Goal: Task Accomplishment & Management: Manage account settings

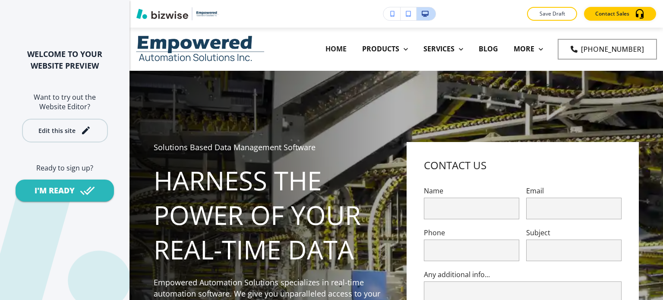
click at [74, 129] on div "Edit this site" at bounding box center [56, 130] width 37 height 6
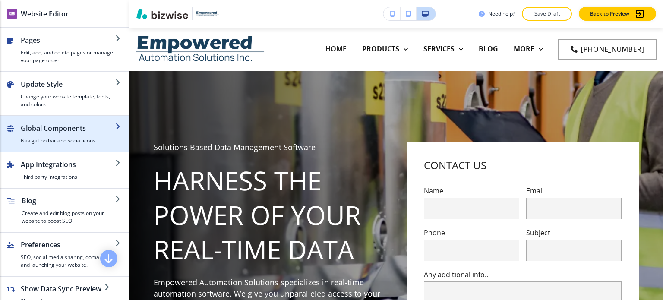
click at [90, 129] on h2 "Global Components" at bounding box center [68, 128] width 94 height 10
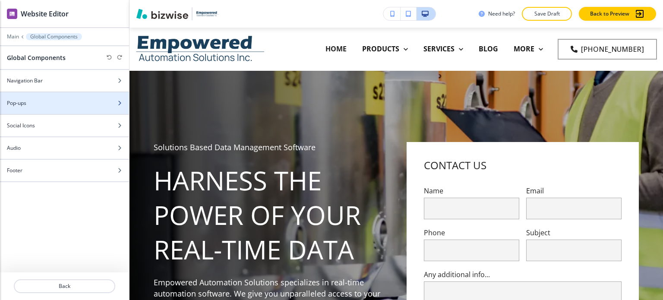
click at [59, 99] on div "Pop-ups" at bounding box center [55, 103] width 110 height 8
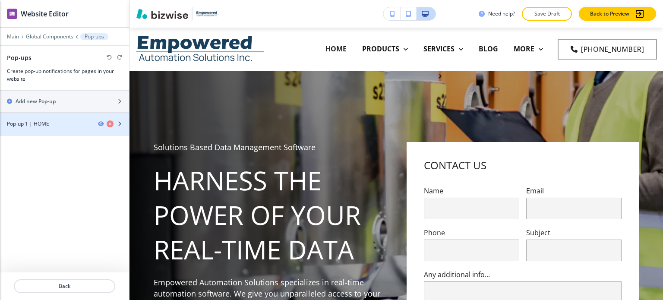
click at [72, 124] on div "Pop-up 1 | HOME" at bounding box center [45, 124] width 91 height 8
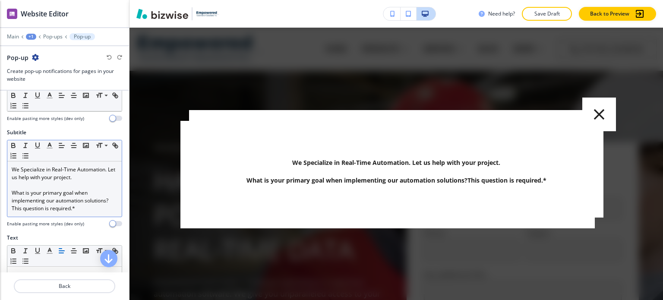
scroll to position [275, 0]
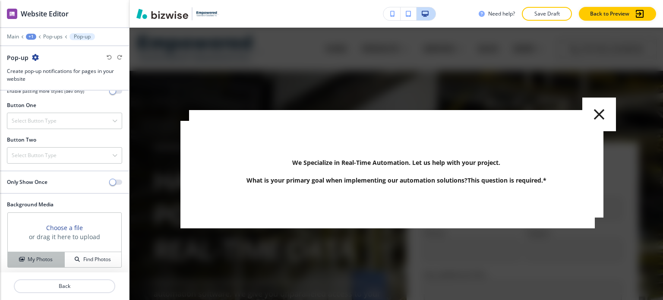
click at [42, 258] on h4 "My Photos" at bounding box center [40, 259] width 25 height 8
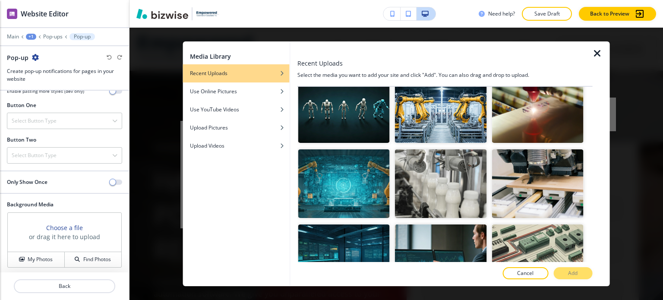
scroll to position [0, 0]
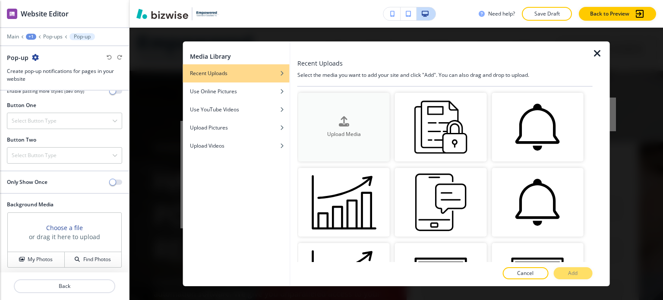
click at [331, 130] on h4 "Upload Media" at bounding box center [343, 134] width 91 height 8
click at [343, 119] on icon "button" at bounding box center [344, 121] width 10 height 10
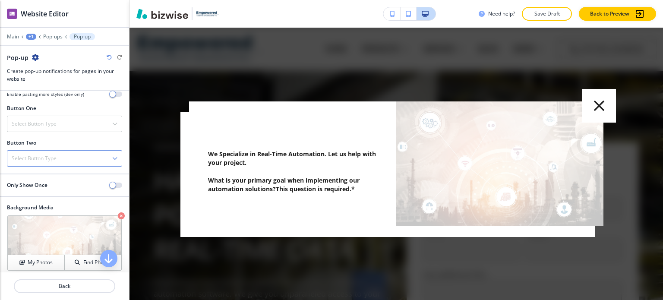
scroll to position [275, 0]
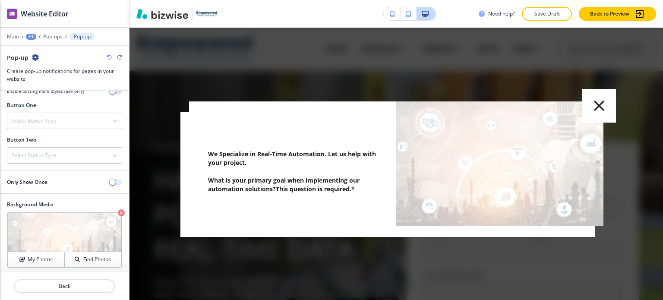
click at [109, 179] on span "button" at bounding box center [112, 182] width 7 height 7
click at [110, 179] on button "button" at bounding box center [116, 181] width 12 height 5
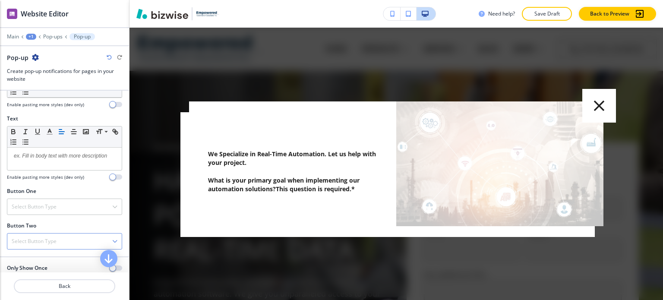
scroll to position [188, 0]
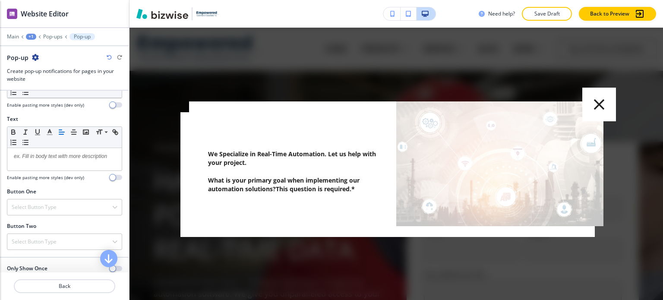
click at [599, 106] on icon "button" at bounding box center [599, 104] width 11 height 11
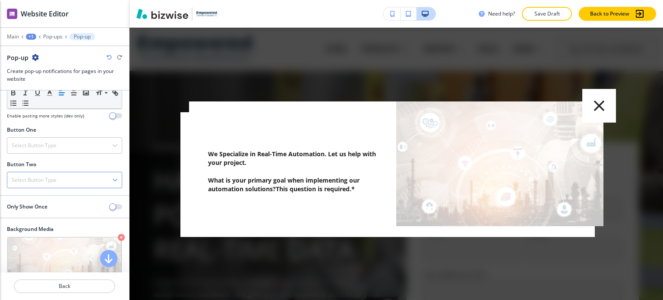
scroll to position [275, 0]
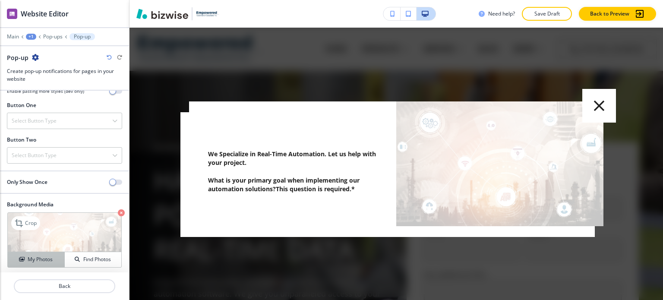
click at [45, 264] on button "My Photos" at bounding box center [36, 259] width 57 height 15
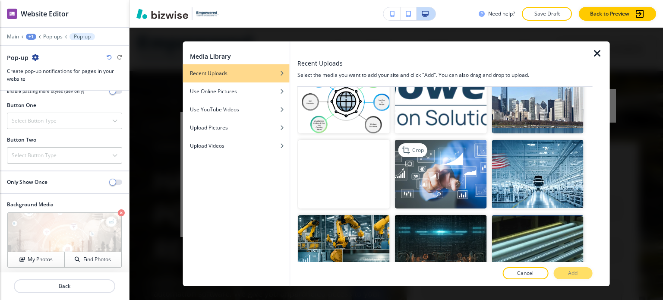
scroll to position [3494, 0]
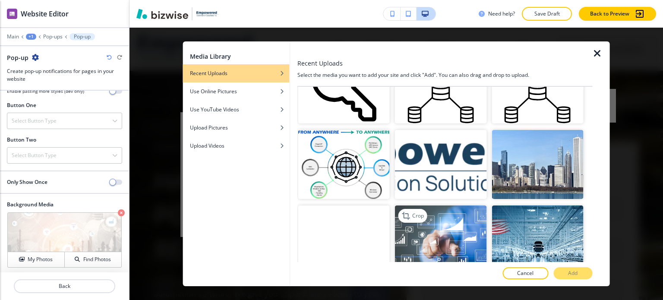
click at [461, 205] on img "button" at bounding box center [440, 239] width 91 height 69
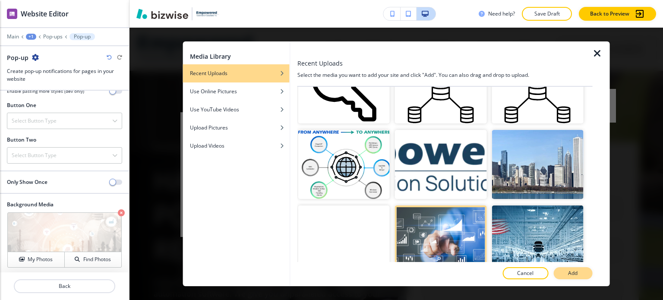
click at [578, 269] on button "Add" at bounding box center [572, 273] width 39 height 12
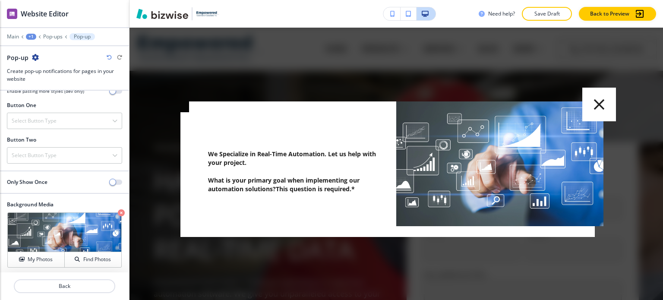
click at [602, 107] on icon "button" at bounding box center [599, 104] width 18 height 18
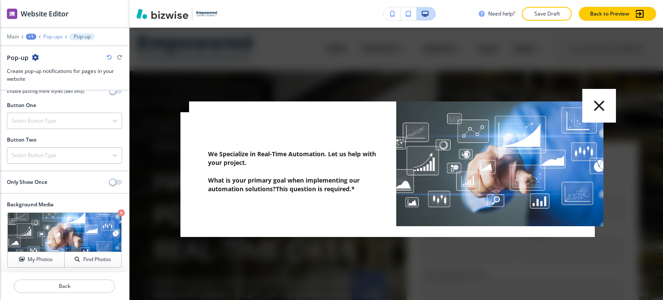
click at [54, 38] on p "Pop-ups" at bounding box center [52, 37] width 19 height 6
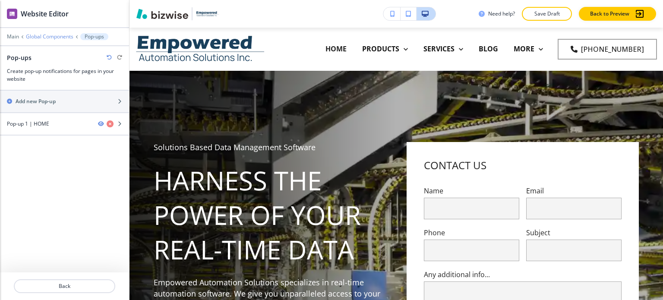
click at [41, 37] on p "Global Components" at bounding box center [49, 37] width 47 height 6
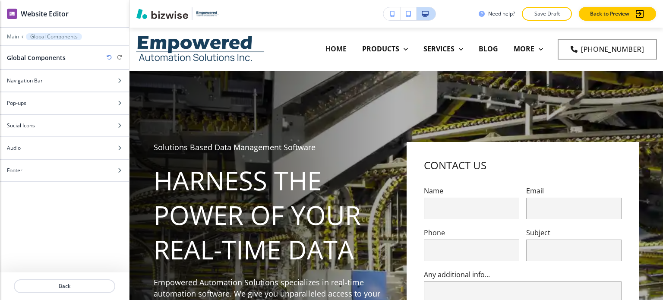
click at [16, 40] on div at bounding box center [64, 42] width 129 height 5
click at [9, 35] on p "Main" at bounding box center [13, 37] width 12 height 6
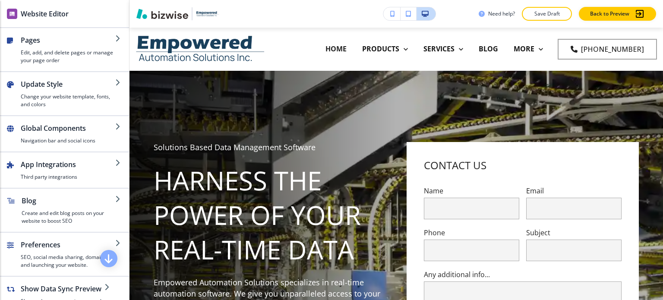
click at [50, 55] on h4 "Edit, add, and delete pages or manage your page order" at bounding box center [68, 57] width 94 height 16
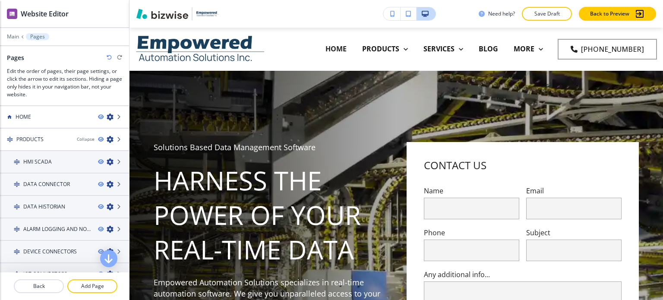
click at [325, 47] on p "HOME" at bounding box center [335, 49] width 21 height 10
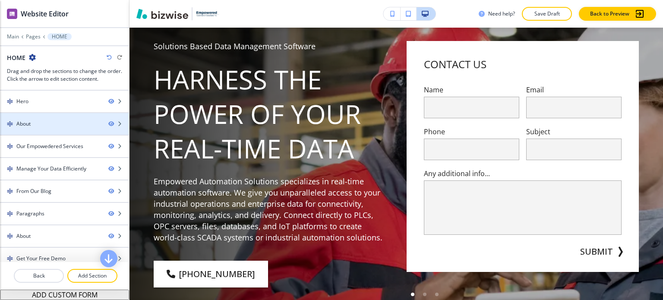
scroll to position [86, 0]
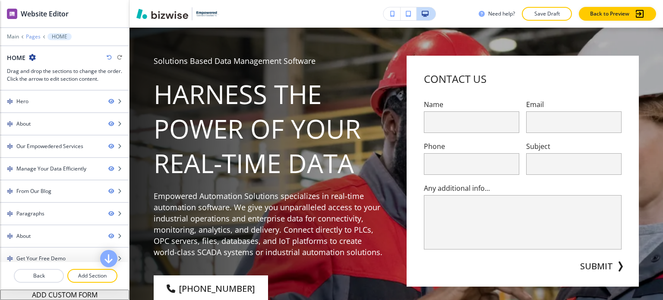
click at [32, 35] on p "Pages" at bounding box center [33, 37] width 15 height 6
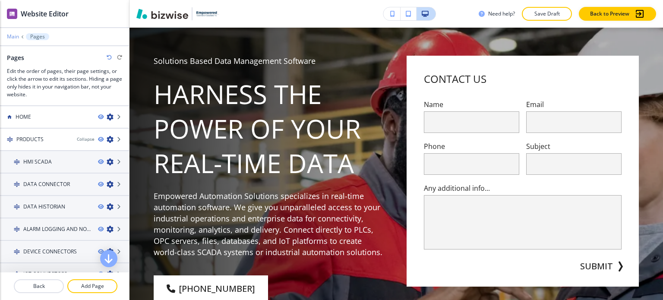
click at [13, 34] on p "Main" at bounding box center [13, 37] width 12 height 6
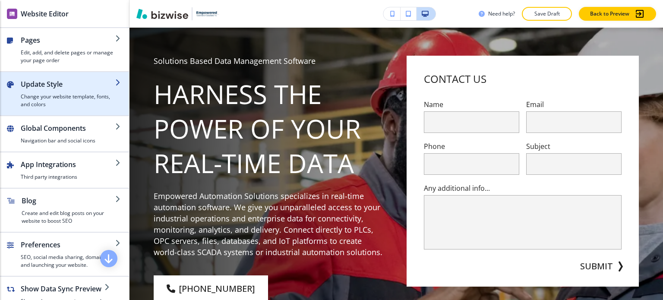
click at [57, 95] on h4 "Change your website template, fonts, and colors" at bounding box center [68, 101] width 94 height 16
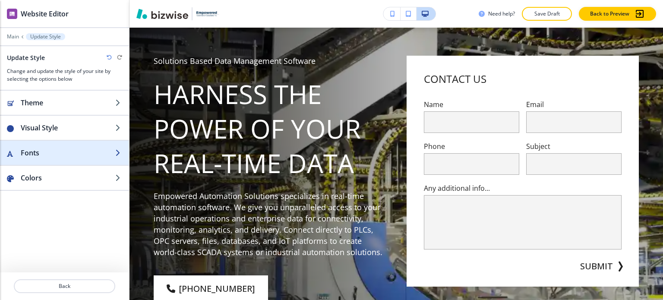
click at [61, 149] on h2 "Fonts" at bounding box center [68, 153] width 94 height 10
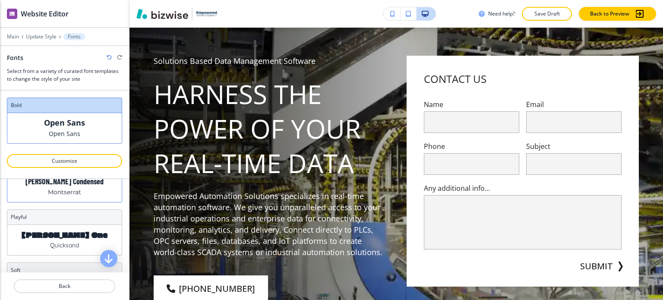
click at [77, 198] on div "Barlow Condensed Montserrat" at bounding box center [64, 187] width 114 height 30
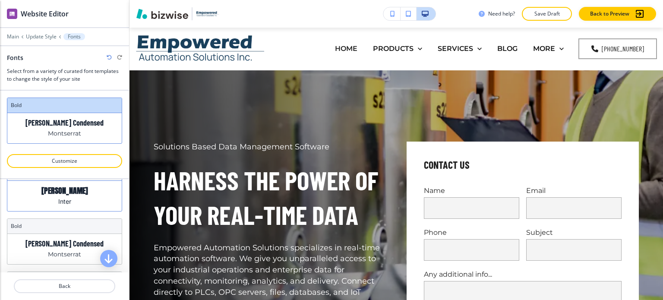
scroll to position [43, 0]
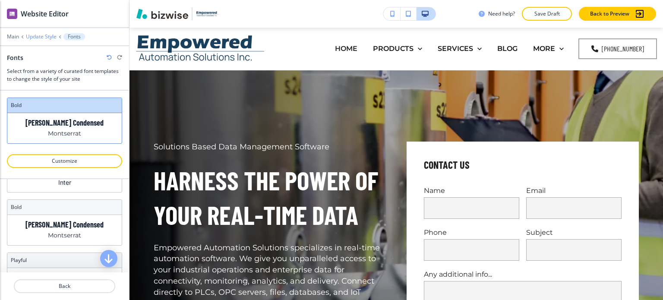
click at [44, 36] on p "Update Style" at bounding box center [41, 37] width 31 height 6
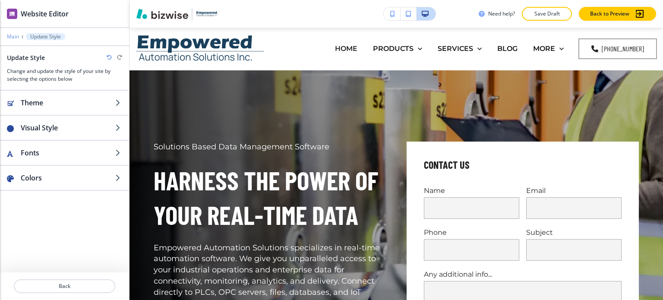
click at [13, 38] on p "Main" at bounding box center [13, 37] width 12 height 6
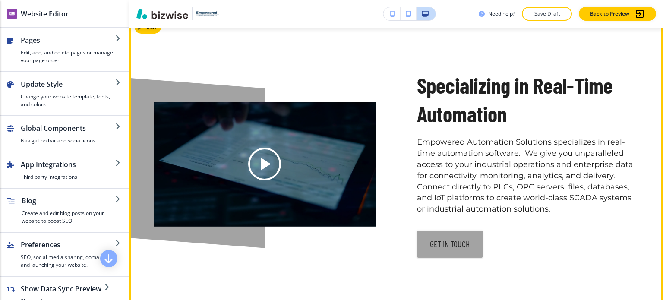
scroll to position [518, 0]
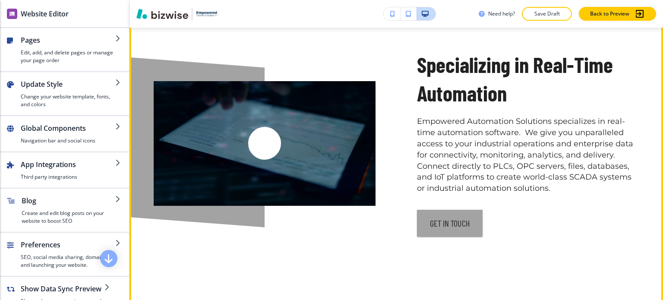
click at [272, 143] on icon "Play button for video with title: <p>Specializing in Real-Time Automation</p>" at bounding box center [265, 143] width 22 height 22
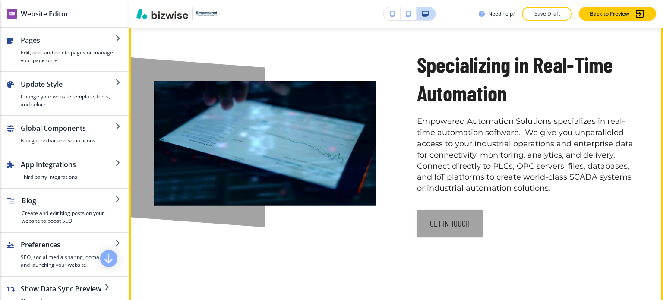
click at [263, 135] on video at bounding box center [265, 143] width 222 height 125
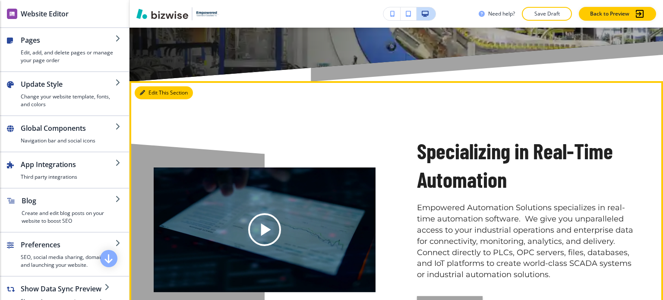
click at [160, 89] on button "Edit This Section" at bounding box center [164, 92] width 58 height 13
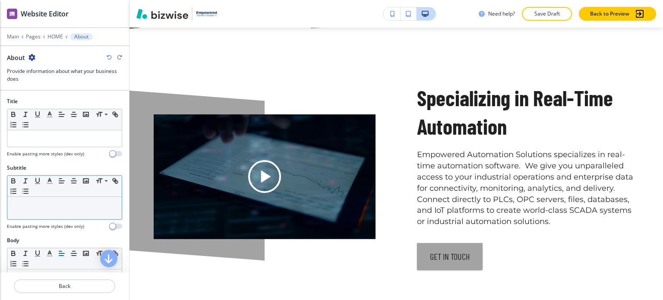
scroll to position [216, 0]
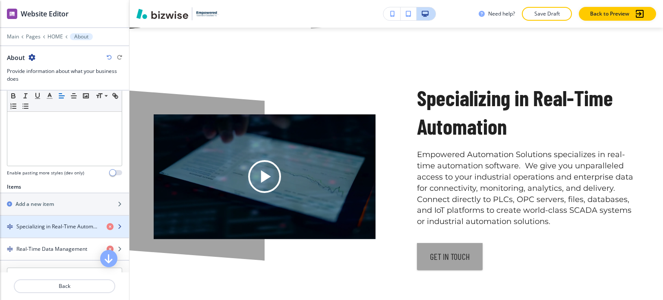
click at [59, 217] on div "button" at bounding box center [64, 219] width 129 height 7
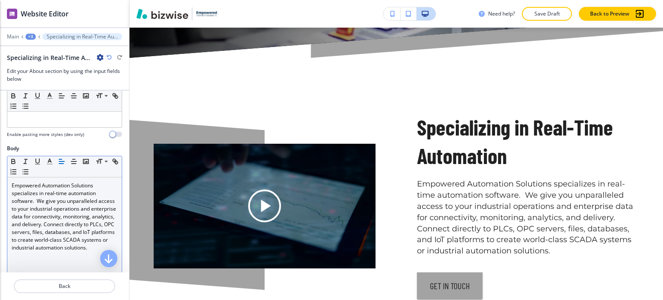
scroll to position [0, 0]
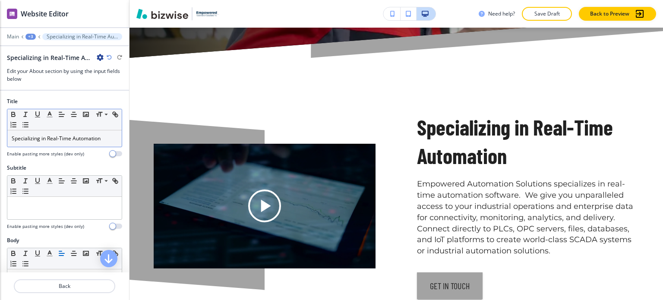
click at [51, 136] on p "Specializing in Real-Time Automation" at bounding box center [65, 139] width 106 height 8
click at [48, 114] on line "button" at bounding box center [49, 114] width 2 height 0
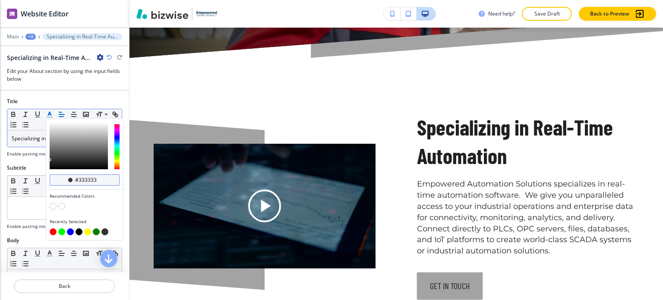
click at [88, 180] on input "#333333" at bounding box center [89, 179] width 30 height 7
paste input "193f5c"
type input "#193f5c"
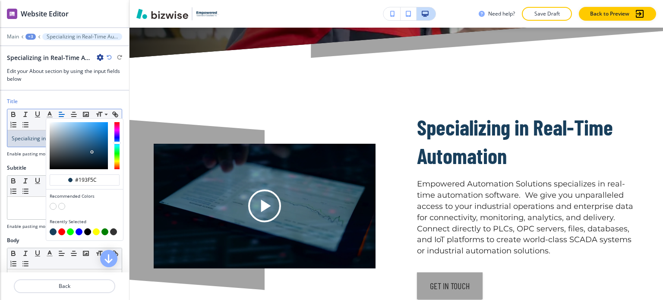
click at [81, 100] on div "Title" at bounding box center [64, 101] width 115 height 8
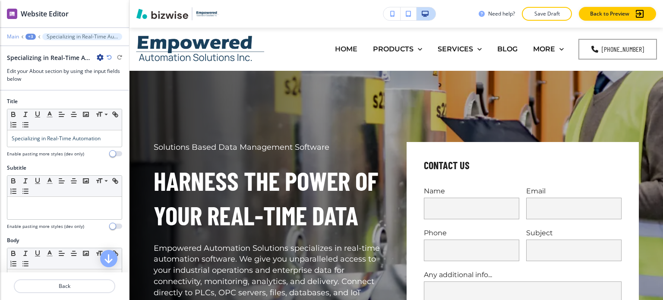
click at [16, 36] on p "Main" at bounding box center [13, 37] width 12 height 6
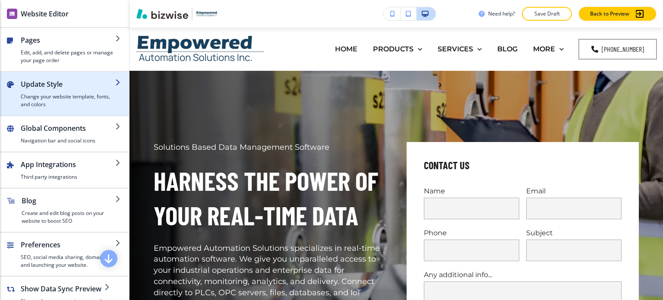
click at [76, 103] on h4 "Change your website template, fonts, and colors" at bounding box center [68, 101] width 94 height 16
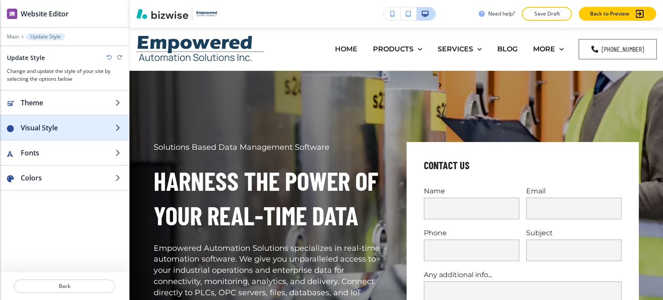
click at [69, 120] on div "button" at bounding box center [64, 119] width 129 height 7
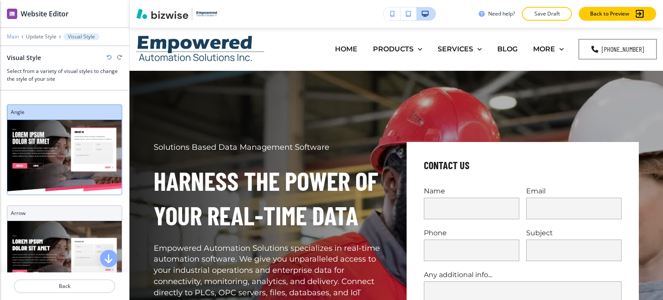
click at [17, 36] on p "Main" at bounding box center [13, 37] width 12 height 6
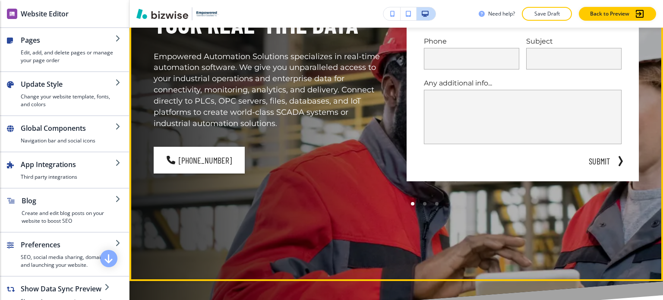
scroll to position [302, 0]
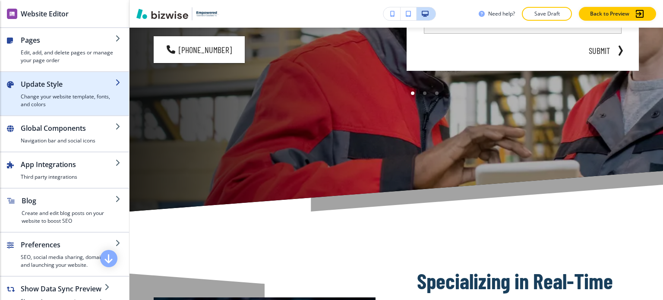
click at [57, 100] on h4 "Change your website template, fonts, and colors" at bounding box center [68, 101] width 94 height 16
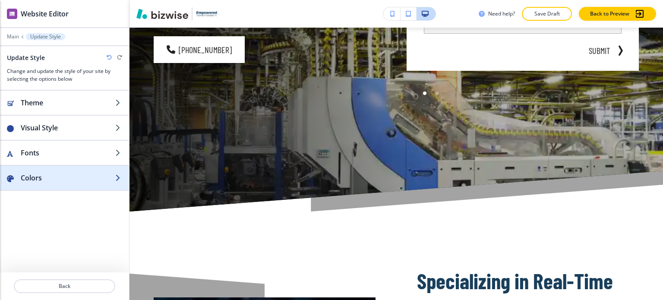
click at [54, 169] on div "button" at bounding box center [64, 169] width 129 height 7
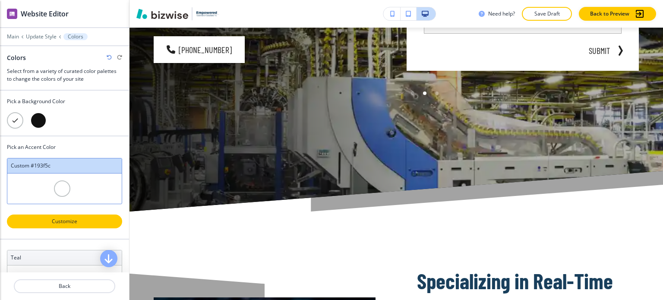
click at [78, 217] on p "Customize" at bounding box center [64, 221] width 93 height 8
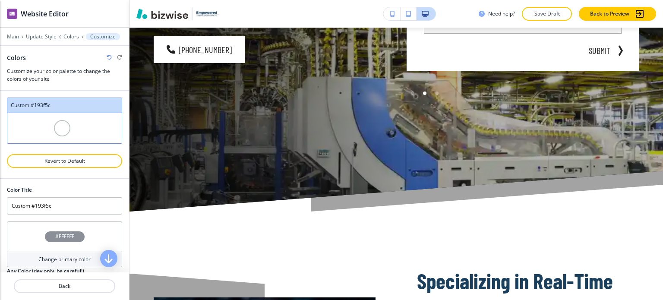
click at [63, 126] on div at bounding box center [62, 128] width 16 height 16
click at [65, 199] on input "Custom #193f5c" at bounding box center [64, 205] width 115 height 17
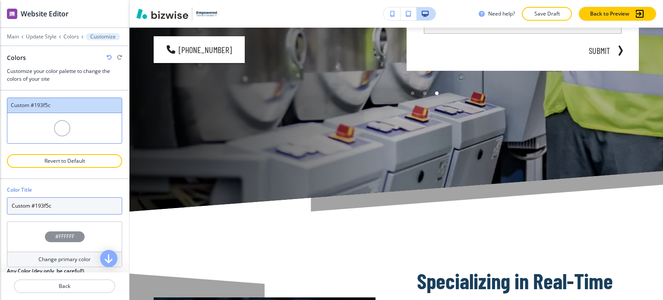
scroll to position [22, 0]
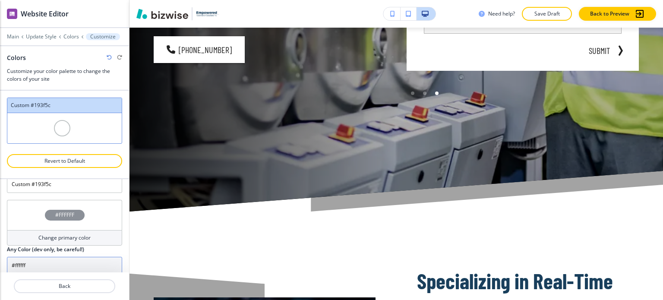
click at [43, 266] on input "#ffffff" at bounding box center [64, 265] width 115 height 17
paste input "193f5c"
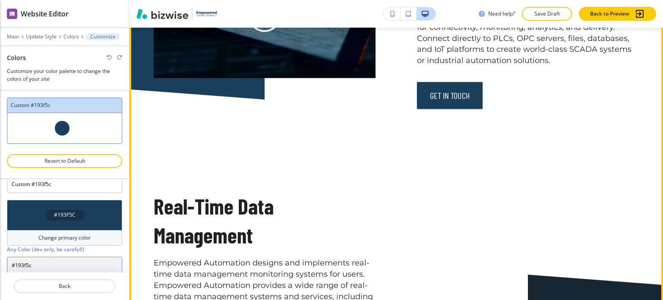
scroll to position [690, 0]
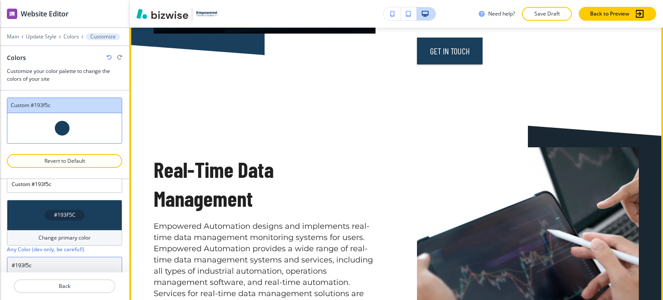
type input "#193f5c"
click at [313, 155] on p "Real-Time Data Management" at bounding box center [265, 183] width 222 height 57
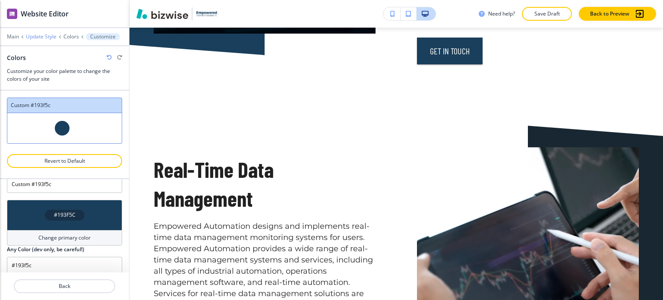
click at [44, 34] on p "Update Style" at bounding box center [41, 37] width 31 height 6
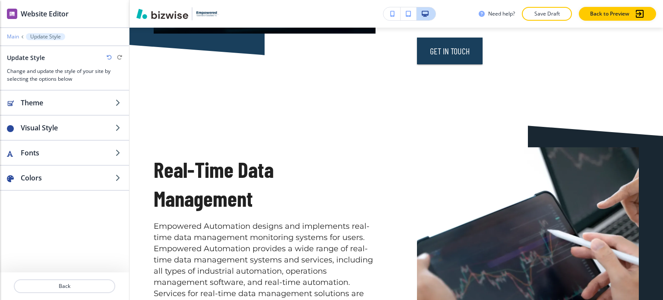
click at [14, 35] on p "Main" at bounding box center [13, 37] width 12 height 6
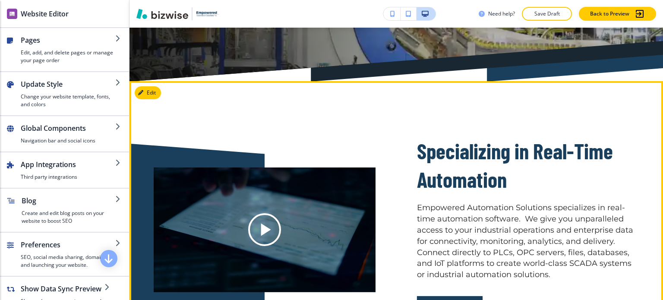
scroll to position [431, 0]
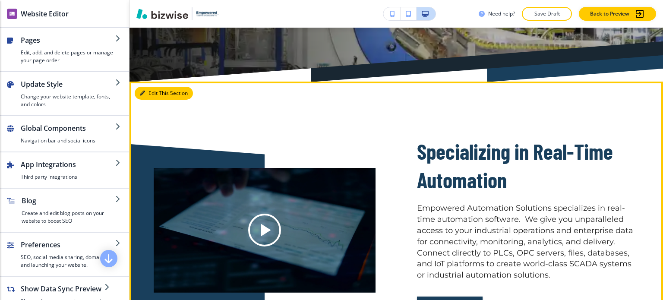
click at [147, 94] on button "Edit This Section" at bounding box center [164, 93] width 58 height 13
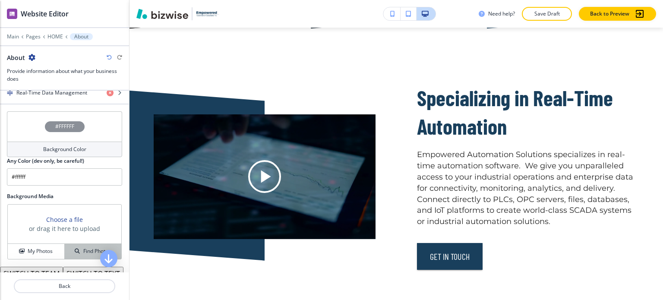
scroll to position [423, 0]
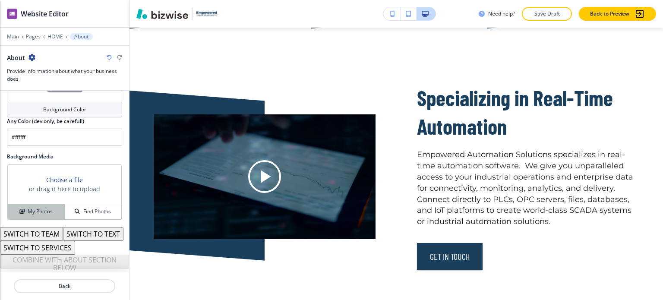
click at [43, 207] on h4 "My Photos" at bounding box center [40, 211] width 25 height 8
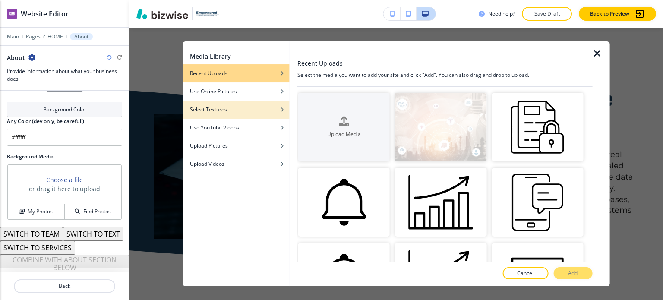
click at [240, 101] on div "button" at bounding box center [236, 103] width 107 height 5
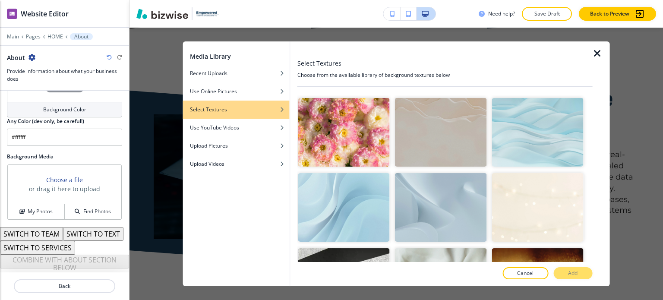
click at [591, 54] on div at bounding box center [444, 49] width 295 height 17
click at [594, 52] on icon "button" at bounding box center [597, 53] width 10 height 10
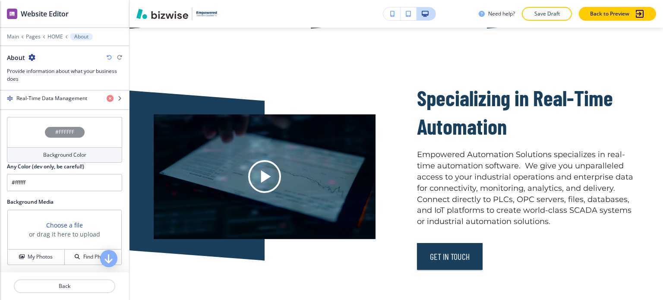
scroll to position [250, 0]
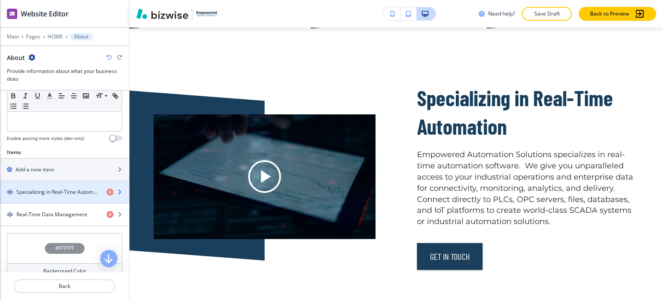
click at [42, 181] on div "button" at bounding box center [64, 184] width 129 height 7
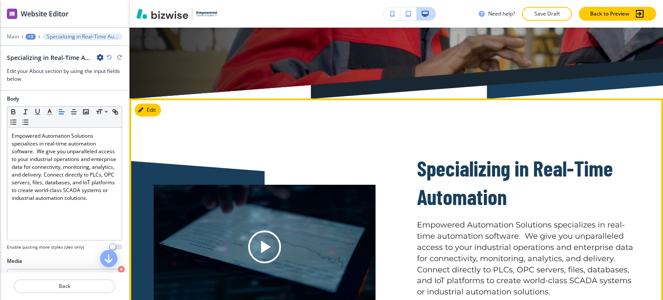
scroll to position [369, 0]
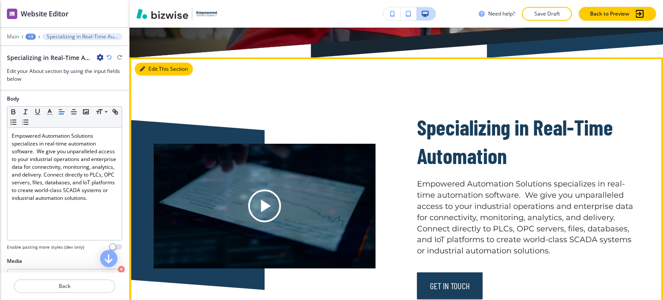
click at [147, 70] on button "Edit This Section" at bounding box center [164, 69] width 58 height 13
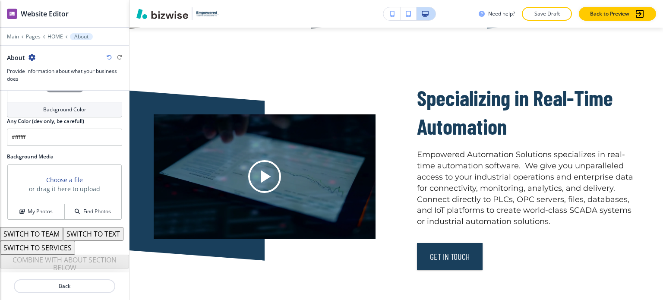
scroll to position [423, 0]
click at [48, 207] on h4 "My Photos" at bounding box center [40, 211] width 25 height 8
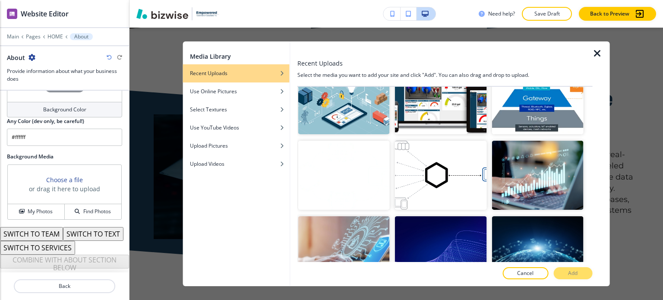
scroll to position [10995, 0]
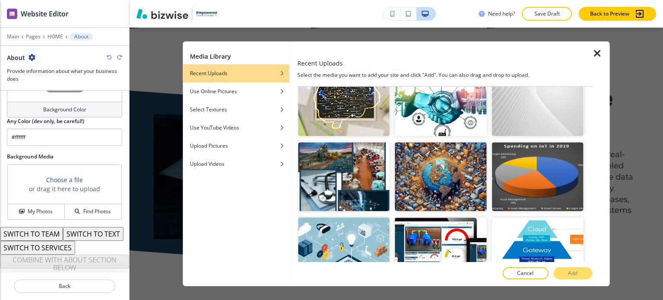
click at [567, 272] on button "Add" at bounding box center [572, 273] width 39 height 12
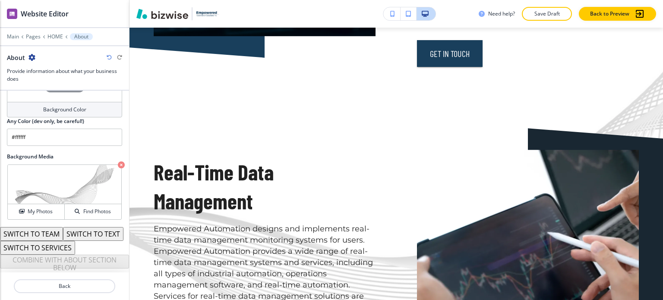
scroll to position [744, 0]
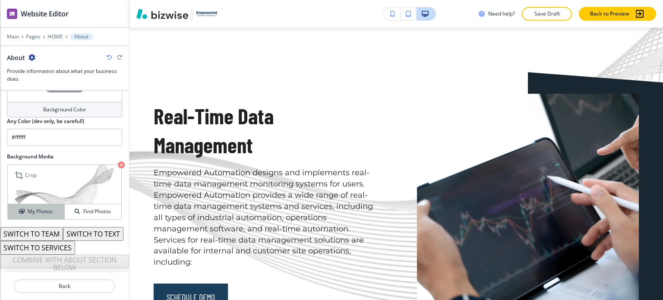
click at [31, 207] on h4 "My Photos" at bounding box center [40, 211] width 25 height 8
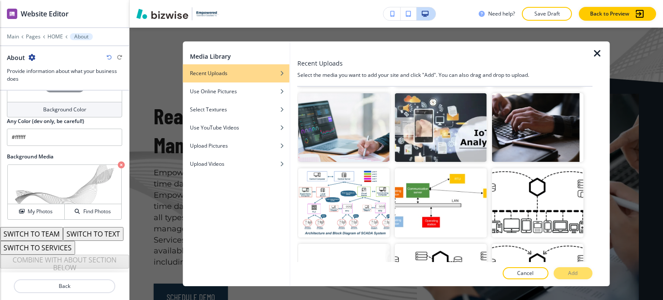
scroll to position [11858, 0]
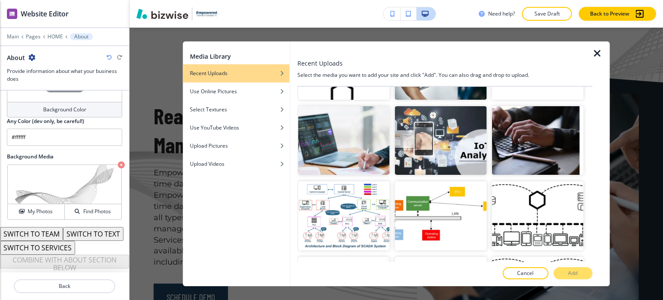
click at [576, 276] on p "Add" at bounding box center [572, 273] width 9 height 8
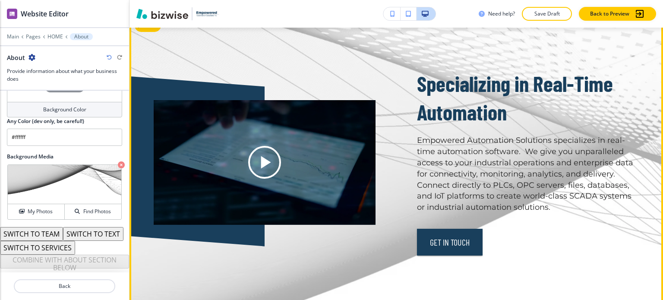
scroll to position [485, 0]
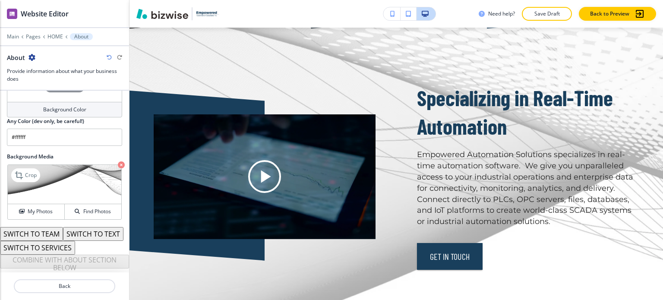
click at [118, 161] on icon "button" at bounding box center [121, 164] width 7 height 7
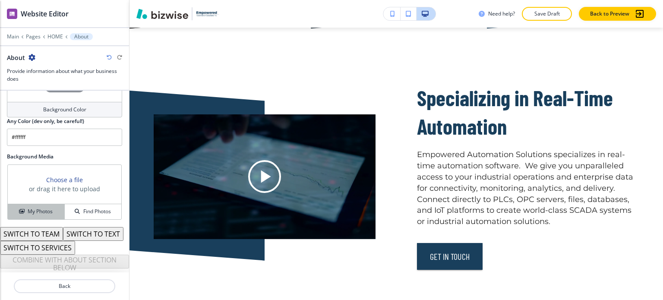
click at [50, 207] on h4 "My Photos" at bounding box center [40, 211] width 25 height 8
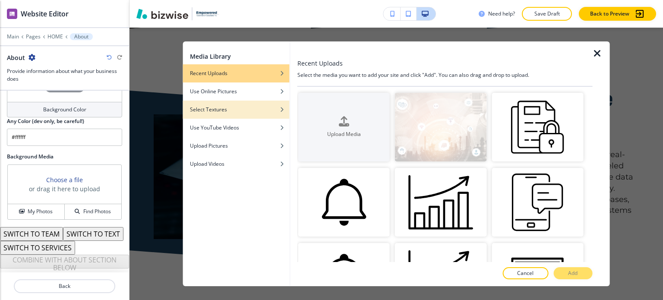
click at [243, 104] on div "button" at bounding box center [236, 103] width 107 height 5
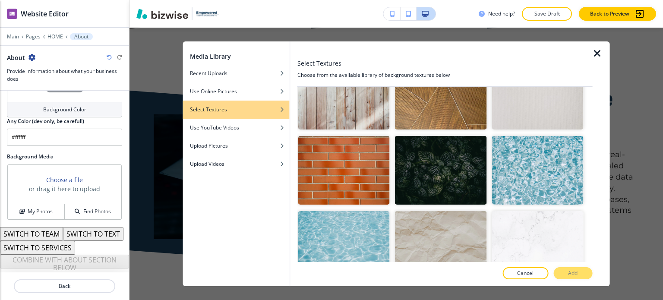
scroll to position [1174, 0]
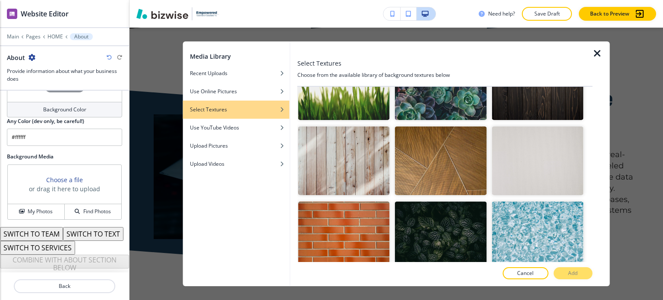
click at [599, 55] on icon "button" at bounding box center [597, 53] width 10 height 10
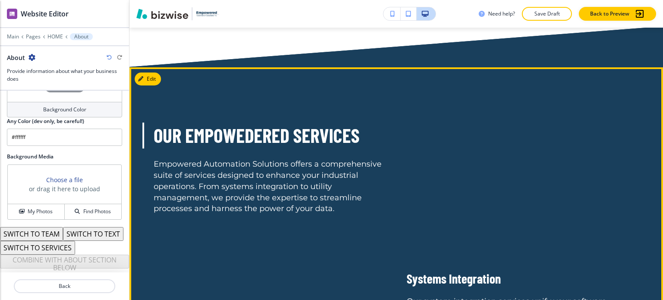
scroll to position [1089, 0]
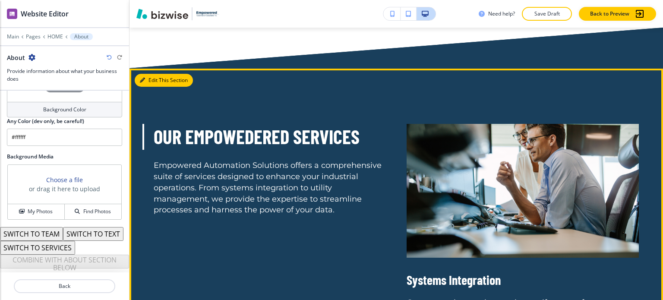
click at [152, 75] on button "Edit This Section" at bounding box center [164, 80] width 58 height 13
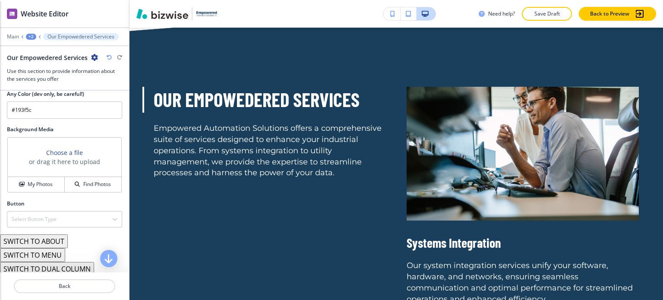
scroll to position [518, 0]
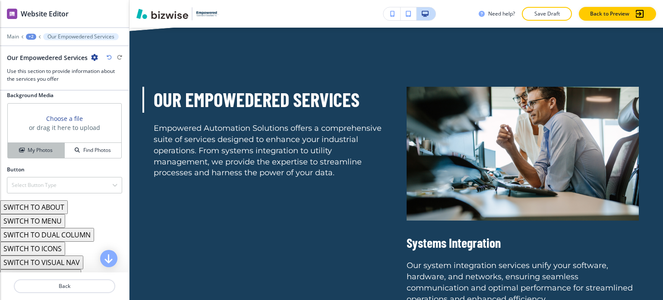
click at [47, 151] on h4 "My Photos" at bounding box center [40, 150] width 25 height 8
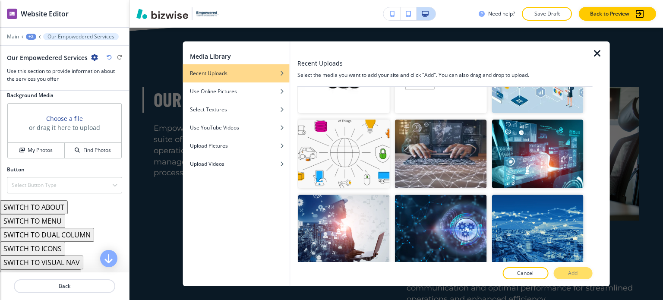
scroll to position [9371, 0]
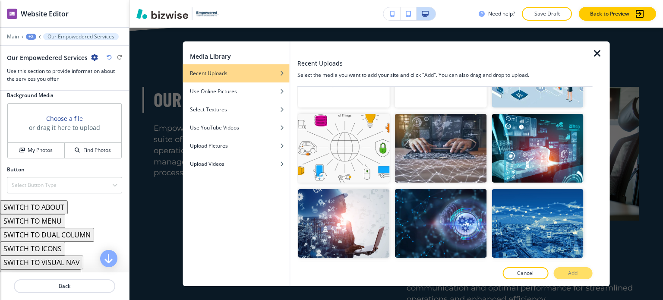
click at [582, 272] on button "Add" at bounding box center [572, 273] width 39 height 12
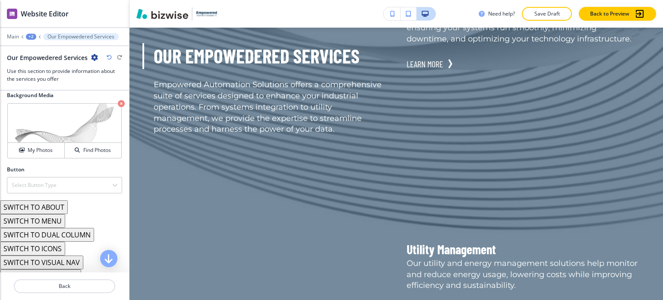
scroll to position [1945, 0]
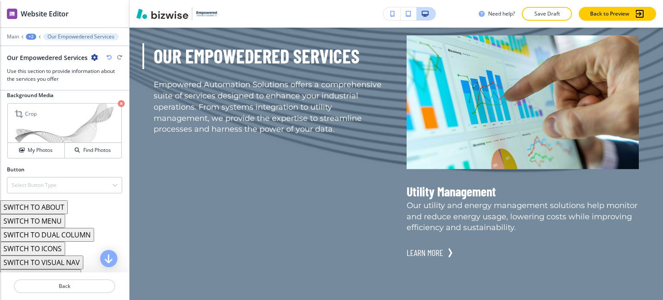
click at [118, 103] on icon "button" at bounding box center [121, 103] width 7 height 7
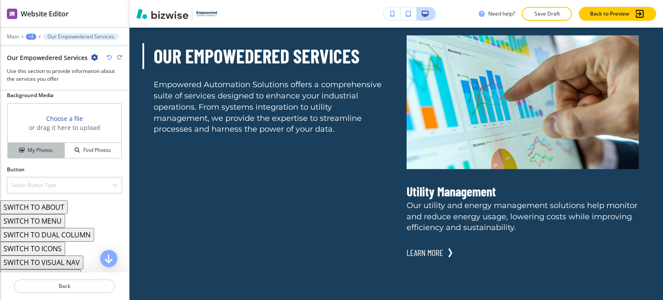
click at [41, 150] on h4 "My Photos" at bounding box center [40, 150] width 25 height 8
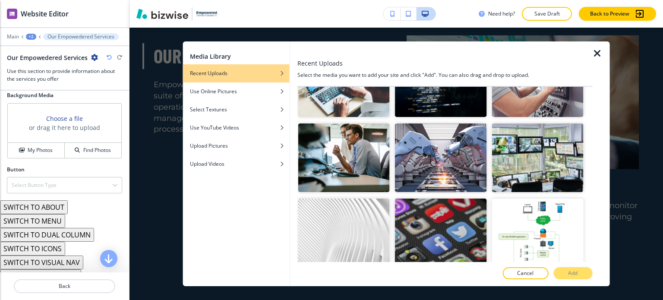
scroll to position [10487, 0]
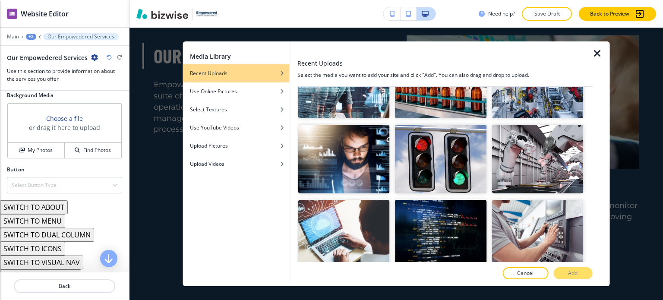
click at [570, 272] on p "Add" at bounding box center [572, 273] width 9 height 8
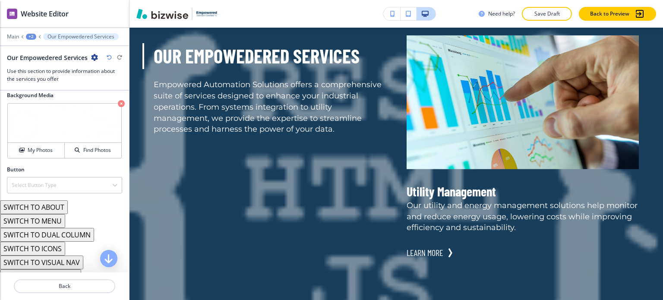
click at [118, 103] on icon "button" at bounding box center [121, 103] width 7 height 7
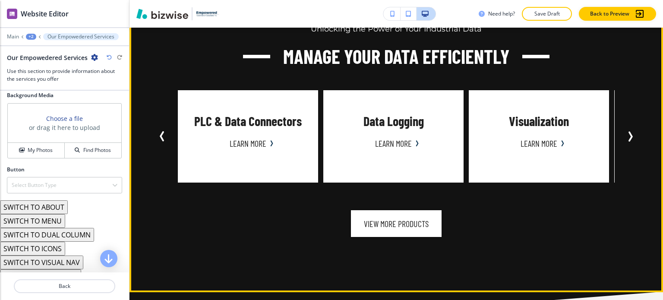
scroll to position [2247, 0]
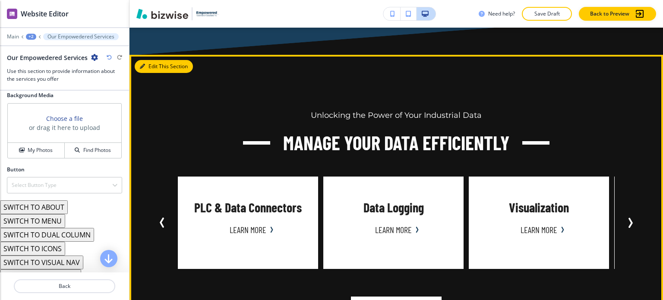
click at [151, 62] on button "Edit This Section" at bounding box center [164, 66] width 58 height 13
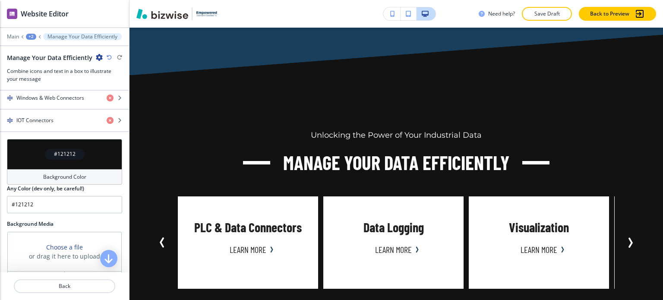
scroll to position [636, 0]
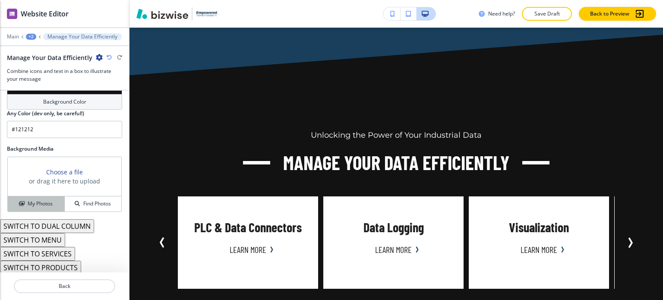
click at [43, 203] on h4 "My Photos" at bounding box center [40, 204] width 25 height 8
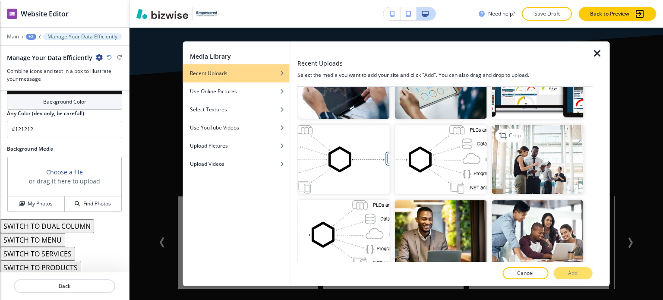
scroll to position [1941, 0]
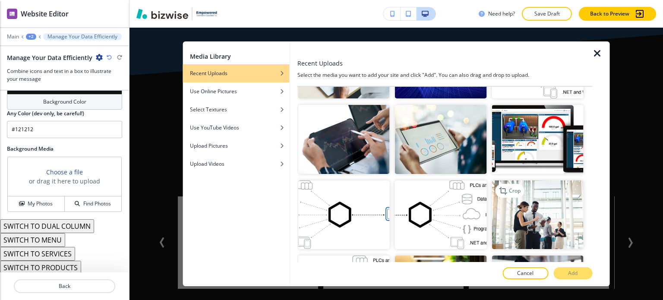
click at [519, 180] on img "button" at bounding box center [536, 214] width 91 height 69
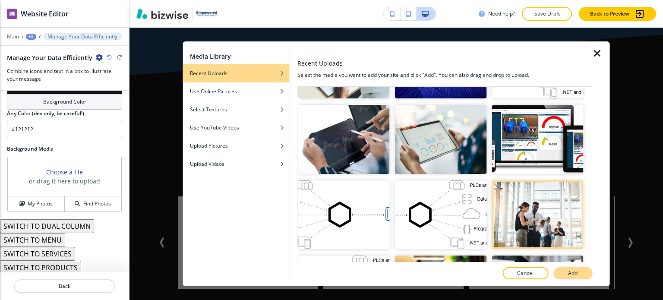
click at [569, 271] on p "Add" at bounding box center [572, 273] width 9 height 8
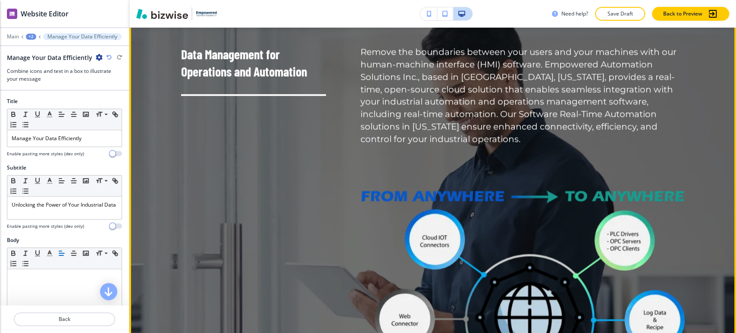
scroll to position [2953, 0]
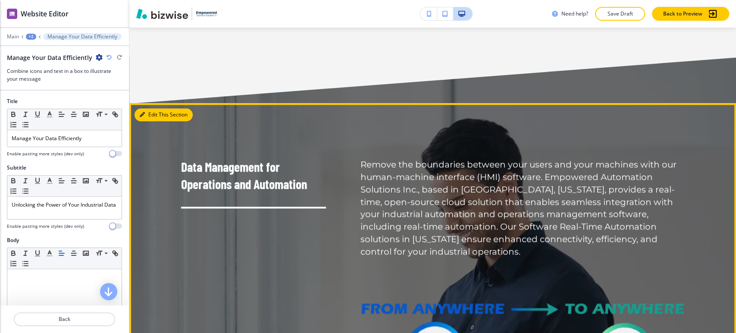
click at [155, 113] on button "Edit This Section" at bounding box center [164, 114] width 58 height 13
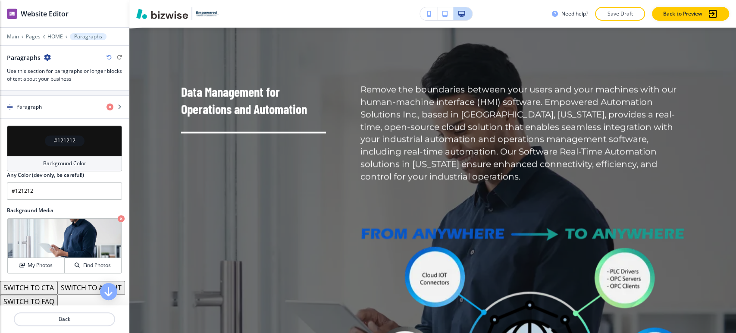
scroll to position [364, 0]
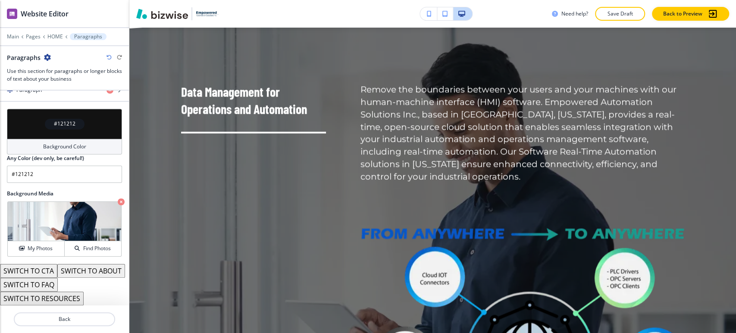
click at [57, 266] on button "SWITCH TO ABOUT" at bounding box center [91, 271] width 68 height 14
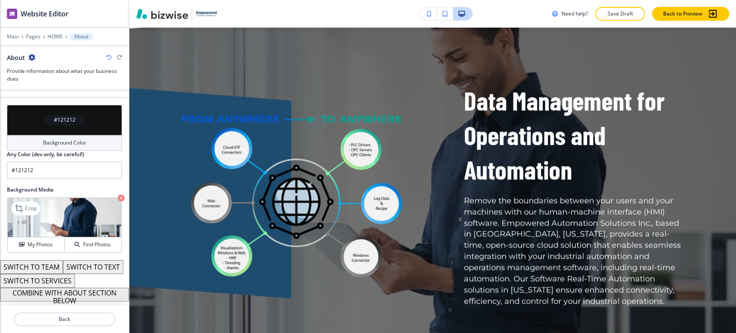
click at [118, 195] on icon "button" at bounding box center [121, 198] width 7 height 7
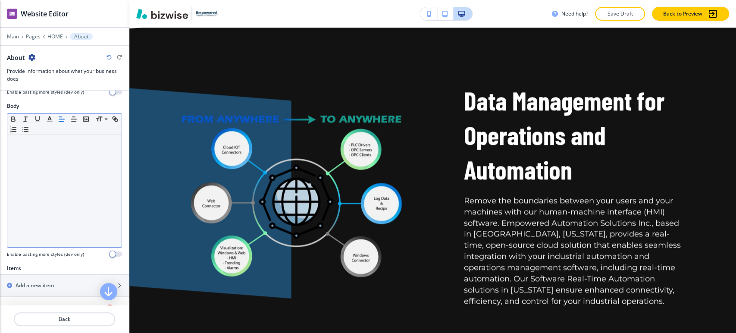
scroll to position [268, 0]
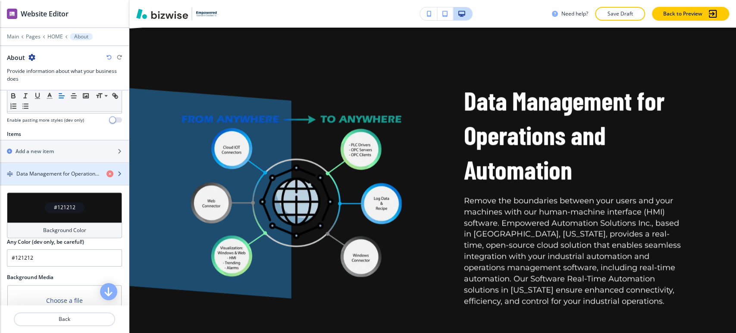
click at [75, 178] on div "button" at bounding box center [64, 181] width 129 height 7
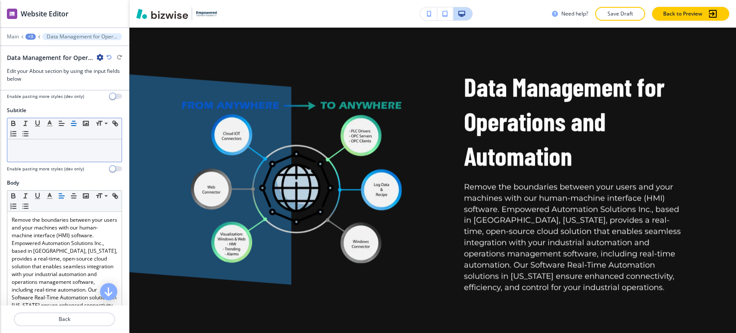
scroll to position [239, 0]
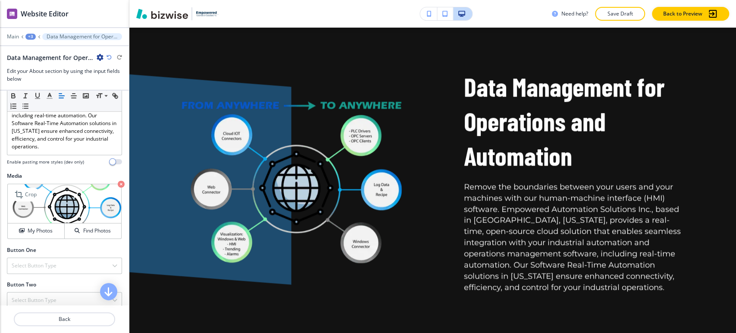
click at [118, 188] on icon "button" at bounding box center [121, 184] width 7 height 7
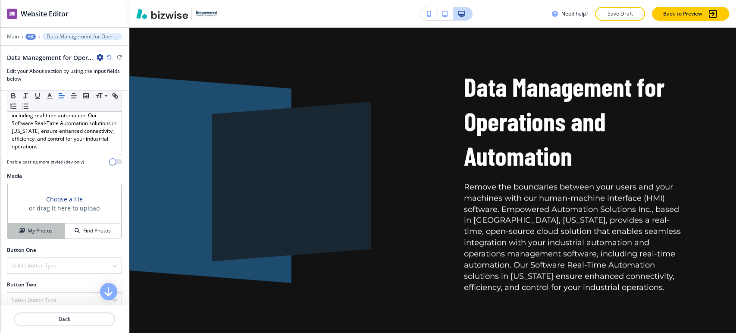
click at [48, 235] on h4 "My Photos" at bounding box center [40, 231] width 25 height 8
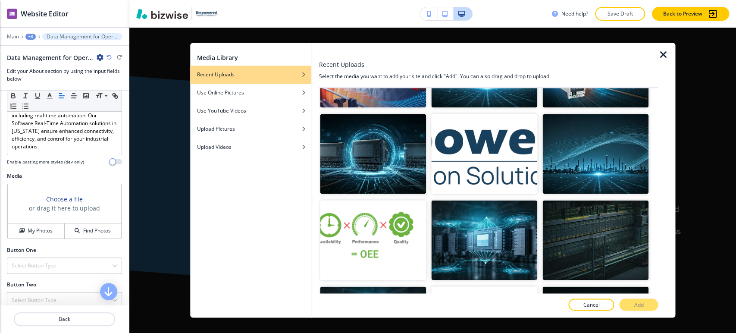
scroll to position [17398, 0]
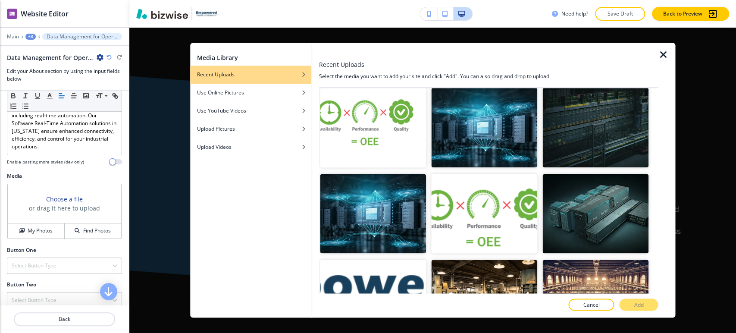
click at [638, 299] on p "Add" at bounding box center [638, 305] width 9 height 8
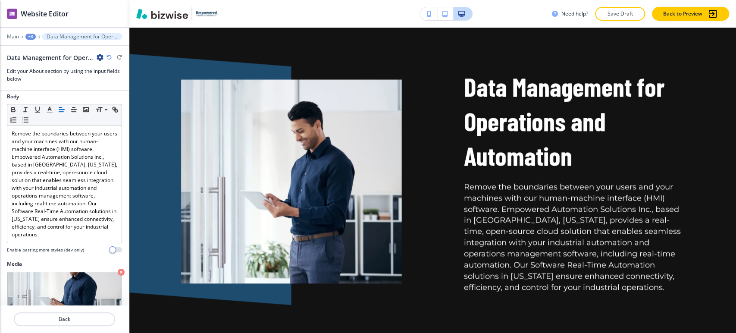
scroll to position [255, 0]
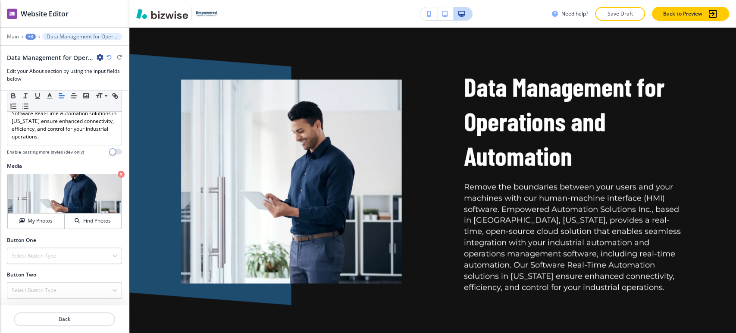
click at [0, 0] on p "Crop" at bounding box center [0, 0] width 0 height 0
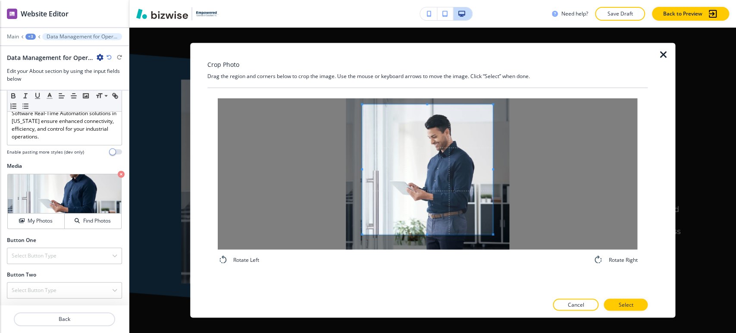
click at [428, 95] on div "Rotate Left Rotate Right" at bounding box center [427, 181] width 441 height 187
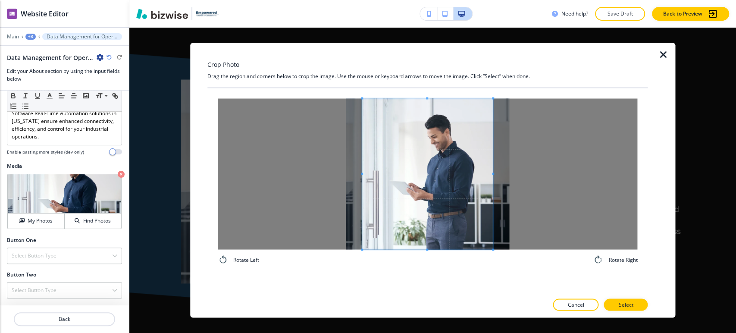
click at [421, 279] on div "Rotate Left Rotate Right" at bounding box center [427, 190] width 441 height 205
click at [382, 175] on div at bounding box center [428, 173] width 420 height 151
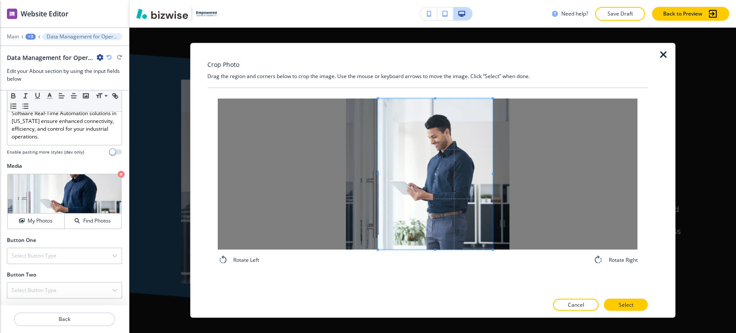
click at [378, 173] on span at bounding box center [378, 174] width 2 height 2
click at [459, 205] on span at bounding box center [437, 173] width 115 height 151
click at [624, 299] on p "Select" at bounding box center [626, 305] width 15 height 8
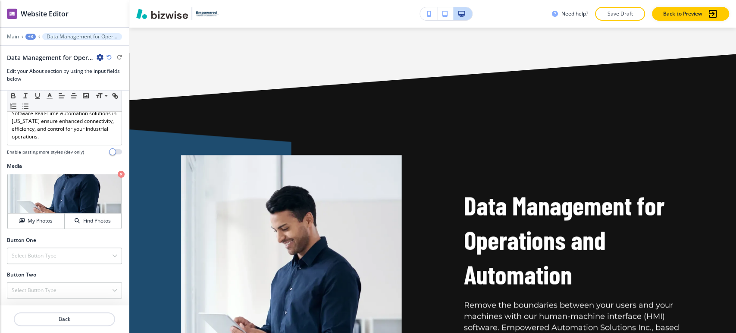
scroll to position [2850, 0]
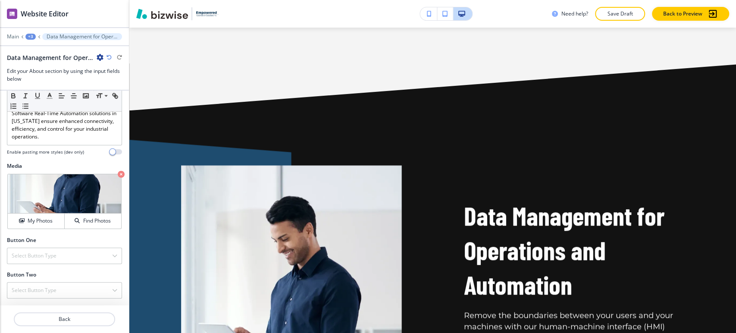
click at [32, 38] on div "+3" at bounding box center [30, 37] width 10 height 6
click at [51, 78] on p "About" at bounding box center [53, 81] width 44 height 8
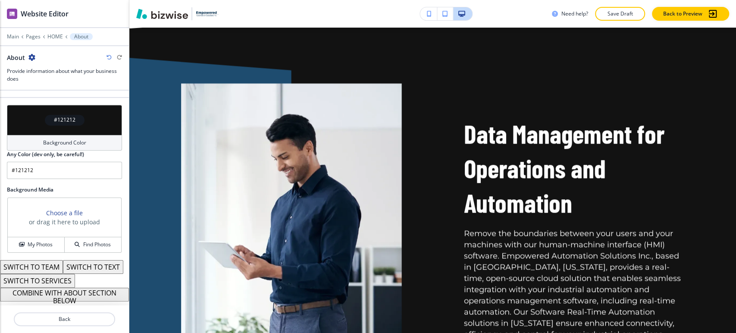
scroll to position [368, 0]
click at [69, 139] on h4 "Background Color" at bounding box center [64, 143] width 43 height 8
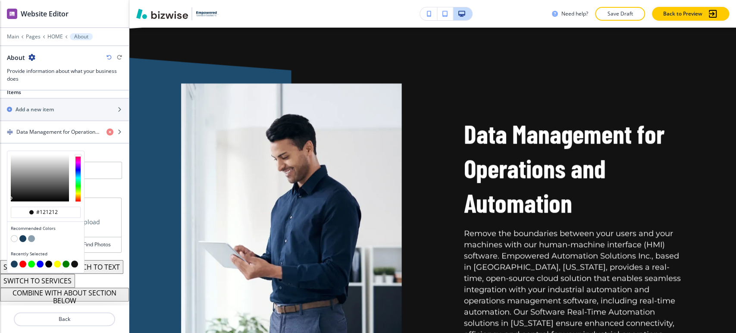
click at [14, 235] on button "button" at bounding box center [14, 238] width 7 height 7
type input "#FFFFFF"
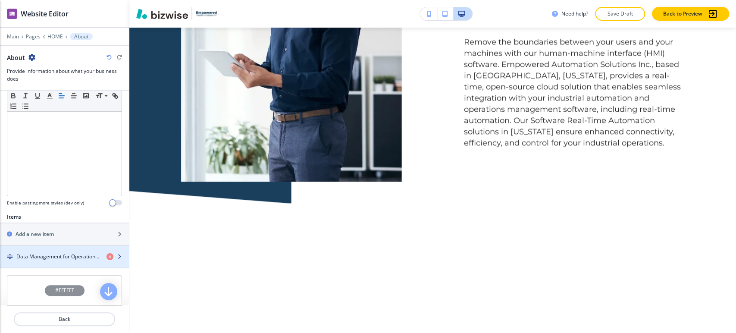
scroll to position [226, 0]
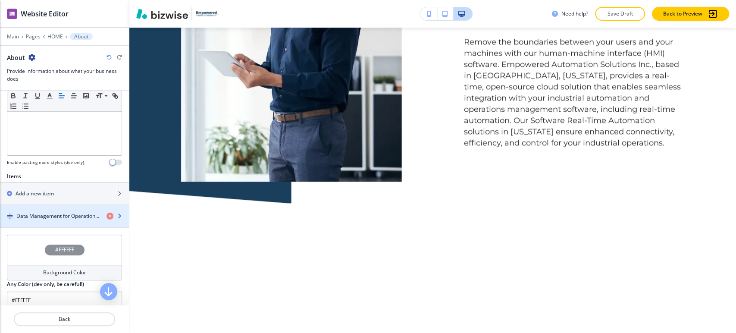
click at [53, 212] on h4 "Data Management for Operations and Automation" at bounding box center [57, 216] width 83 height 8
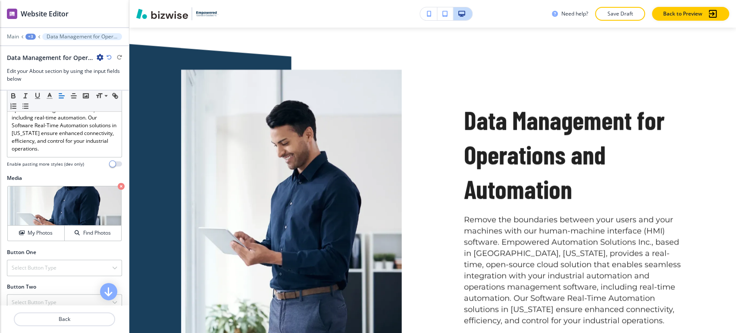
scroll to position [239, 0]
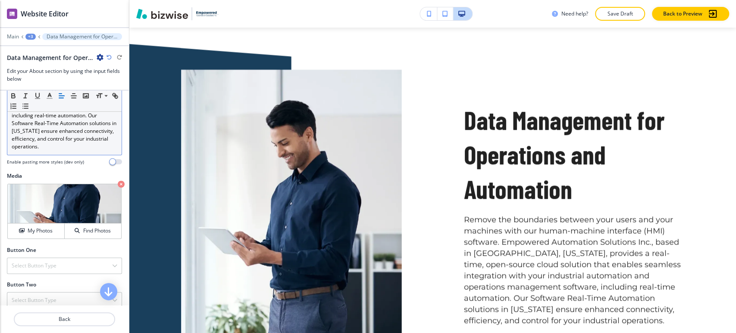
click at [69, 151] on p "Remove the boundaries between your users and your machines with our human-machi…" at bounding box center [65, 96] width 106 height 109
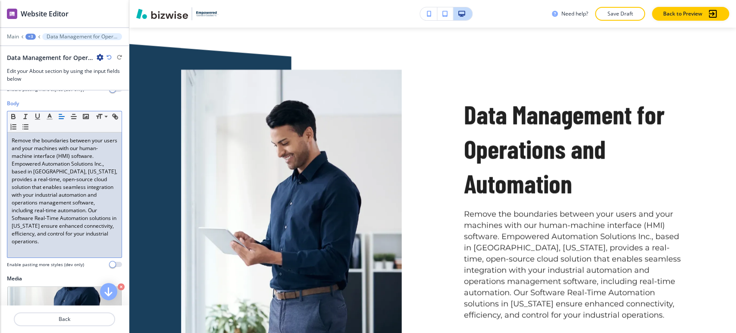
scroll to position [96, 0]
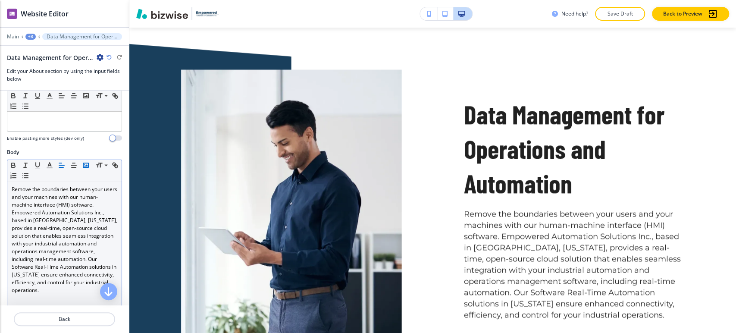
click at [86, 168] on icon "button" at bounding box center [86, 165] width 8 height 8
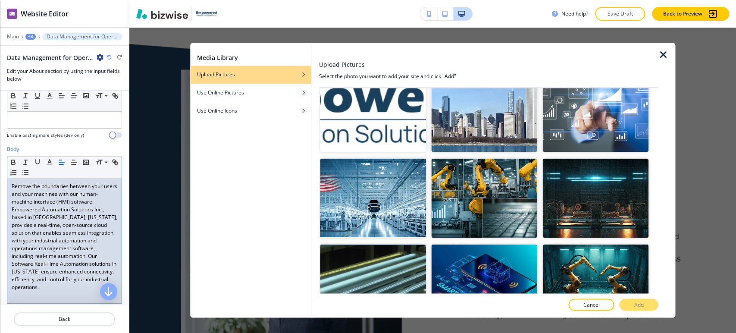
scroll to position [1342, 0]
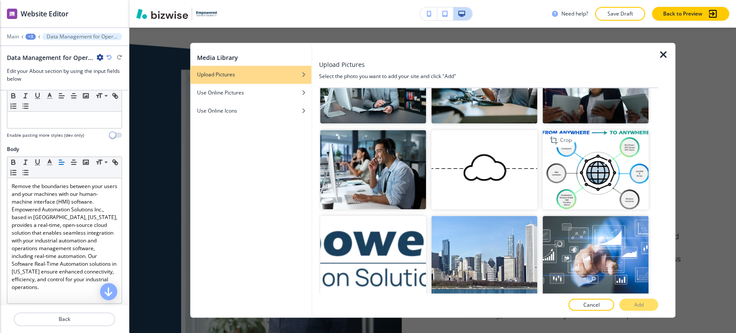
click at [595, 165] on img "button" at bounding box center [596, 170] width 106 height 80
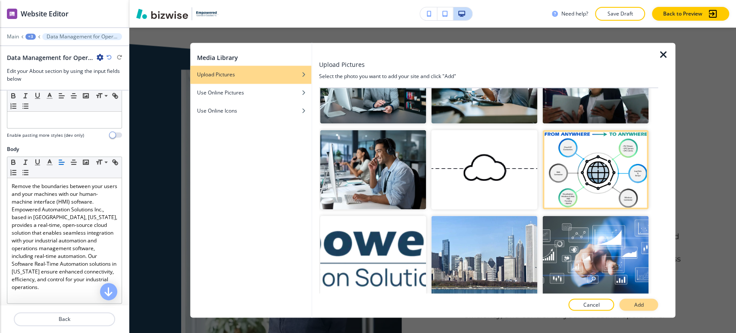
click at [637, 299] on p "Add" at bounding box center [638, 305] width 9 height 8
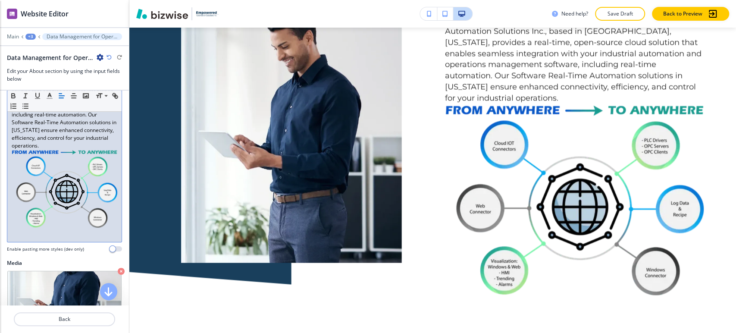
scroll to position [229, 0]
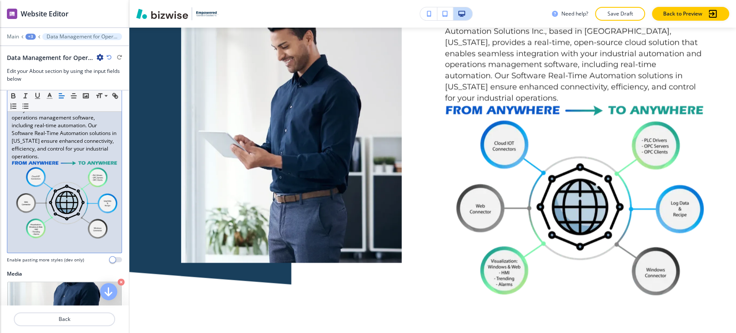
click at [91, 182] on img at bounding box center [65, 199] width 106 height 78
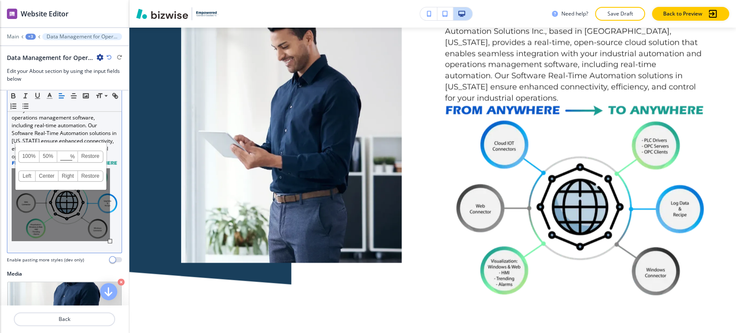
click at [29, 157] on link "100%" at bounding box center [29, 156] width 21 height 11
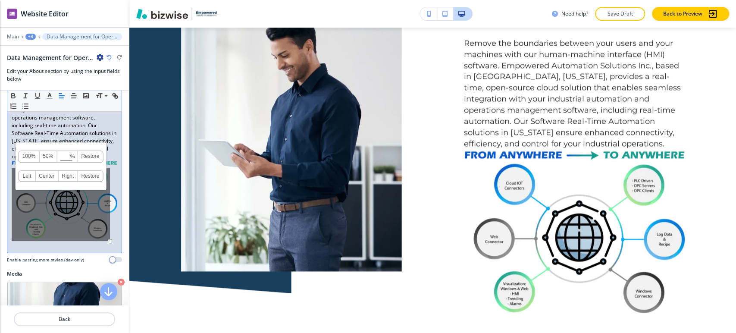
click at [47, 155] on link "50%" at bounding box center [48, 156] width 18 height 11
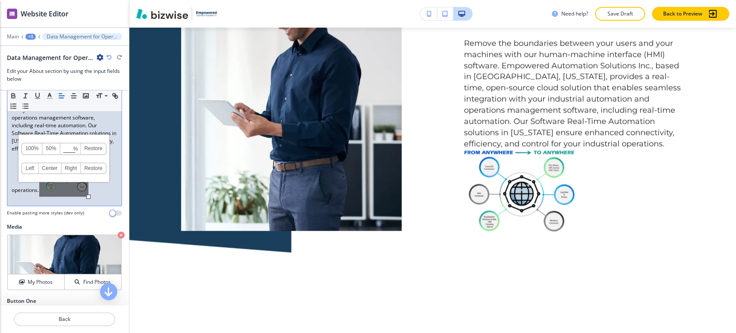
click at [93, 149] on link "Restore" at bounding box center [93, 148] width 25 height 11
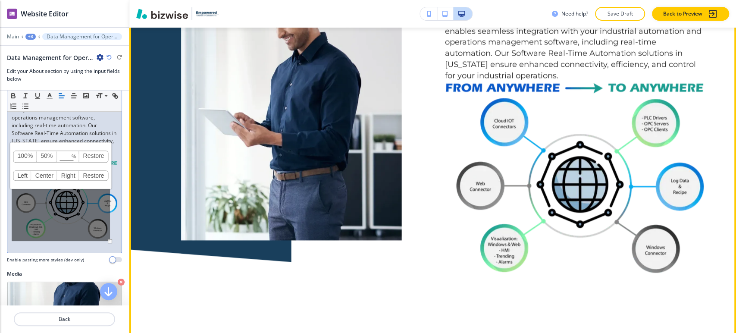
scroll to position [3090, 0]
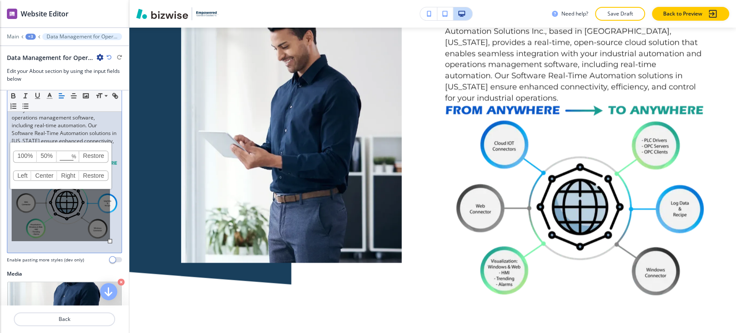
click at [62, 200] on div "100% 50% % Press enter key to apply change! Restore Left Center Right Restore" at bounding box center [61, 204] width 98 height 73
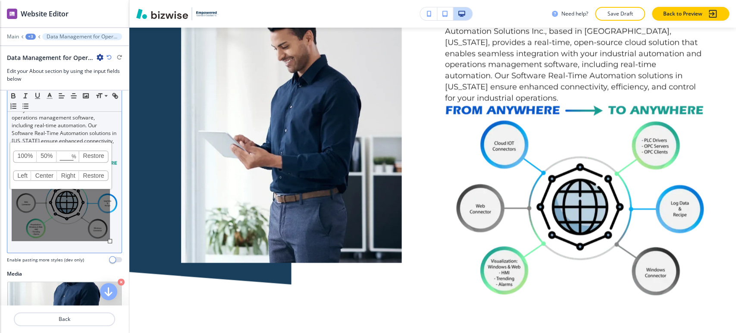
click at [76, 220] on div "100% 50% % Press enter key to apply change! Restore Left Center Right Restore" at bounding box center [61, 204] width 98 height 73
click at [73, 248] on p at bounding box center [65, 245] width 106 height 8
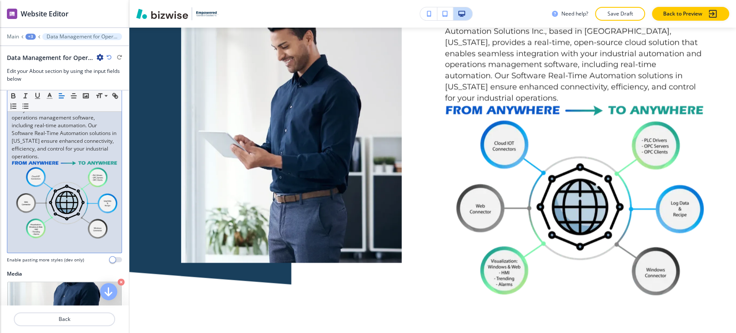
click at [80, 166] on p "Remove the boundaries between your users and your machines with our human-machi…" at bounding box center [65, 146] width 106 height 189
click at [49, 160] on p "Remove the boundaries between your users and your machines with our human-machi…" at bounding box center [65, 106] width 106 height 109
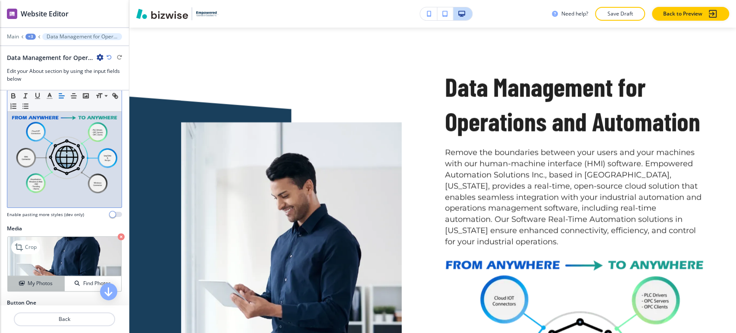
scroll to position [346, 0]
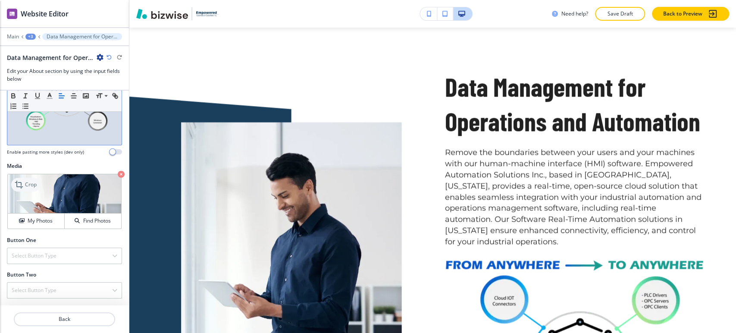
click at [32, 188] on p "Crop" at bounding box center [31, 185] width 12 height 8
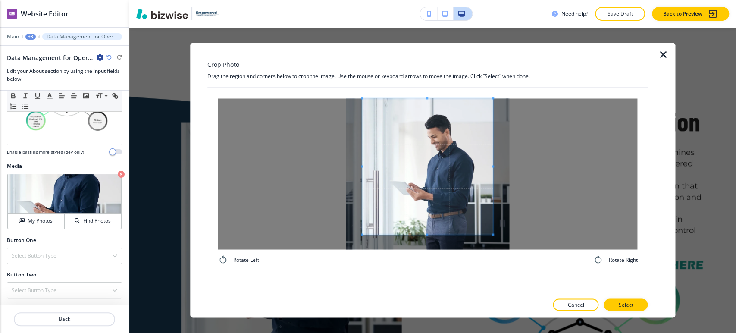
click at [427, 92] on div "Rotate Left Rotate Right" at bounding box center [427, 181] width 441 height 187
click at [424, 280] on div "Rotate Left Rotate Right" at bounding box center [427, 190] width 441 height 205
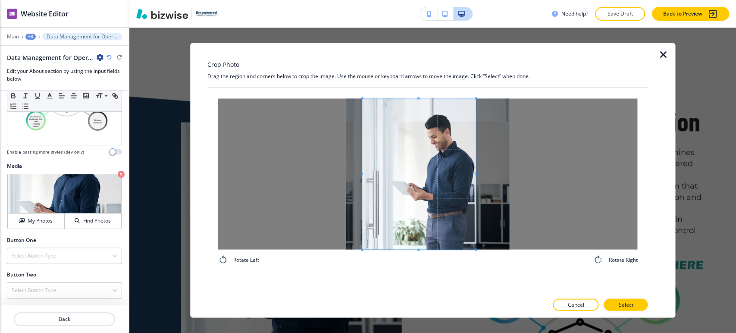
click at [476, 174] on span at bounding box center [476, 174] width 2 height 2
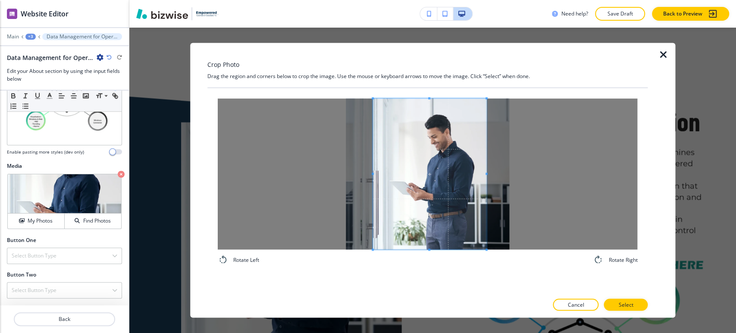
click at [421, 210] on span at bounding box center [429, 173] width 113 height 151
click at [370, 173] on div at bounding box center [428, 173] width 420 height 151
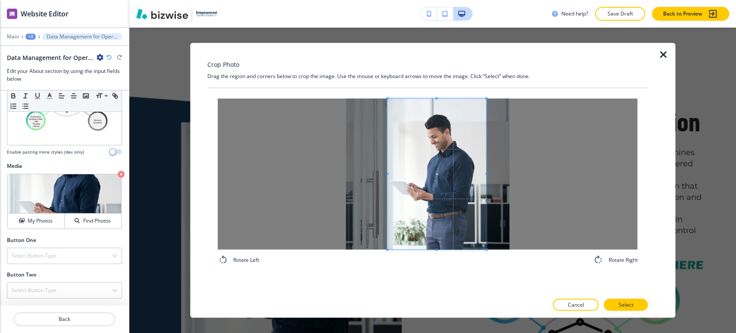
click at [388, 173] on span at bounding box center [387, 174] width 2 height 2
click at [478, 176] on div at bounding box center [432, 173] width 91 height 151
click at [457, 186] on span at bounding box center [432, 173] width 91 height 151
click at [628, 301] on button "Select" at bounding box center [626, 305] width 44 height 12
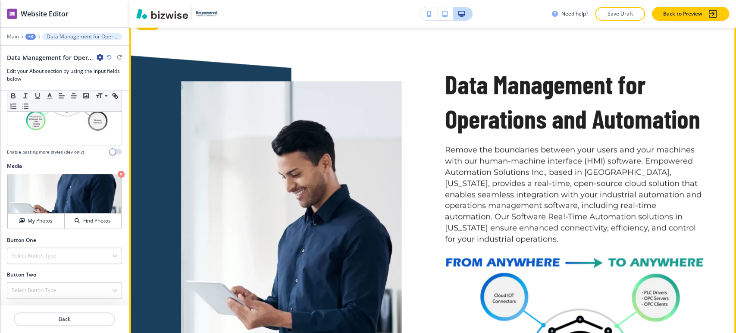
scroll to position [2946, 0]
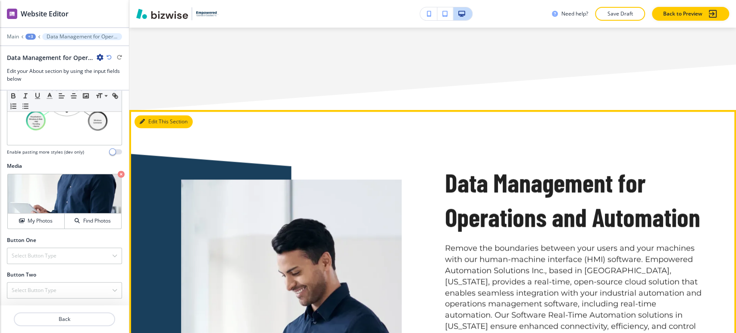
click at [145, 120] on icon "button" at bounding box center [142, 121] width 5 height 5
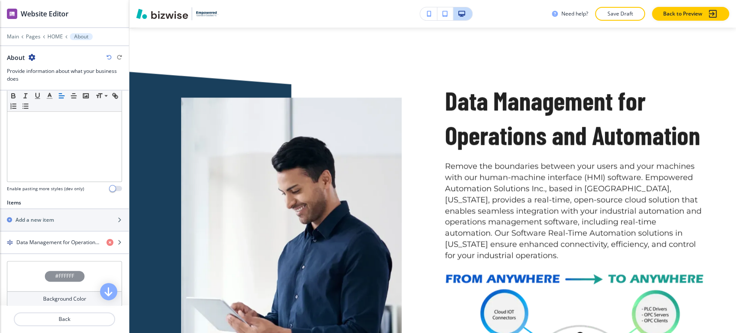
scroll to position [368, 0]
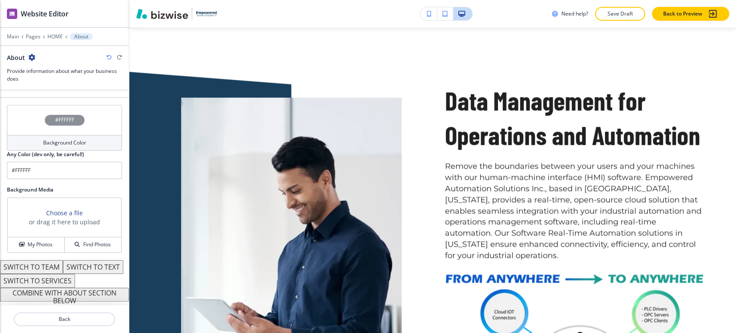
click at [52, 295] on button "COMBINE WITH ABOUT SECTION BELOW" at bounding box center [64, 295] width 129 height 14
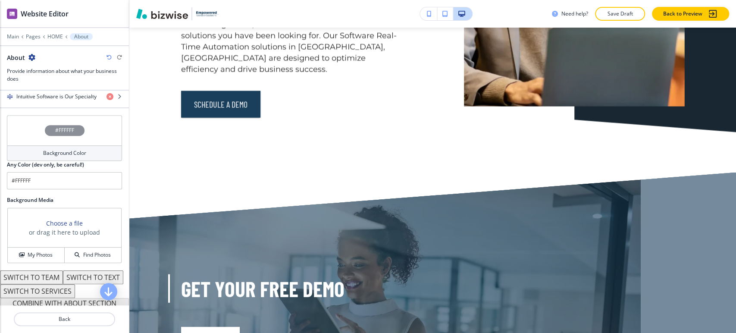
scroll to position [3891, 0]
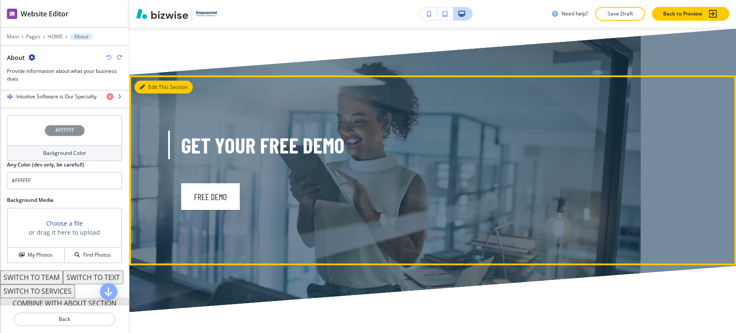
click at [148, 81] on button "Edit This Section" at bounding box center [164, 87] width 58 height 13
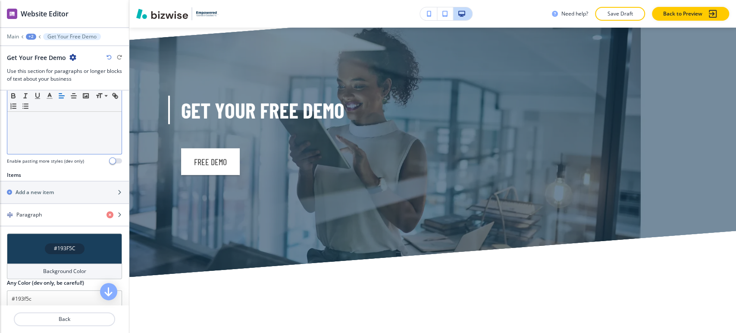
scroll to position [220, 0]
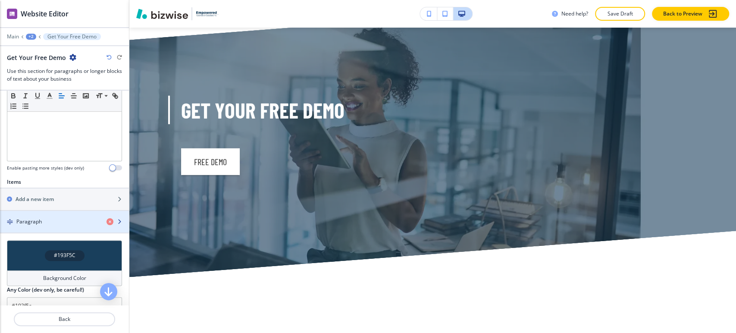
click at [56, 218] on div "Paragraph" at bounding box center [50, 222] width 100 height 8
click at [59, 219] on div "Paragraph" at bounding box center [50, 222] width 100 height 8
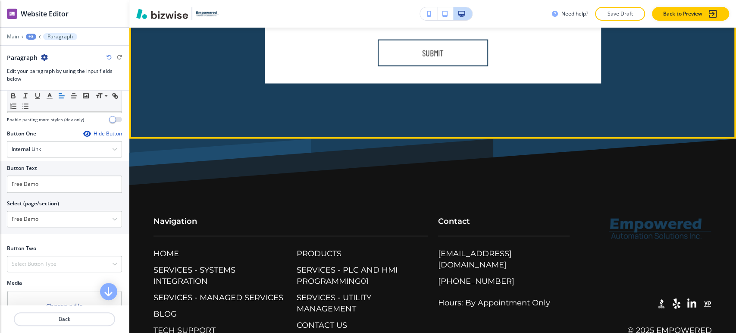
scroll to position [5648, 0]
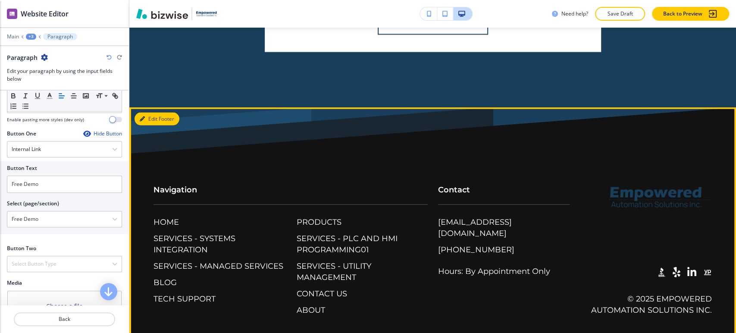
click at [138, 113] on button "Edit Footer" at bounding box center [157, 119] width 45 height 13
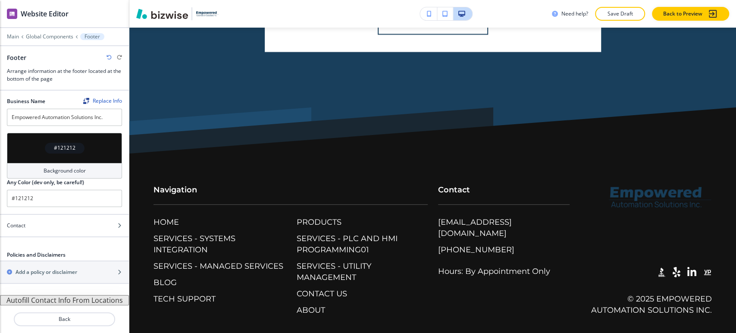
click at [63, 173] on h4 "Background color" at bounding box center [65, 171] width 42 height 8
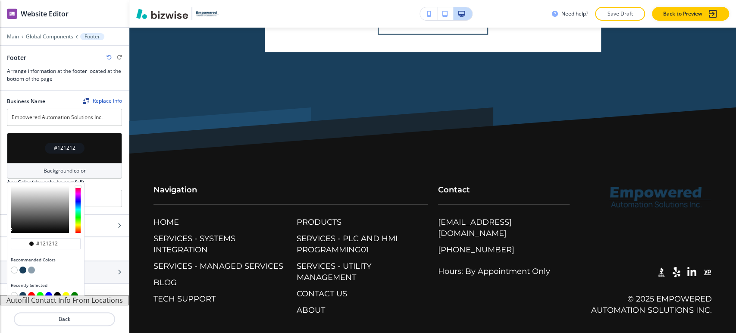
click at [32, 271] on button "button" at bounding box center [31, 270] width 7 height 7
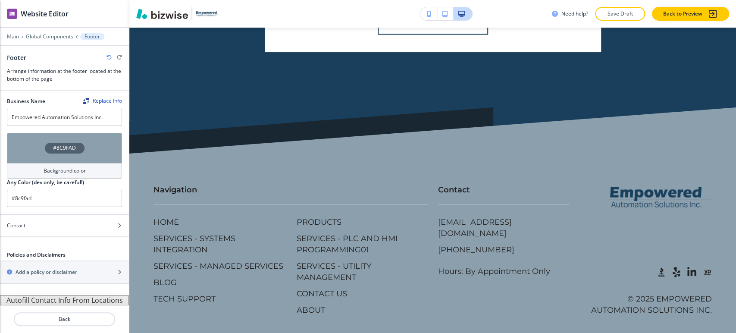
click at [60, 170] on h4 "Background color" at bounding box center [65, 171] width 42 height 8
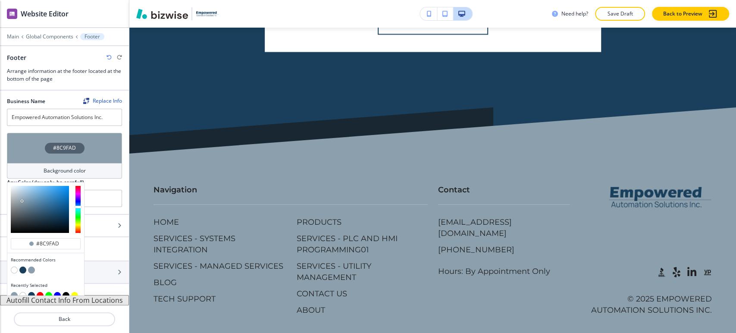
click at [15, 269] on button "button" at bounding box center [14, 270] width 7 height 7
type input "#FFFFFF"
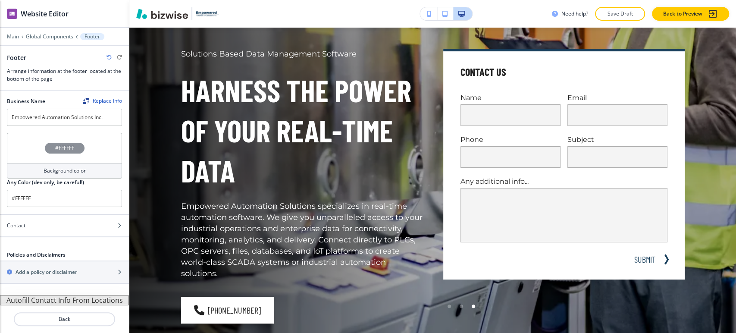
scroll to position [0, 0]
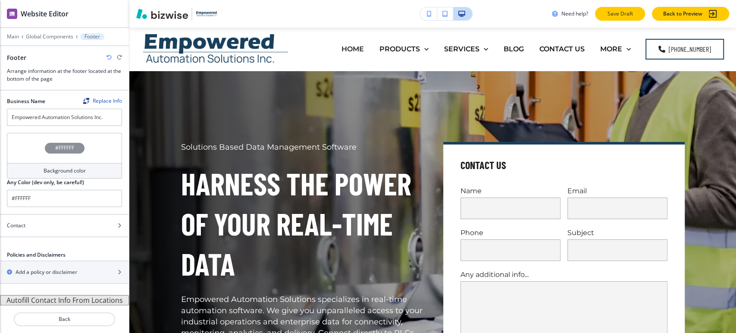
click at [614, 13] on p "Save Draft" at bounding box center [620, 14] width 28 height 8
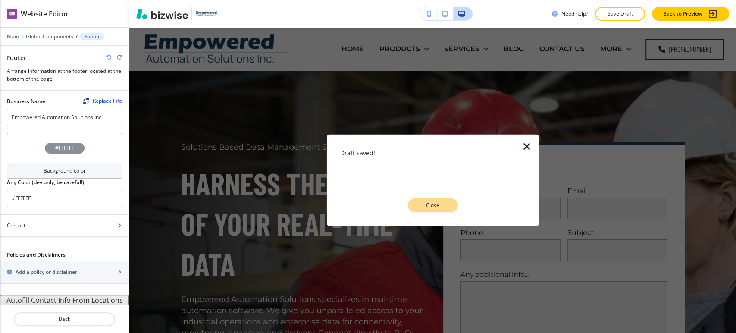
click at [435, 203] on p "Close" at bounding box center [433, 205] width 28 height 8
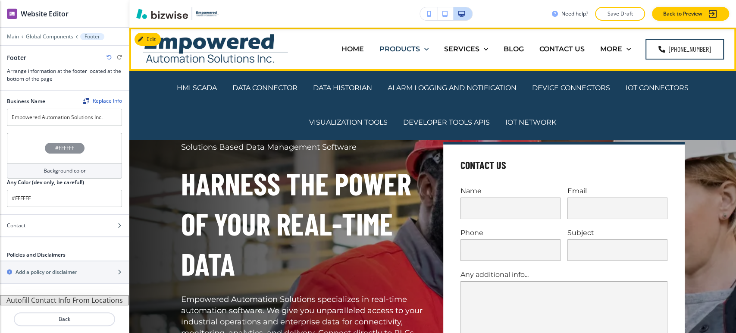
click at [410, 47] on p "PRODUCTS" at bounding box center [400, 49] width 41 height 10
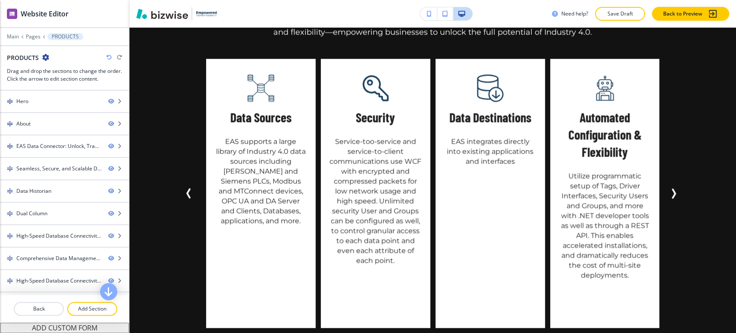
scroll to position [1198, 0]
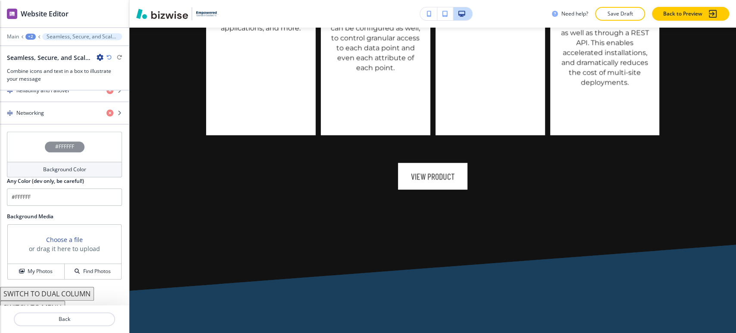
scroll to position [677, 0]
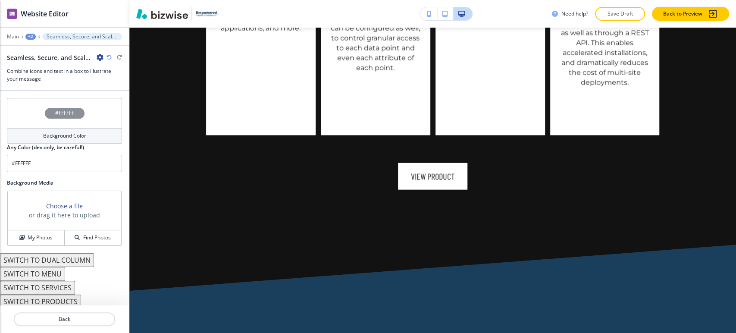
click at [67, 136] on h4 "Background Color" at bounding box center [64, 136] width 43 height 8
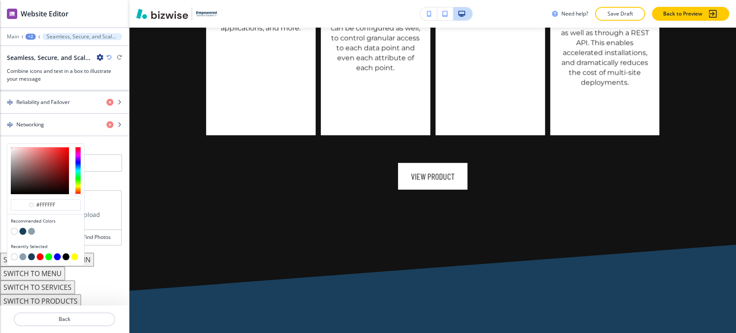
click at [31, 228] on button "button" at bounding box center [31, 231] width 7 height 7
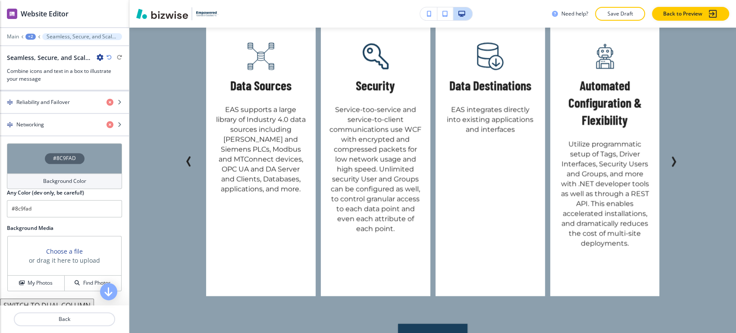
scroll to position [1212, 0]
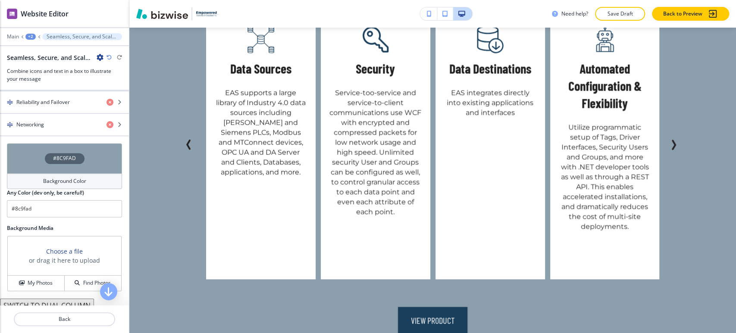
click at [69, 177] on h4 "Background Color" at bounding box center [64, 181] width 43 height 8
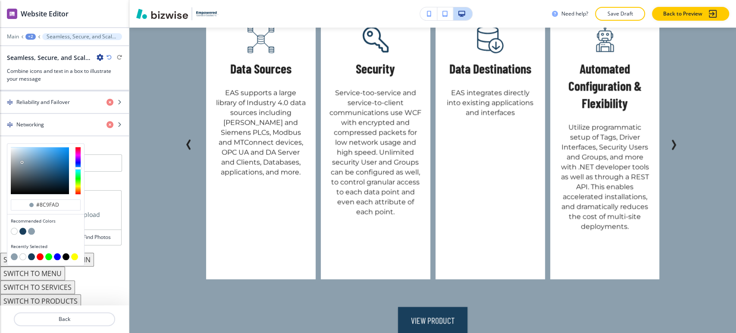
click at [25, 229] on button "button" at bounding box center [22, 231] width 7 height 7
type input "#193f5c"
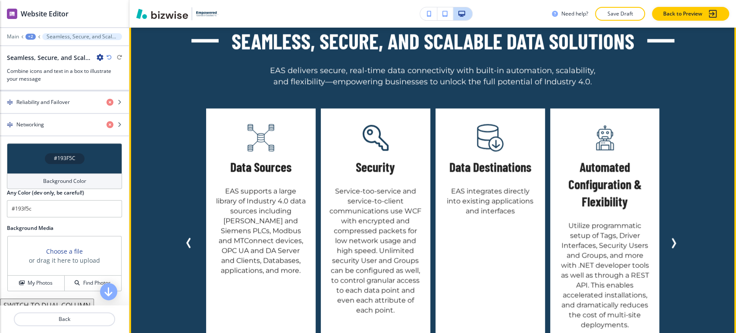
scroll to position [973, 0]
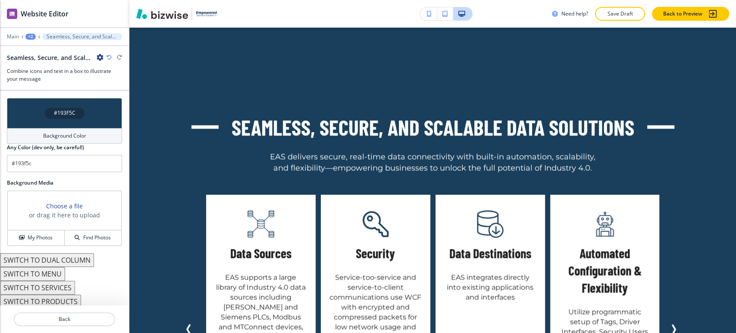
click at [75, 132] on h4 "Background Color" at bounding box center [64, 136] width 43 height 8
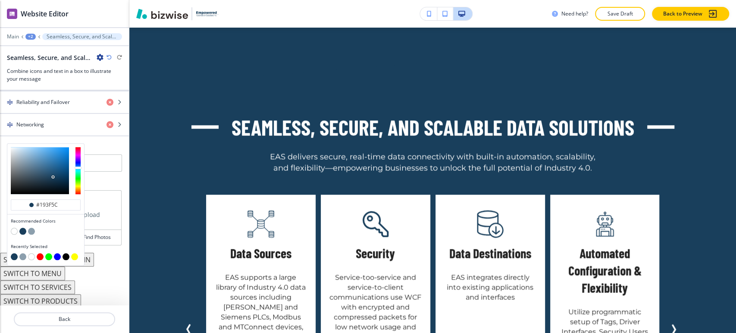
type input "#6a9ec7"
click at [38, 155] on div at bounding box center [40, 170] width 58 height 47
type input "#6a9ec7"
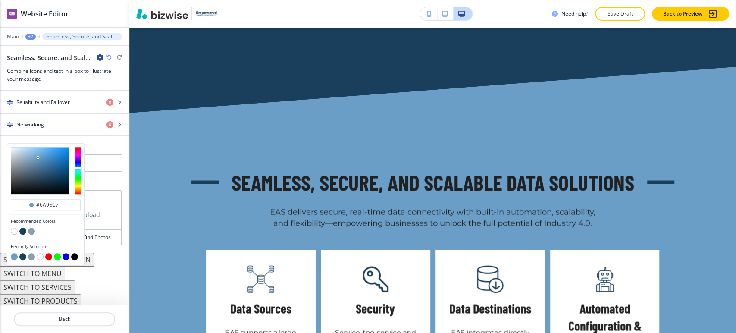
type input "#9cbfd9"
click at [27, 152] on div at bounding box center [40, 170] width 58 height 47
type input "#9cbfd9"
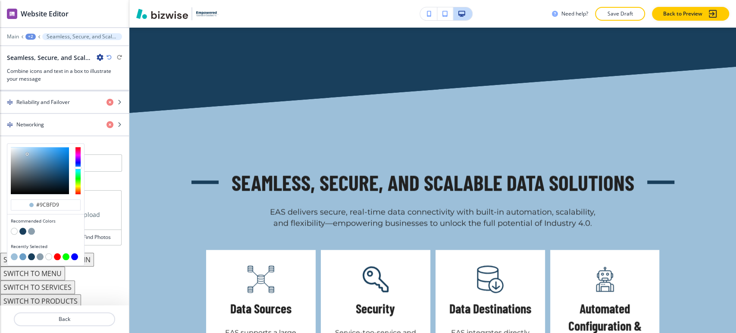
type input "#cae4f8"
click at [22, 147] on div at bounding box center [40, 170] width 58 height 47
type input "#cae4f8"
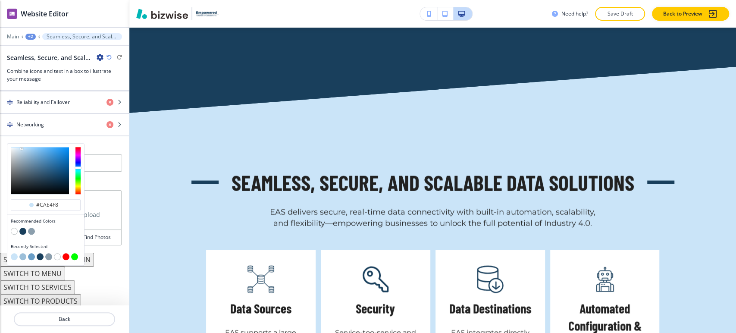
type input "#e4f3ff"
click at [17, 147] on div at bounding box center [40, 170] width 58 height 47
type input "#e4f3ff"
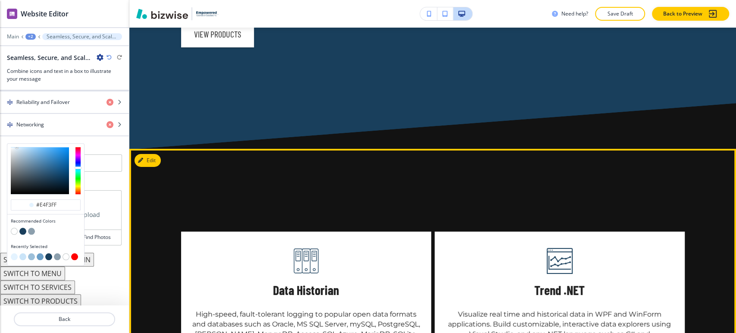
scroll to position [1691, 0]
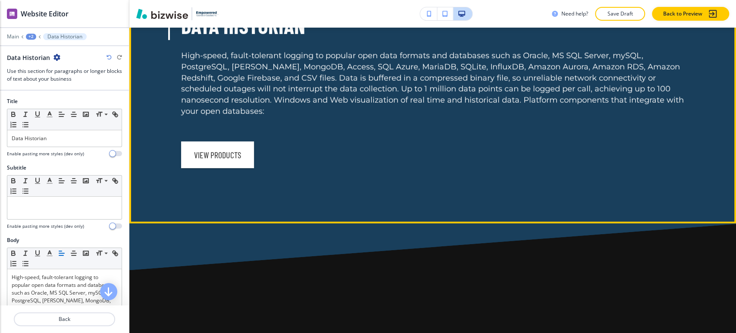
scroll to position [1774, 0]
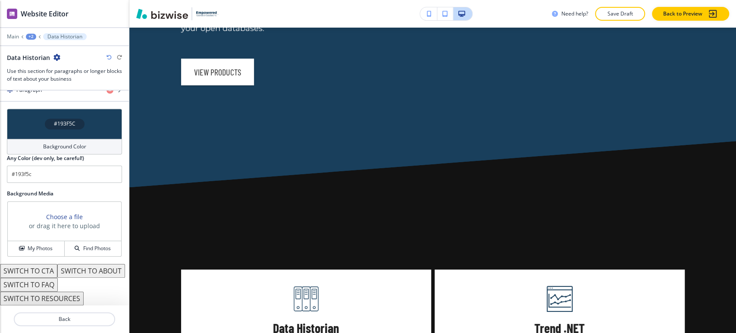
click at [79, 143] on h4 "Background Color" at bounding box center [64, 147] width 43 height 8
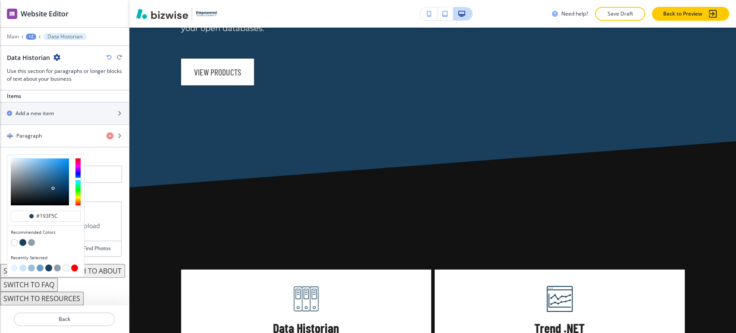
scroll to position [355, 0]
click at [13, 239] on button "button" at bounding box center [14, 242] width 7 height 7
type input "#FFFFFF"
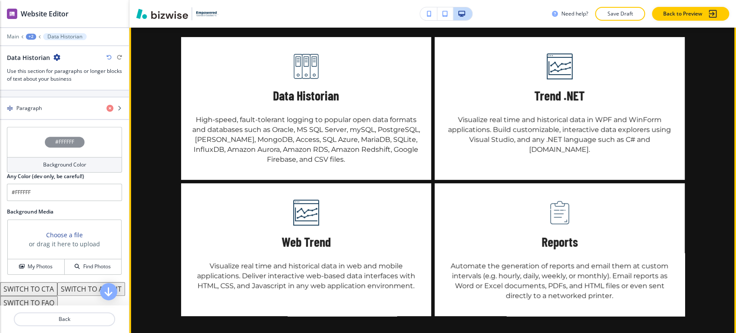
scroll to position [2062, 0]
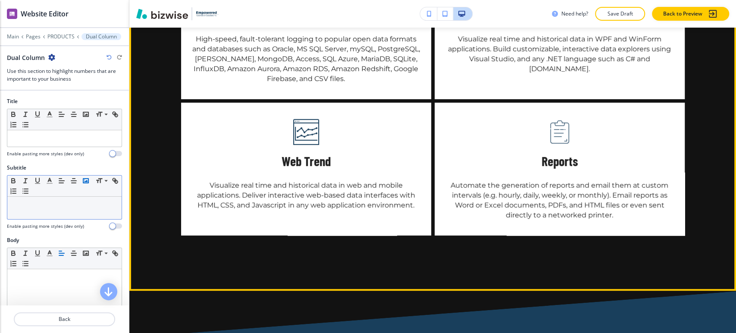
scroll to position [2088, 0]
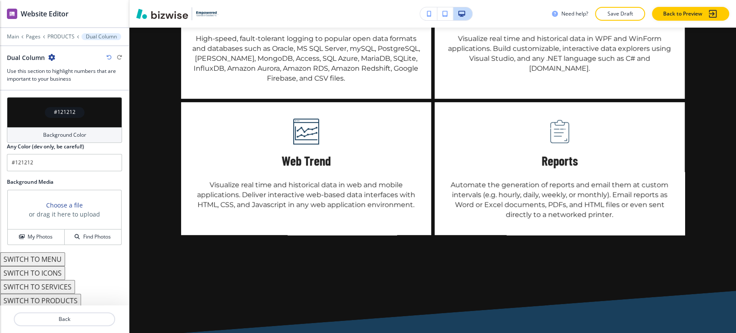
click at [60, 132] on h4 "Background Color" at bounding box center [64, 135] width 43 height 8
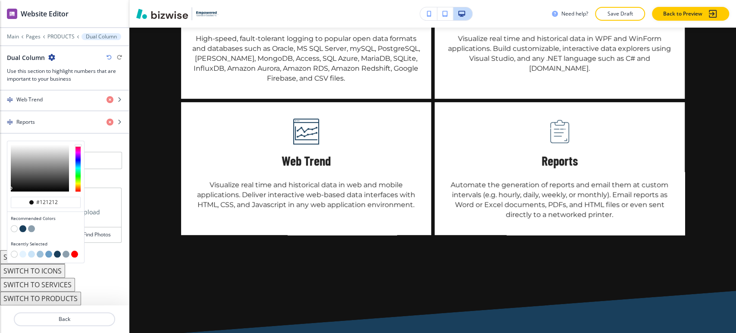
scroll to position [461, 0]
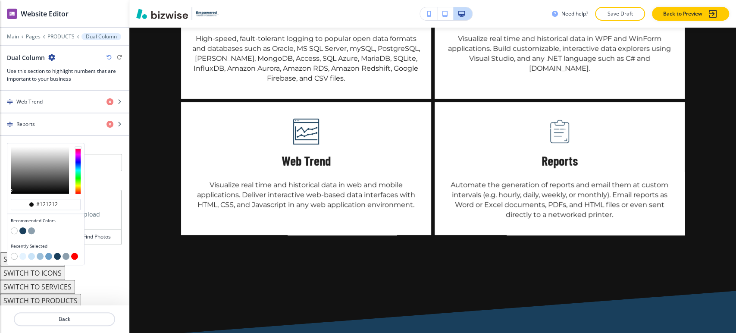
click at [21, 229] on button "button" at bounding box center [22, 230] width 7 height 7
type input "#193f5c"
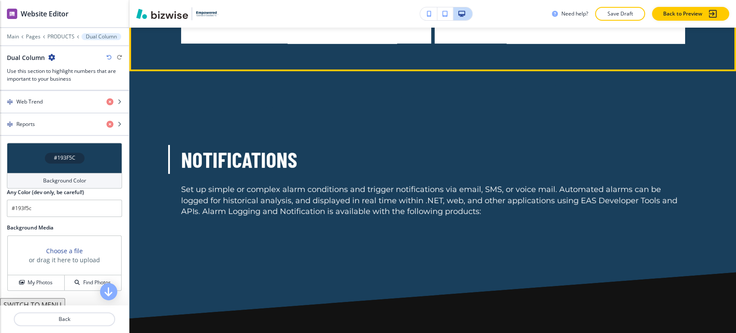
scroll to position [2471, 0]
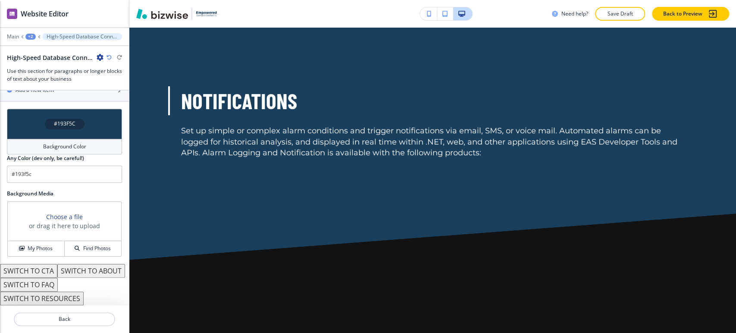
scroll to position [2427, 0]
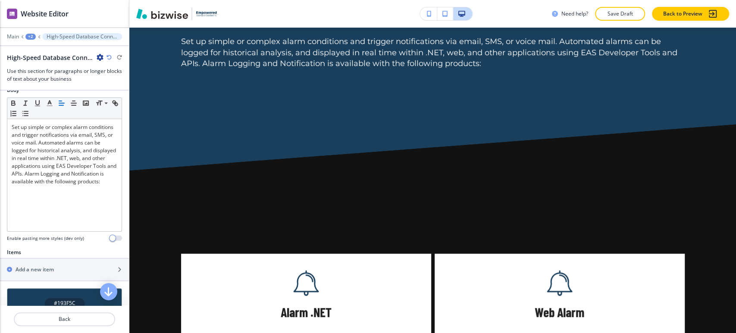
scroll to position [0, 0]
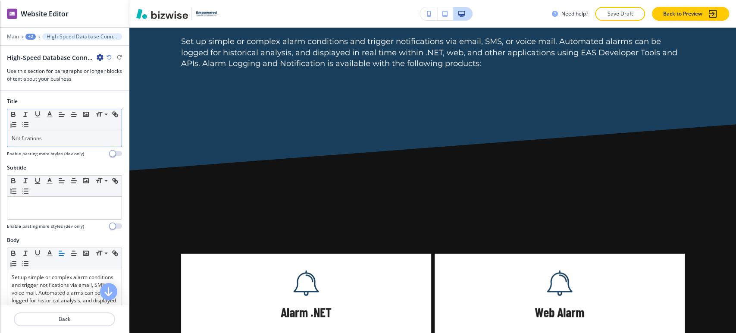
click at [63, 142] on div "Notifications" at bounding box center [64, 138] width 114 height 16
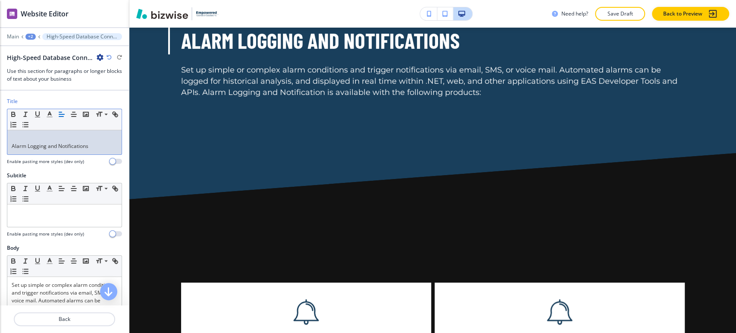
drag, startPoint x: 7, startPoint y: 145, endPoint x: 14, endPoint y: 143, distance: 7.4
click at [6, 145] on div "Title Small Normal Large Huge Alarm Logging and Notifications Enable pasting mo…" at bounding box center [64, 134] width 129 height 74
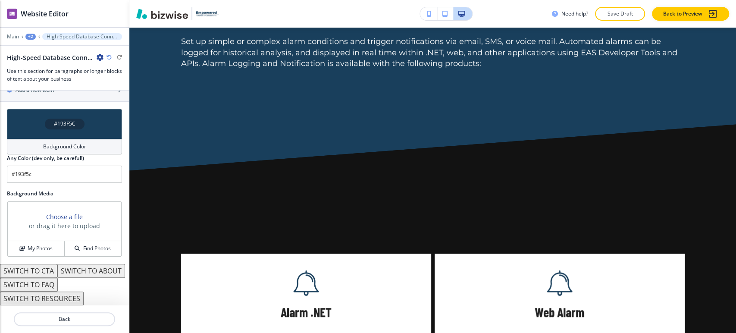
click at [49, 143] on h4 "Background Color" at bounding box center [64, 147] width 43 height 8
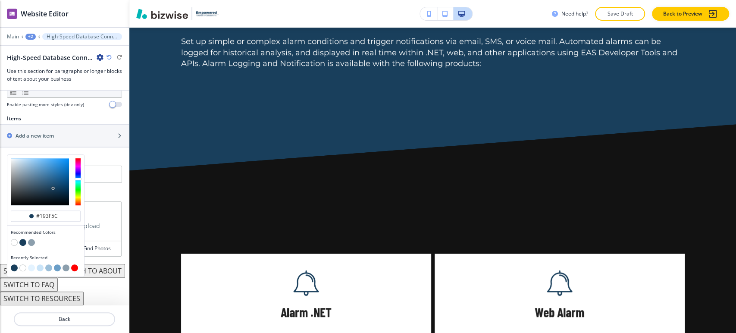
click at [13, 239] on button "button" at bounding box center [14, 242] width 7 height 7
type input "#FFFFFF"
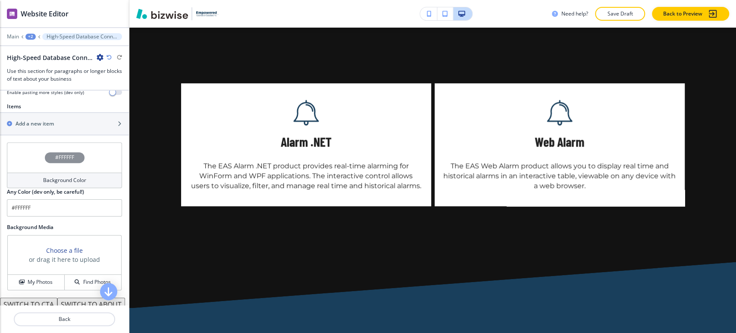
scroll to position [2667, 0]
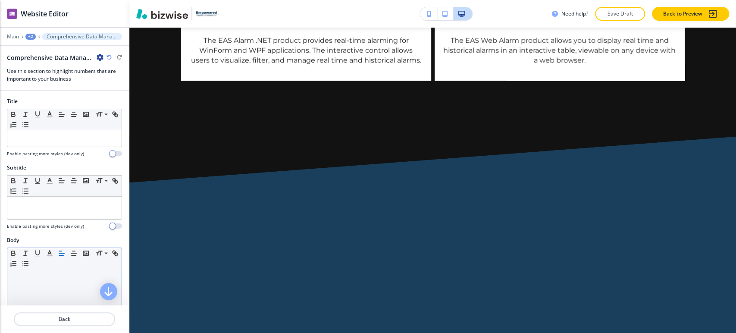
scroll to position [2780, 0]
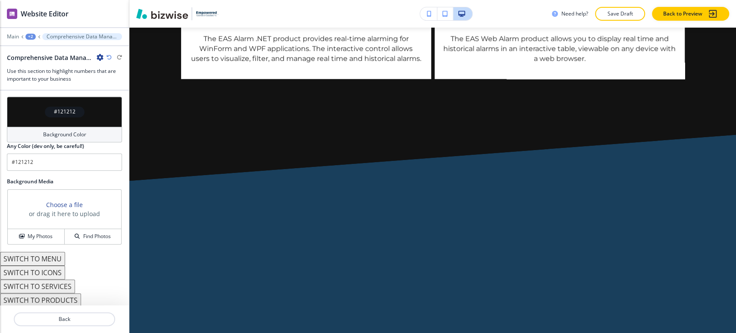
click at [38, 127] on div "Background Color" at bounding box center [64, 135] width 115 height 16
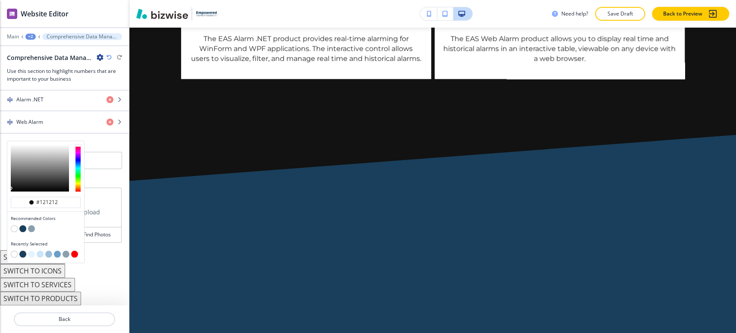
scroll to position [416, 0]
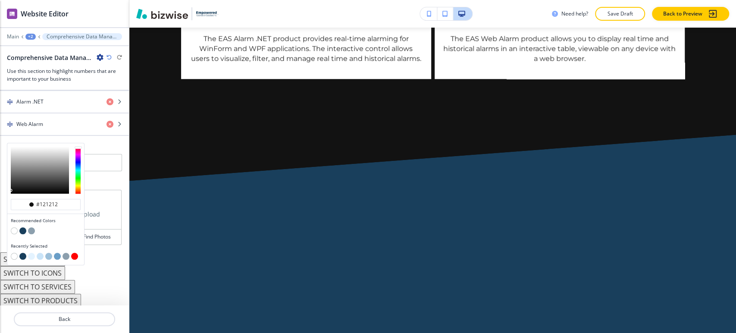
click at [24, 228] on button "button" at bounding box center [22, 230] width 7 height 7
type input "#193f5c"
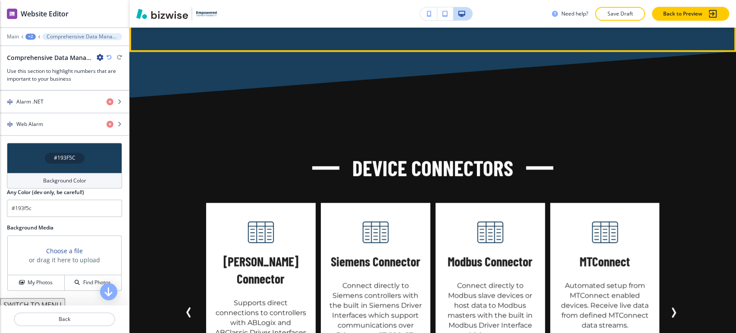
scroll to position [3019, 0]
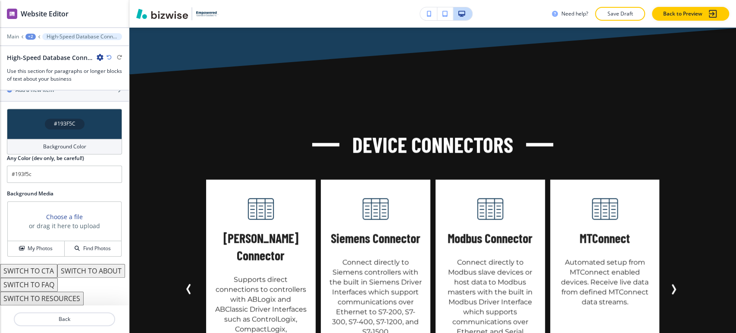
scroll to position [342, 0]
click at [68, 143] on h4 "Background Color" at bounding box center [64, 147] width 43 height 8
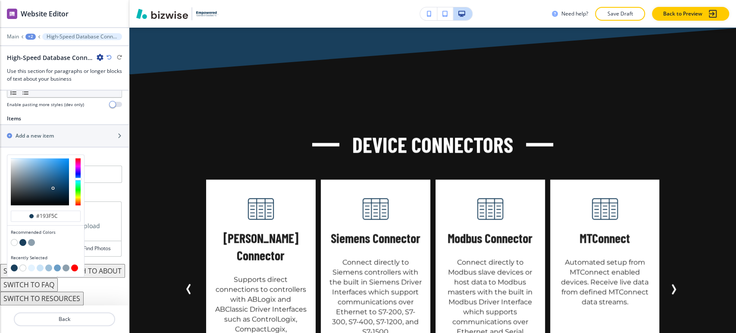
scroll to position [296, 0]
click at [15, 239] on button "button" at bounding box center [14, 242] width 7 height 7
type input "#FFFFFF"
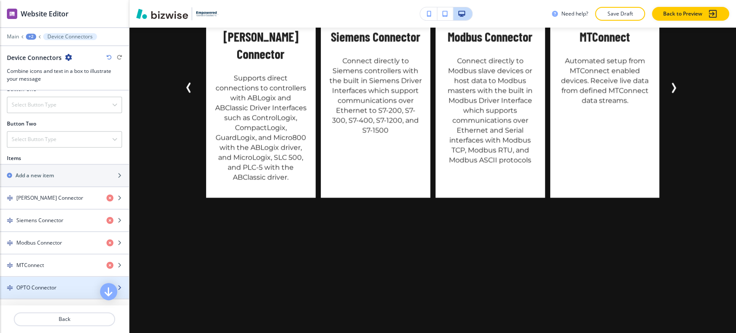
scroll to position [611, 0]
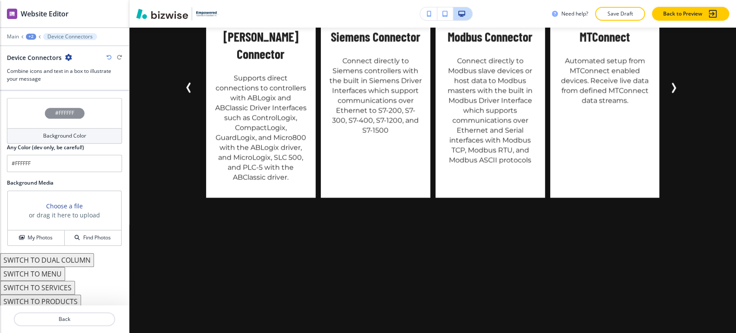
click at [65, 145] on h2 "Any Color (dev only, be careful!)" at bounding box center [45, 148] width 77 height 8
click at [66, 132] on h4 "Background Color" at bounding box center [64, 136] width 43 height 8
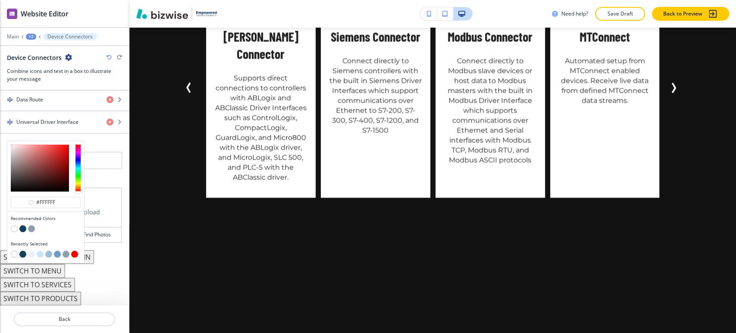
scroll to position [566, 0]
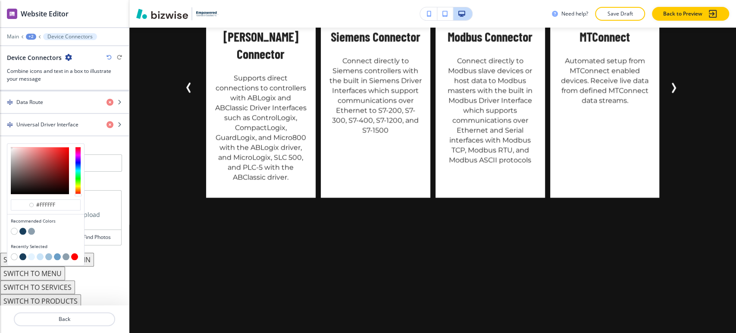
click at [30, 228] on button "button" at bounding box center [31, 231] width 7 height 7
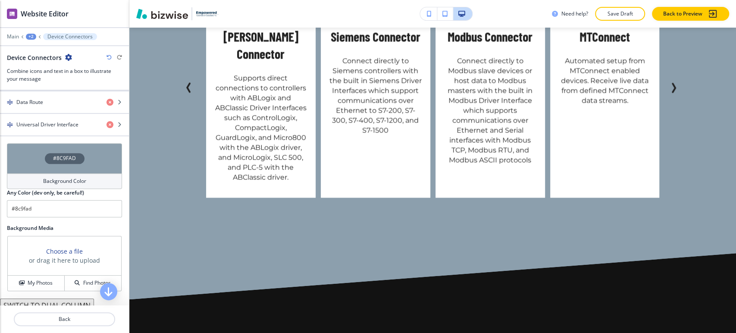
click at [46, 178] on h4 "Background Color" at bounding box center [64, 181] width 43 height 8
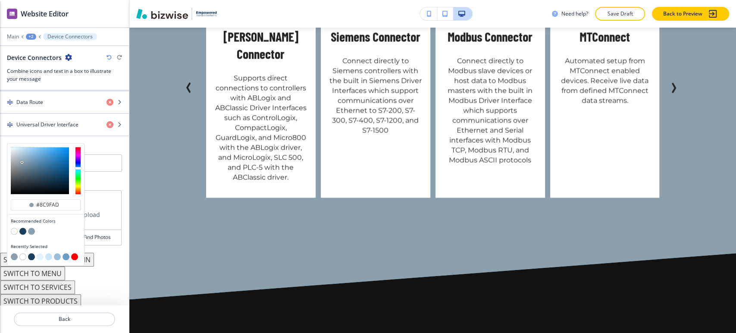
click at [23, 228] on button "button" at bounding box center [22, 231] width 7 height 7
type input "#193f5c"
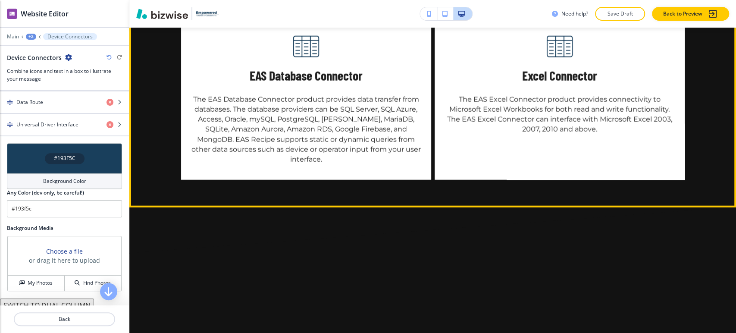
scroll to position [3651, 0]
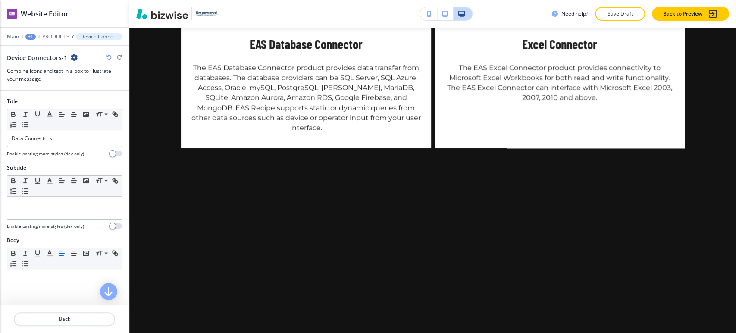
scroll to position [3742, 0]
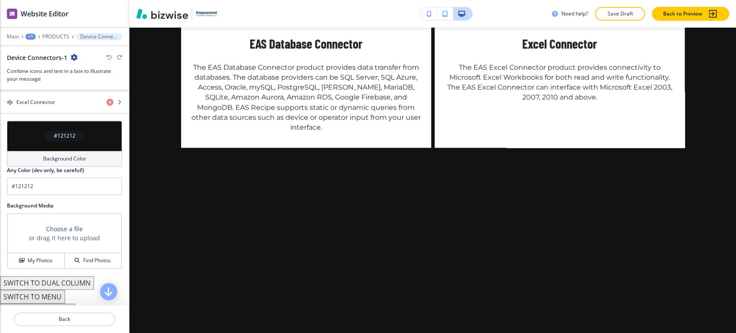
click at [72, 156] on h4 "Background Color" at bounding box center [64, 159] width 43 height 8
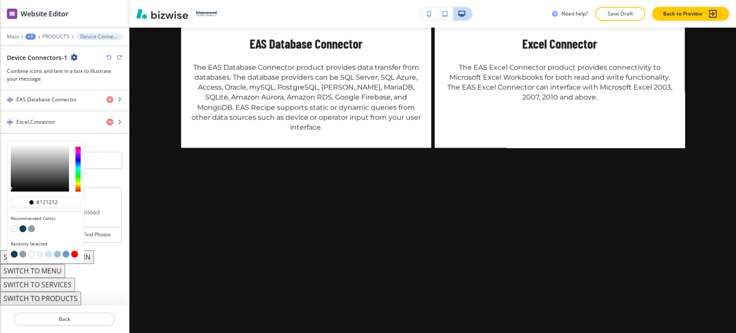
scroll to position [409, 0]
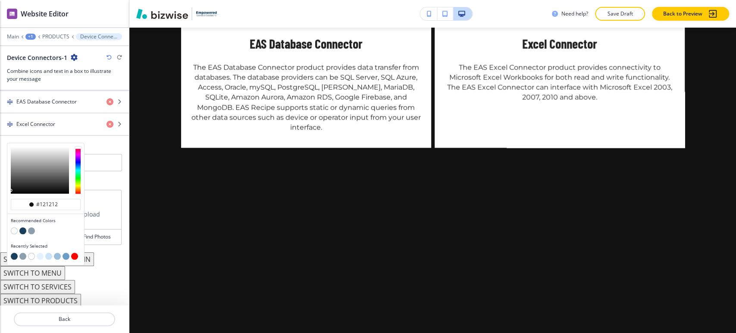
click at [23, 230] on button "button" at bounding box center [22, 230] width 7 height 7
type input "#193f5c"
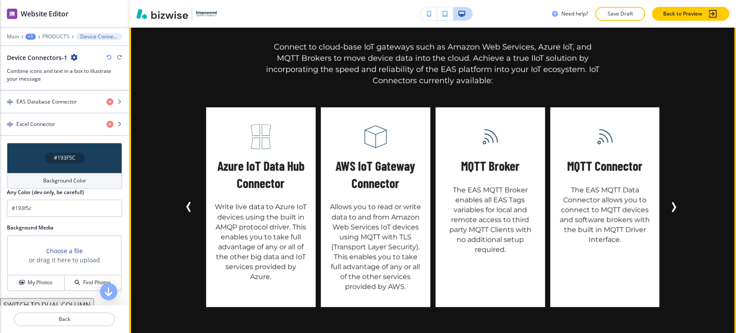
scroll to position [3981, 0]
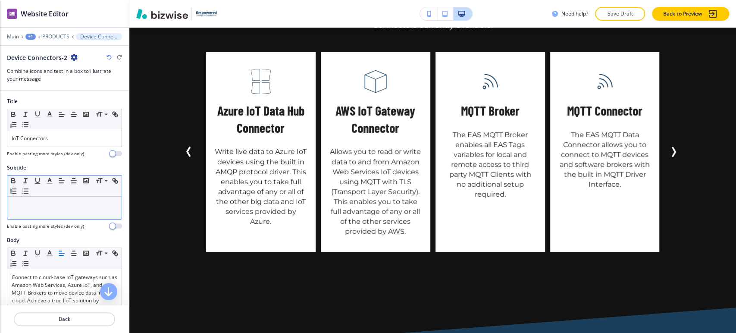
scroll to position [4052, 0]
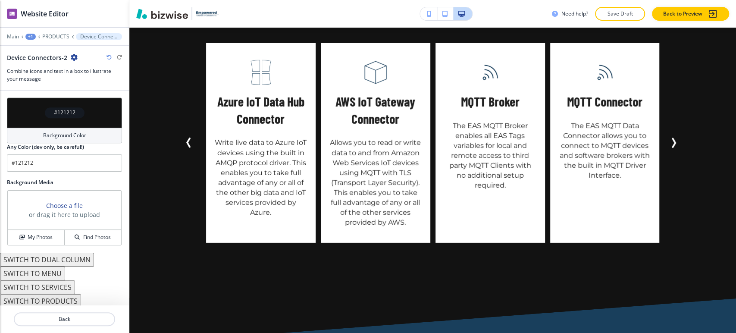
click at [68, 132] on h4 "Background Color" at bounding box center [64, 136] width 43 height 8
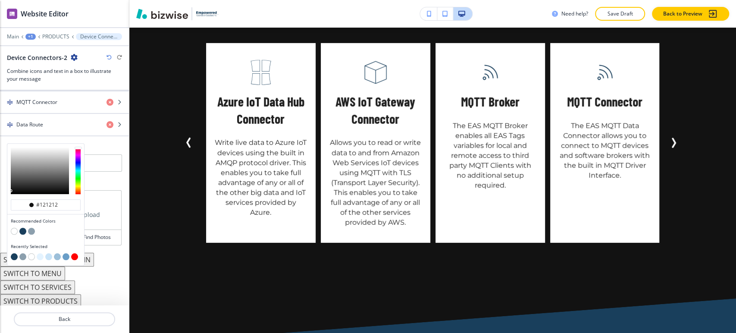
click at [41, 253] on button "button" at bounding box center [40, 256] width 7 height 7
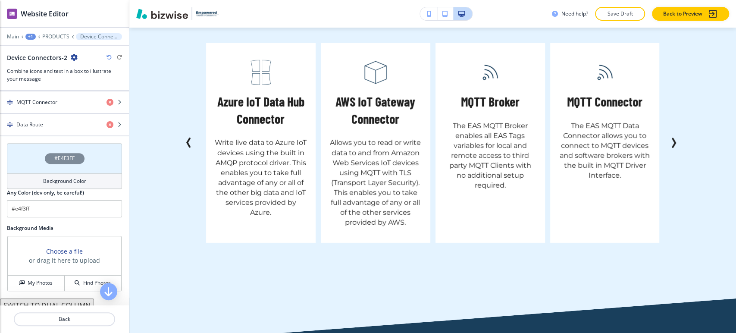
click at [59, 177] on h4 "Background Color" at bounding box center [64, 181] width 43 height 8
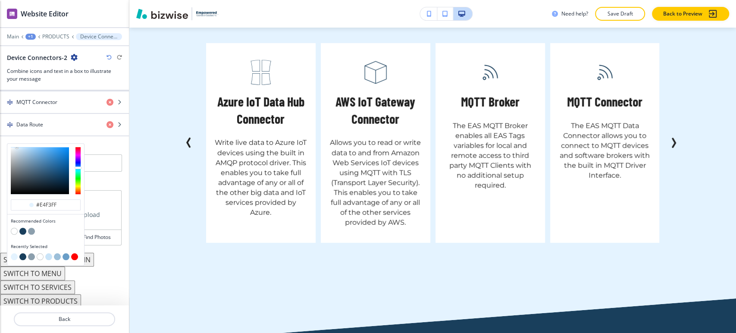
click at [50, 253] on button "button" at bounding box center [48, 256] width 7 height 7
type input "#cae4f8"
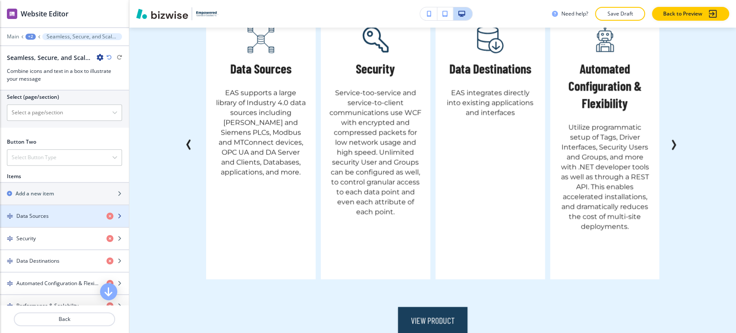
scroll to position [677, 0]
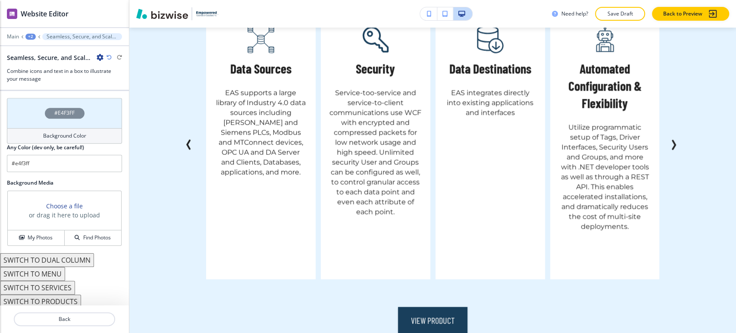
click at [50, 170] on div "#E4F3FF Background Color Any Color (dev only, be careful!) #e4f3ff" at bounding box center [64, 138] width 129 height 81
click at [52, 165] on input "#e4f3ff" at bounding box center [64, 163] width 115 height 17
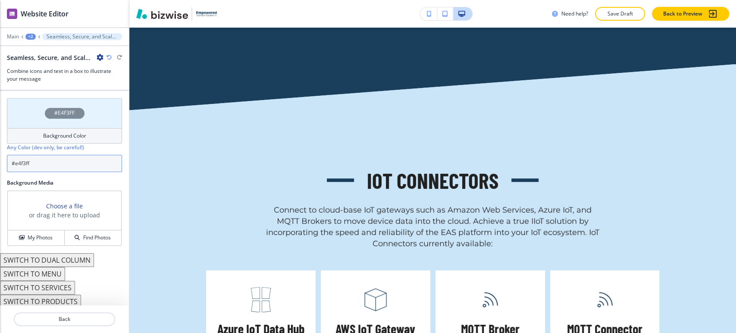
scroll to position [3992, 0]
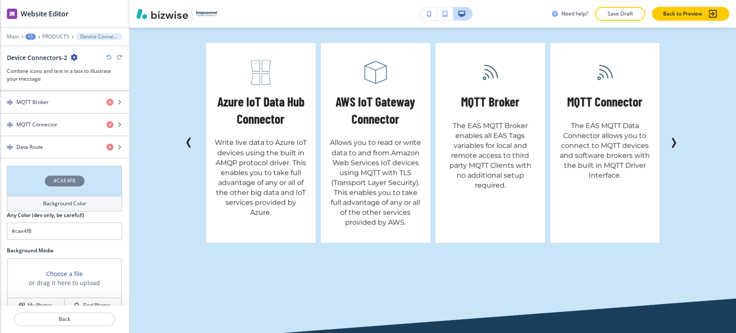
scroll to position [522, 0]
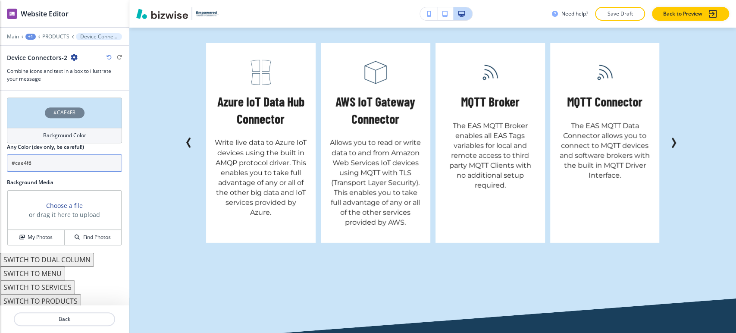
click at [61, 156] on input "#cae4f8" at bounding box center [64, 162] width 115 height 17
paste input "e4f3ff"
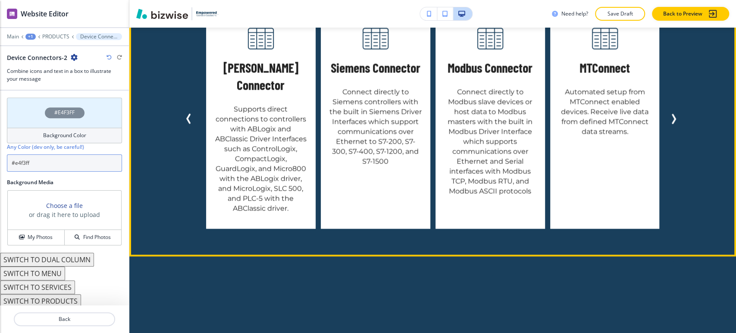
scroll to position [3141, 0]
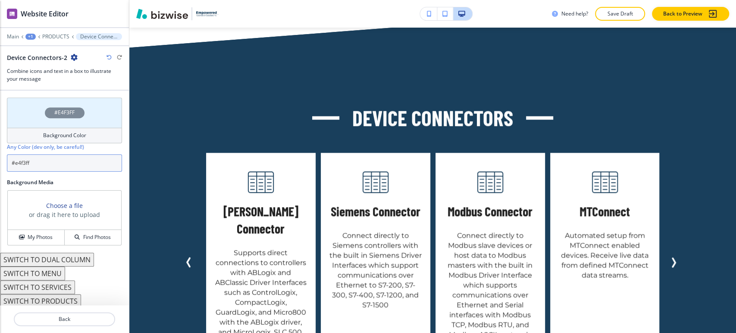
type input "#e4f3ff"
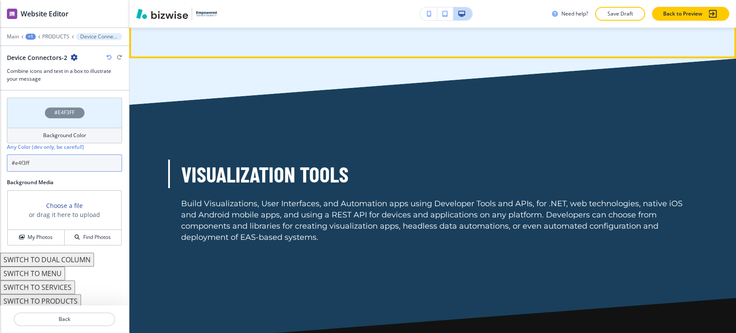
scroll to position [4531, 0]
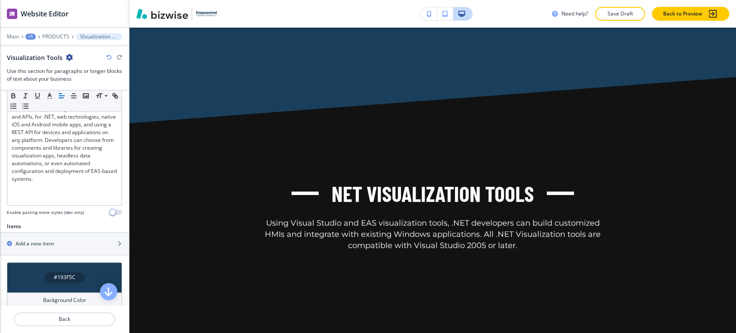
scroll to position [335, 0]
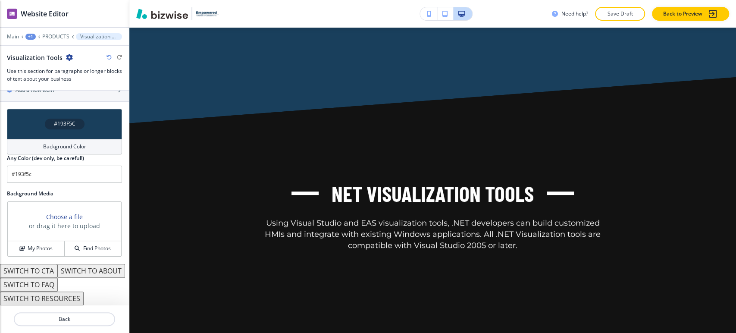
click at [60, 143] on h4 "Background Color" at bounding box center [64, 147] width 43 height 8
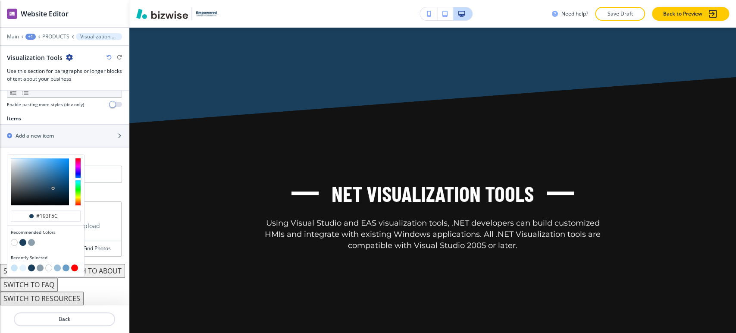
click at [13, 239] on button "button" at bounding box center [14, 242] width 7 height 7
type input "#FFFFFF"
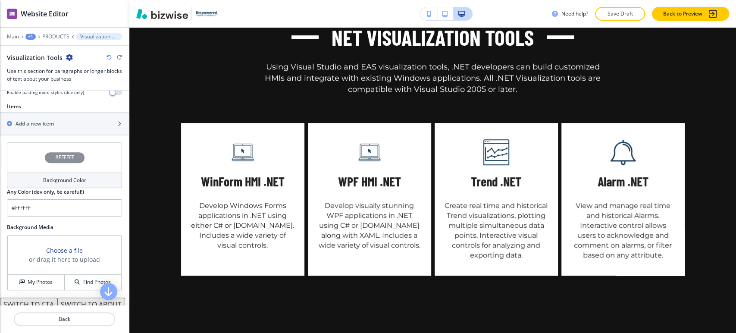
scroll to position [4704, 0]
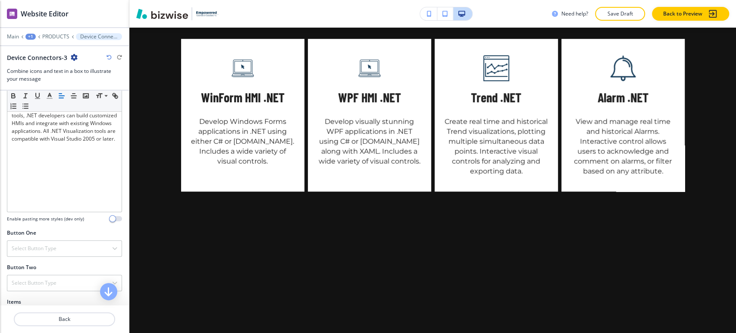
scroll to position [383, 0]
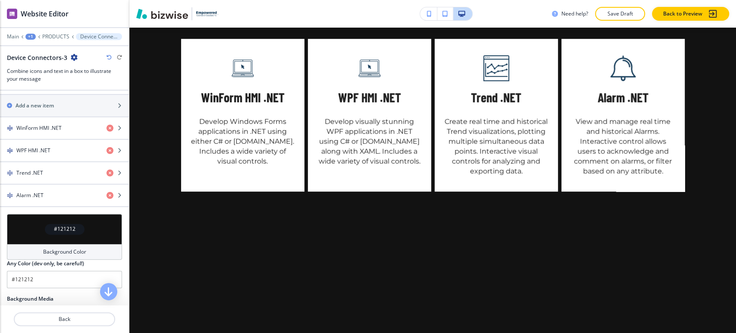
click at [51, 255] on div "Background Color" at bounding box center [64, 252] width 115 height 16
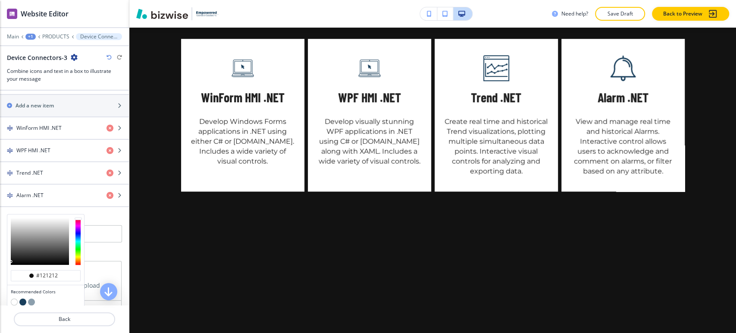
scroll to position [431, 0]
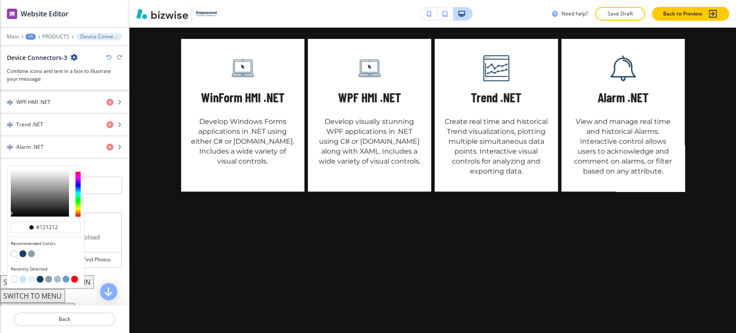
click at [20, 251] on button "button" at bounding box center [22, 253] width 7 height 7
type input "#193f5c"
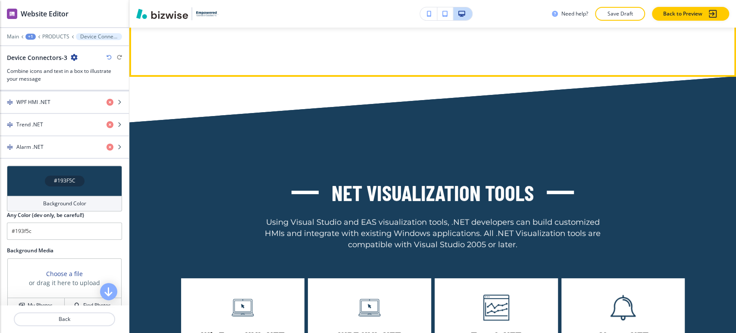
scroll to position [4417, 0]
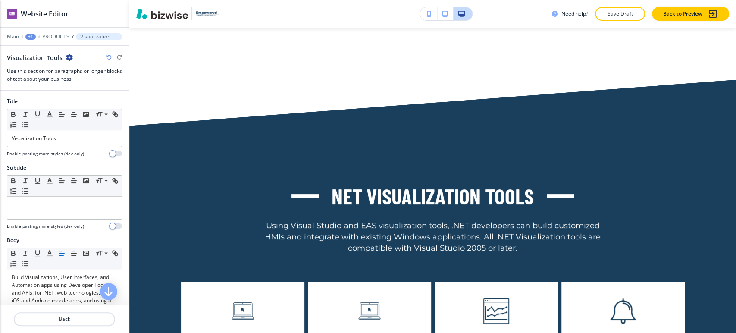
scroll to position [4513, 0]
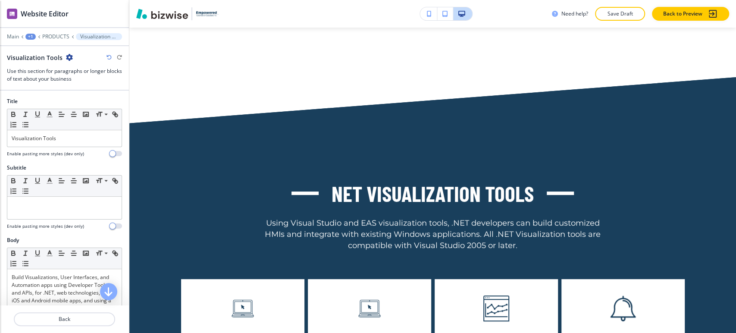
drag, startPoint x: 159, startPoint y: 134, endPoint x: 317, endPoint y: 99, distance: 162.1
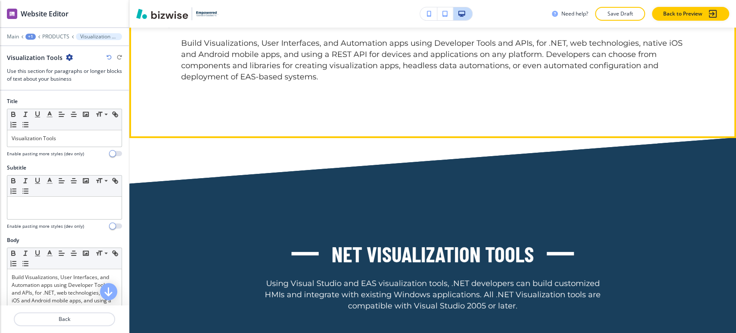
scroll to position [4417, 0]
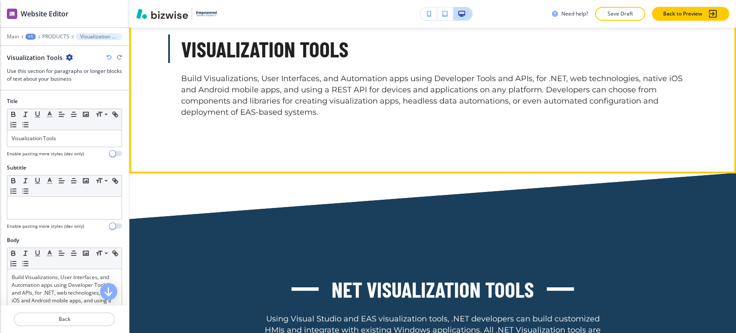
drag, startPoint x: 149, startPoint y: 136, endPoint x: 353, endPoint y: 142, distance: 203.7
click at [353, 142] on div "Visualization Tools Build Visualizations, User Interfaces, and Automation apps …" at bounding box center [432, 76] width 607 height 194
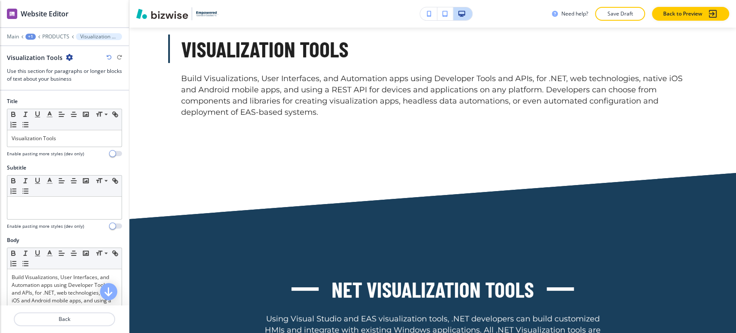
click at [66, 54] on icon "button" at bounding box center [69, 57] width 7 height 7
click at [83, 82] on button "Duplicate Section" at bounding box center [91, 86] width 55 height 15
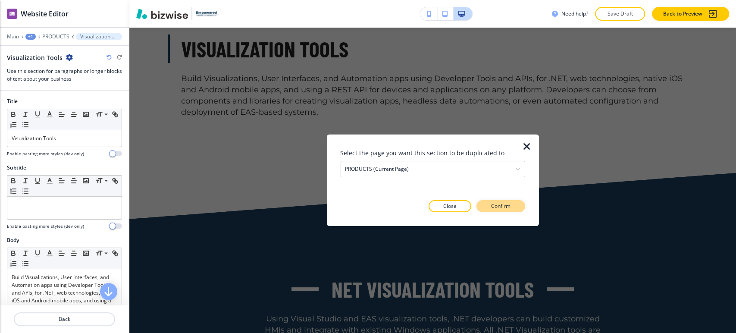
click at [497, 206] on p "Confirm" at bounding box center [500, 206] width 19 height 8
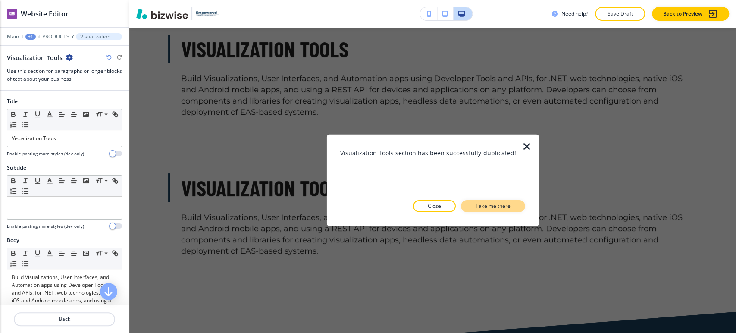
click at [509, 208] on p "Take me there" at bounding box center [493, 206] width 35 height 8
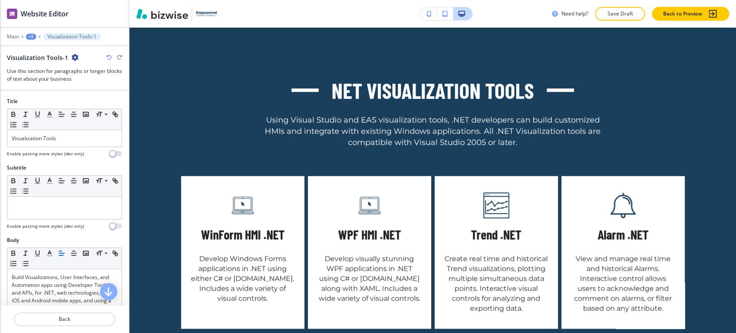
scroll to position [4631, 0]
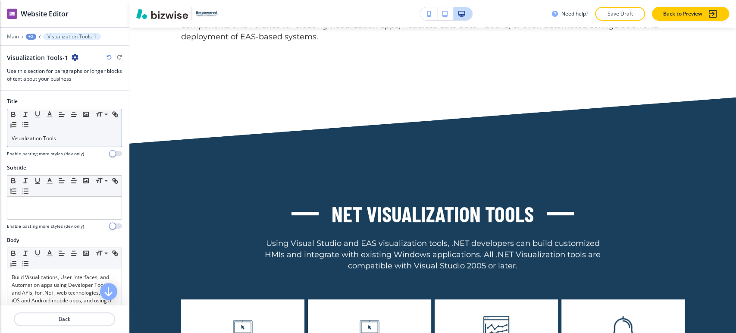
click at [101, 129] on div "Small Normal Large Huge" at bounding box center [64, 119] width 114 height 21
click at [98, 134] on div "Visualization Tools" at bounding box center [64, 138] width 114 height 16
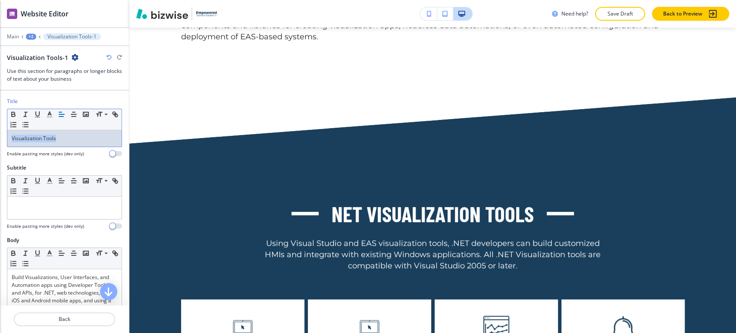
click at [98, 134] on div "Visualization Tools" at bounding box center [64, 138] width 114 height 16
paste div
click at [69, 278] on p "Build Visualizations, User Interfaces, and Automation apps using Developer Tool…" at bounding box center [65, 315] width 106 height 85
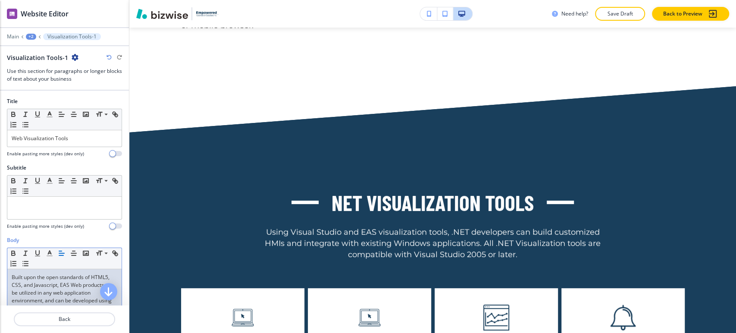
scroll to position [127, 0]
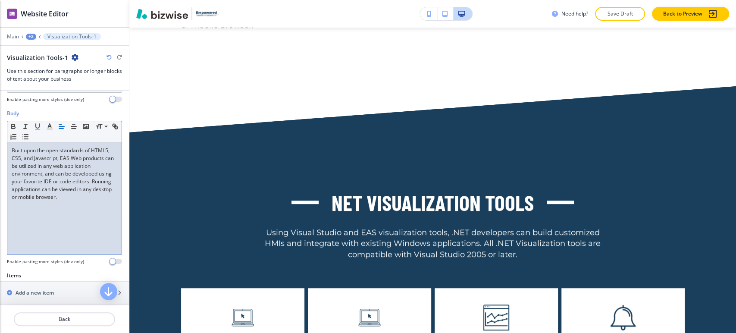
click at [31, 38] on div "+2" at bounding box center [31, 37] width 10 height 6
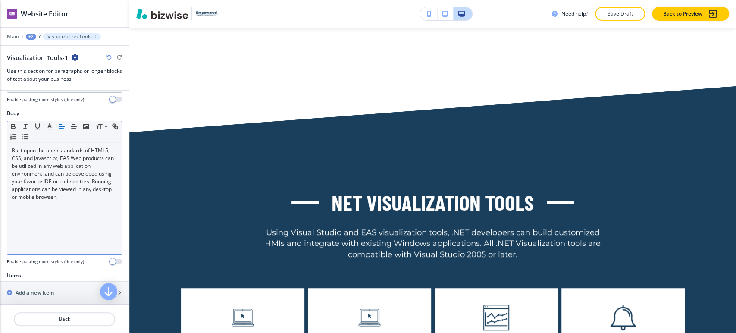
click at [49, 74] on h3 "Use this section for paragraphs or longer blocks of text about your business" at bounding box center [64, 75] width 115 height 16
click at [35, 37] on div "+2" at bounding box center [31, 37] width 10 height 6
click at [42, 61] on button "PRODUCTS" at bounding box center [53, 66] width 55 height 16
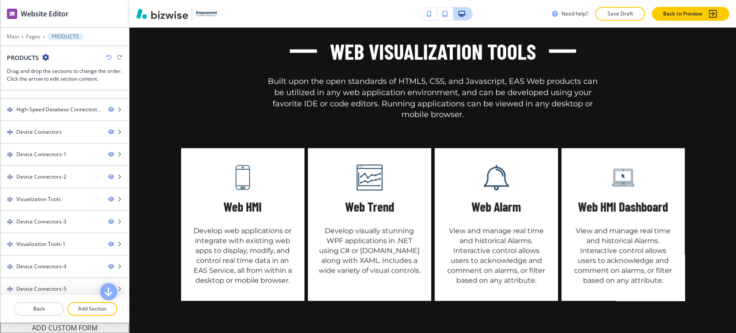
scroll to position [5354, 0]
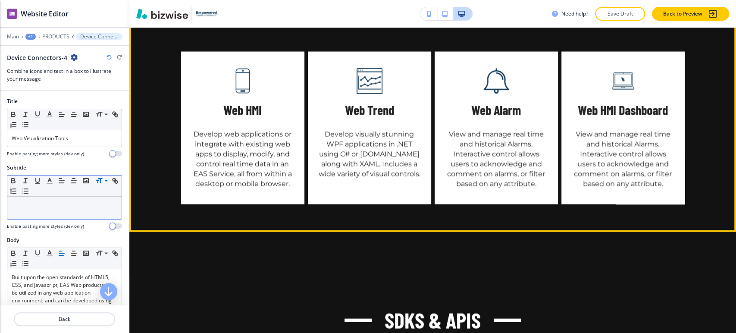
scroll to position [5392, 0]
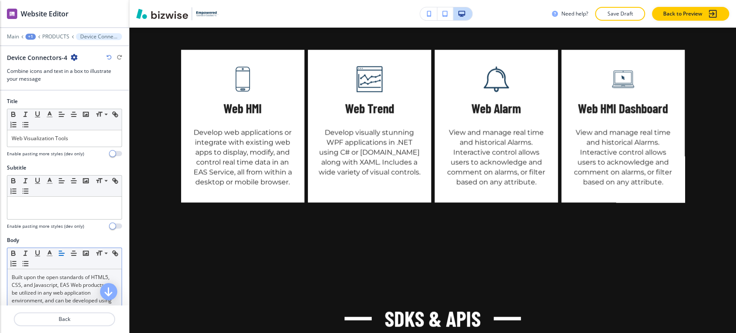
click at [57, 283] on p "Built upon the open standards of HTML5, CSS, and Javascript, EAS Web products c…" at bounding box center [65, 300] width 106 height 54
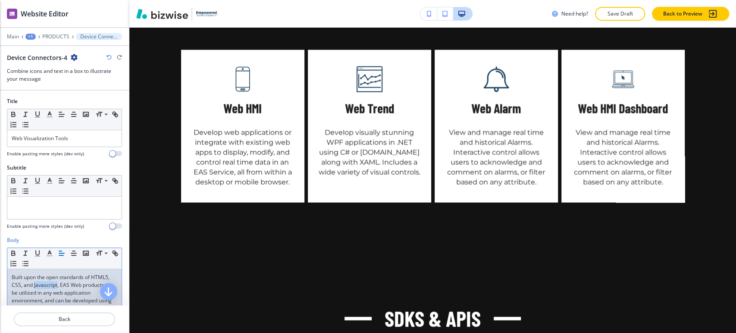
click at [57, 283] on p "Built upon the open standards of HTML5, CSS, and Javascript, EAS Web products c…" at bounding box center [65, 300] width 106 height 54
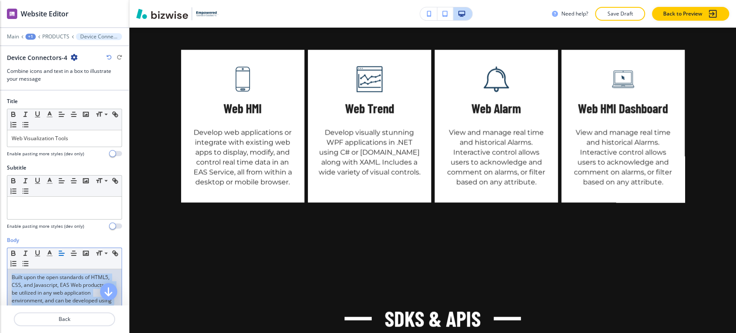
click at [56, 284] on p "Built upon the open standards of HTML5, CSS, and Javascript, EAS Web products c…" at bounding box center [65, 300] width 106 height 54
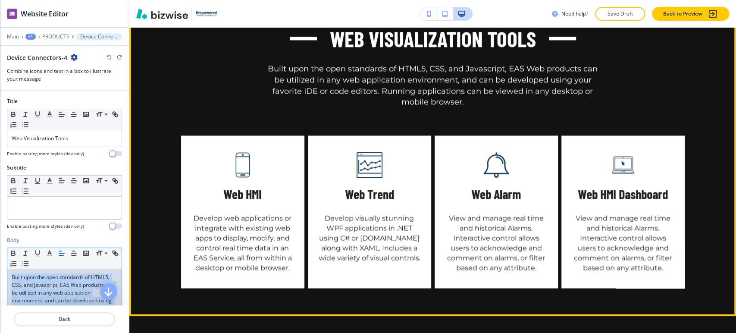
scroll to position [5248, 0]
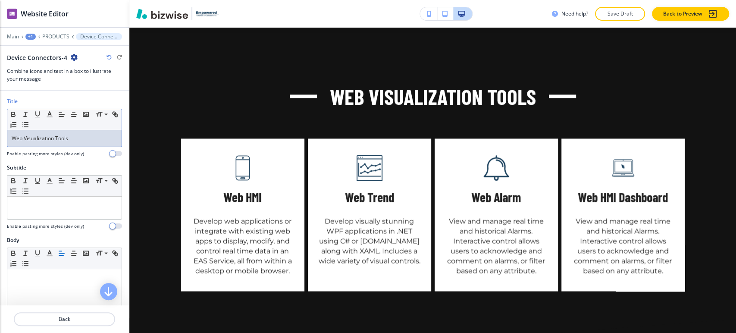
click at [69, 137] on p "Web Visualization Tools" at bounding box center [65, 139] width 106 height 8
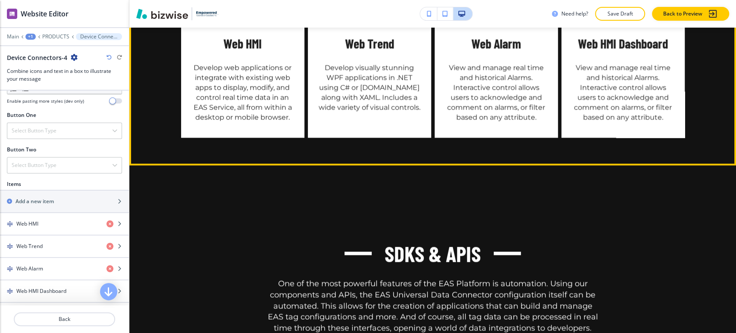
scroll to position [5296, 0]
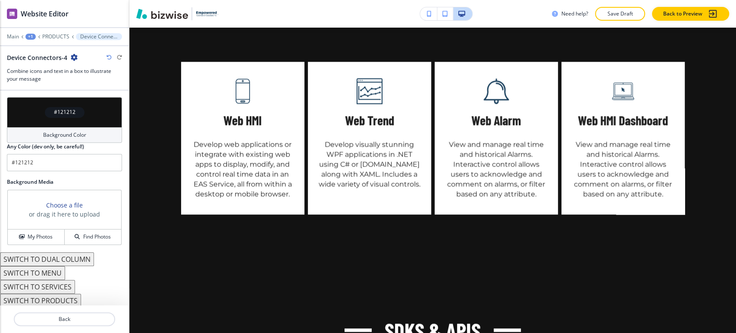
click at [57, 134] on h4 "Background Color" at bounding box center [64, 135] width 43 height 8
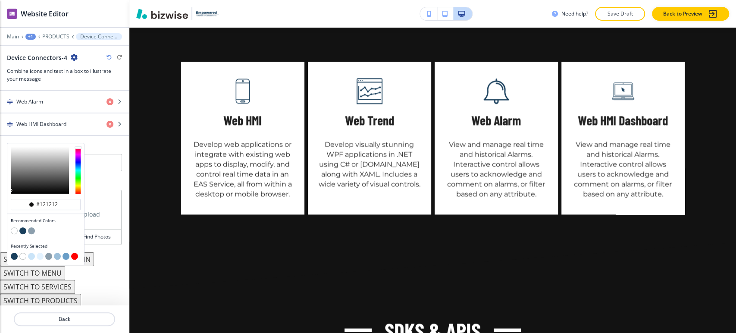
click at [24, 230] on button "button" at bounding box center [22, 230] width 7 height 7
type input "#193f5c"
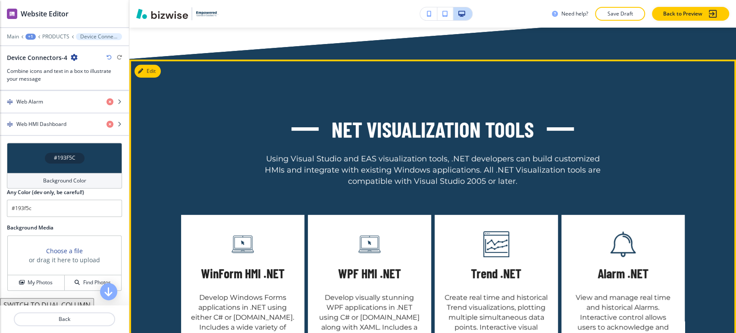
scroll to position [4673, 0]
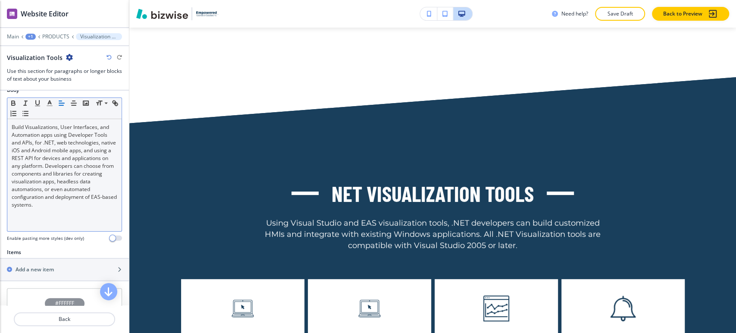
scroll to position [246, 0]
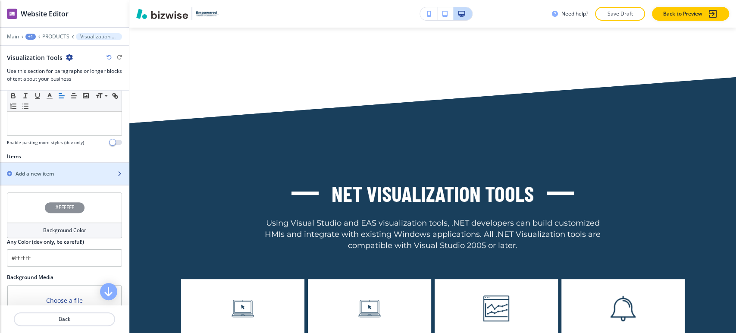
click at [66, 178] on div "button" at bounding box center [64, 181] width 129 height 7
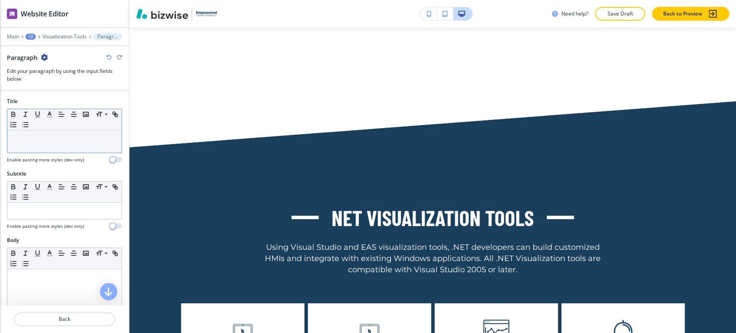
click at [55, 142] on div at bounding box center [64, 141] width 114 height 22
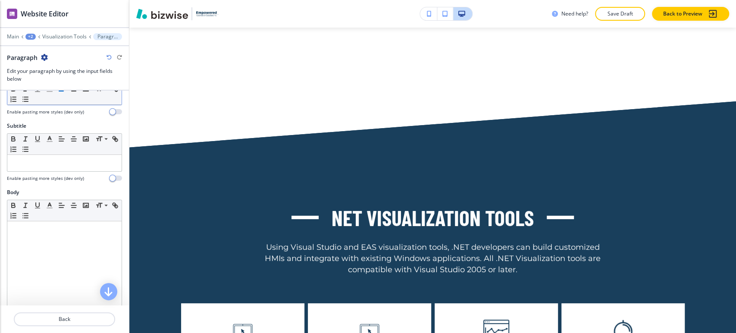
scroll to position [0, 0]
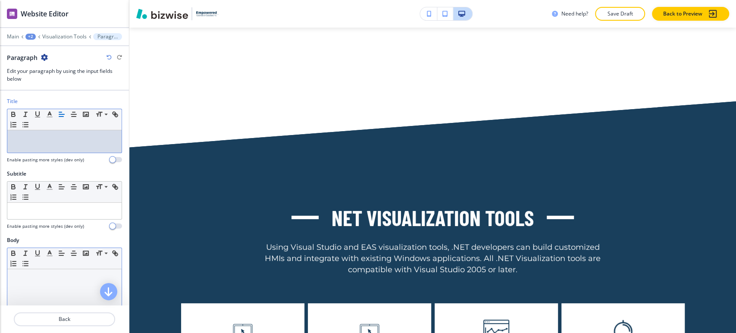
click at [45, 285] on div at bounding box center [64, 325] width 114 height 112
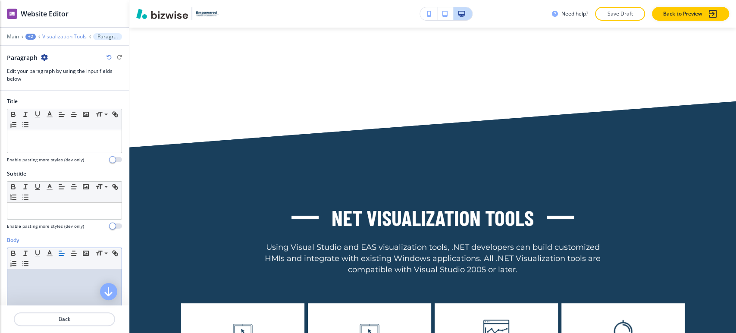
click at [84, 38] on p "Visualization Tools" at bounding box center [64, 37] width 44 height 6
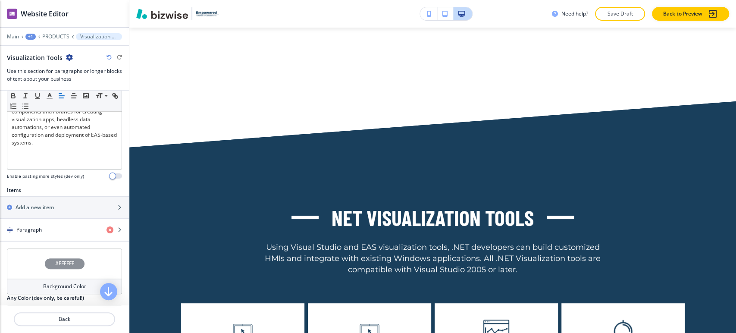
scroll to position [239, 0]
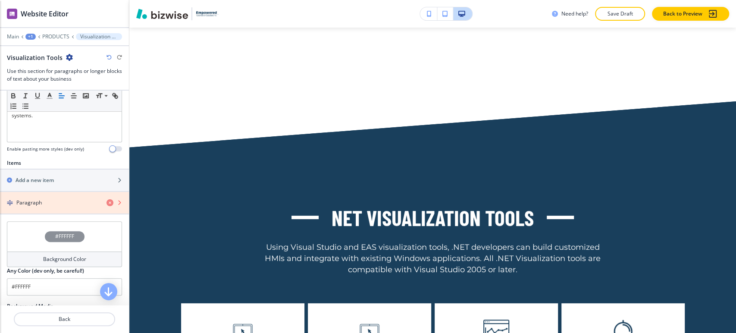
click at [107, 201] on icon "button" at bounding box center [110, 202] width 7 height 7
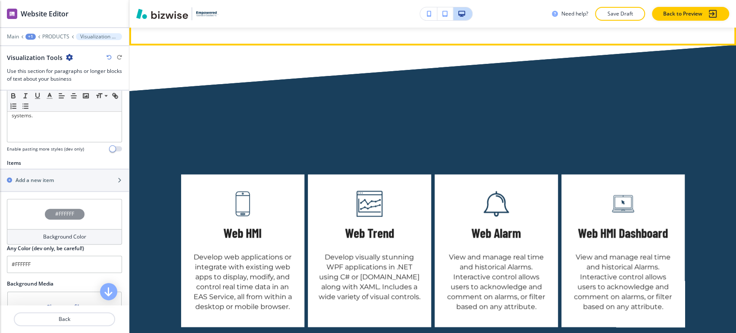
scroll to position [5136, 0]
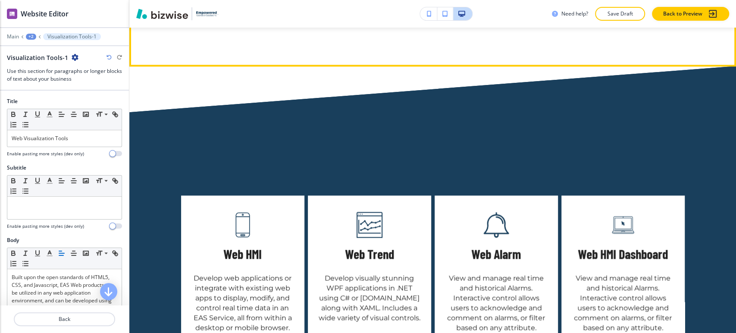
scroll to position [5162, 0]
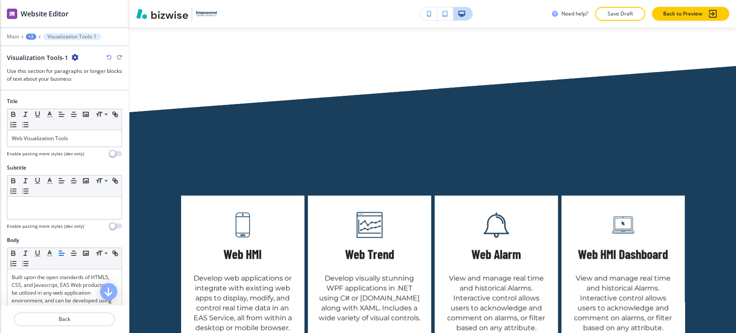
click at [69, 54] on div "Visualization Tools-1" at bounding box center [43, 57] width 72 height 9
click at [73, 54] on icon "button" at bounding box center [75, 57] width 7 height 7
click at [87, 80] on button "Duplicate Section" at bounding box center [97, 86] width 55 height 15
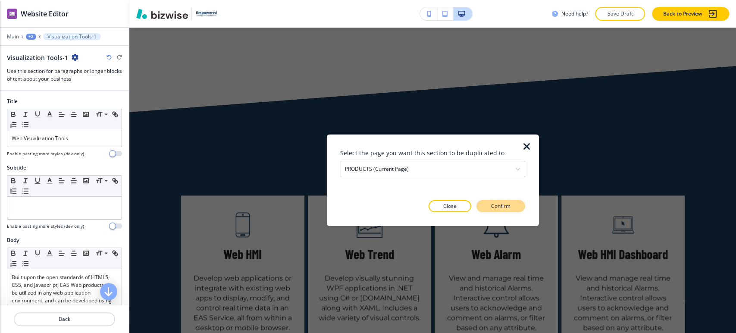
click at [493, 203] on p "Confirm" at bounding box center [500, 206] width 19 height 8
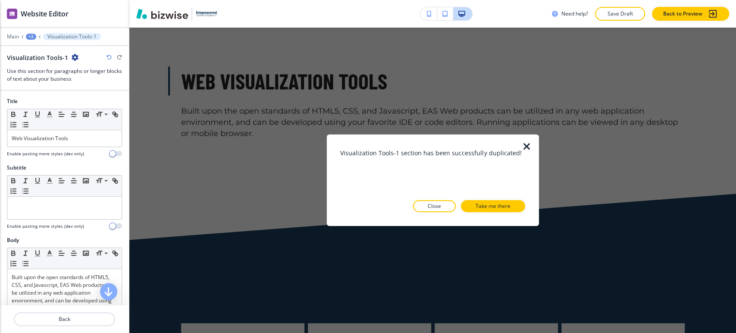
click at [526, 148] on icon "button" at bounding box center [527, 146] width 10 height 10
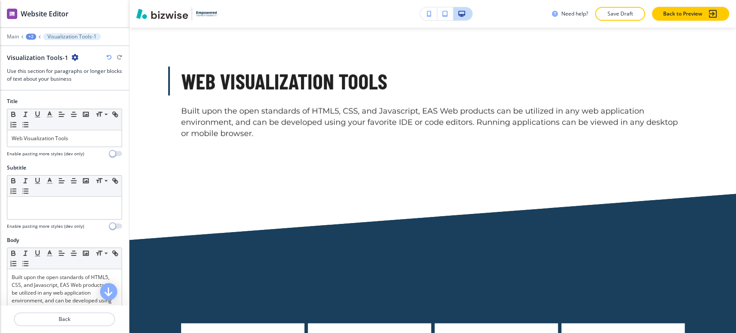
click at [31, 38] on div "+2" at bounding box center [31, 37] width 10 height 6
click at [47, 63] on p "PRODUCTS" at bounding box center [53, 66] width 44 height 8
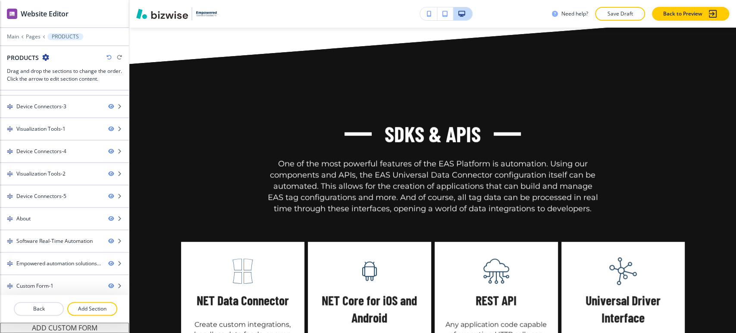
scroll to position [5728, 0]
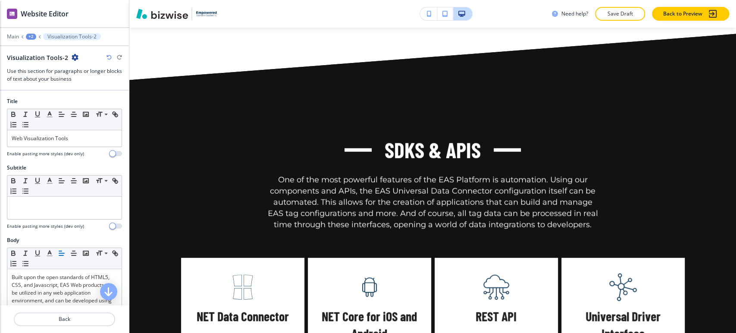
scroll to position [5824, 0]
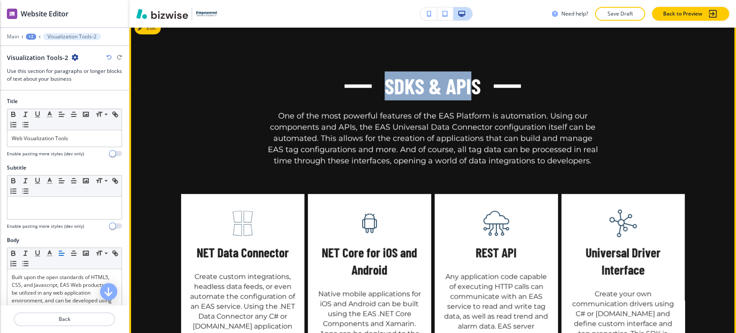
drag, startPoint x: 383, startPoint y: 229, endPoint x: 472, endPoint y: 228, distance: 88.9
click at [472, 101] on p "SDKs & APIs" at bounding box center [433, 86] width 96 height 29
copy p "SDKs & API"
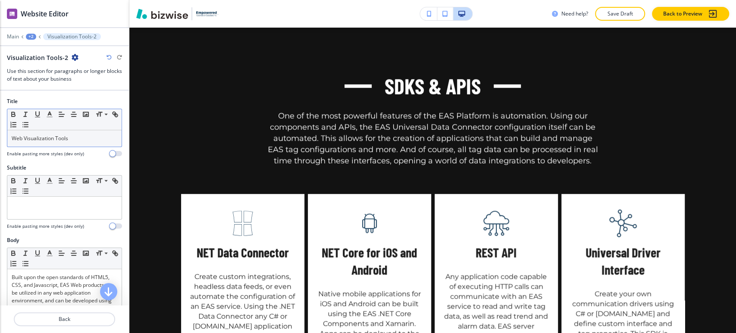
click at [84, 143] on div "Web Visualization Tools" at bounding box center [64, 138] width 114 height 16
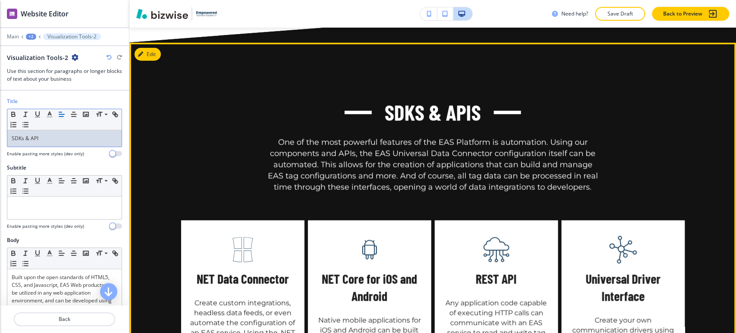
scroll to position [5872, 0]
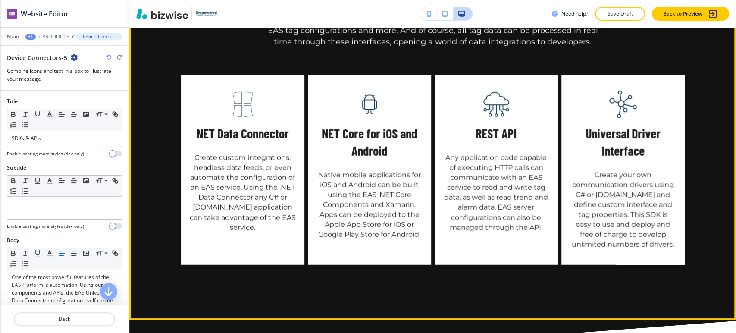
scroll to position [5958, 0]
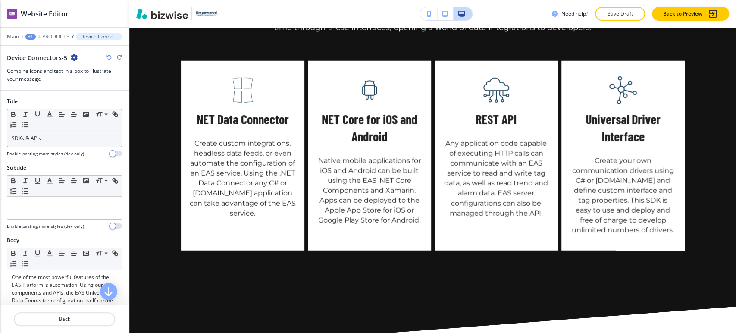
click at [60, 145] on div "SDKs & APIs" at bounding box center [64, 138] width 114 height 16
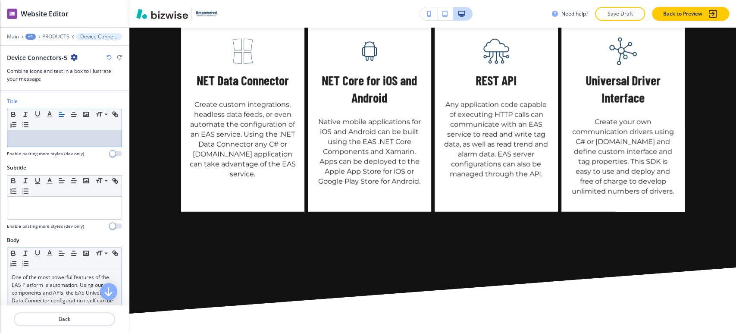
click at [59, 279] on p "One of the most powerful features of the EAS Platform is automation. Using our …" at bounding box center [65, 312] width 106 height 78
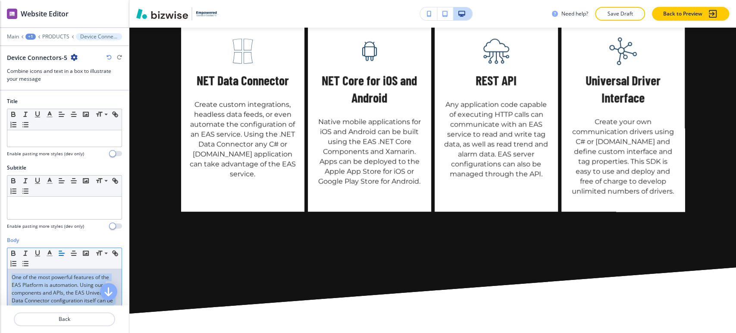
click at [59, 279] on p "One of the most powerful features of the EAS Platform is automation. Using our …" at bounding box center [65, 312] width 106 height 78
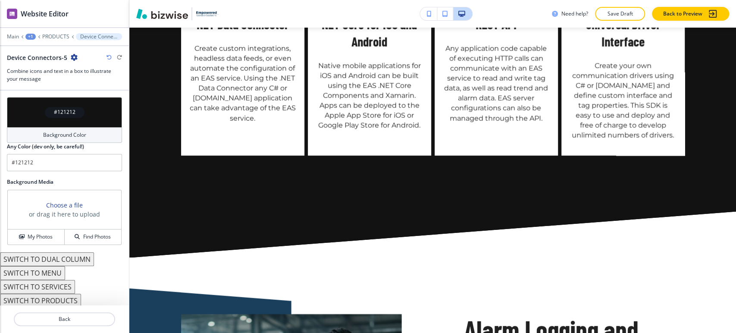
click at [57, 137] on div "Background Color" at bounding box center [64, 135] width 115 height 16
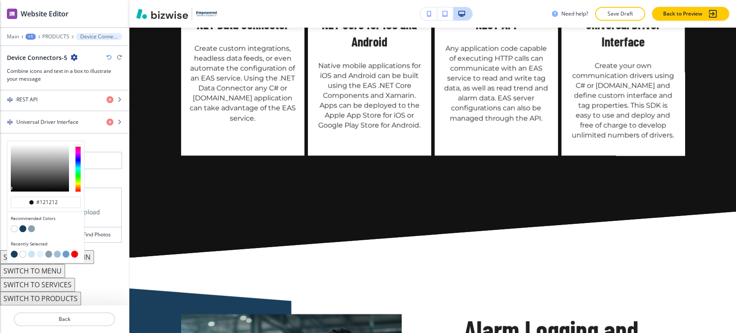
scroll to position [454, 0]
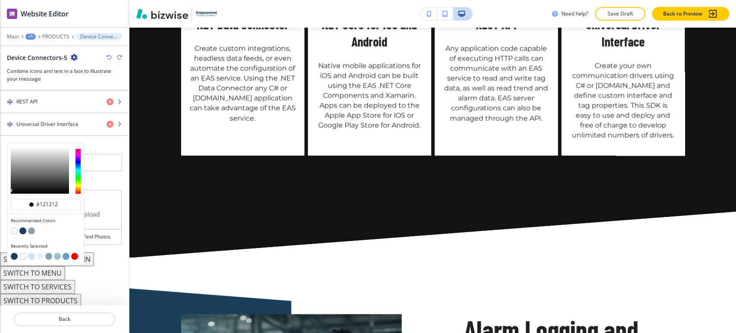
click at [26, 229] on button "button" at bounding box center [22, 230] width 7 height 7
type input "#193f5c"
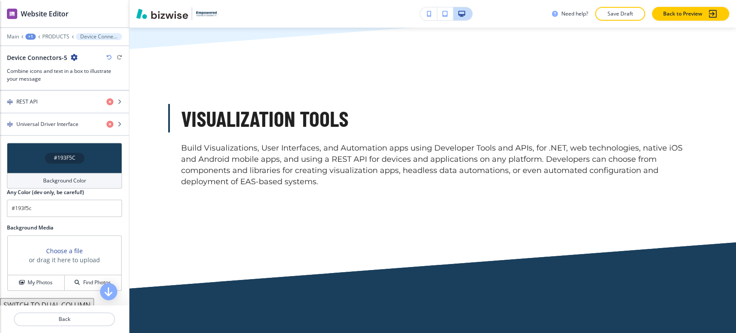
scroll to position [4462, 0]
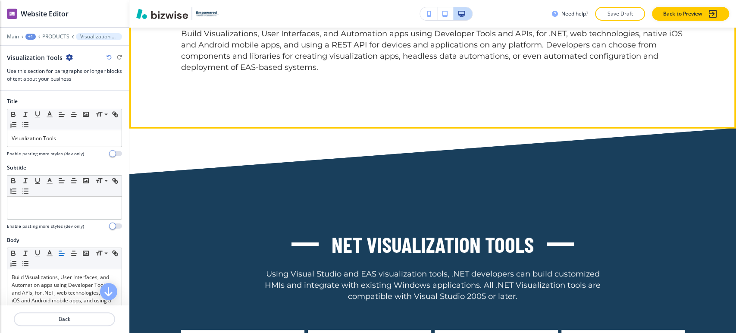
scroll to position [4513, 0]
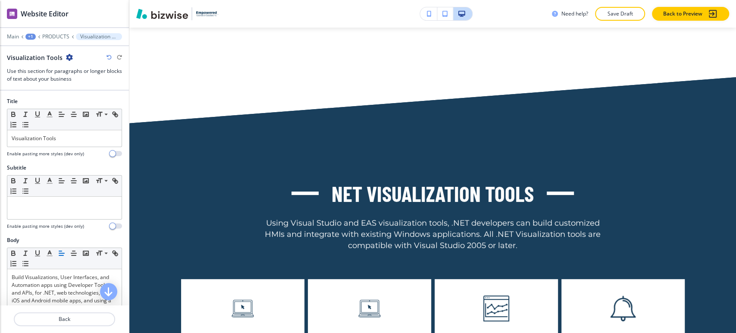
click at [66, 54] on icon "button" at bounding box center [69, 57] width 7 height 7
click at [86, 84] on p "Duplicate Section" at bounding box center [92, 87] width 44 height 8
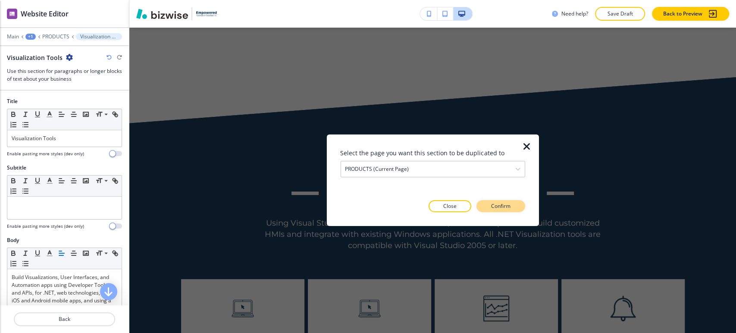
click at [493, 208] on p "Confirm" at bounding box center [500, 206] width 19 height 8
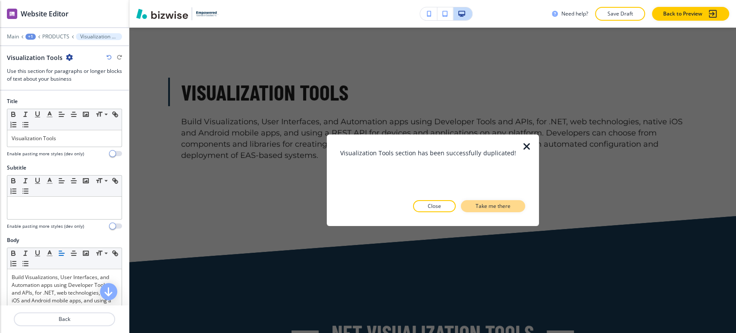
click at [491, 205] on p "Take me there" at bounding box center [493, 206] width 35 height 8
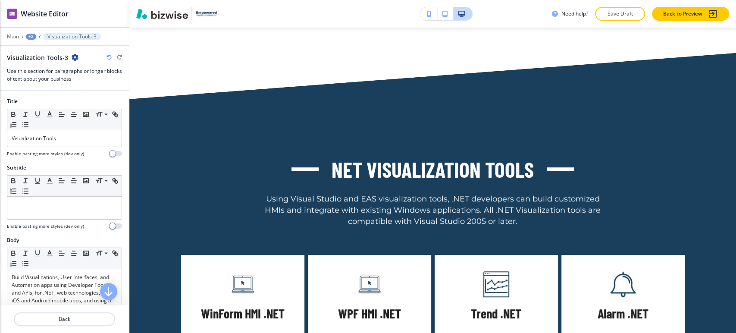
scroll to position [4679, 0]
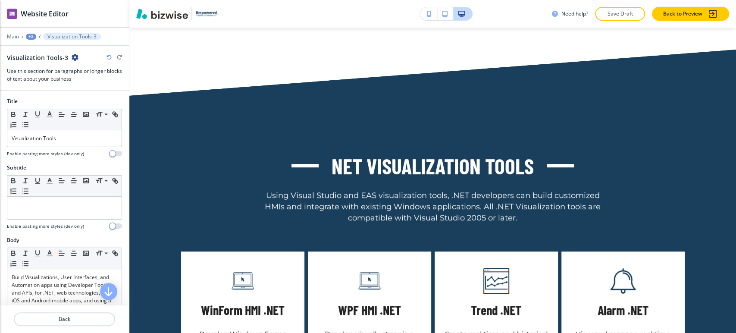
click at [32, 37] on div "+2" at bounding box center [31, 37] width 10 height 6
click at [51, 63] on p "PRODUCTS" at bounding box center [53, 66] width 44 height 8
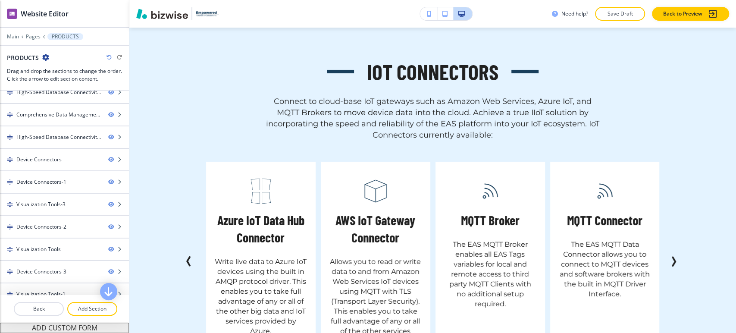
scroll to position [4196, 0]
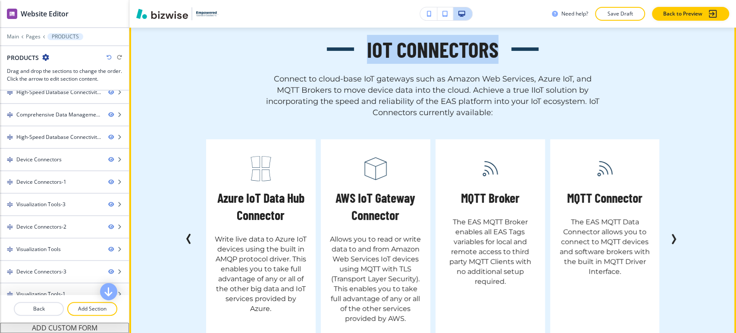
drag, startPoint x: 362, startPoint y: 196, endPoint x: 495, endPoint y: 194, distance: 132.9
click at [495, 119] on div "IoT Connectors Connect to cloud-base IoT gateways such as Amazon Web Services, …" at bounding box center [433, 77] width 504 height 84
copy p "IoT Connectors"
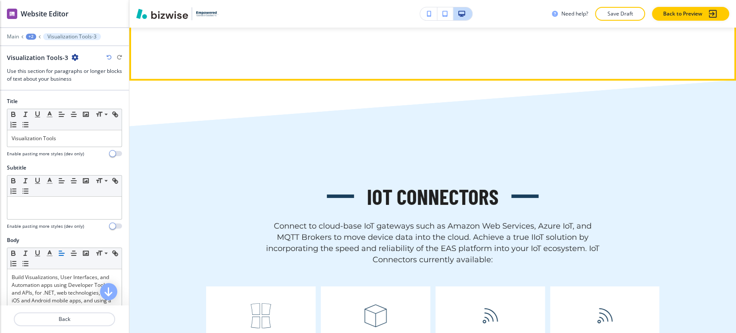
scroll to position [4052, 0]
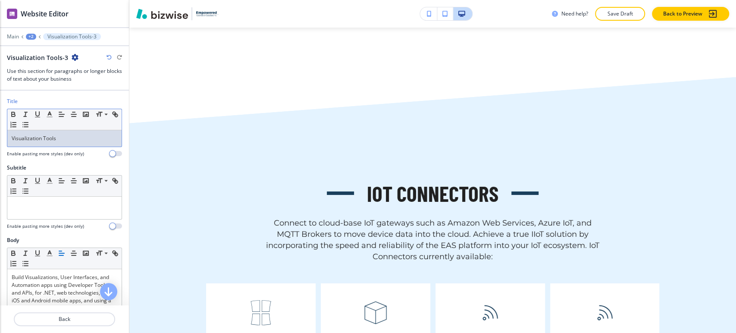
click at [86, 145] on div "Visualization Tools" at bounding box center [64, 138] width 114 height 16
click at [86, 144] on div "Visualization Tools" at bounding box center [64, 138] width 114 height 16
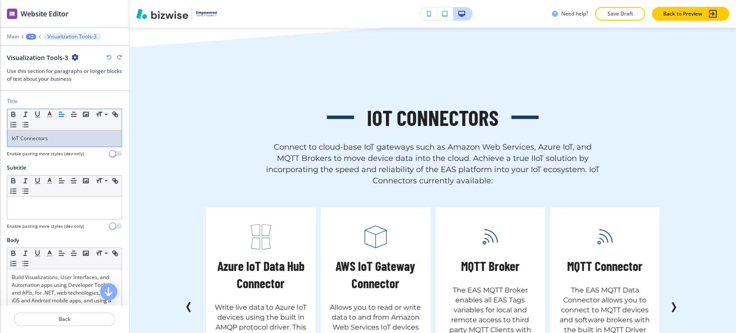
scroll to position [4196, 0]
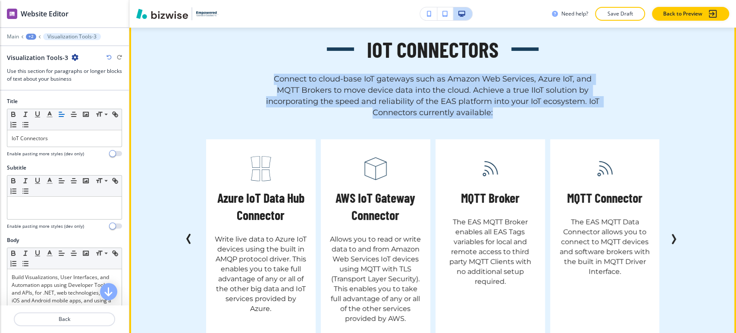
drag, startPoint x: 268, startPoint y: 218, endPoint x: 500, endPoint y: 252, distance: 234.1
click at [500, 119] on p "Connect to cloud-base IoT gateways such as Amazon Web Services, Azure IoT, and …" at bounding box center [433, 96] width 336 height 45
copy p "Connect to cloud-base IoT gateways such as Amazon Web Services, Azure IoT, and …"
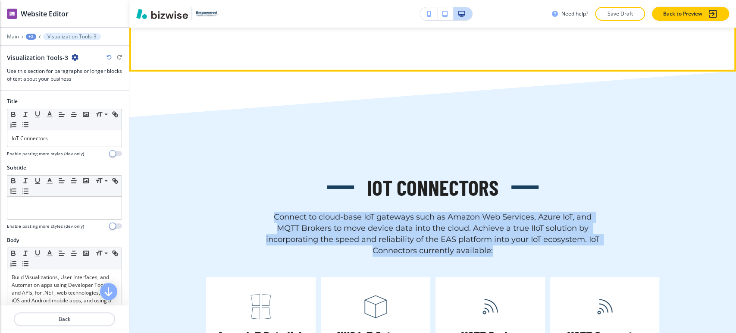
scroll to position [4052, 0]
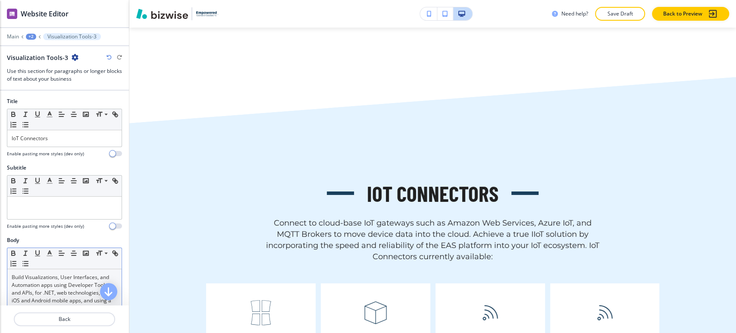
click at [62, 281] on p "Build Visualizations, User Interfaces, and Automation apps using Developer Tool…" at bounding box center [65, 315] width 106 height 85
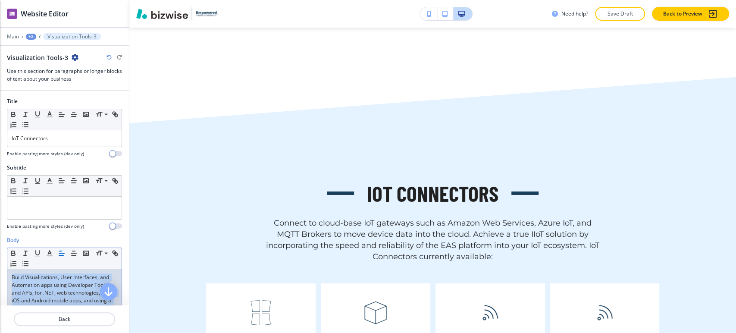
scroll to position [127, 0]
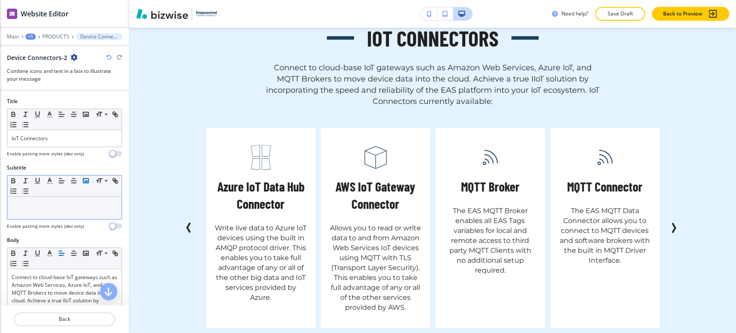
scroll to position [4281, 0]
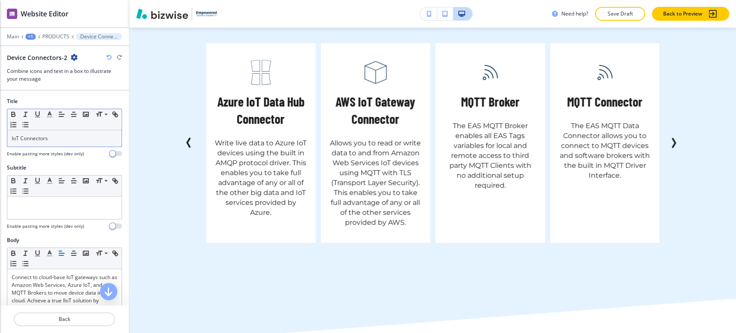
click at [69, 144] on div "IoT Connectors" at bounding box center [64, 138] width 114 height 16
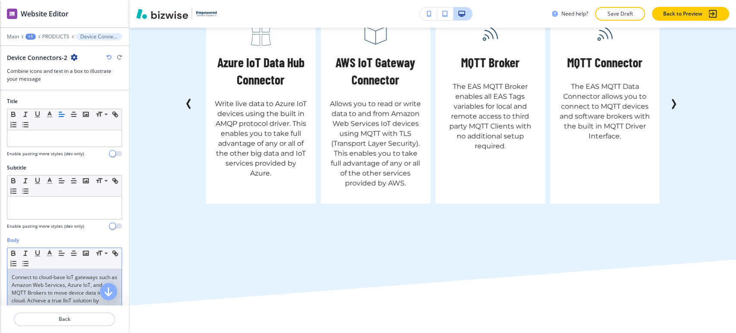
click at [85, 286] on p "Connect to cloud-base IoT gateways such as Amazon Web Services, Azure IoT, and …" at bounding box center [65, 300] width 106 height 54
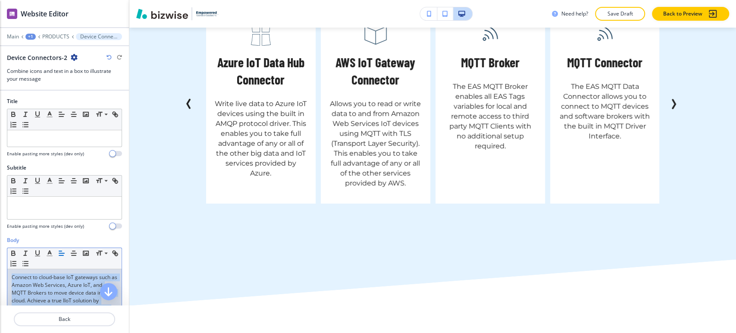
click at [85, 286] on p "Connect to cloud-base IoT gateways such as Amazon Web Services, Azure IoT, and …" at bounding box center [65, 300] width 106 height 54
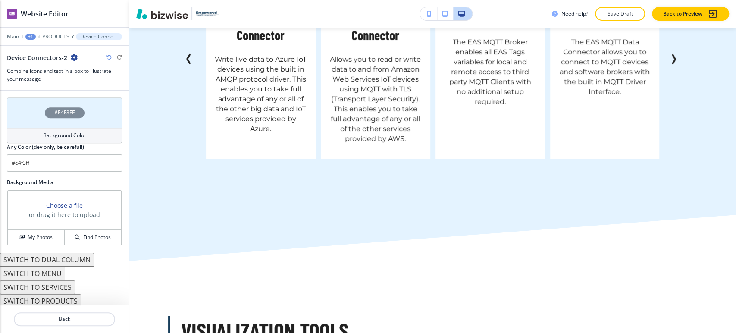
click at [68, 138] on div "Background Color" at bounding box center [64, 136] width 115 height 16
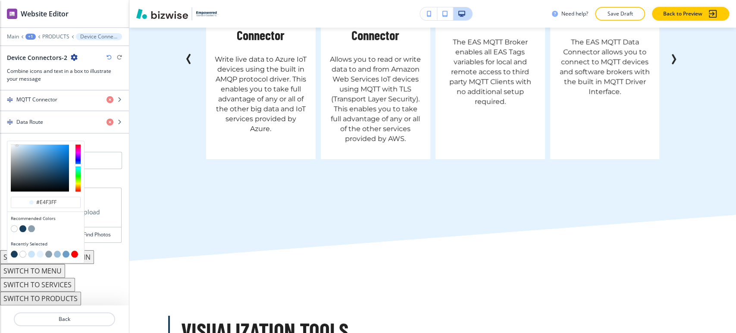
scroll to position [476, 0]
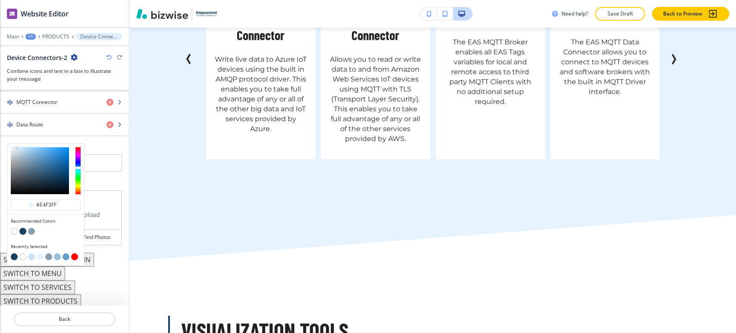
click at [24, 228] on button "button" at bounding box center [22, 231] width 7 height 7
type input "#193f5c"
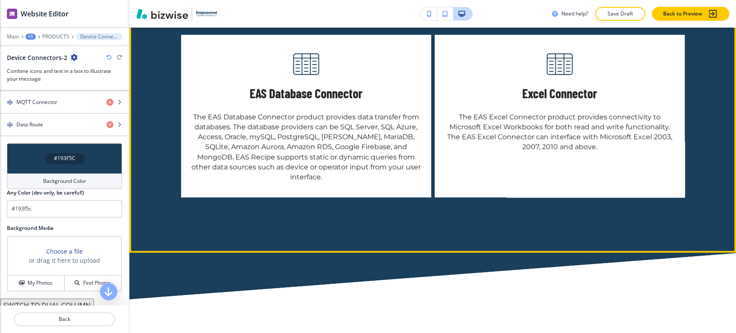
scroll to position [3658, 0]
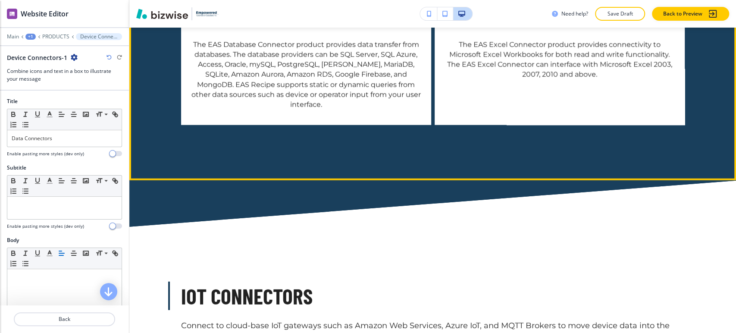
scroll to position [3714, 0]
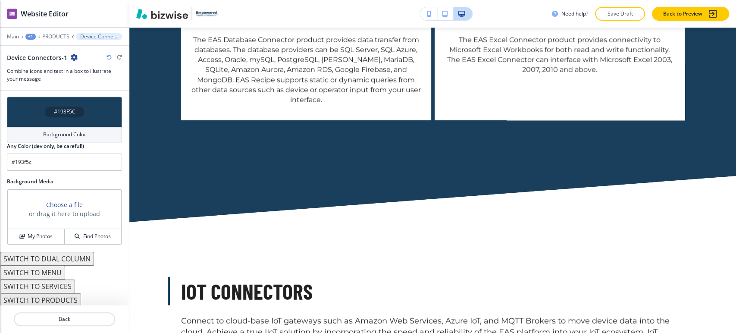
click at [79, 127] on div "Background Color" at bounding box center [64, 135] width 115 height 16
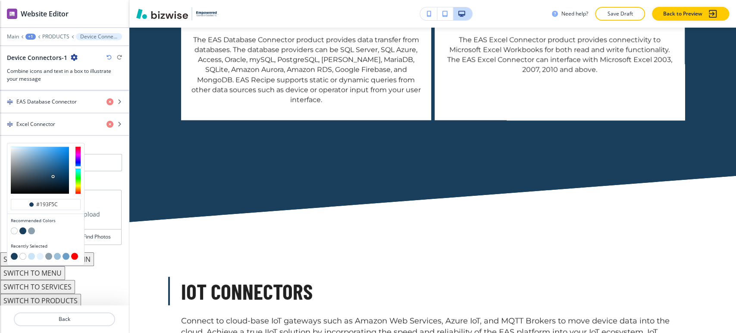
click at [65, 253] on button "button" at bounding box center [66, 256] width 7 height 7
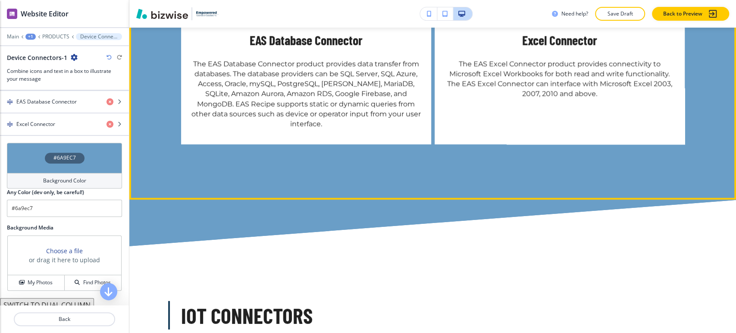
scroll to position [3762, 0]
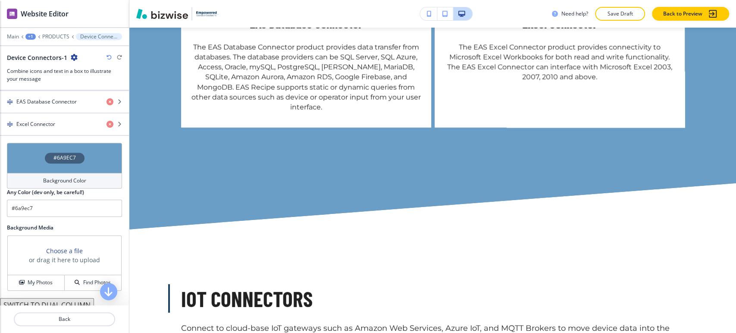
click at [79, 177] on h4 "Background Color" at bounding box center [64, 181] width 43 height 8
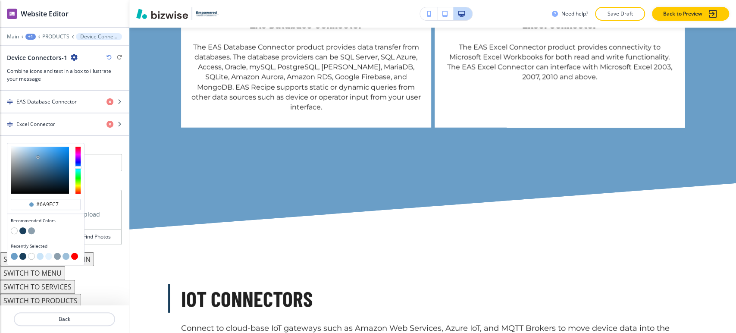
click at [49, 253] on button "button" at bounding box center [48, 256] width 7 height 7
type input "#e4f3ff"
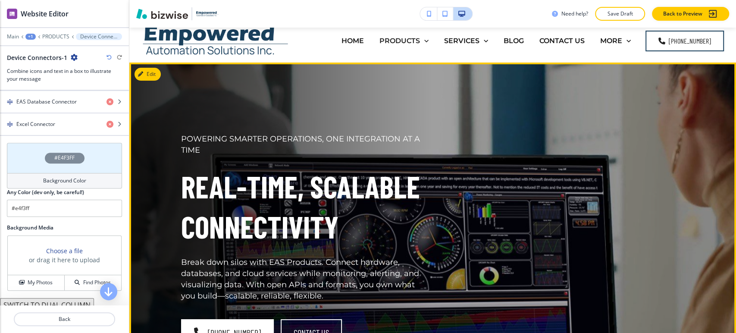
scroll to position [0, 0]
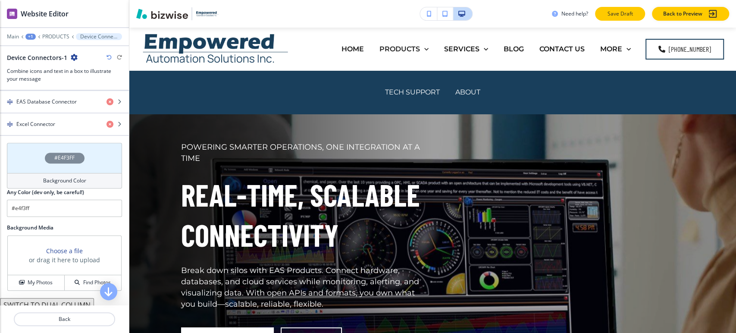
click at [620, 14] on p "Save Draft" at bounding box center [620, 14] width 28 height 8
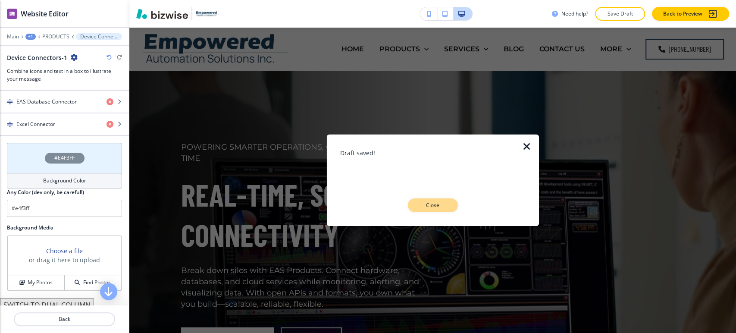
click at [442, 206] on p "Close" at bounding box center [433, 205] width 28 height 8
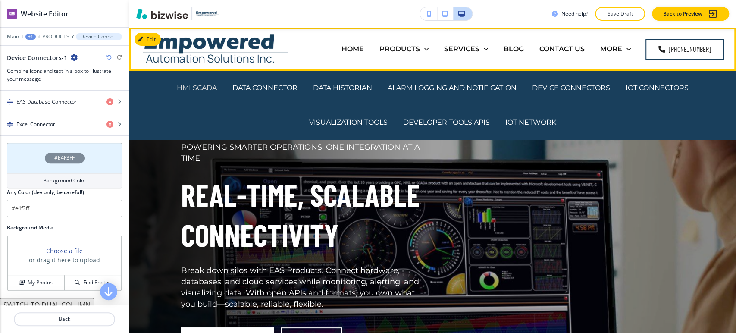
click at [189, 83] on p "HMI SCADA" at bounding box center [197, 88] width 40 height 10
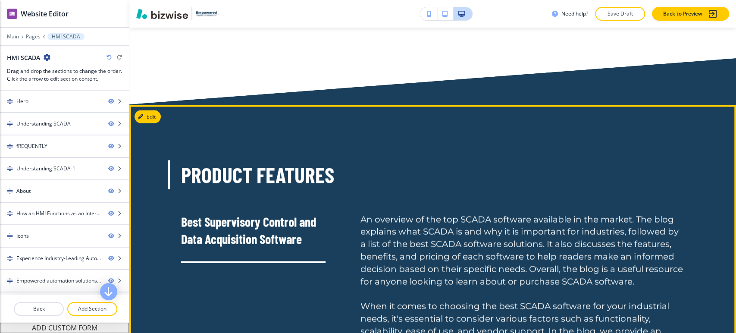
scroll to position [1150, 0]
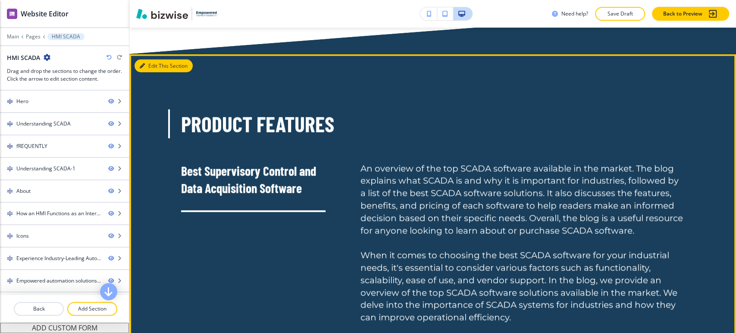
click at [148, 68] on button "Edit This Section" at bounding box center [164, 66] width 58 height 13
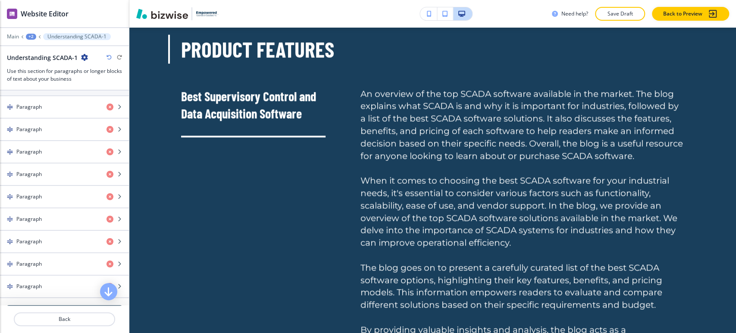
scroll to position [543, 0]
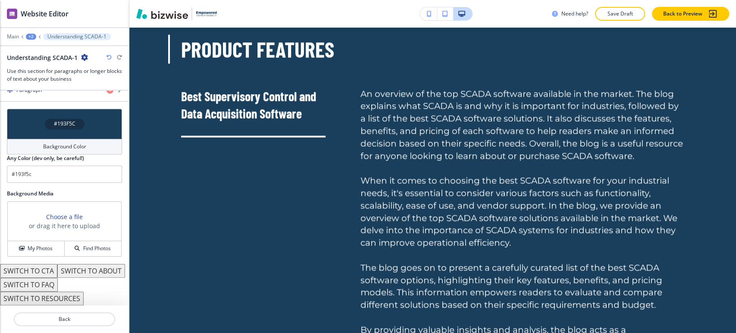
click at [72, 297] on button "SWITCH TO RESOURCES" at bounding box center [42, 299] width 84 height 14
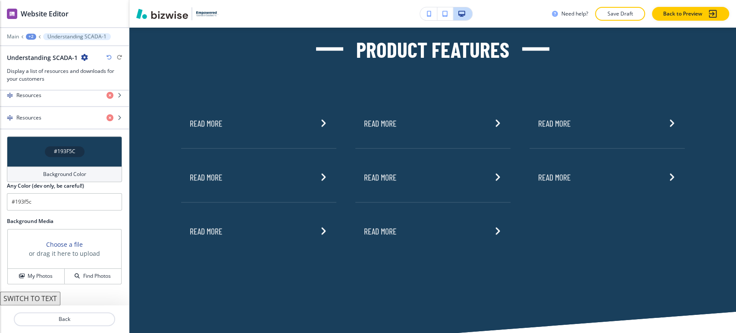
scroll to position [501, 0]
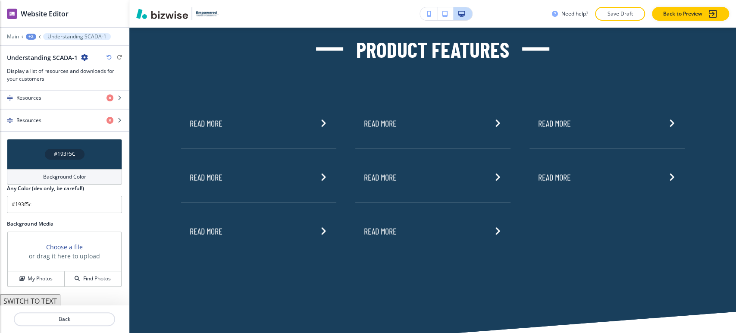
click at [42, 296] on button "SWITCH TO TEXT" at bounding box center [30, 301] width 60 height 14
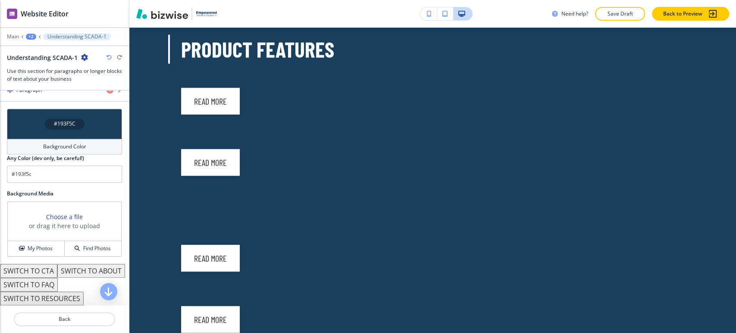
scroll to position [543, 0]
click at [109, 56] on icon "button" at bounding box center [109, 57] width 5 height 5
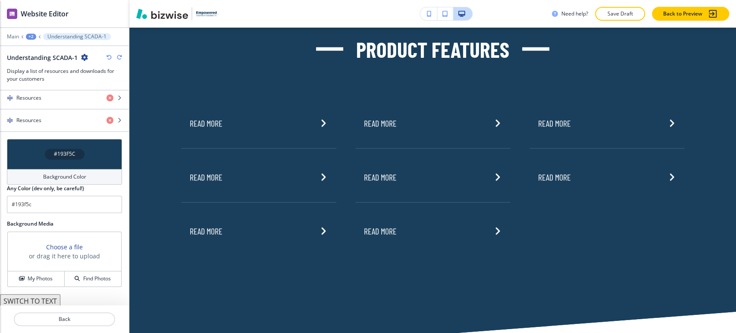
click at [109, 56] on icon "button" at bounding box center [109, 57] width 5 height 5
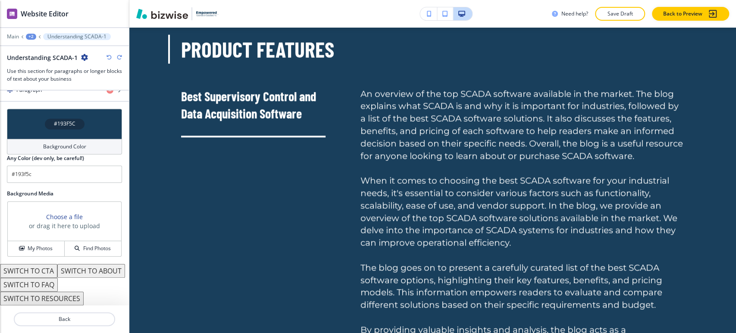
click at [60, 272] on button "SWITCH TO ABOUT" at bounding box center [91, 271] width 68 height 14
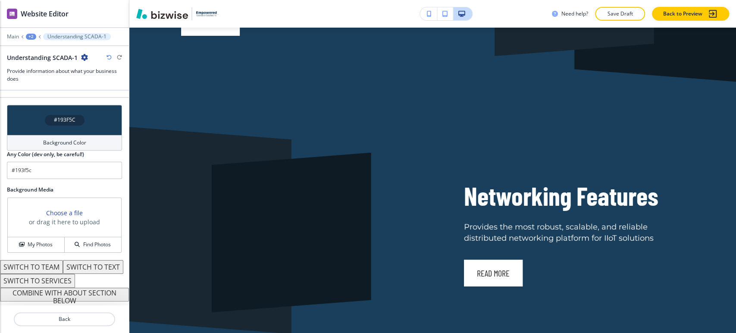
scroll to position [547, 0]
click at [69, 279] on button "SWITCH TO SERVICES" at bounding box center [37, 281] width 75 height 14
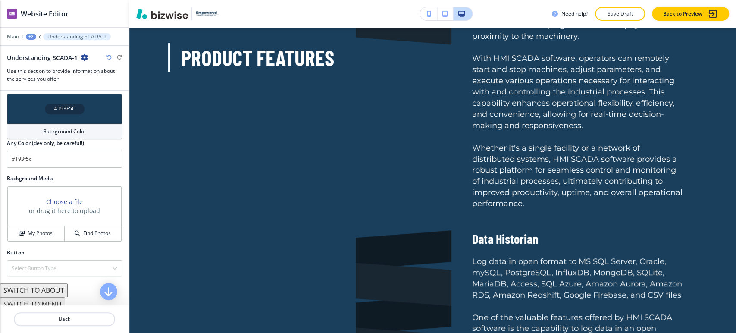
scroll to position [2231, 0]
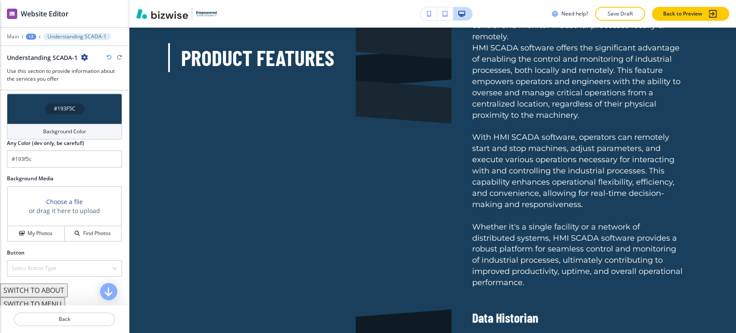
click at [110, 60] on div "Understanding SCADA-1" at bounding box center [64, 57] width 115 height 9
click at [110, 59] on icon "button" at bounding box center [109, 57] width 5 height 5
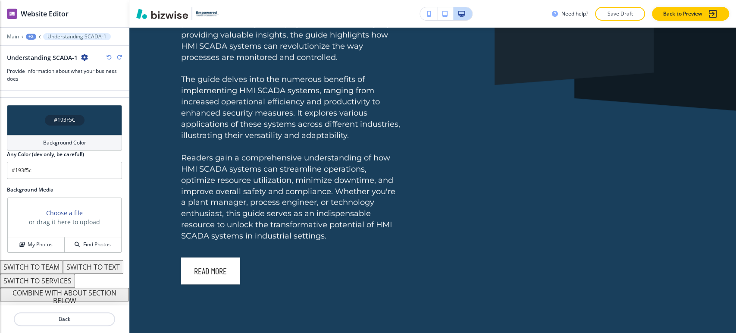
click at [110, 59] on icon "button" at bounding box center [109, 57] width 5 height 5
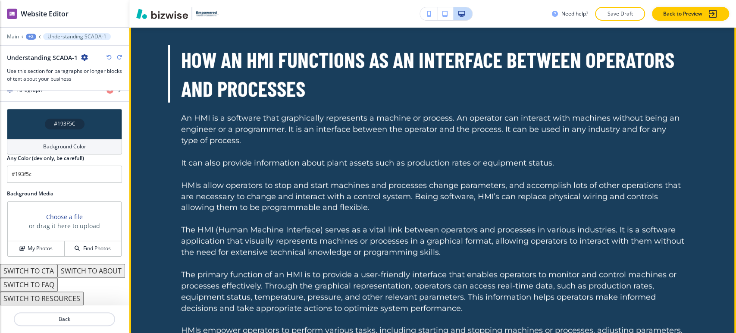
scroll to position [3716, 0]
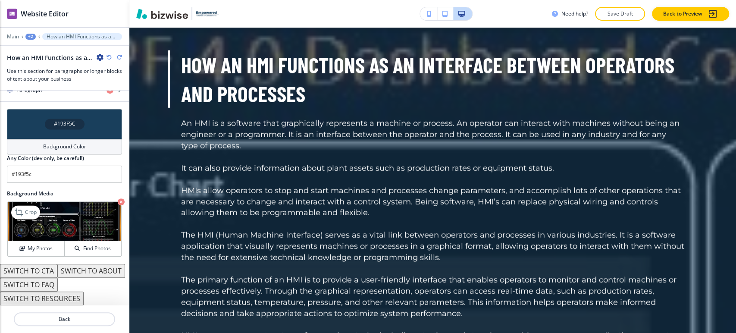
scroll to position [920, 0]
click at [118, 198] on icon "button" at bounding box center [121, 201] width 7 height 7
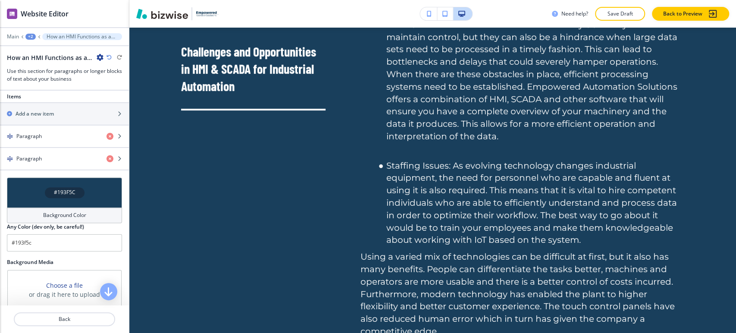
scroll to position [680, 0]
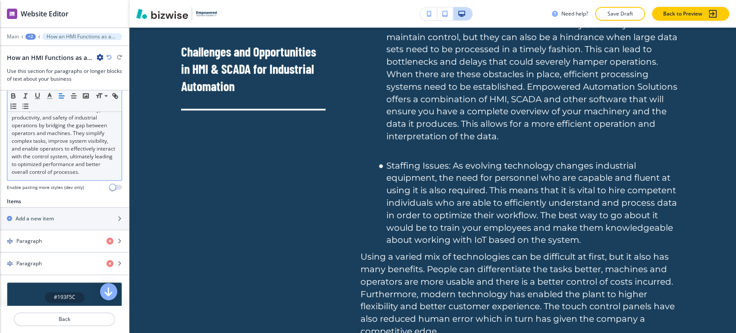
click at [75, 176] on p "Overall, HMIs enhance the efficiency, productivity, and safety of industrial op…" at bounding box center [65, 141] width 106 height 70
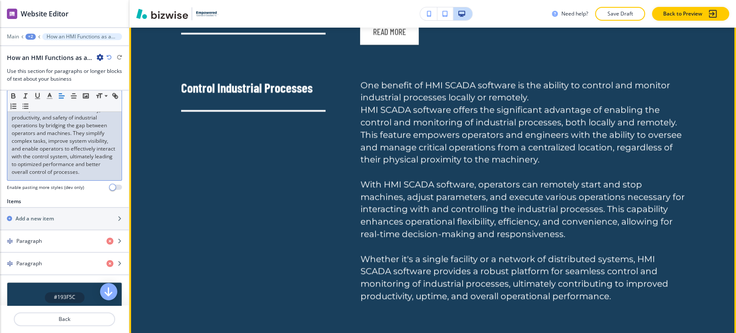
scroll to position [1837, 0]
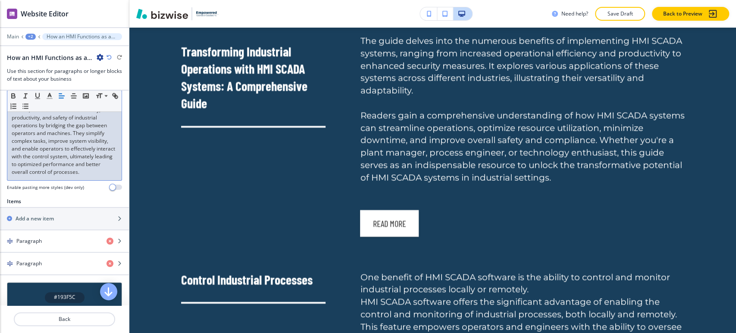
click at [31, 39] on div "+2" at bounding box center [30, 37] width 10 height 6
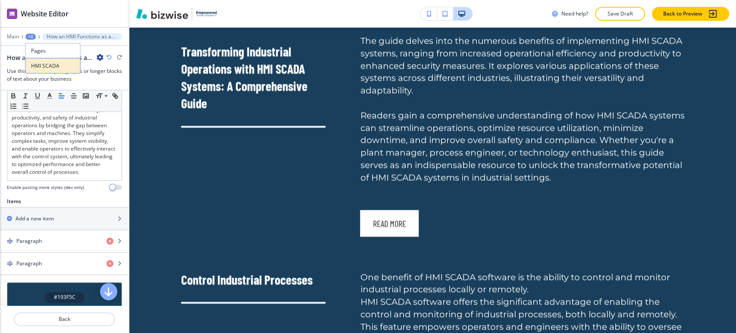
click at [42, 66] on p "HMI SCADA" at bounding box center [53, 66] width 44 height 8
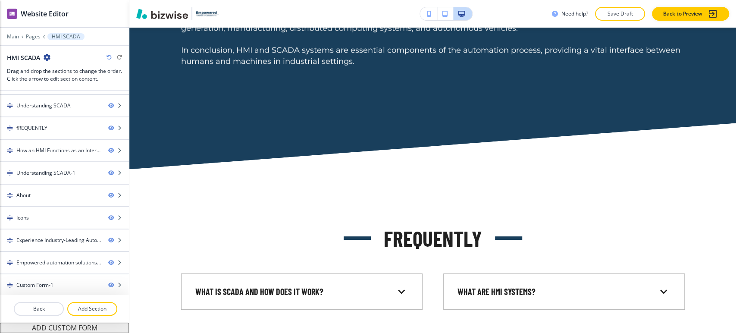
scroll to position [937, 0]
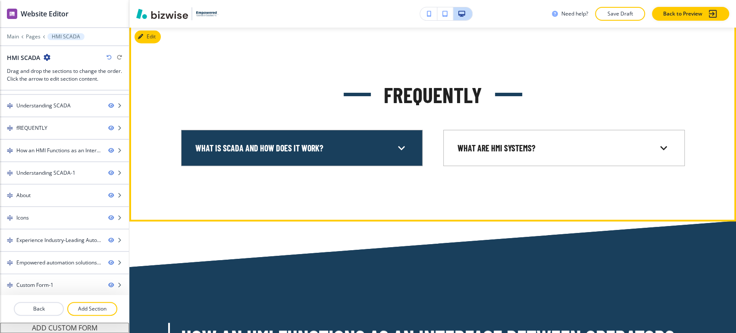
click at [333, 151] on div "What is SCADA and How Does it Work?" at bounding box center [294, 148] width 199 height 12
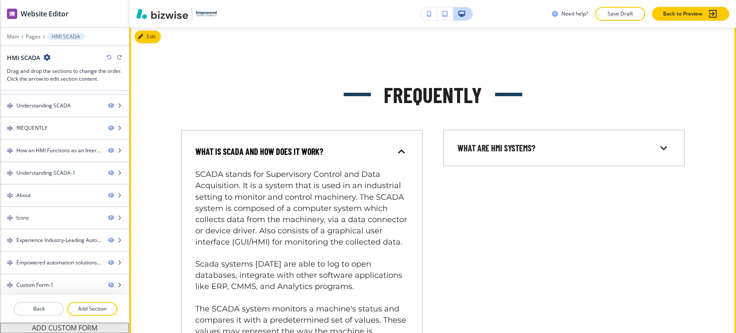
click at [342, 150] on div "What is SCADA and How Does it Work?" at bounding box center [294, 152] width 199 height 12
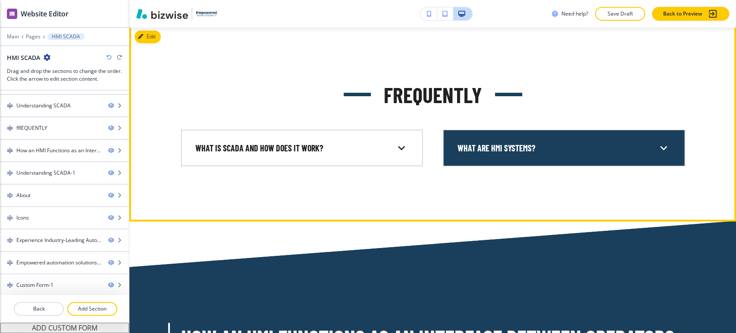
click at [515, 153] on p "What are HMI Systems?" at bounding box center [497, 148] width 78 height 12
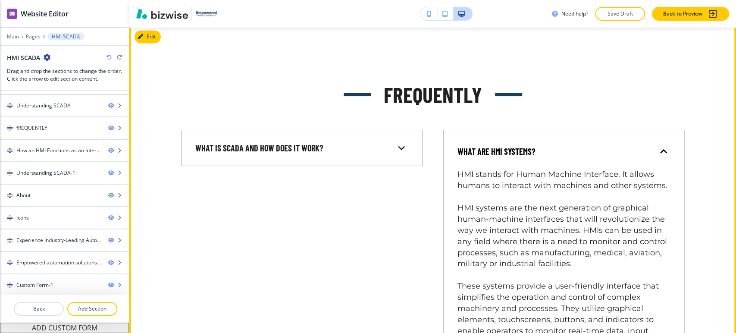
click at [515, 153] on p "What are HMI Systems?" at bounding box center [497, 152] width 78 height 12
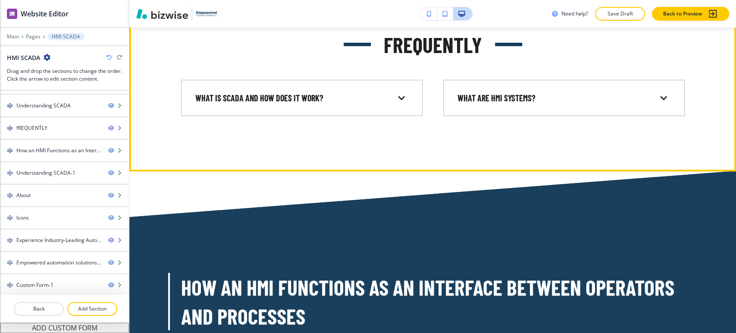
scroll to position [1081, 0]
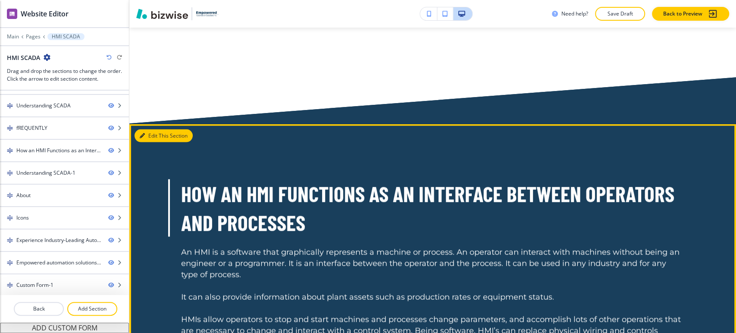
click at [148, 138] on button "Edit This Section" at bounding box center [164, 135] width 58 height 13
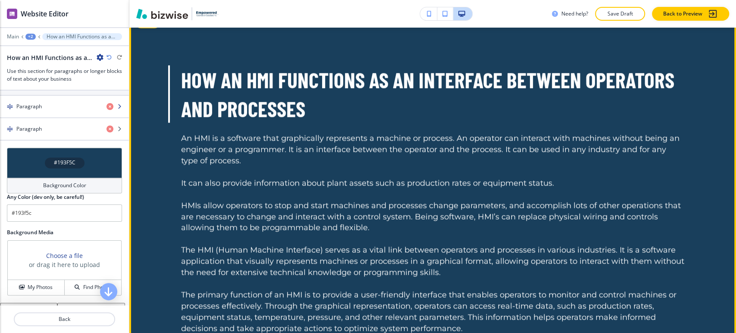
scroll to position [1225, 0]
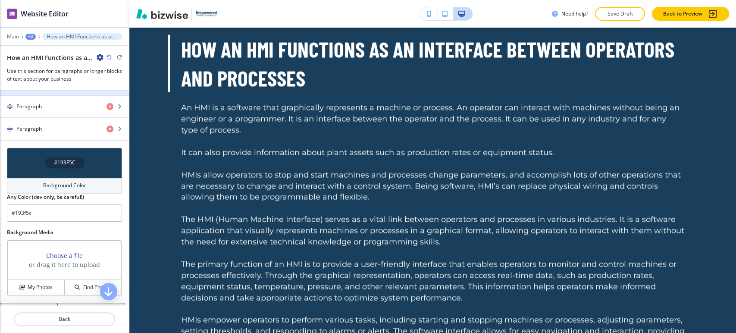
click at [48, 88] on h2 "Add a new item" at bounding box center [35, 84] width 38 height 8
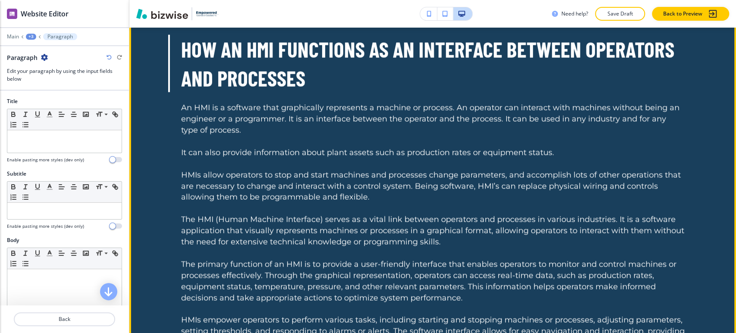
drag, startPoint x: 185, startPoint y: 42, endPoint x: 182, endPoint y: 47, distance: 6.4
click at [184, 44] on p "How an HMI Functions as an Interface Between Operators and Processes" at bounding box center [433, 63] width 504 height 57
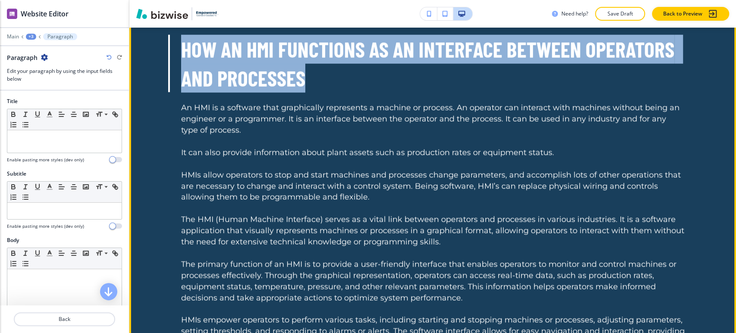
drag, startPoint x: 179, startPoint y: 47, endPoint x: 324, endPoint y: 83, distance: 148.9
click at [324, 83] on p "How an HMI Functions as an Interface Between Operators and Processes" at bounding box center [433, 63] width 504 height 57
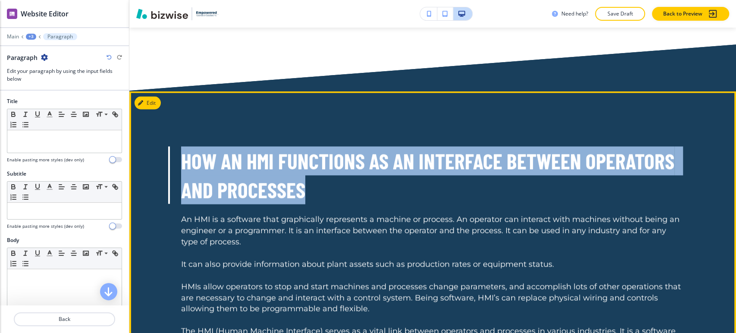
scroll to position [1272, 0]
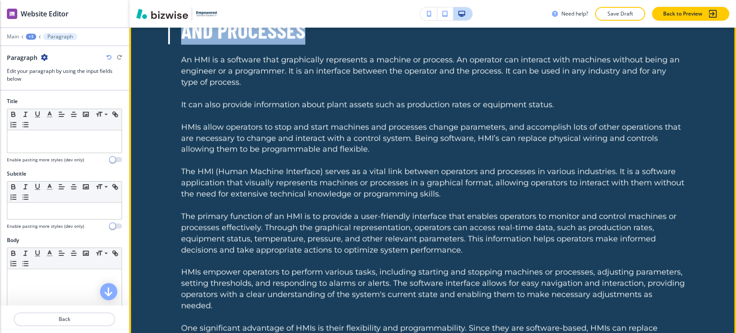
copy p "How an HMI Functions as an Interface Between Operators and Processes"
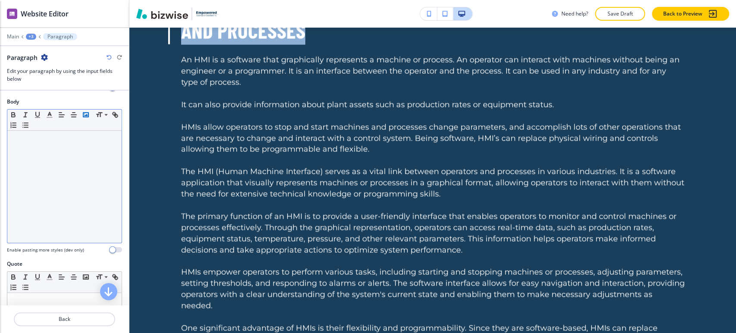
scroll to position [62, 0]
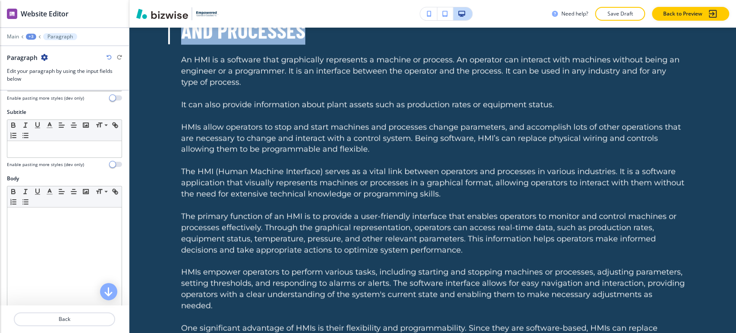
click at [52, 35] on p "Paragraph" at bounding box center [59, 37] width 25 height 6
click at [36, 37] on div "Main +3 Paragraph" at bounding box center [64, 36] width 115 height 7
click at [35, 37] on div "+3" at bounding box center [31, 37] width 10 height 6
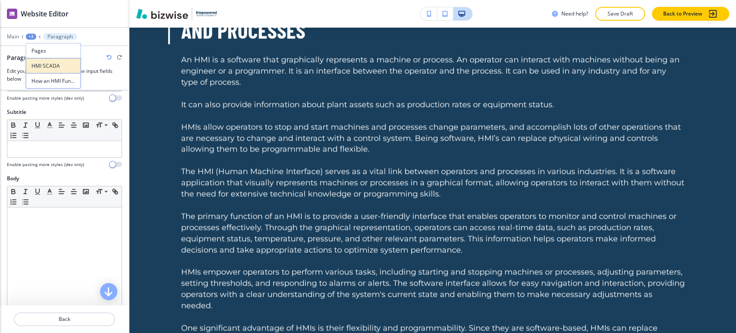
click at [51, 66] on p "HMI SCADA" at bounding box center [53, 66] width 44 height 8
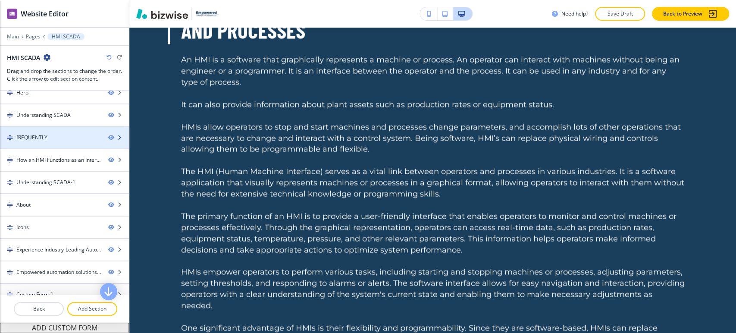
scroll to position [0, 0]
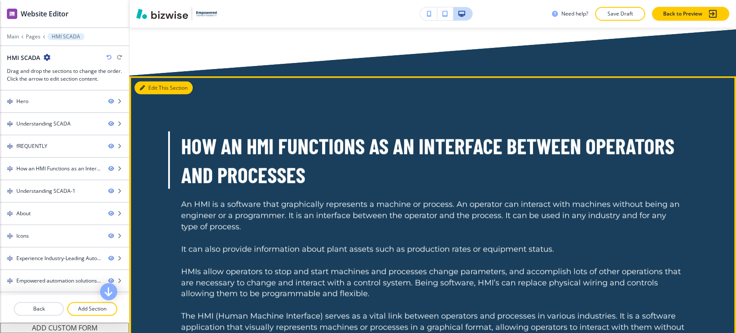
click at [154, 85] on button "Edit This Section" at bounding box center [164, 87] width 58 height 13
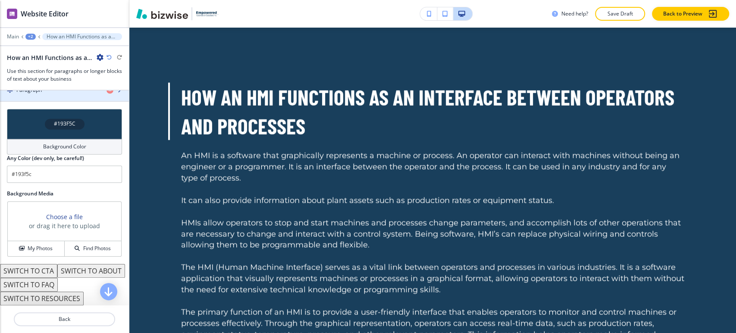
scroll to position [942, 0]
click at [57, 270] on button "SWITCH TO ABOUT" at bounding box center [91, 271] width 68 height 14
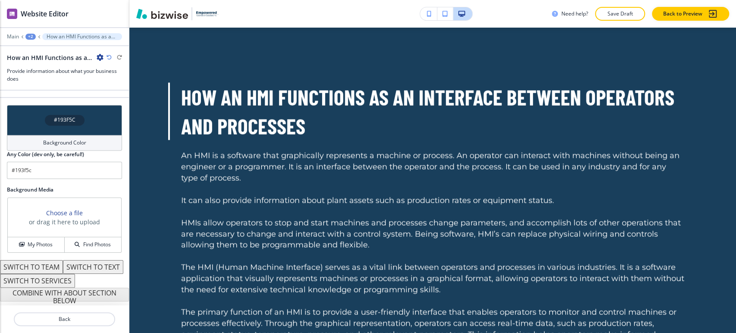
click at [63, 269] on button "SWITCH TO TEXT" at bounding box center [93, 267] width 60 height 14
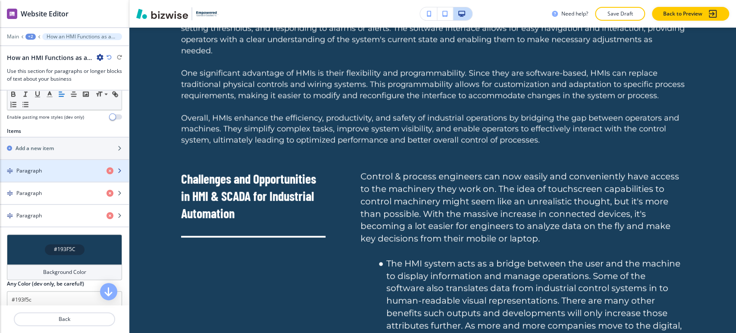
scroll to position [1608, 0]
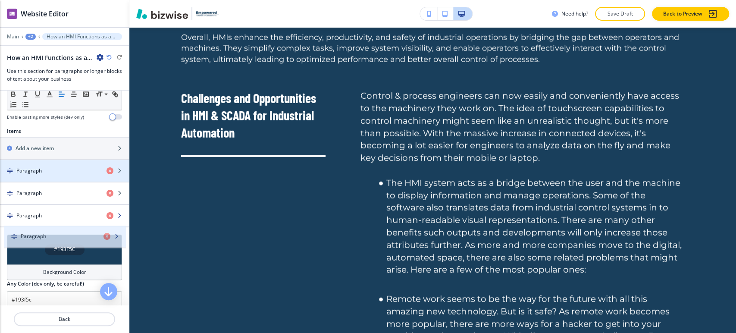
drag, startPoint x: 41, startPoint y: 264, endPoint x: 45, endPoint y: 220, distance: 43.8
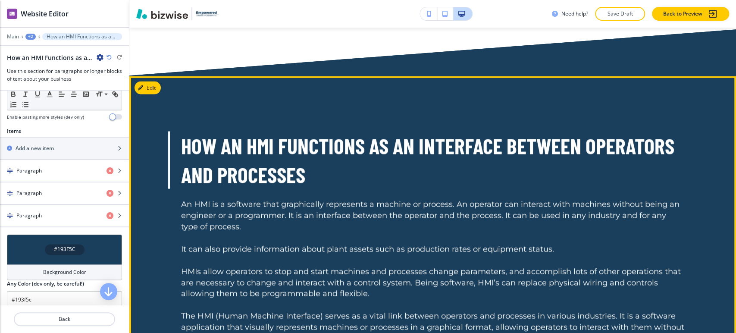
scroll to position [937, 0]
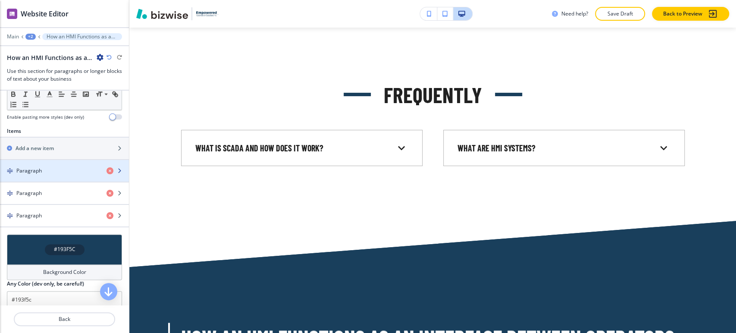
click at [48, 182] on div "button" at bounding box center [64, 178] width 129 height 7
click at [56, 175] on div "Paragraph" at bounding box center [50, 171] width 100 height 8
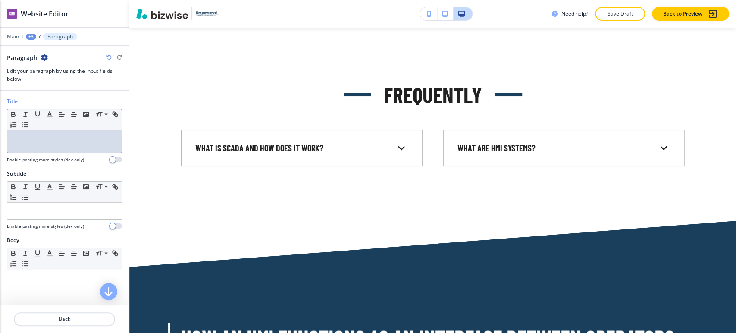
click at [69, 146] on div at bounding box center [64, 141] width 114 height 22
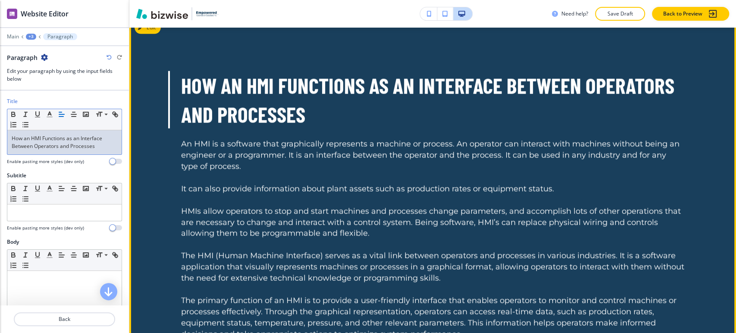
scroll to position [1177, 0]
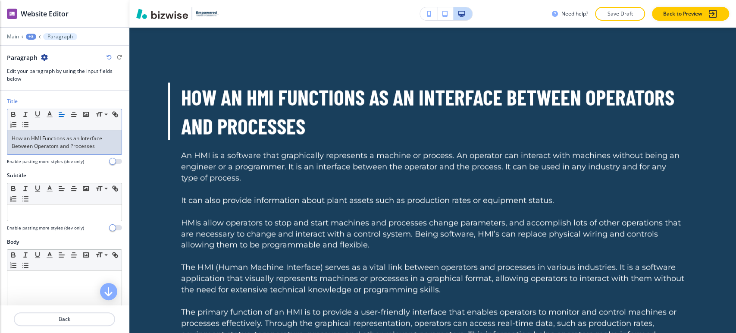
click at [79, 146] on p "How an HMI Functions as an Interface Between Operators and Processes" at bounding box center [65, 143] width 106 height 16
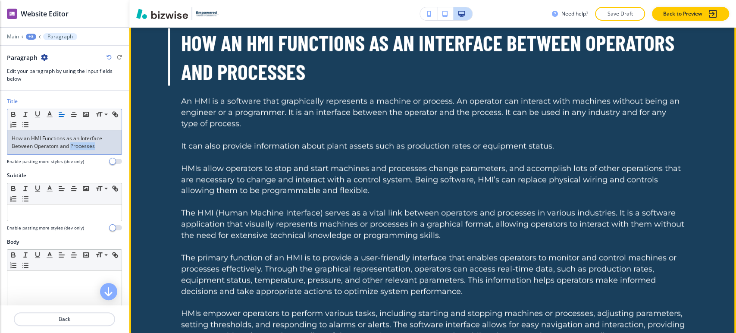
scroll to position [1272, 0]
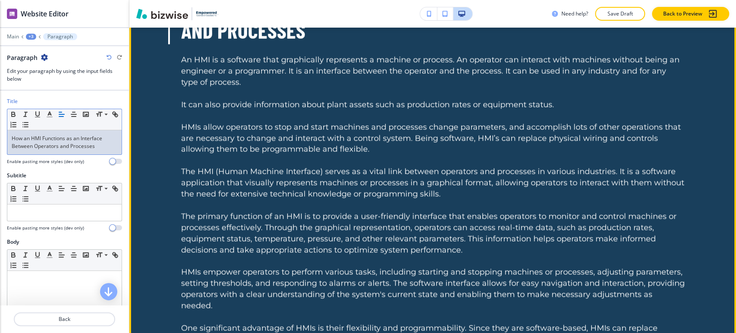
click at [266, 127] on p "HMIs allow operators to stop and start machines and processes change parameters…" at bounding box center [433, 139] width 504 height 34
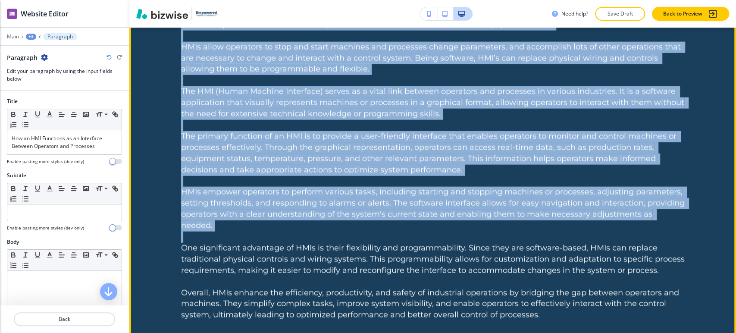
scroll to position [1464, 0]
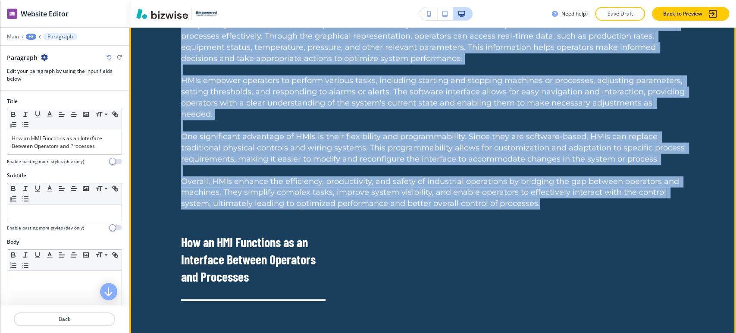
drag, startPoint x: 178, startPoint y: 61, endPoint x: 564, endPoint y: 193, distance: 408.0
click at [564, 191] on p "An HMI is a software that graphically represents a machine or process. An opera…" at bounding box center [433, 36] width 504 height 346
copy p "An HMI is a software that graphically represents a machine or process. An opera…"
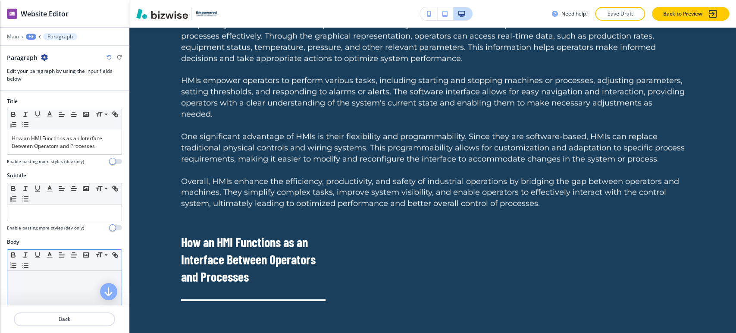
click at [67, 285] on div at bounding box center [64, 327] width 114 height 112
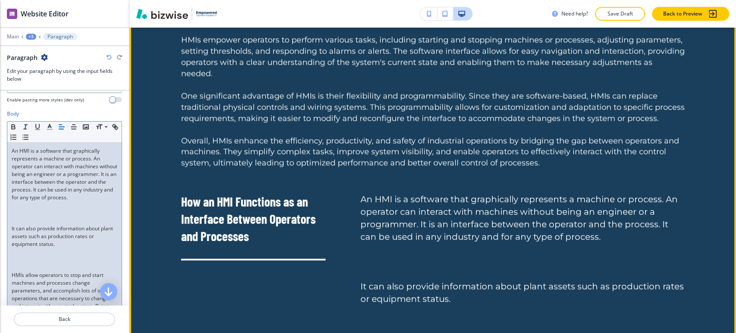
scroll to position [1608, 0]
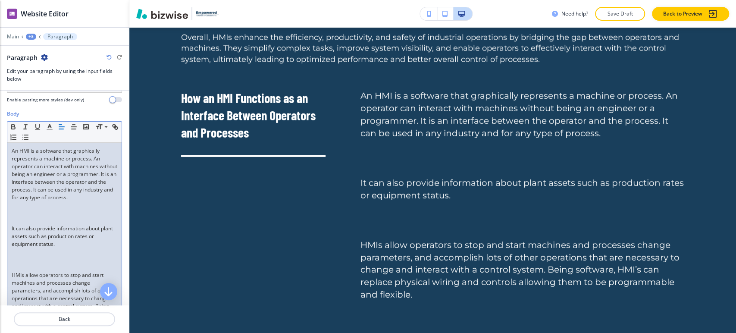
click at [62, 225] on p at bounding box center [65, 221] width 106 height 8
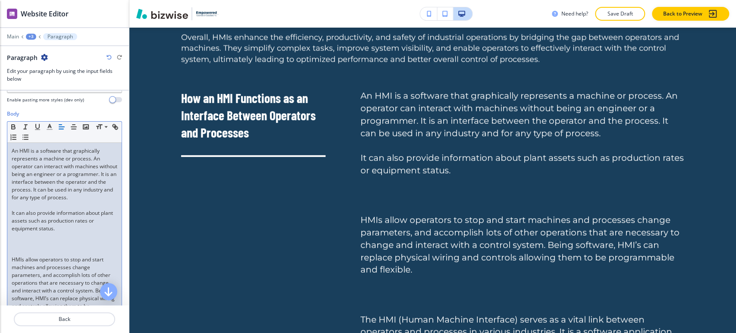
click at [31, 248] on p at bounding box center [65, 244] width 106 height 8
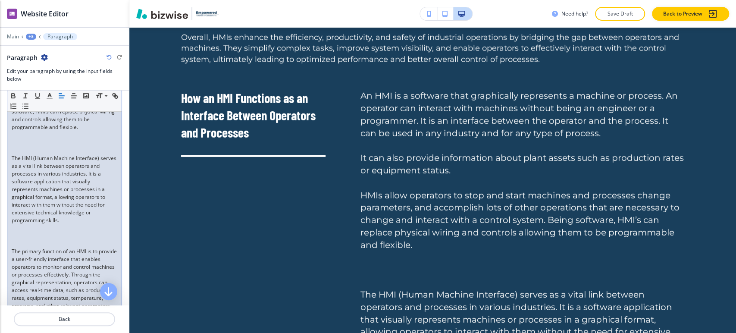
scroll to position [320, 0]
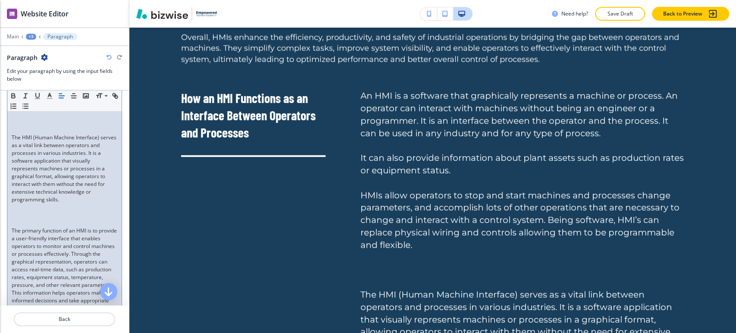
click at [47, 152] on p "The HMI (Human Machine Interface) serves as a vital link between operators and …" at bounding box center [65, 169] width 106 height 70
click at [42, 134] on p at bounding box center [65, 130] width 106 height 8
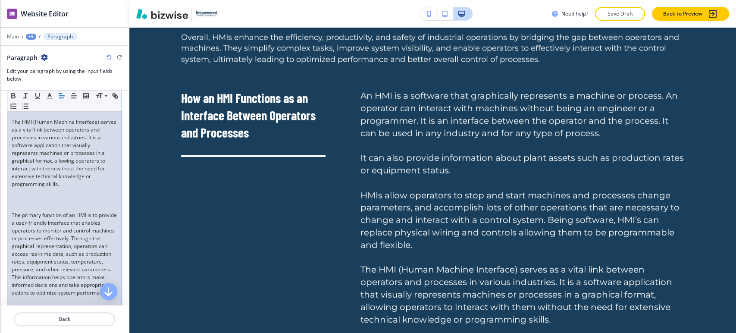
click at [25, 211] on p at bounding box center [65, 208] width 106 height 8
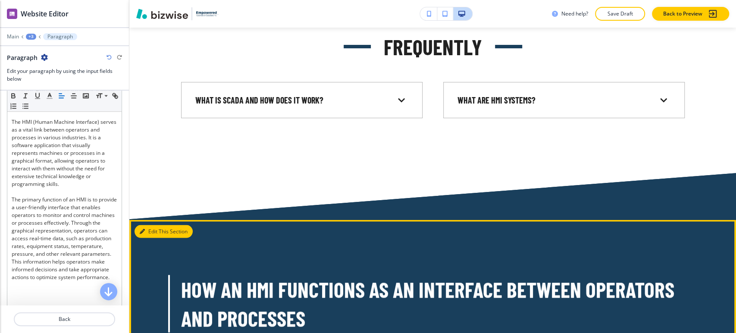
click at [141, 226] on button "Edit This Section" at bounding box center [164, 231] width 58 height 13
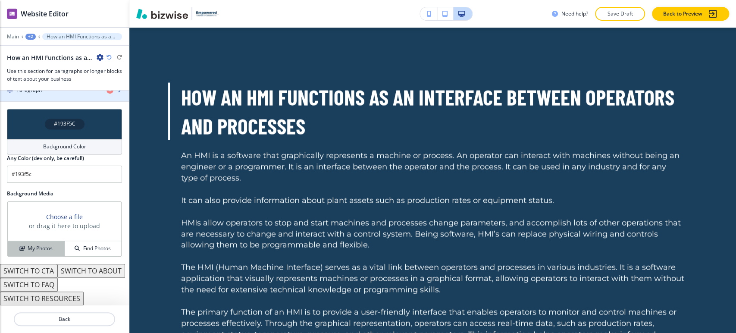
scroll to position [942, 0]
click at [64, 139] on div "Background Color" at bounding box center [64, 147] width 115 height 16
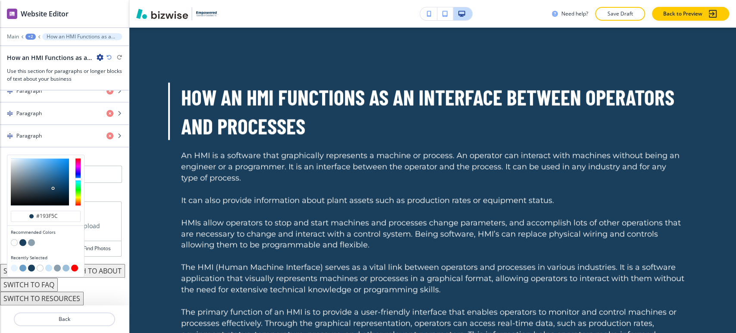
click at [13, 239] on button "button" at bounding box center [14, 242] width 7 height 7
type input "#FFFFFF"
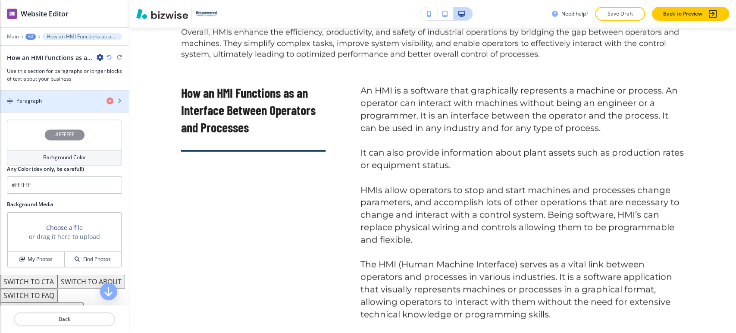
scroll to position [848, 0]
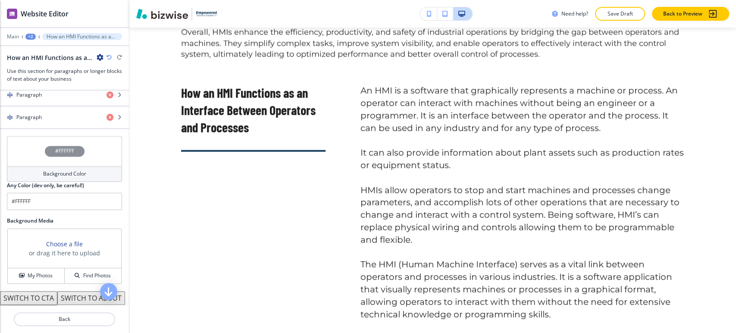
click at [62, 83] on div "button" at bounding box center [64, 79] width 129 height 7
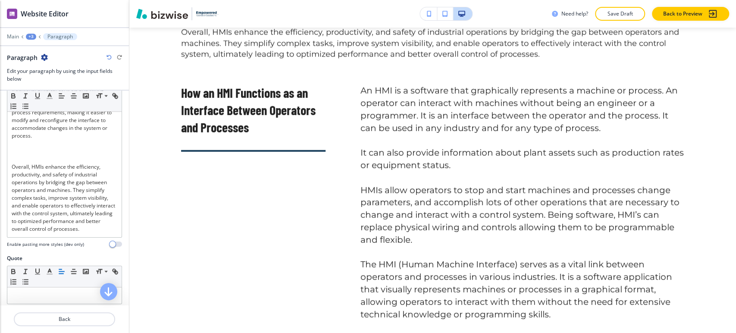
scroll to position [635, 0]
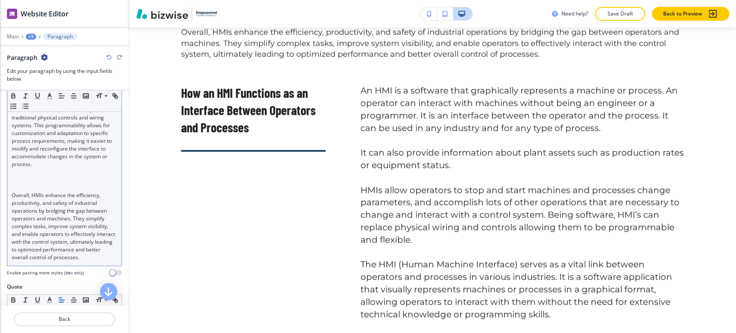
click at [51, 192] on p at bounding box center [65, 188] width 106 height 8
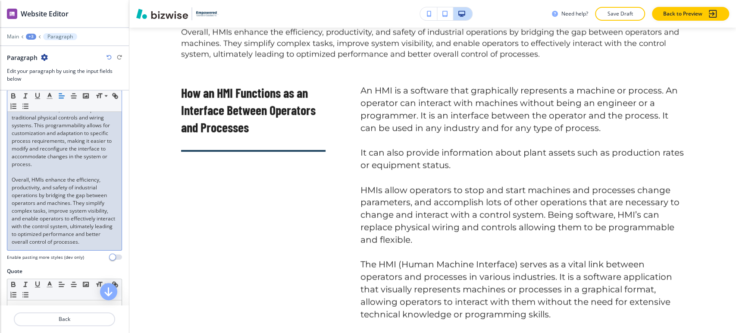
scroll to position [587, 0]
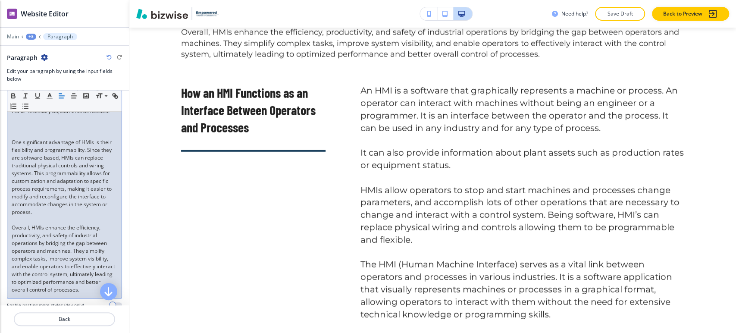
click at [46, 131] on p at bounding box center [65, 127] width 106 height 8
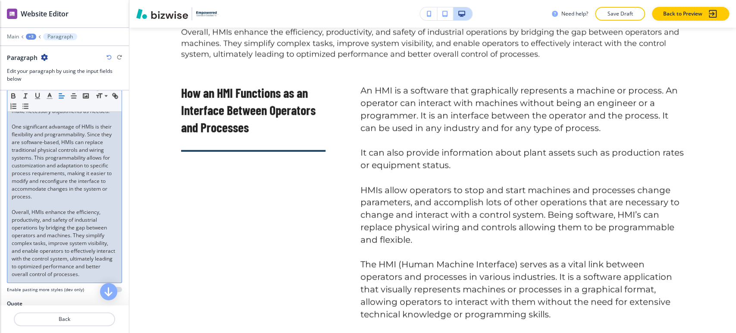
scroll to position [502, 0]
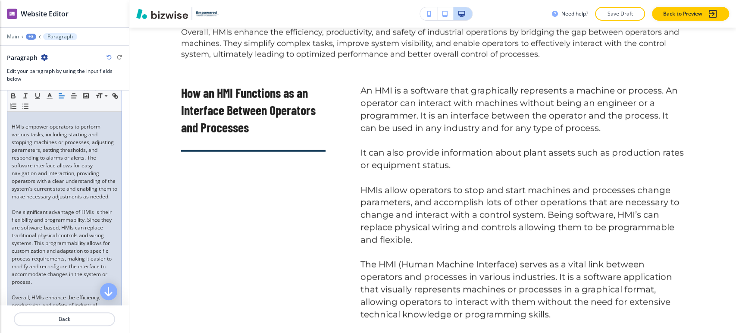
click at [46, 123] on p at bounding box center [65, 119] width 106 height 8
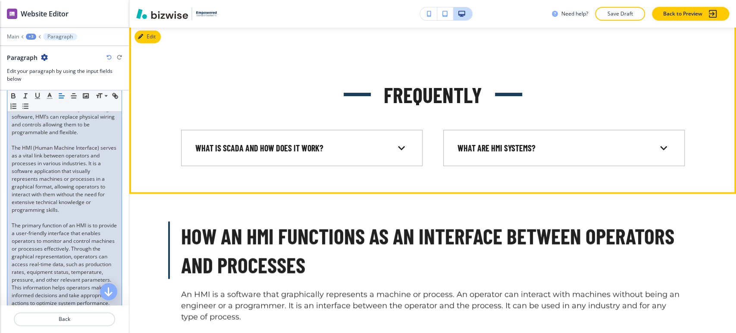
scroll to position [889, 0]
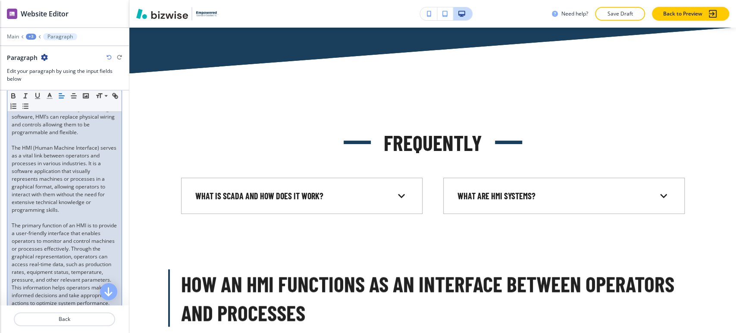
click at [35, 34] on button "+3" at bounding box center [31, 37] width 10 height 6
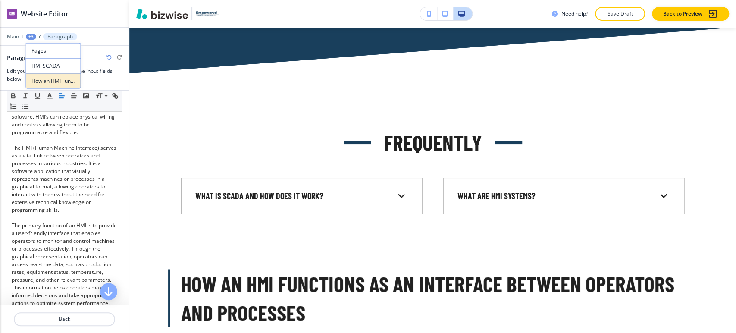
click at [43, 75] on button "How an HMI Functions as an Interface Between Operators and Processes" at bounding box center [53, 81] width 55 height 16
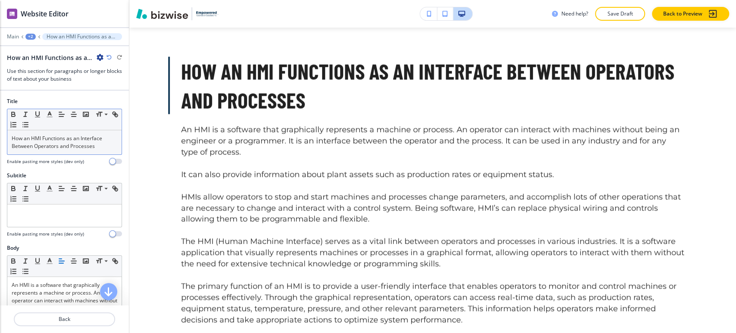
scroll to position [1103, 0]
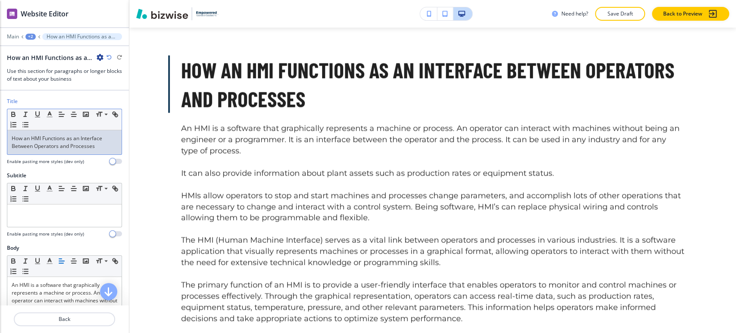
click at [77, 138] on p "How an HMI Functions as an Interface Between Operators and Processes" at bounding box center [65, 143] width 106 height 16
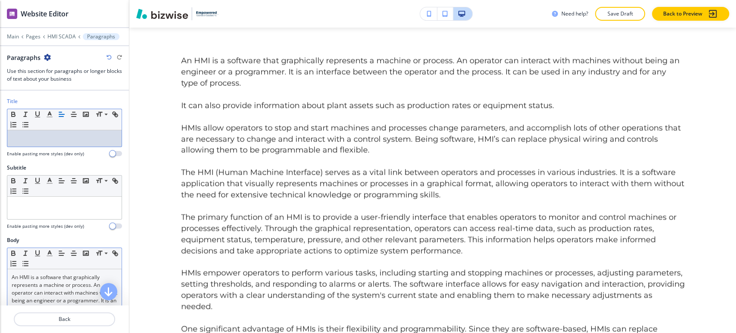
click at [59, 261] on div "Small Normal Large Huge" at bounding box center [64, 258] width 114 height 21
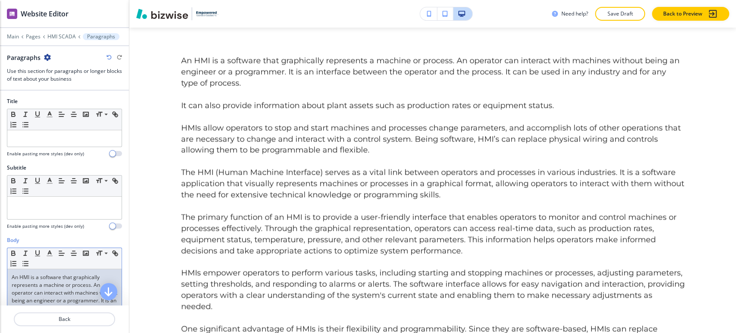
click at [56, 283] on p "An HMI is a software that graphically represents a machine or process. An opera…" at bounding box center [65, 300] width 106 height 54
click at [56, 282] on p "An HMI is a software that graphically represents a machine or process. An opera…" at bounding box center [65, 300] width 106 height 54
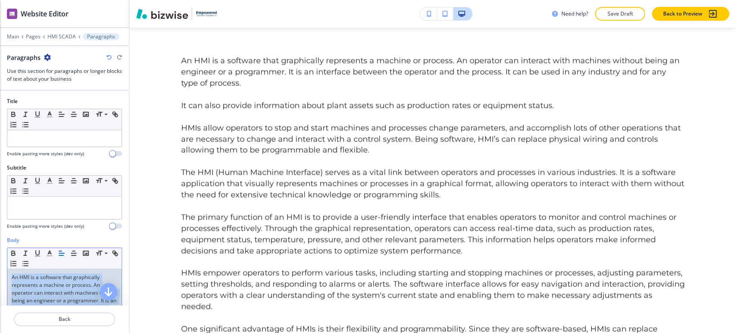
click at [56, 282] on p "An HMI is a software that graphically represents a machine or process. An opera…" at bounding box center [65, 300] width 106 height 54
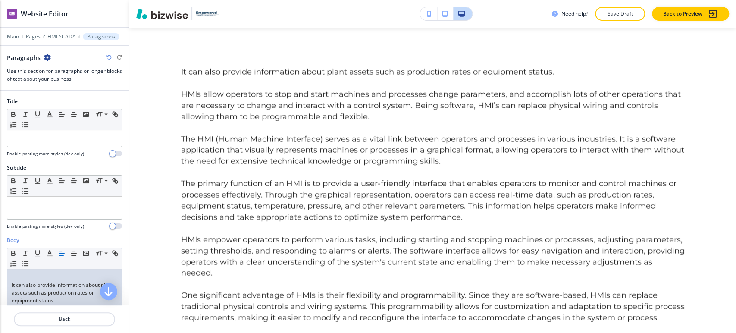
click at [56, 282] on p "It can also provide information about plant assets such as production rates or …" at bounding box center [65, 292] width 106 height 23
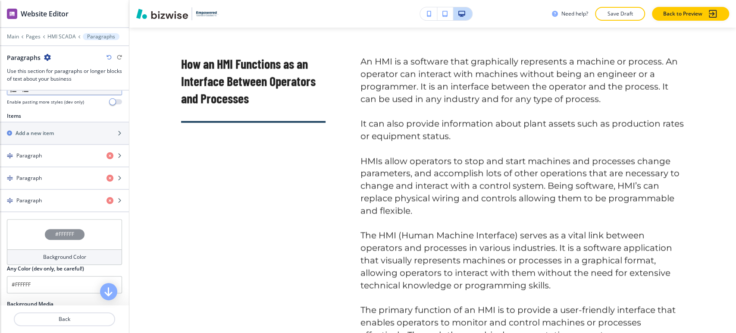
scroll to position [287, 0]
click at [79, 136] on div "button" at bounding box center [64, 139] width 129 height 7
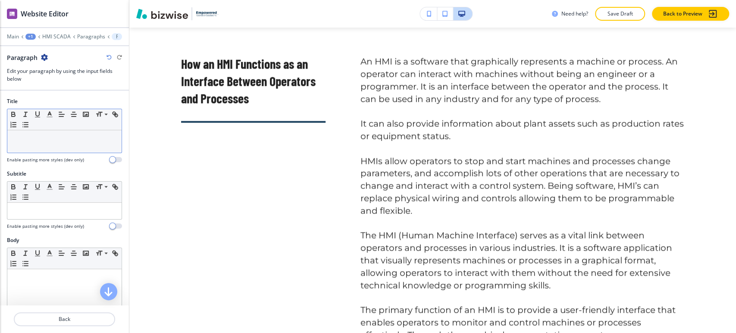
click at [52, 137] on p at bounding box center [65, 139] width 106 height 8
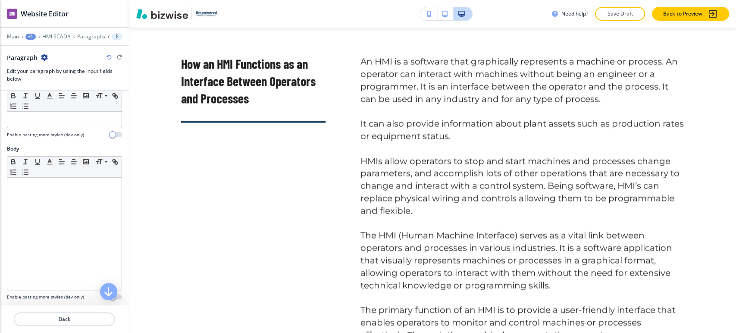
scroll to position [96, 0]
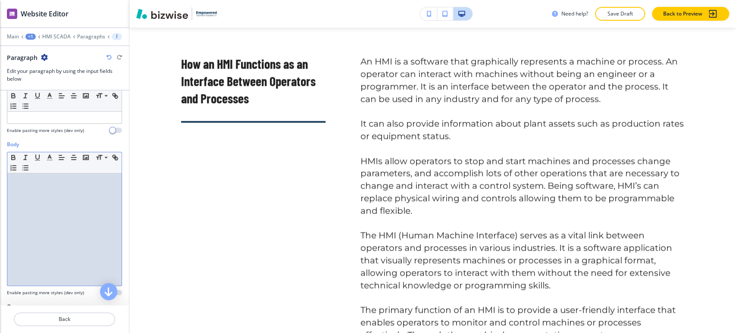
click at [57, 182] on p at bounding box center [65, 182] width 106 height 8
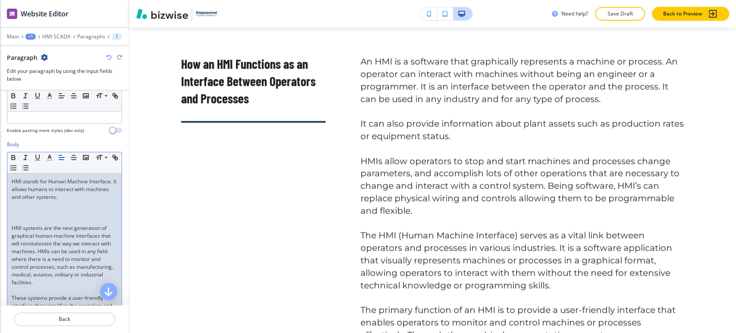
click at [39, 210] on p at bounding box center [65, 213] width 106 height 8
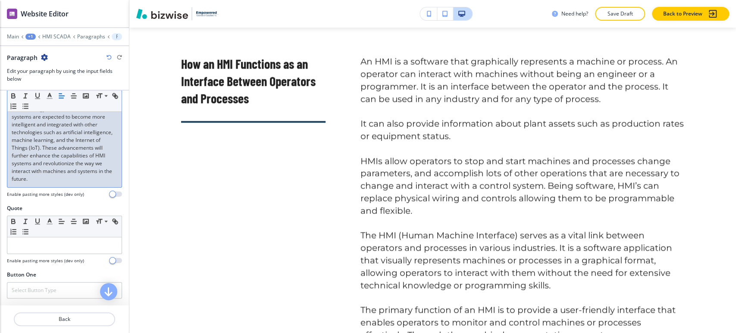
scroll to position [552, 0]
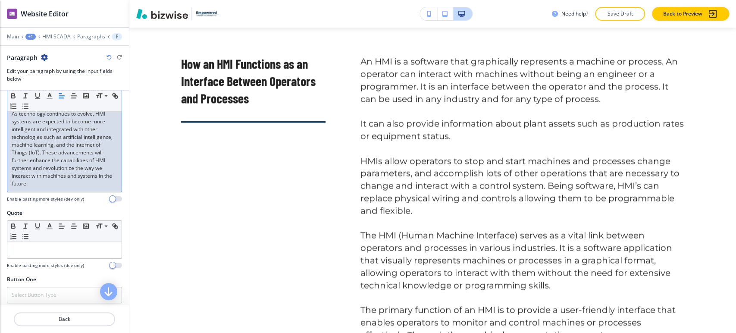
click at [107, 188] on p "As technology continues to evolve, HMI systems are expected to become more inte…" at bounding box center [65, 149] width 106 height 78
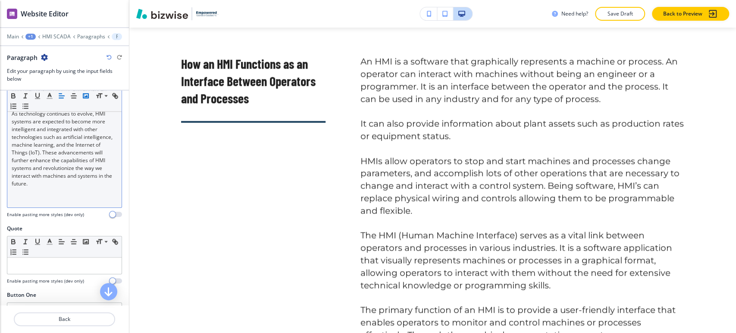
click at [88, 98] on icon "button" at bounding box center [86, 96] width 8 height 8
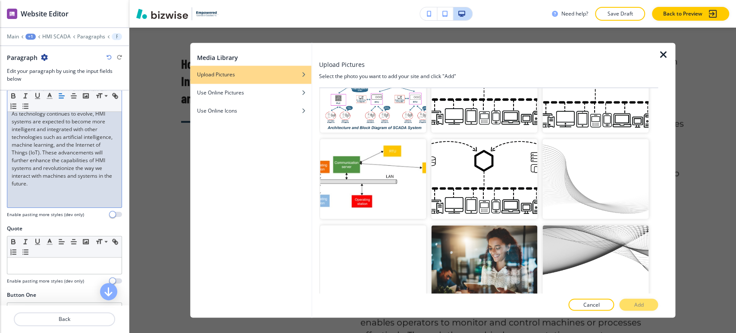
scroll to position [25353, 0]
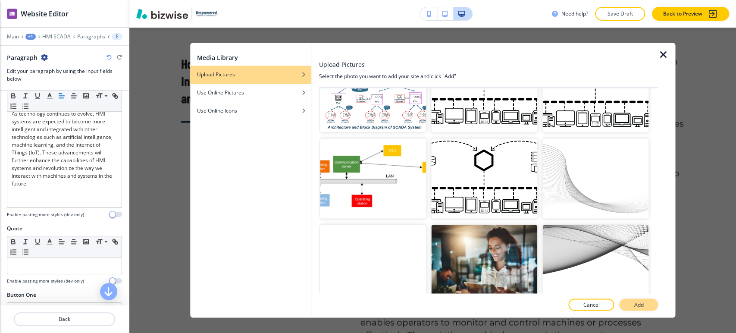
click at [656, 306] on button "Add" at bounding box center [638, 305] width 39 height 12
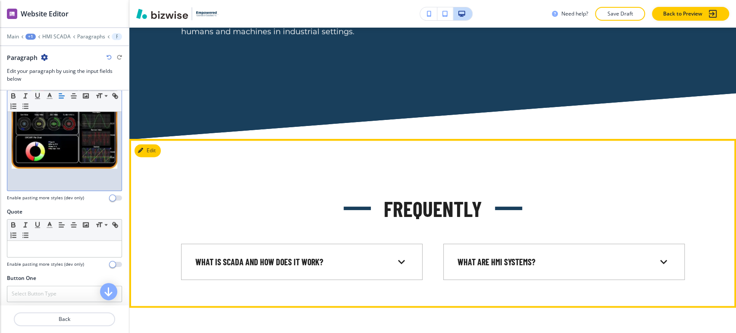
scroll to position [863, 0]
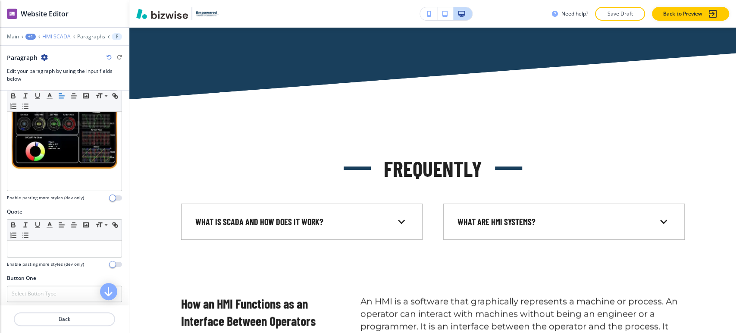
click at [53, 37] on p "HMI SCADA" at bounding box center [56, 37] width 28 height 6
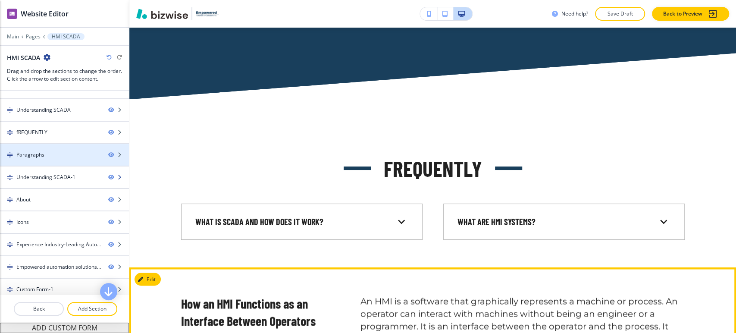
scroll to position [18, 0]
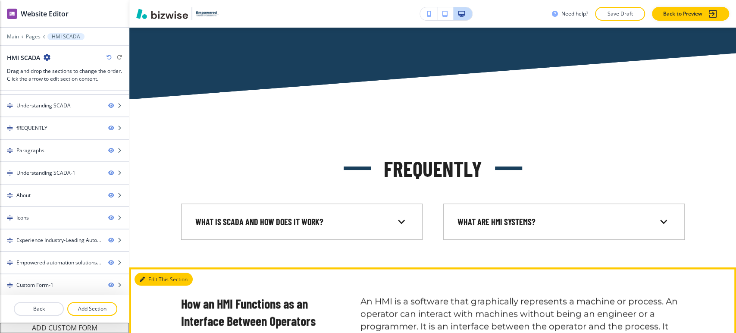
click at [138, 278] on button "Edit This Section" at bounding box center [164, 279] width 58 height 13
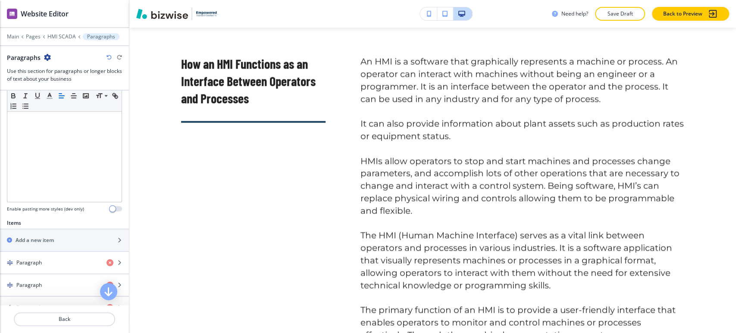
scroll to position [335, 0]
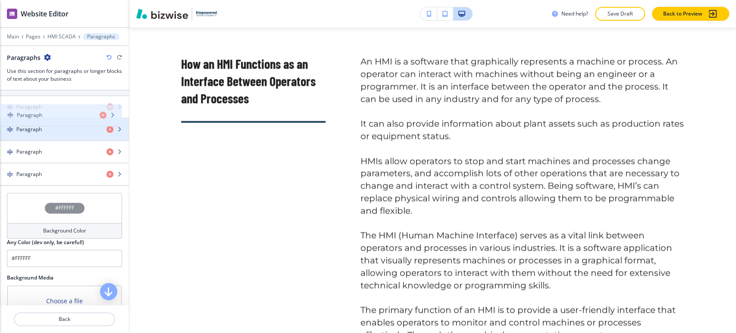
drag, startPoint x: 56, startPoint y: 171, endPoint x: 56, endPoint y: 113, distance: 57.8
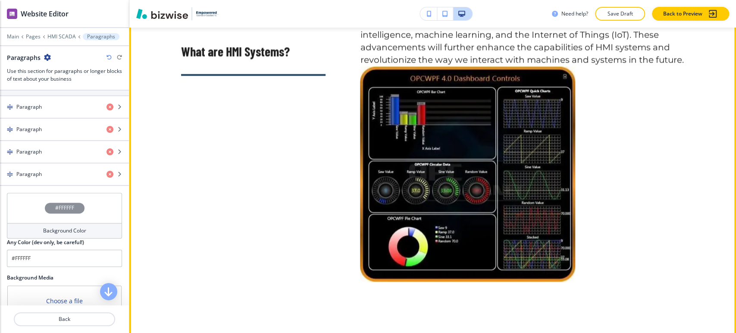
scroll to position [1486, 0]
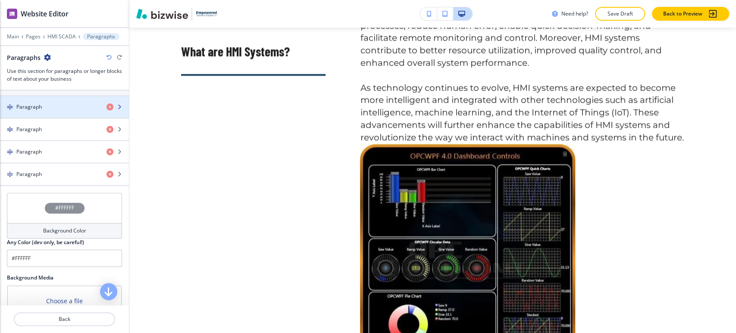
click at [66, 114] on div "button" at bounding box center [64, 114] width 129 height 7
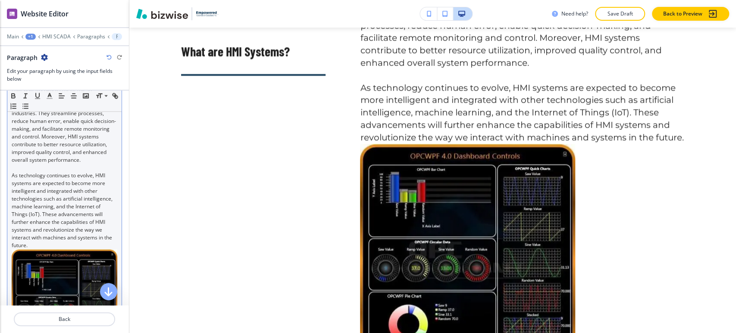
scroll to position [575, 0]
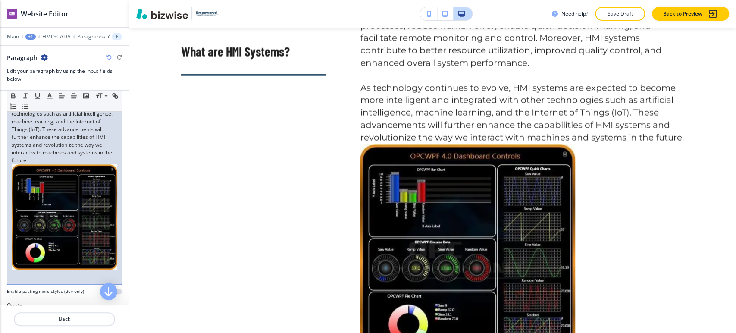
click at [101, 181] on p "As technology continues to evolve, HMI systems are expected to become more inte…" at bounding box center [65, 179] width 106 height 185
click at [105, 164] on p "As technology continues to evolve, HMI systems are expected to become more inte…" at bounding box center [65, 126] width 106 height 78
click at [108, 164] on p "As technology continues to evolve, HMI systems are expected to become more inte…" at bounding box center [65, 126] width 106 height 78
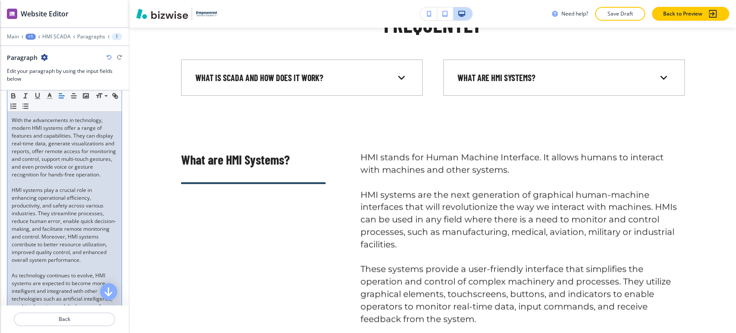
scroll to position [335, 0]
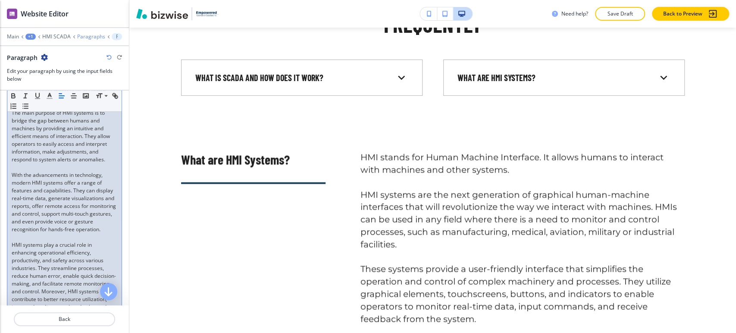
click at [82, 38] on p "Paragraphs" at bounding box center [91, 37] width 28 height 6
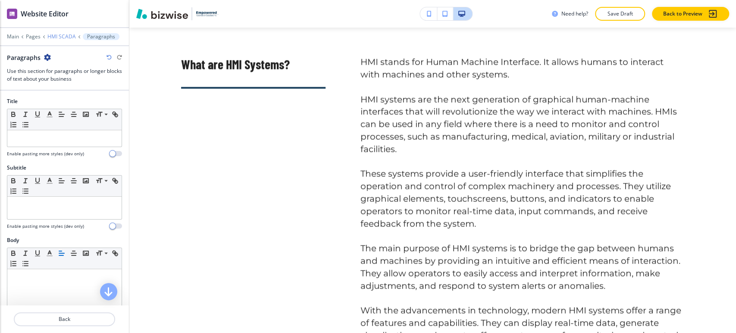
scroll to position [1103, 0]
click at [59, 37] on p "HMI SCADA" at bounding box center [61, 37] width 28 height 6
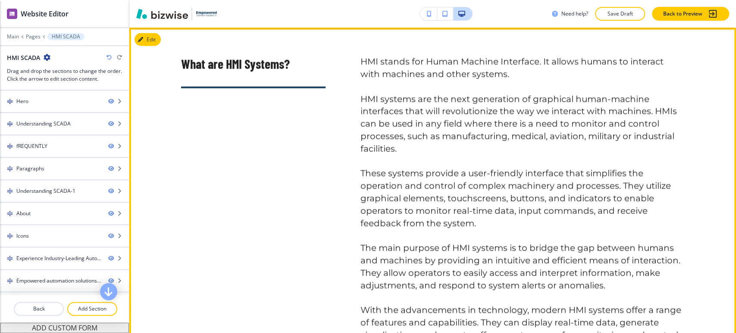
click at [148, 39] on button "Edit" at bounding box center [148, 39] width 26 height 13
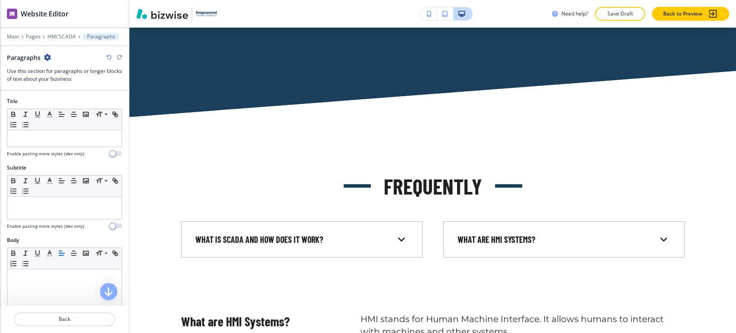
scroll to position [911, 0]
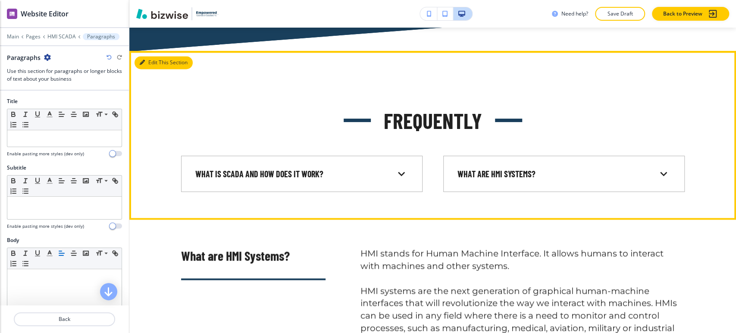
click at [141, 62] on icon "button" at bounding box center [142, 62] width 5 height 5
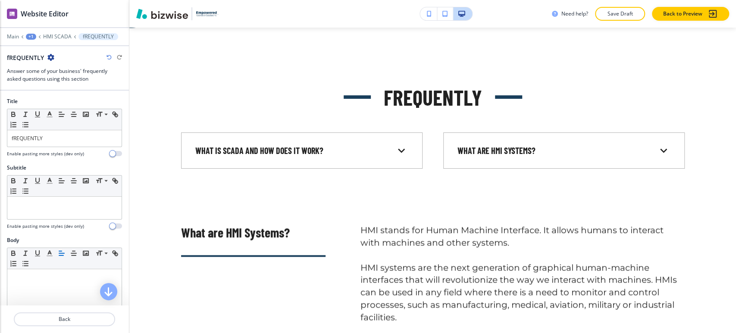
click at [51, 55] on icon "button" at bounding box center [50, 57] width 7 height 7
click at [82, 103] on p "Delete Section" at bounding box center [75, 102] width 44 height 8
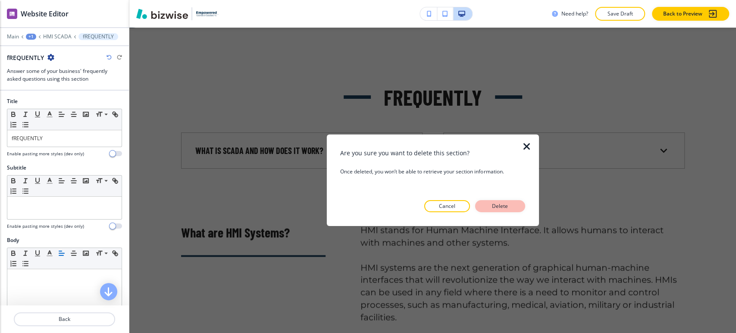
click at [496, 206] on p "Delete" at bounding box center [500, 206] width 21 height 8
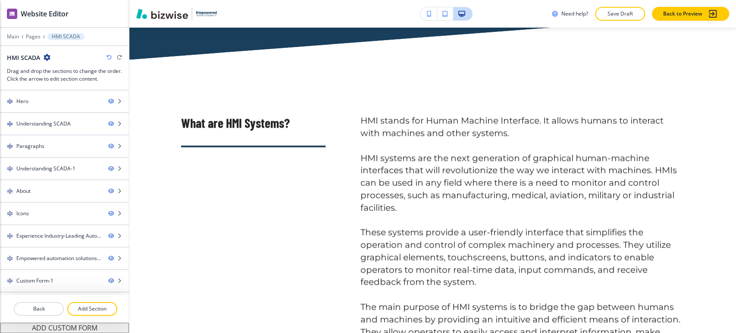
scroll to position [886, 0]
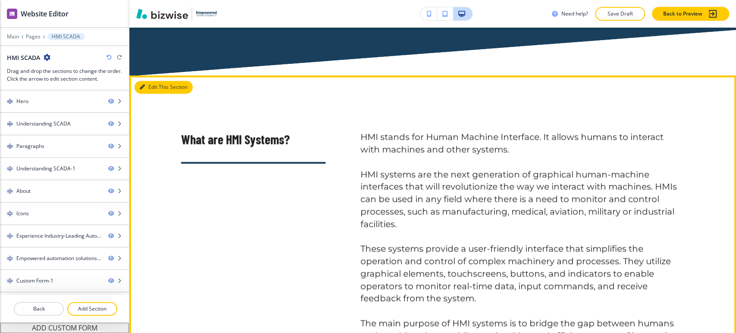
click at [151, 90] on button "Edit This Section" at bounding box center [164, 87] width 58 height 13
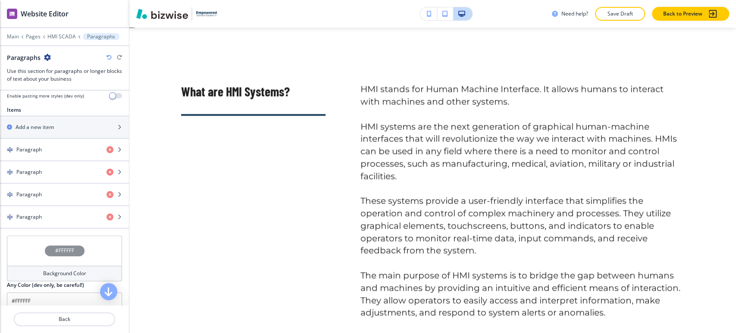
scroll to position [239, 0]
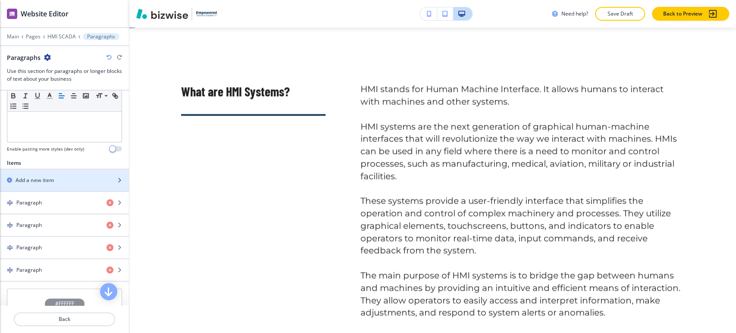
click at [70, 181] on div "Add a new item" at bounding box center [55, 180] width 110 height 8
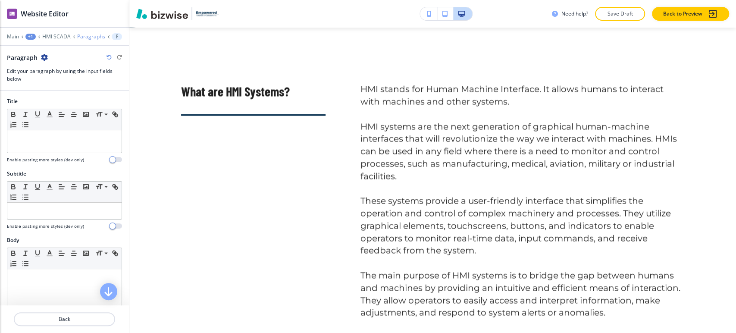
click at [84, 37] on p "Paragraphs" at bounding box center [91, 37] width 28 height 6
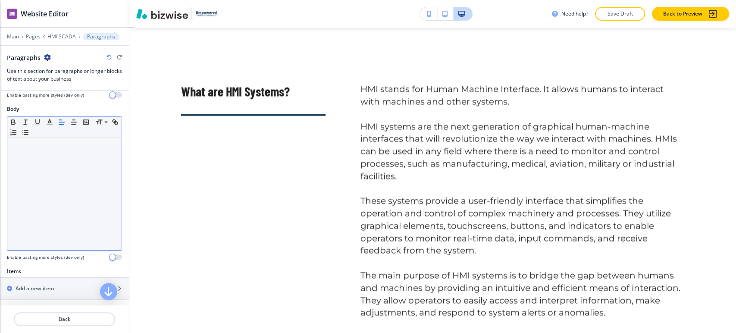
scroll to position [335, 0]
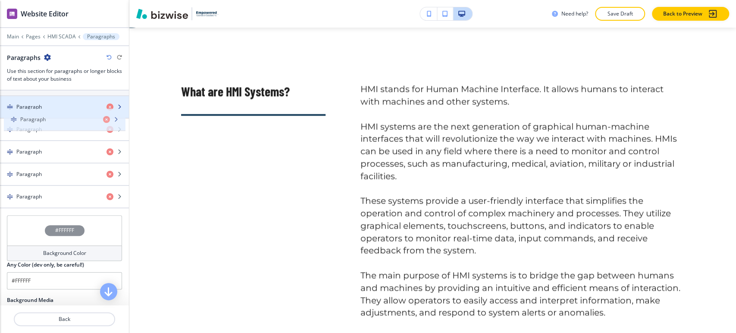
drag, startPoint x: 65, startPoint y: 188, endPoint x: 69, endPoint y: 112, distance: 76.9
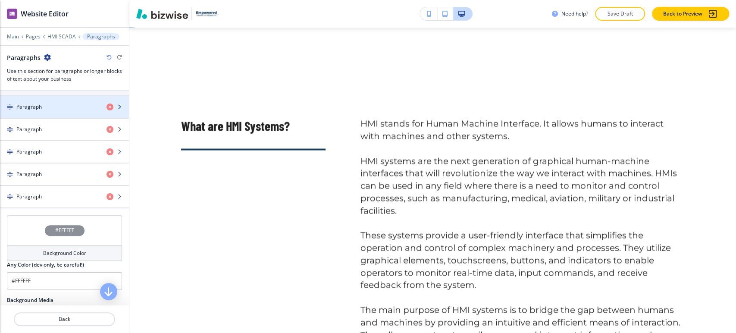
click at [69, 112] on div "button" at bounding box center [64, 114] width 129 height 7
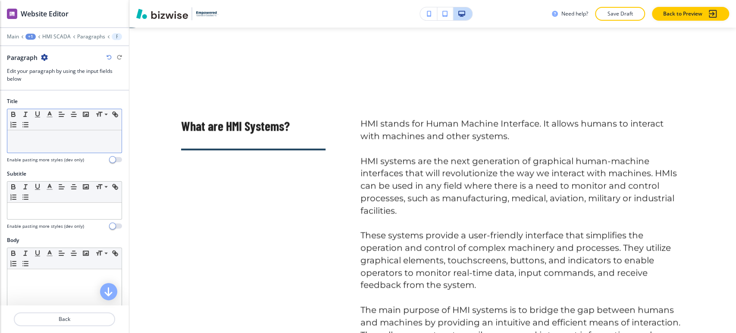
click at [59, 148] on div at bounding box center [64, 141] width 114 height 22
paste div
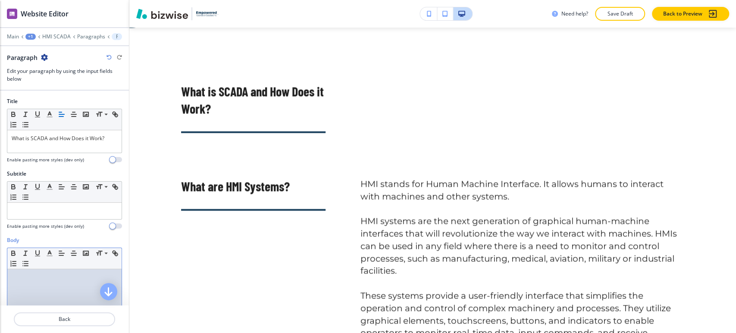
click at [28, 286] on div at bounding box center [64, 325] width 114 height 112
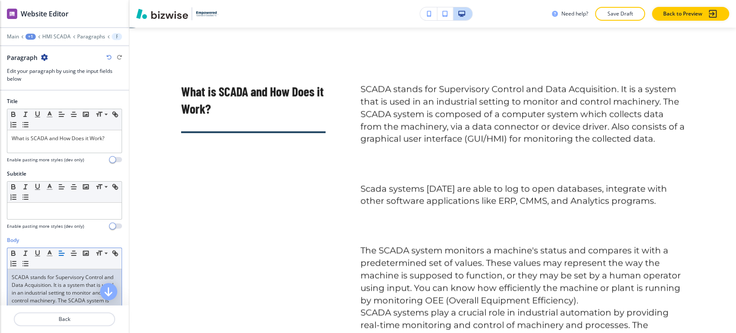
scroll to position [0, 0]
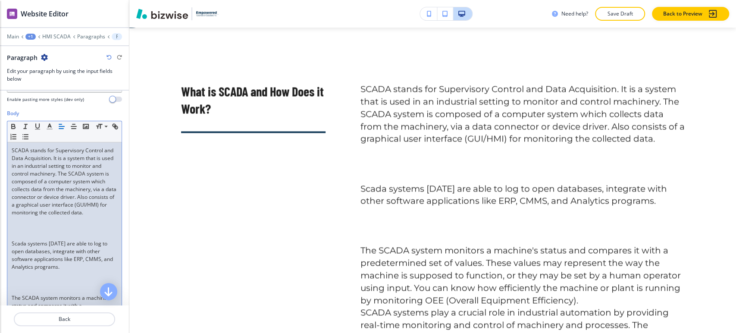
click at [38, 240] on p at bounding box center [65, 236] width 106 height 8
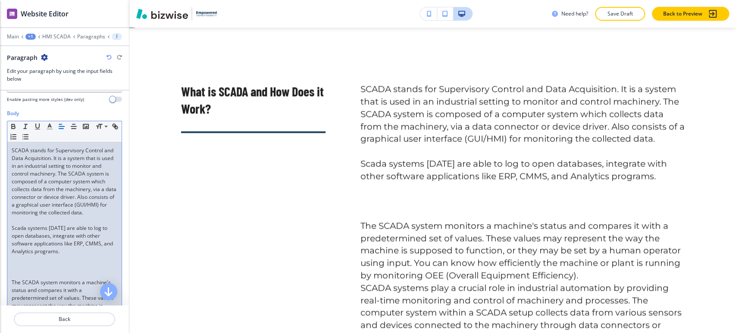
click at [21, 286] on p "The SCADA system monitors a machine's status and compares it with a predetermin…" at bounding box center [65, 314] width 106 height 70
click at [23, 279] on p at bounding box center [65, 275] width 106 height 8
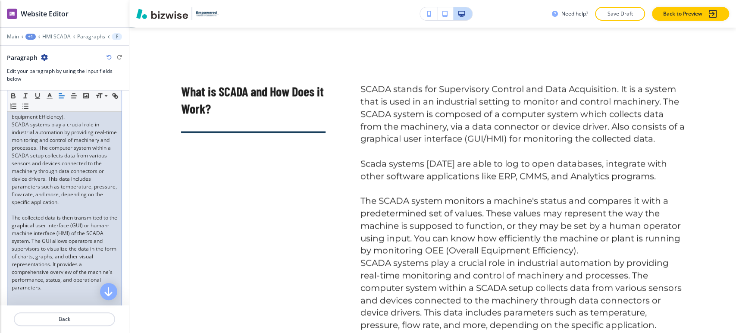
scroll to position [414, 0]
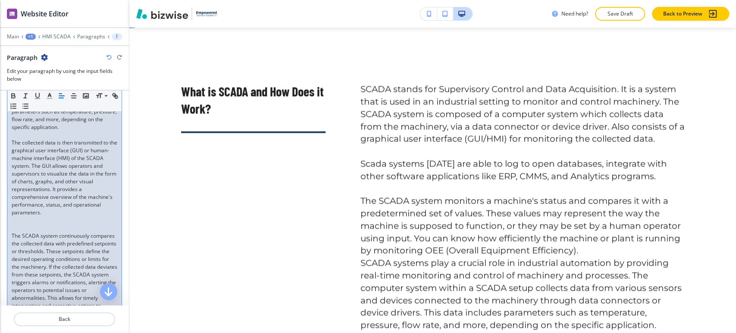
click at [23, 232] on p at bounding box center [65, 228] width 106 height 8
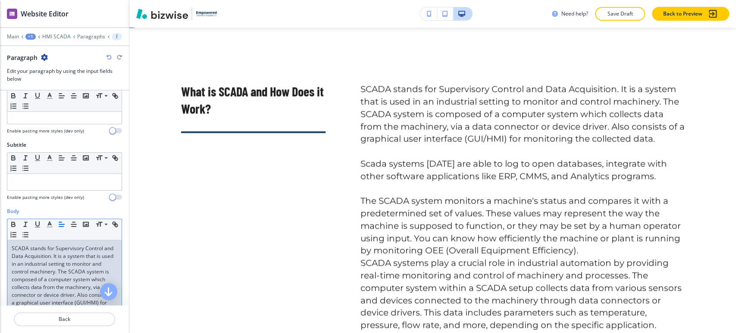
scroll to position [0, 0]
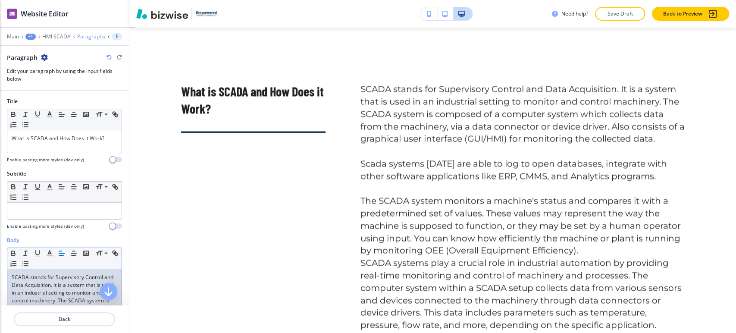
click at [79, 36] on p "Paragraphs" at bounding box center [91, 37] width 28 height 6
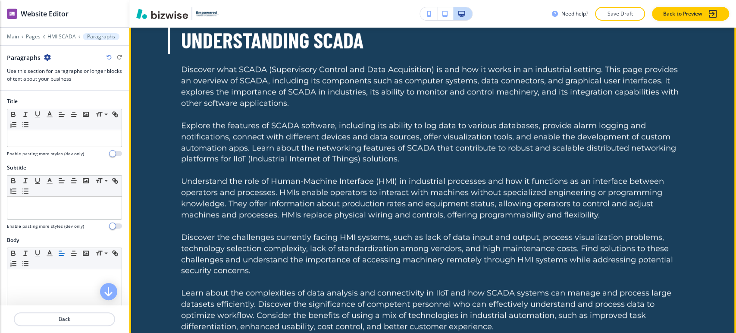
scroll to position [359, 0]
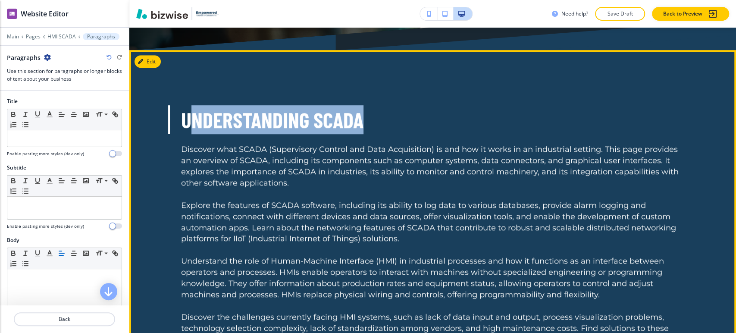
drag, startPoint x: 184, startPoint y: 120, endPoint x: 367, endPoint y: 119, distance: 182.9
click at [367, 119] on p "Understanding SCADA" at bounding box center [433, 119] width 504 height 29
drag, startPoint x: 175, startPoint y: 115, endPoint x: 386, endPoint y: 118, distance: 211.8
click at [386, 118] on div "Understanding SCADA Discover what SCADA (Supervisory Control and Data Acquisiti…" at bounding box center [433, 303] width 552 height 397
copy p "Understanding SCADA"
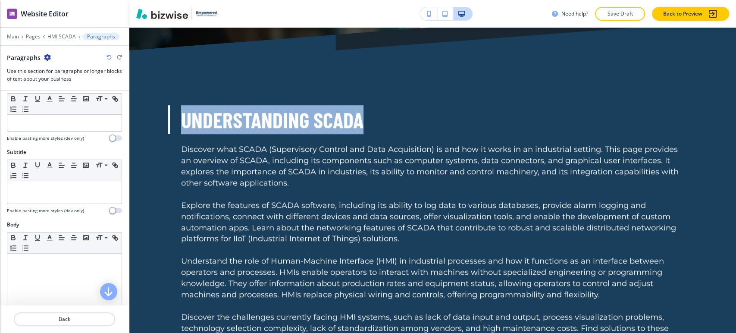
scroll to position [0, 0]
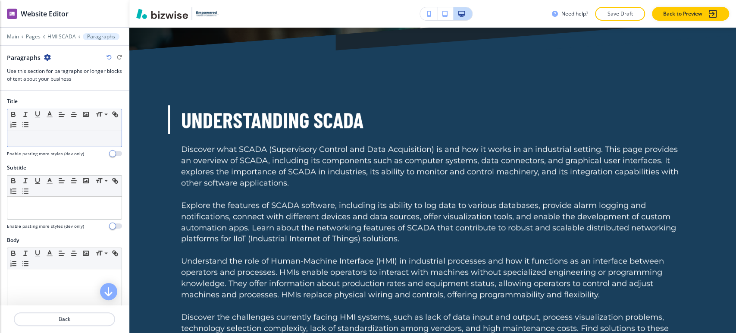
click at [72, 145] on div at bounding box center [64, 138] width 114 height 16
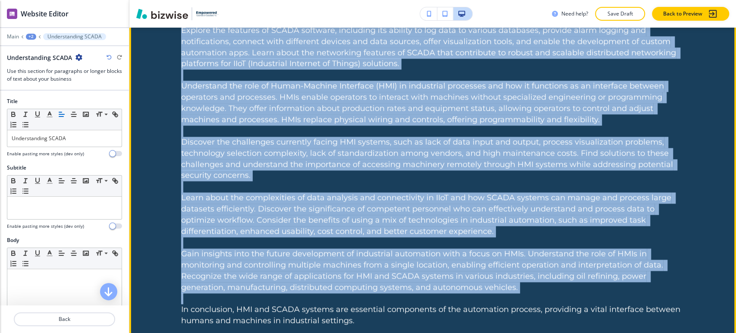
scroll to position [647, 0]
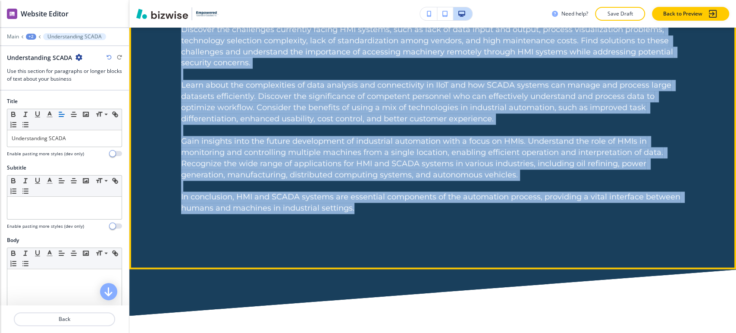
drag, startPoint x: 172, startPoint y: 147, endPoint x: 355, endPoint y: 209, distance: 194.0
click at [355, 209] on div "Understanding SCADA Discover what SCADA (Supervisory Control and Data Acquisiti…" at bounding box center [433, 16] width 552 height 397
copy p "Discover what SCADA (Supervisory Control and Data Acquisition) is and how it wo…"
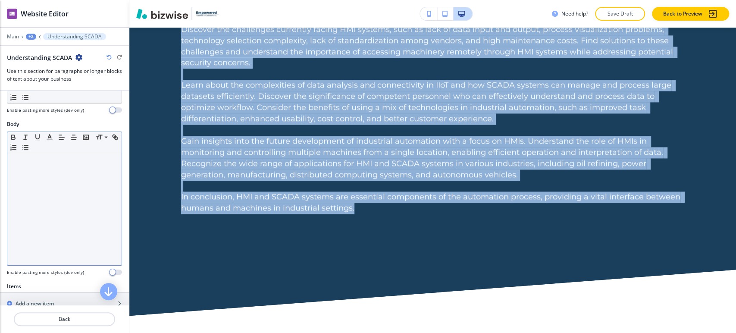
scroll to position [144, 0]
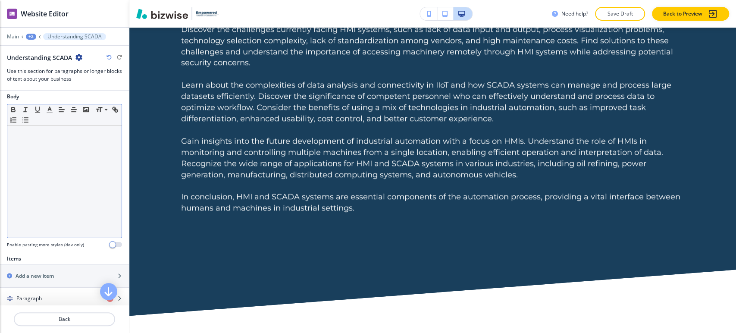
click at [55, 157] on div at bounding box center [64, 182] width 114 height 112
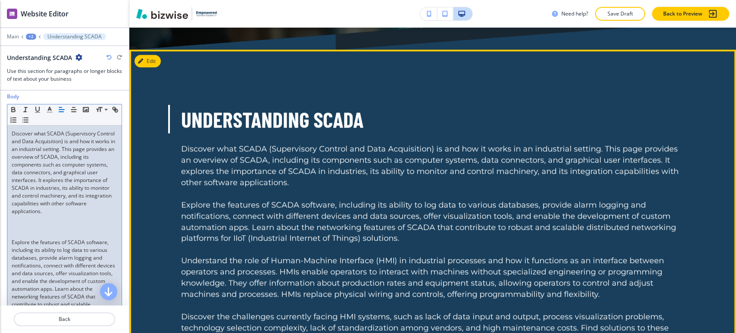
scroll to position [359, 0]
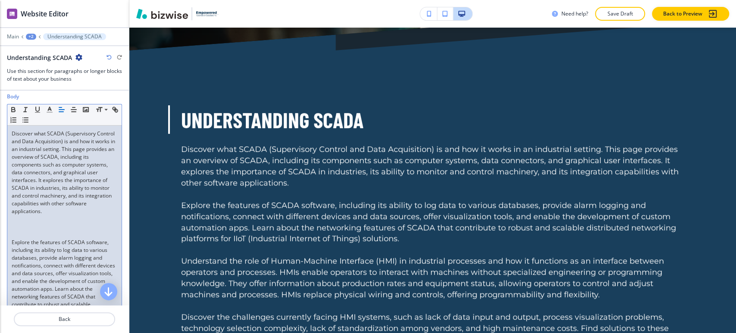
click at [50, 231] on p at bounding box center [65, 227] width 106 height 8
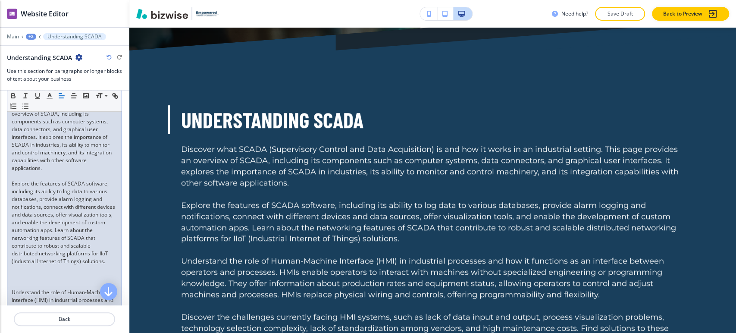
scroll to position [338, 0]
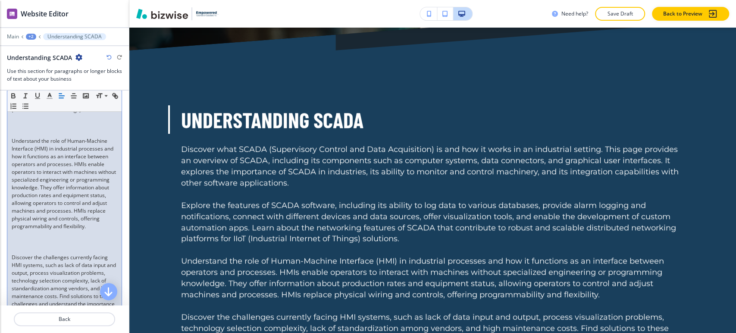
click at [44, 153] on p "Understand the role of Human-Machine Interface (HMI) in industrial processes an…" at bounding box center [65, 183] width 106 height 93
click at [43, 129] on p at bounding box center [65, 126] width 106 height 8
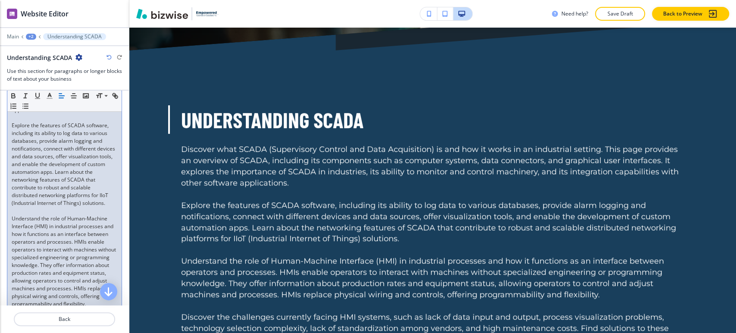
scroll to position [484, 0]
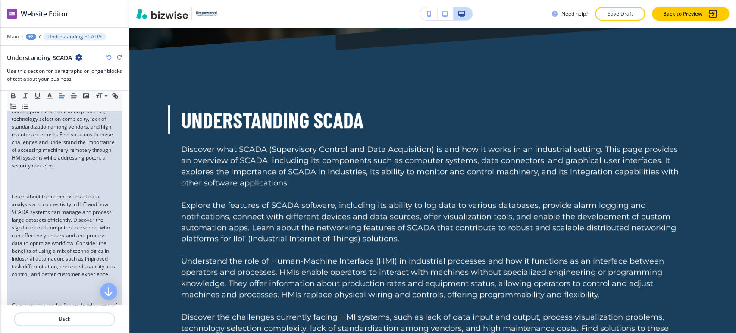
click at [33, 185] on p at bounding box center [65, 181] width 106 height 8
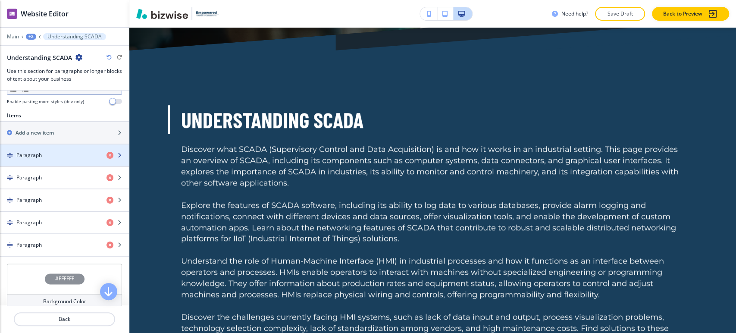
scroll to position [676, 0]
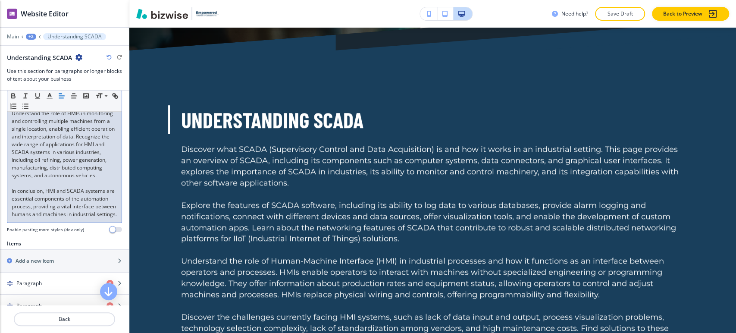
scroll to position [628, 0]
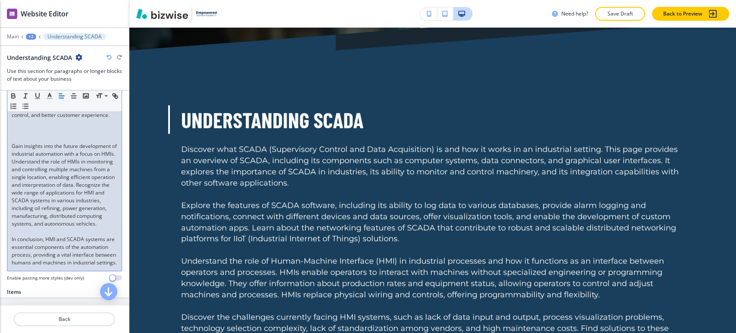
click at [41, 142] on p at bounding box center [65, 139] width 106 height 8
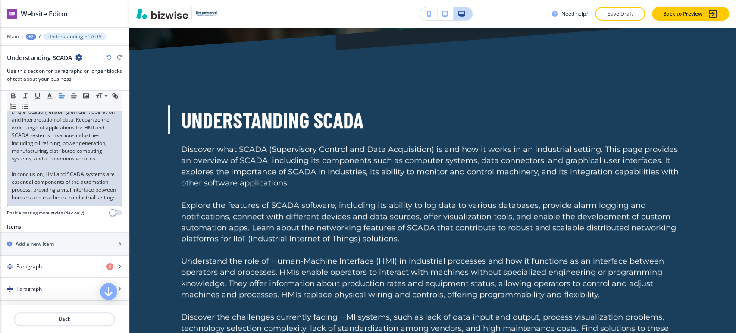
scroll to position [772, 0]
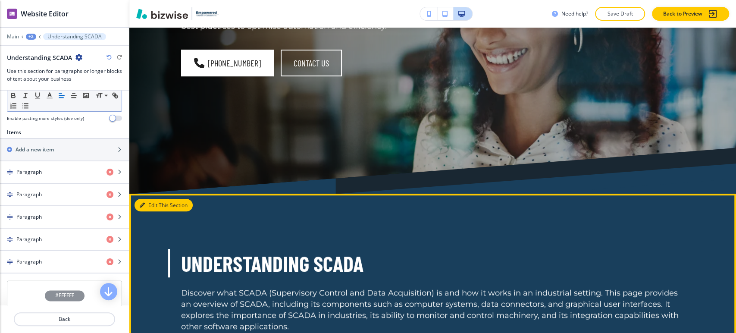
click at [148, 206] on button "Edit This Section" at bounding box center [164, 205] width 58 height 13
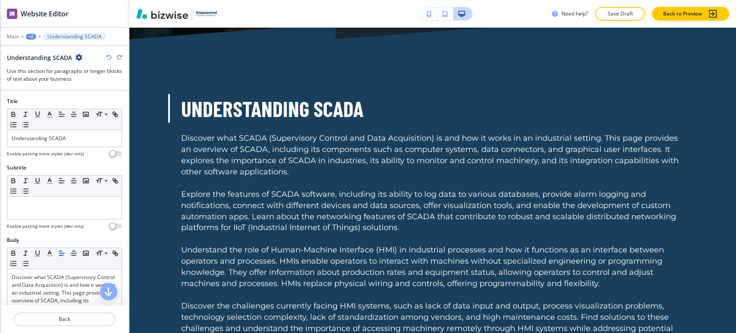
scroll to position [381, 0]
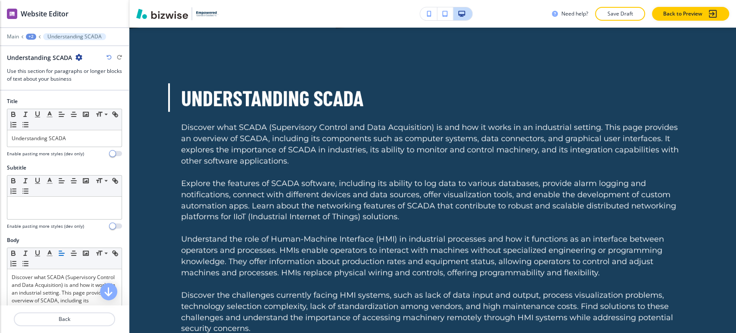
click at [79, 57] on icon "button" at bounding box center [78, 57] width 7 height 7
click at [97, 100] on p "Delete Section" at bounding box center [102, 102] width 44 height 8
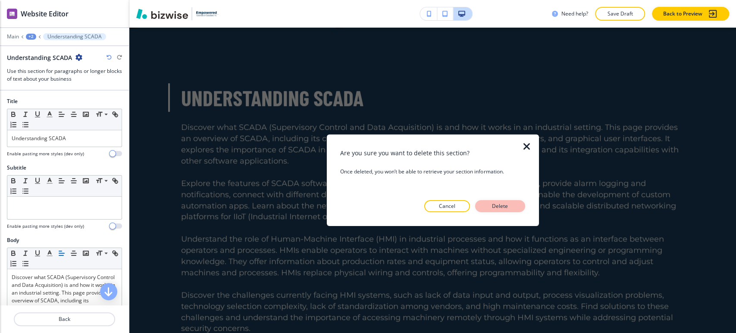
click at [492, 202] on button "Delete" at bounding box center [500, 206] width 50 height 12
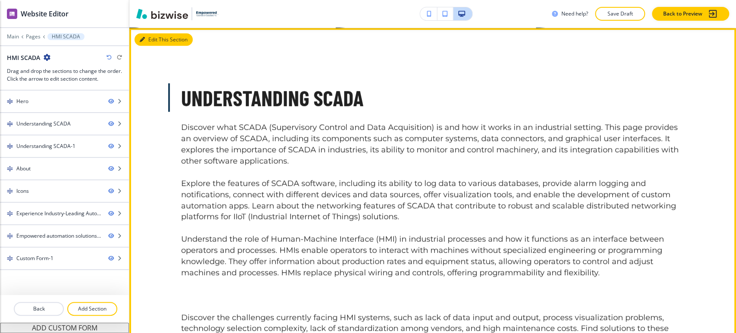
click at [154, 41] on button "Edit This Section" at bounding box center [164, 39] width 58 height 13
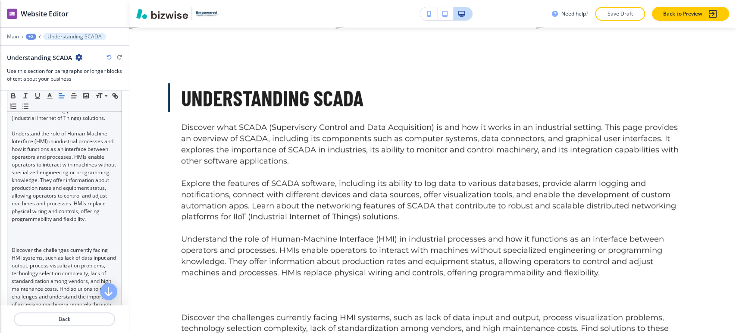
scroll to position [383, 0]
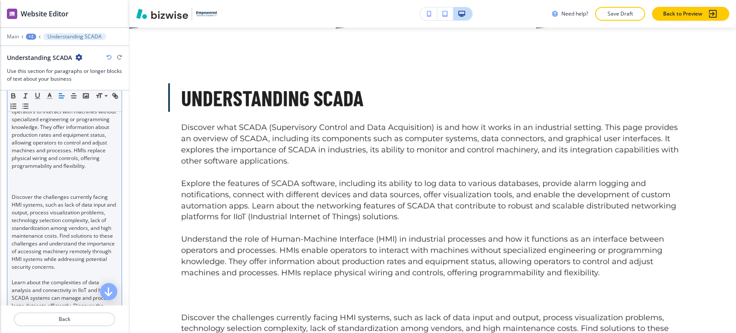
click at [55, 193] on p at bounding box center [65, 189] width 106 height 8
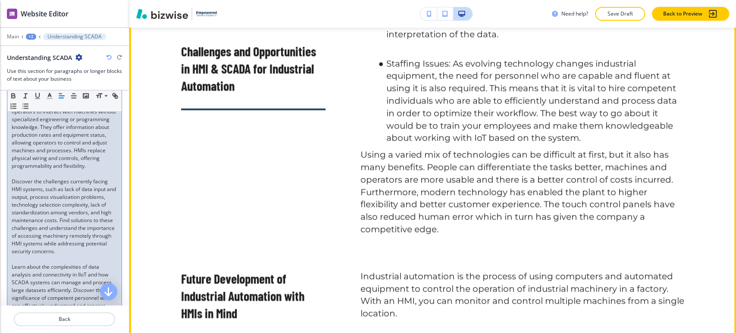
scroll to position [3420, 0]
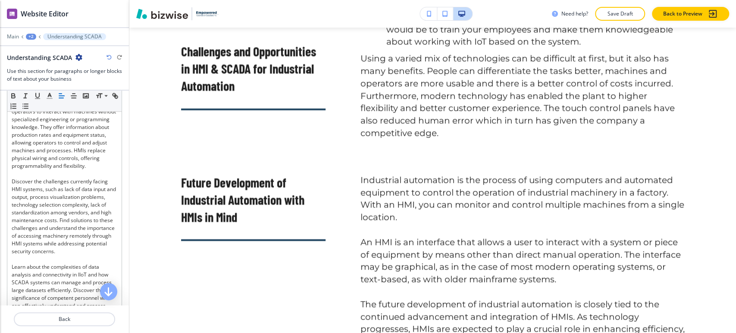
click at [32, 38] on div "+2" at bounding box center [31, 37] width 10 height 6
click at [45, 62] on p "HMI SCADA" at bounding box center [53, 66] width 44 height 8
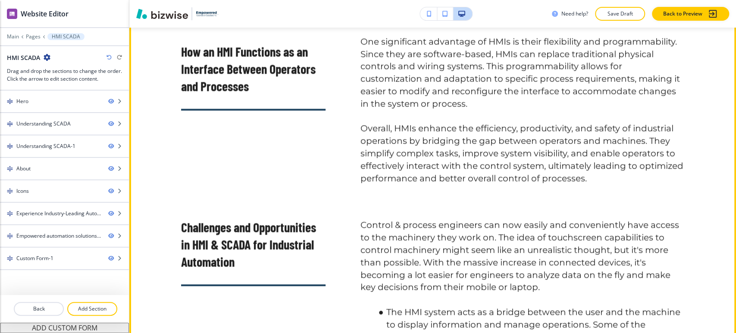
scroll to position [2749, 0]
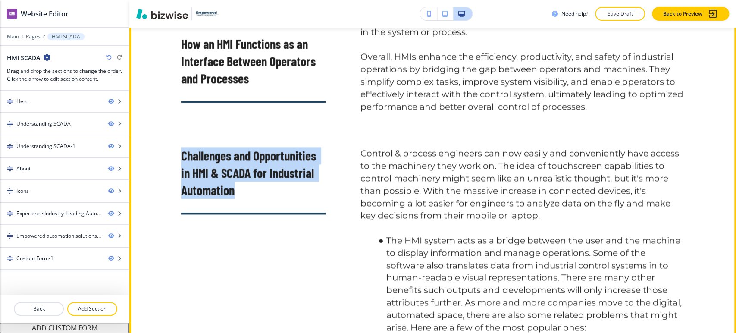
drag, startPoint x: 231, startPoint y: 190, endPoint x: 175, endPoint y: 160, distance: 63.7
copy p "Challenges and Opportunities in HMI & SCADA for Industrial Automation"
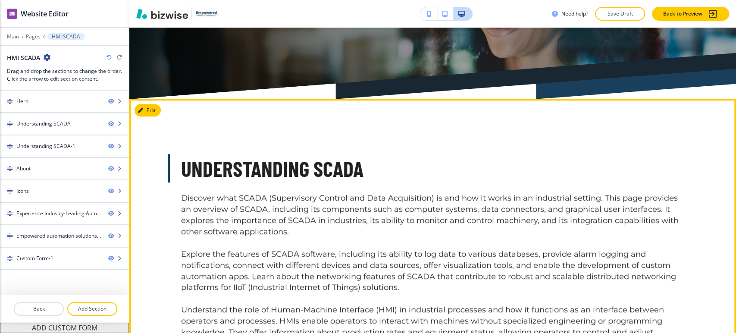
scroll to position [161, 0]
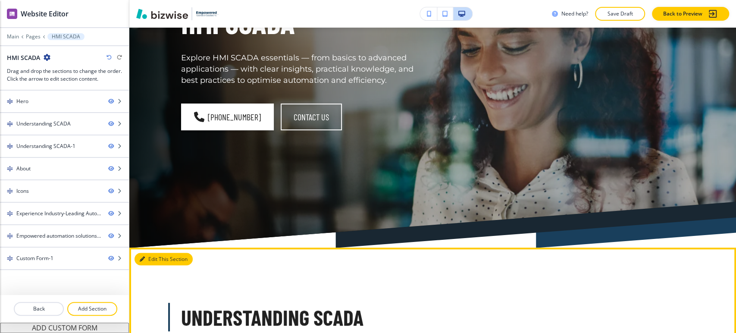
click at [144, 259] on icon "button" at bounding box center [142, 259] width 5 height 5
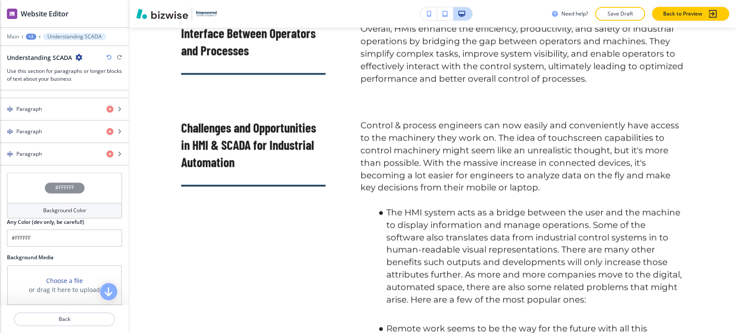
scroll to position [863, 0]
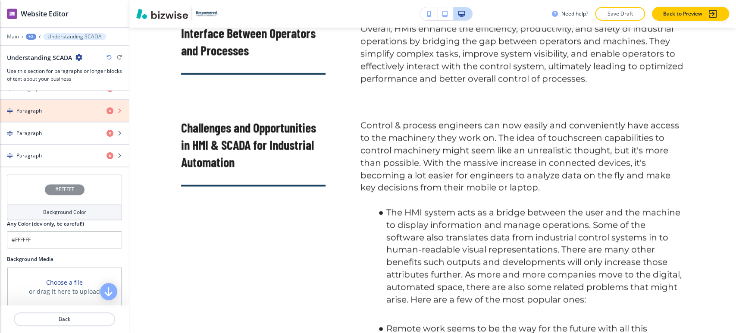
click at [107, 114] on icon "button" at bounding box center [110, 110] width 7 height 7
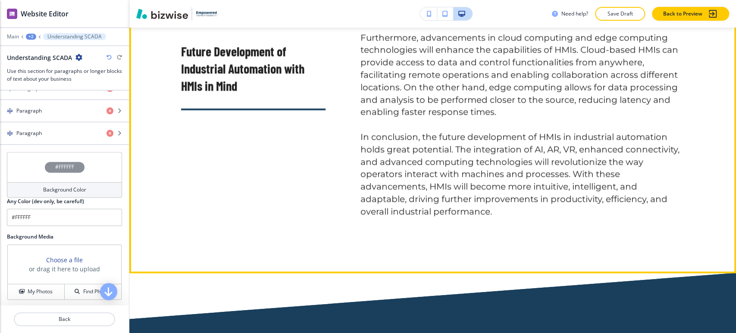
scroll to position [3400, 0]
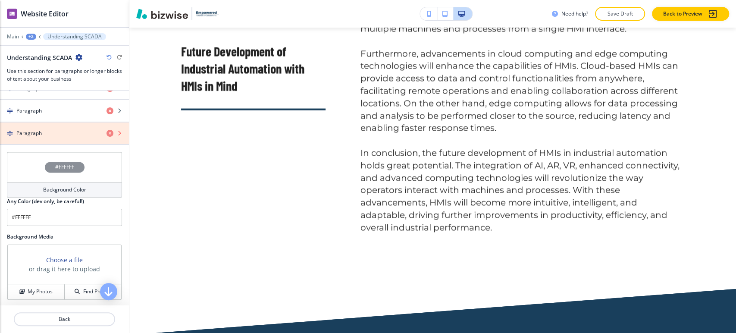
click at [107, 137] on icon "button" at bounding box center [110, 133] width 7 height 7
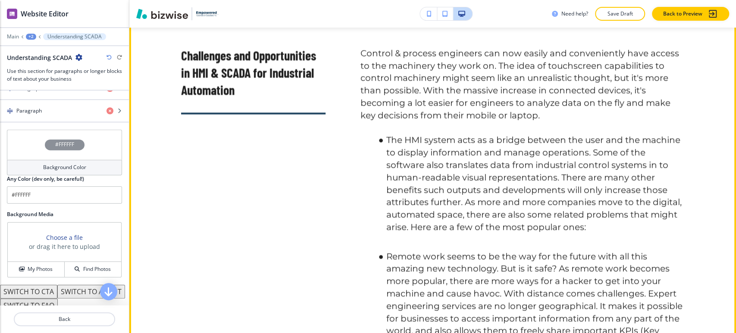
scroll to position [2154, 0]
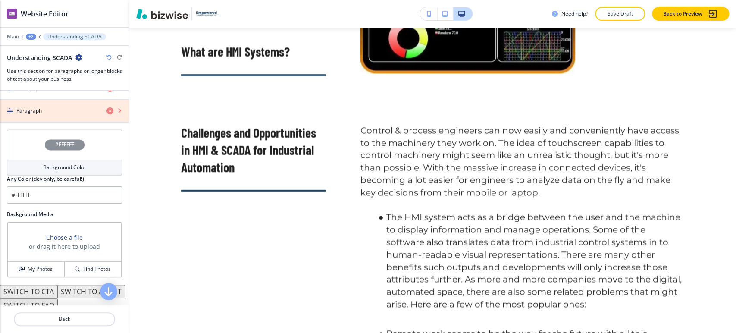
click at [107, 114] on icon "button" at bounding box center [110, 110] width 7 height 7
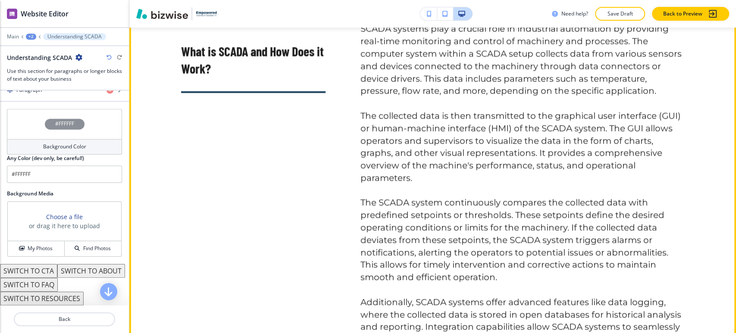
scroll to position [1100, 0]
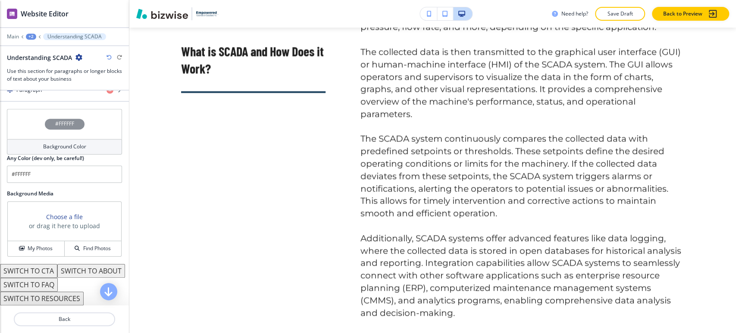
click at [108, 57] on icon "button" at bounding box center [109, 57] width 5 height 5
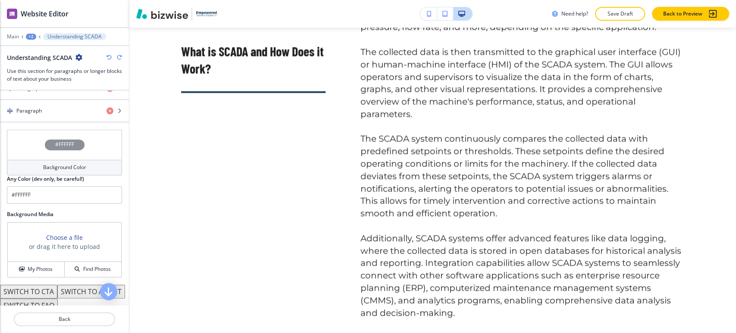
click at [108, 57] on icon "button" at bounding box center [109, 57] width 5 height 5
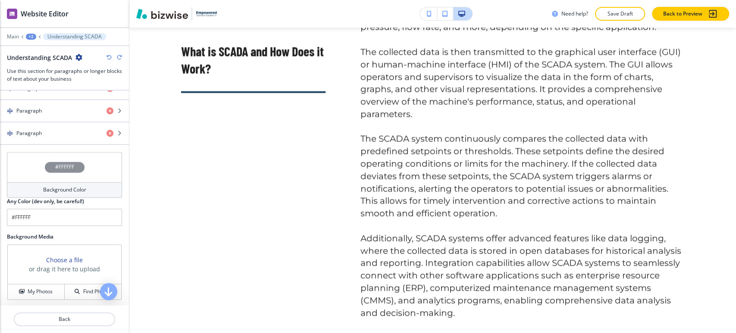
click at [108, 57] on icon "button" at bounding box center [109, 57] width 5 height 5
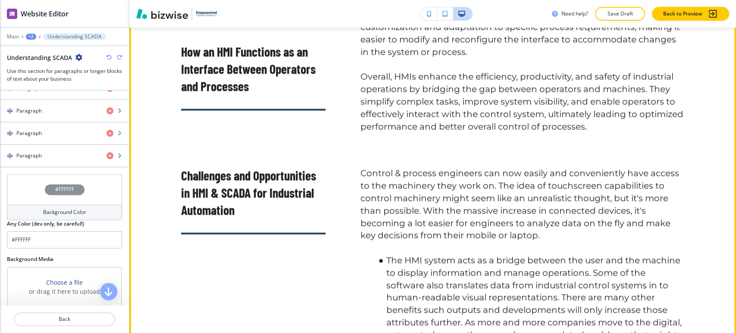
scroll to position [2681, 0]
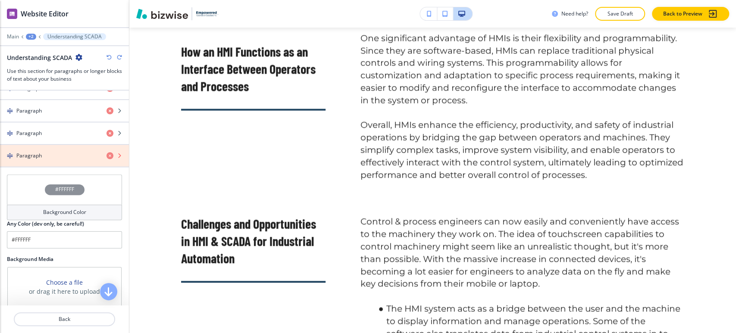
click at [107, 159] on icon "button" at bounding box center [110, 155] width 7 height 7
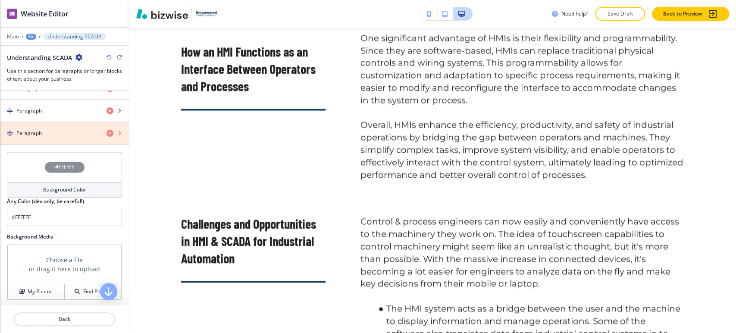
click at [107, 137] on icon "button" at bounding box center [110, 133] width 7 height 7
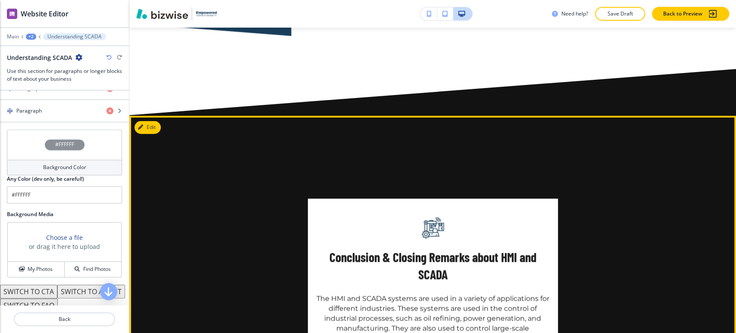
scroll to position [5318, 0]
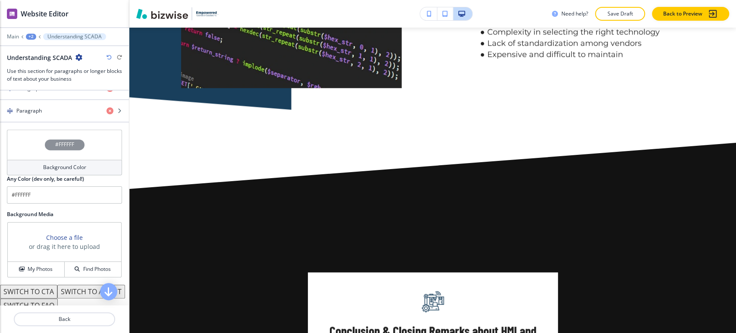
click at [33, 37] on div "+2" at bounding box center [31, 37] width 10 height 6
click at [46, 66] on p "HMI SCADA" at bounding box center [53, 66] width 44 height 8
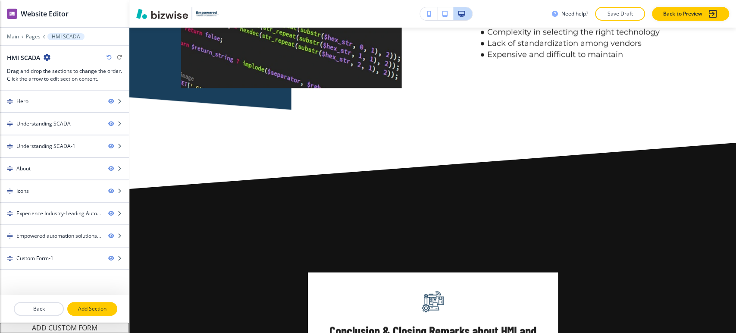
click at [85, 303] on button "Add Section" at bounding box center [92, 309] width 50 height 14
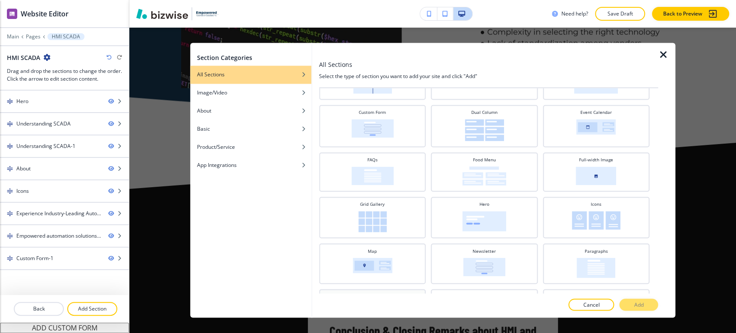
scroll to position [0, 0]
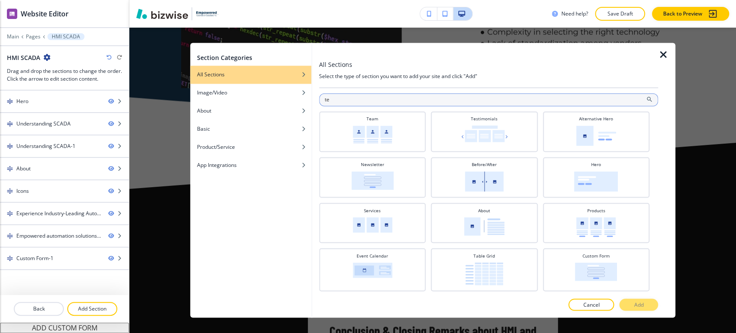
type input "t"
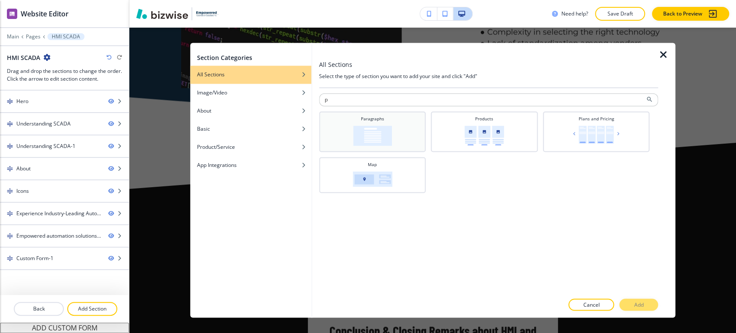
type input "p"
click at [401, 130] on div "Paragraphs" at bounding box center [373, 131] width 98 height 30
click at [641, 309] on button "Add" at bounding box center [638, 305] width 39 height 12
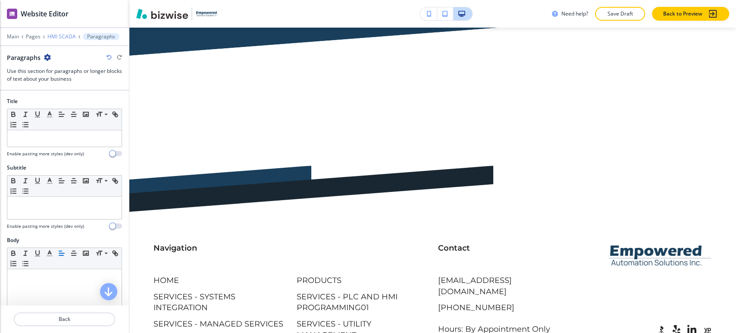
scroll to position [7202, 0]
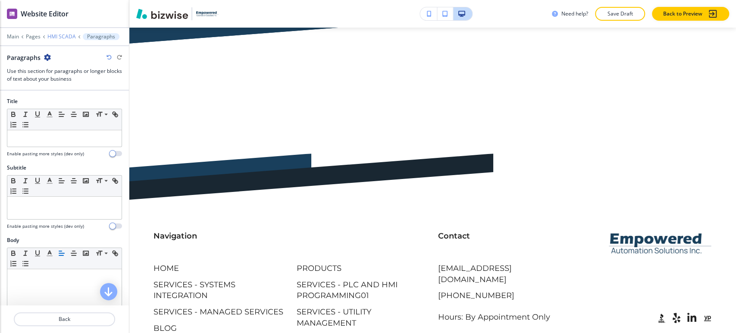
click at [63, 34] on p "HMI SCADA" at bounding box center [61, 37] width 28 height 6
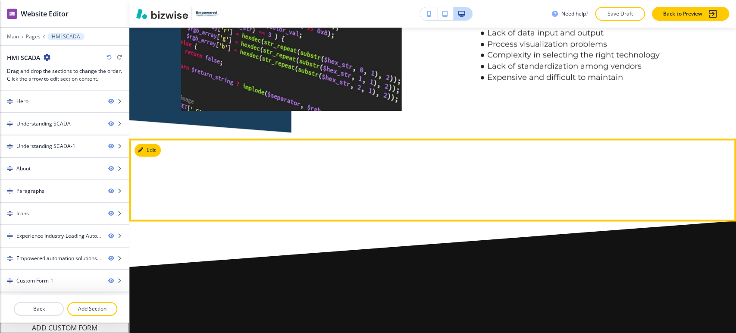
scroll to position [5247, 0]
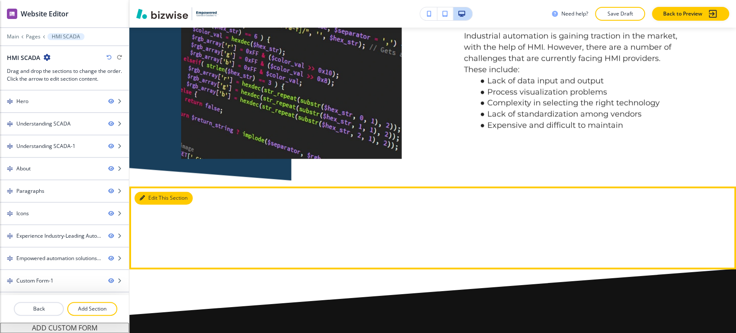
click at [149, 192] on button "Edit This Section" at bounding box center [164, 198] width 58 height 13
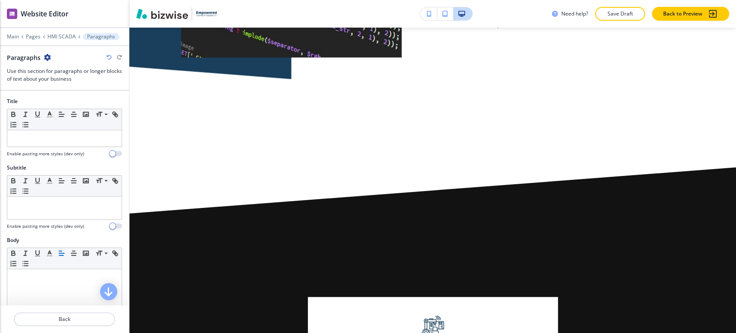
scroll to position [5391, 0]
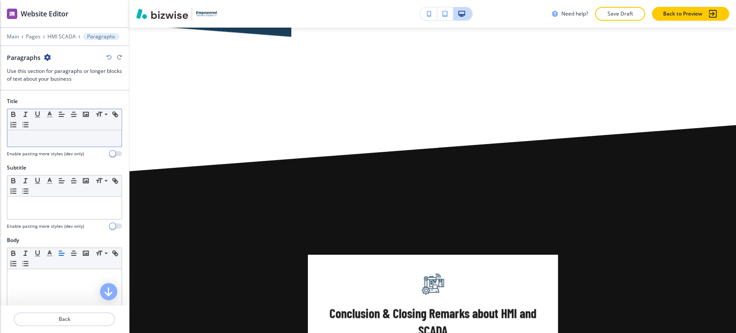
click at [48, 128] on div "Small Normal Large Huge" at bounding box center [64, 119] width 114 height 21
click at [48, 130] on div at bounding box center [64, 138] width 114 height 16
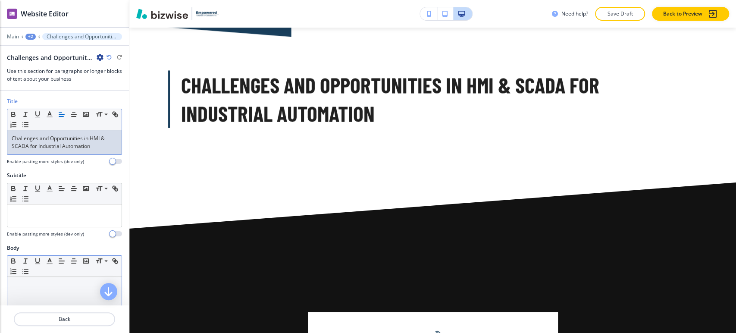
click at [47, 300] on div at bounding box center [64, 333] width 114 height 112
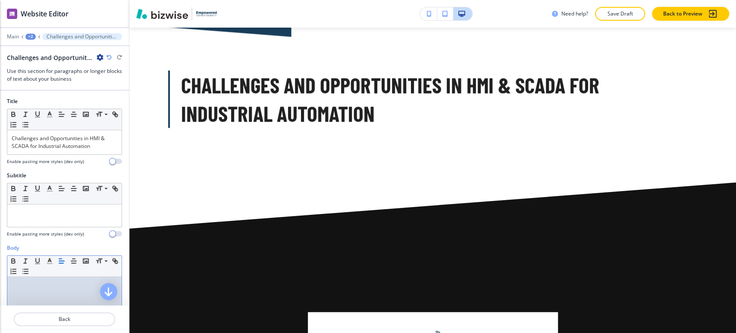
paste div
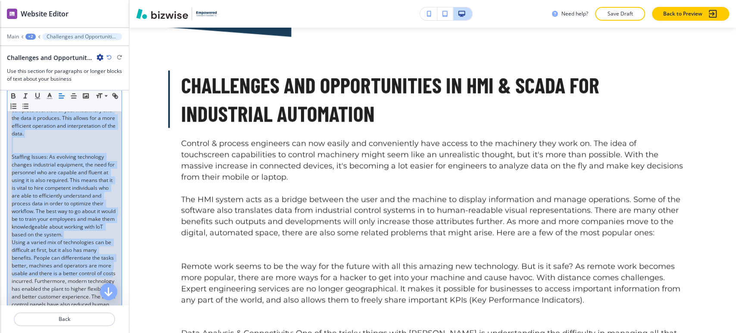
scroll to position [662, 0]
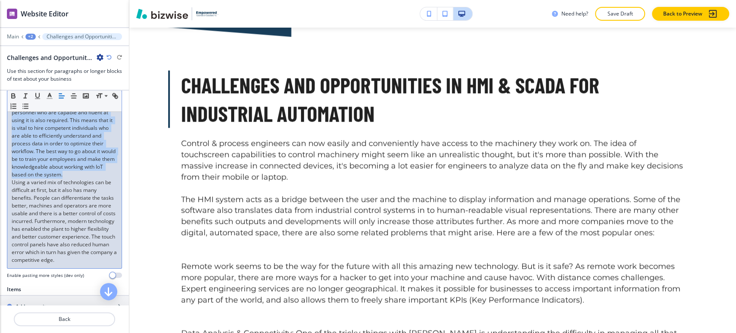
drag, startPoint x: 11, startPoint y: 245, endPoint x: 68, endPoint y: 211, distance: 66.5
click at [29, 106] on icon "button" at bounding box center [26, 106] width 8 height 8
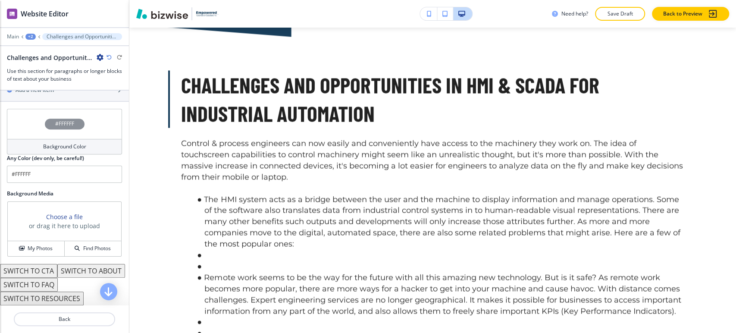
scroll to position [235, 0]
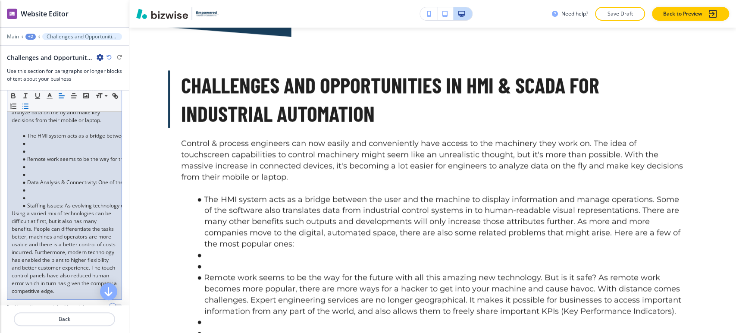
click at [16, 218] on p "Using a varied mix of technologies can be difficult at first, but it also has m…" at bounding box center [65, 252] width 106 height 85
click at [8, 222] on div "Control & process engineers can now easily and conveniently have access to the …" at bounding box center [64, 170] width 114 height 257
click at [31, 202] on li at bounding box center [68, 198] width 98 height 8
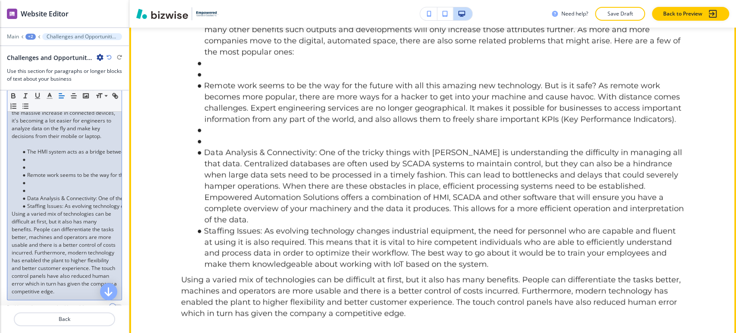
scroll to position [5582, 0]
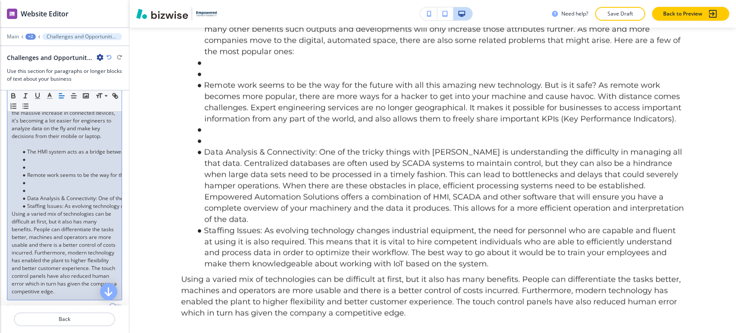
click at [36, 195] on li at bounding box center [68, 191] width 98 height 8
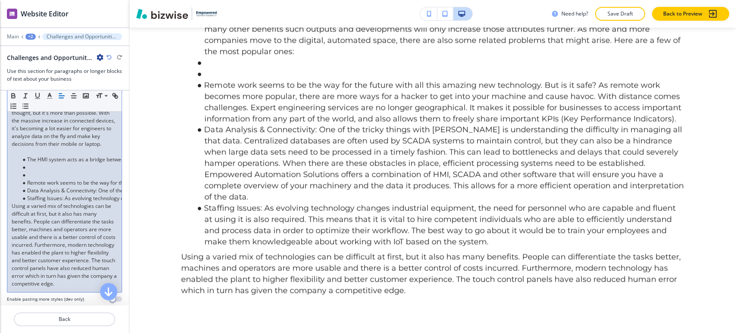
scroll to position [204, 0]
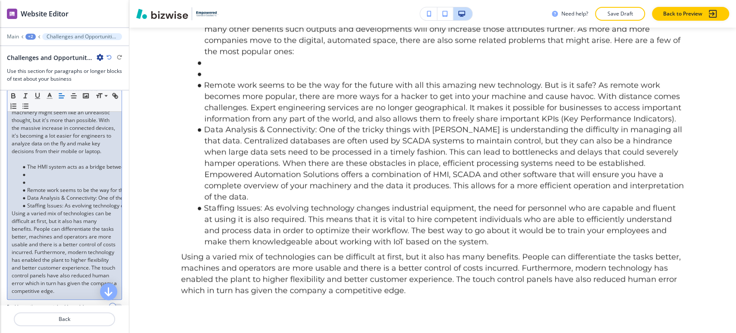
click at [38, 186] on li at bounding box center [68, 183] width 98 height 8
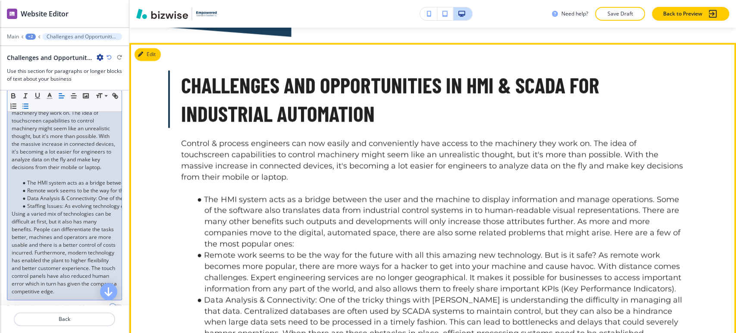
scroll to position [5630, 0]
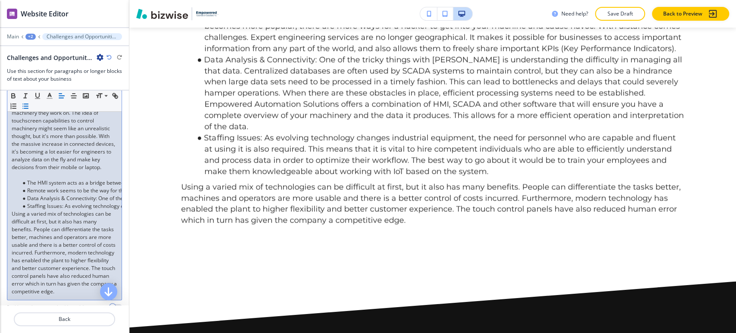
click at [38, 179] on p at bounding box center [65, 175] width 106 height 8
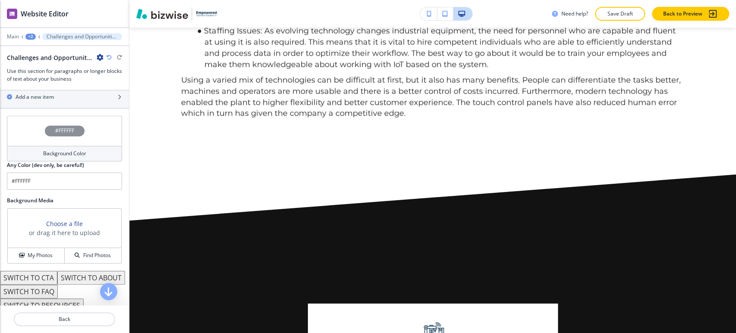
scroll to position [367, 0]
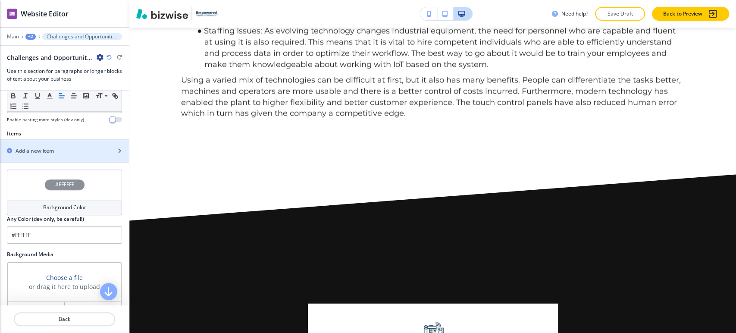
click at [63, 155] on div "Add a new item" at bounding box center [55, 151] width 110 height 8
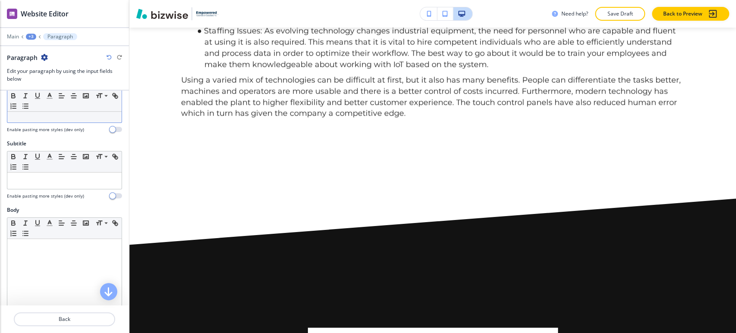
scroll to position [0, 0]
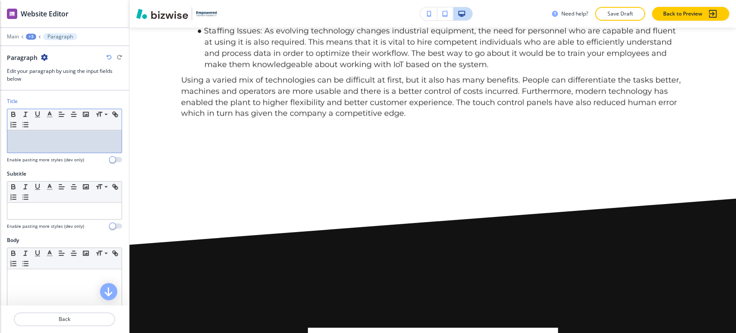
click at [53, 141] on p at bounding box center [65, 139] width 106 height 8
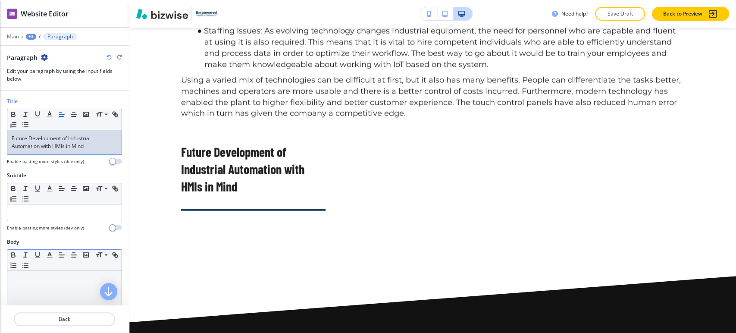
click at [55, 292] on div at bounding box center [64, 327] width 114 height 112
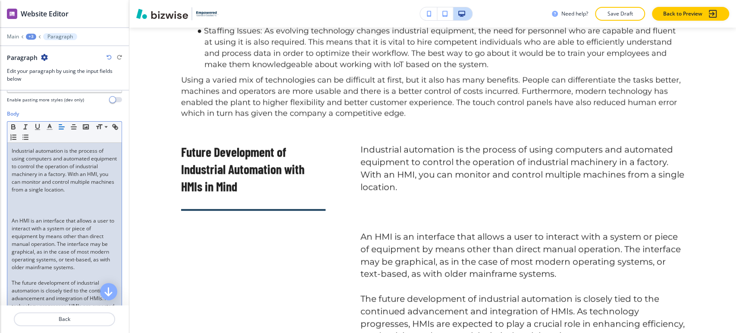
click at [50, 217] on p at bounding box center [65, 213] width 106 height 8
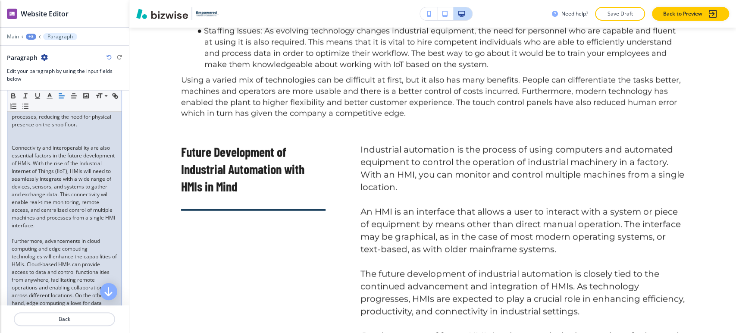
click at [30, 136] on p at bounding box center [65, 133] width 106 height 8
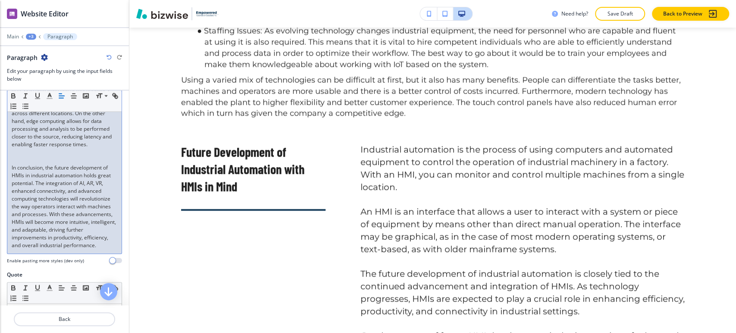
scroll to position [706, 0]
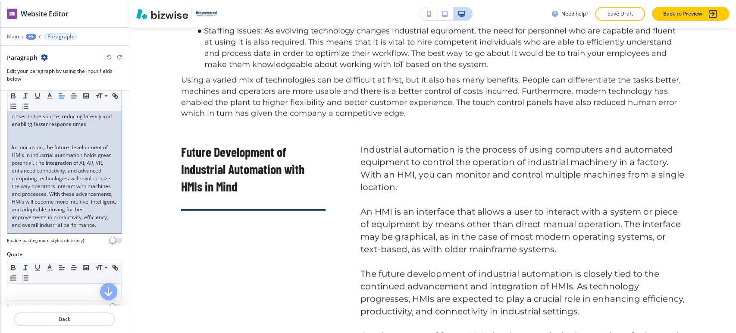
click at [45, 144] on p at bounding box center [65, 140] width 106 height 8
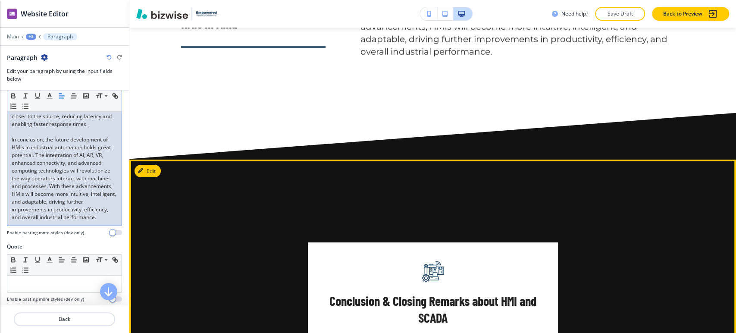
scroll to position [6589, 0]
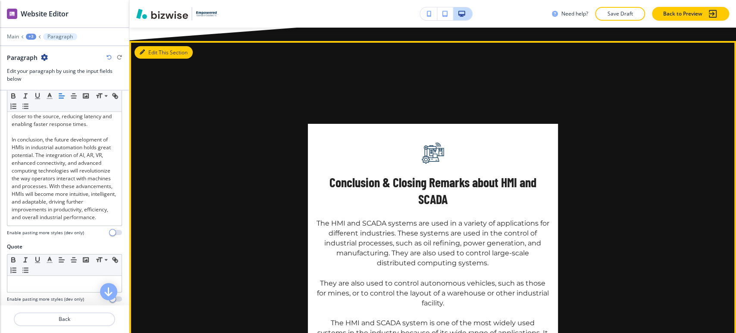
click at [151, 46] on button "Edit This Section" at bounding box center [164, 52] width 58 height 13
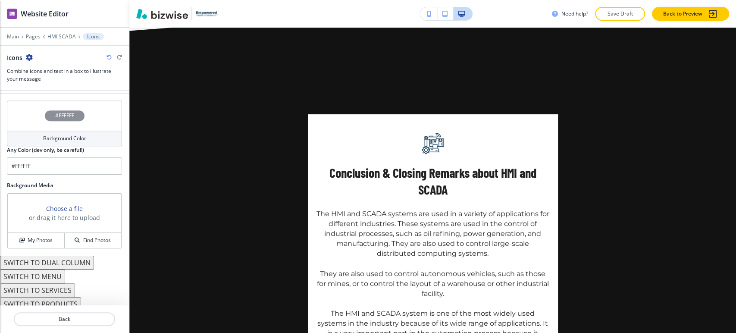
scroll to position [433, 0]
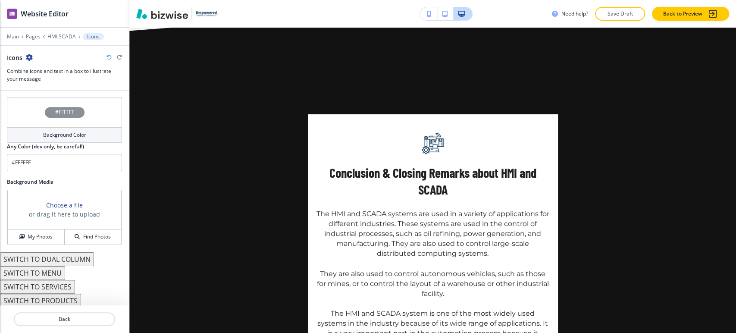
click at [73, 259] on button "SWITCH TO DUAL COLUMN" at bounding box center [47, 259] width 94 height 14
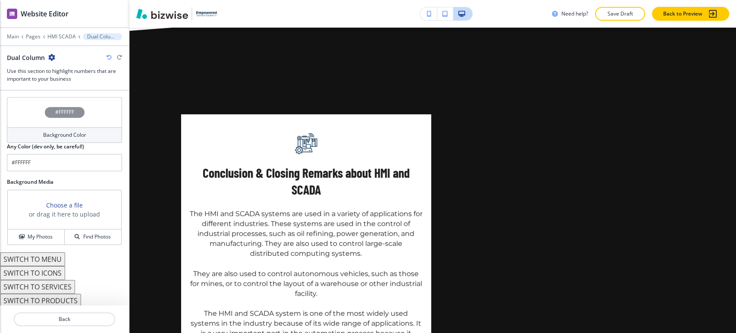
click at [63, 284] on button "SWITCH TO SERVICES" at bounding box center [37, 287] width 75 height 14
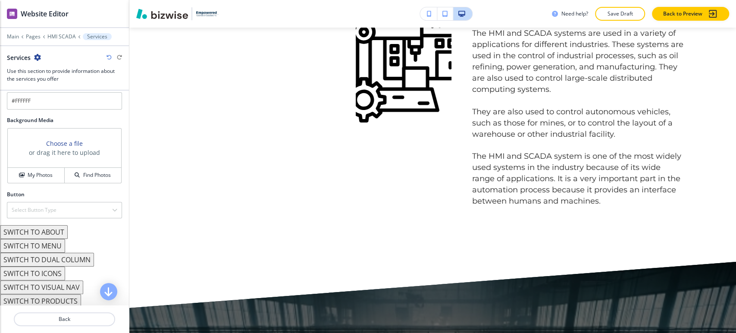
scroll to position [440, 0]
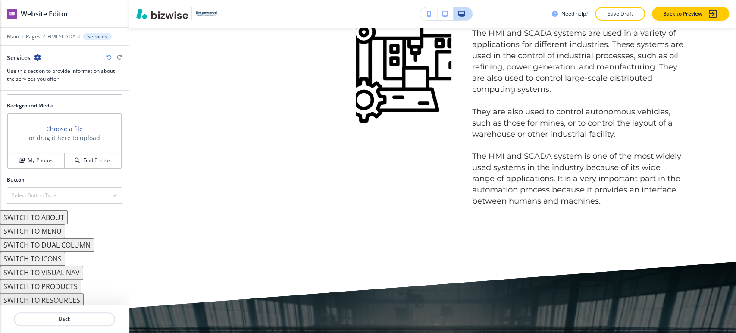
click at [72, 284] on button "SWITCH TO PRODUCTS" at bounding box center [40, 287] width 81 height 14
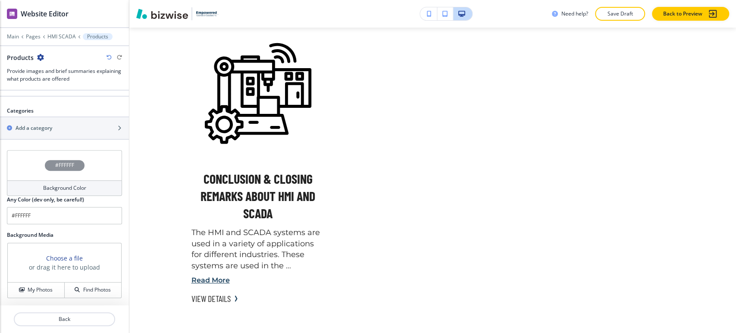
scroll to position [355, 0]
click at [110, 58] on icon "button" at bounding box center [109, 57] width 5 height 5
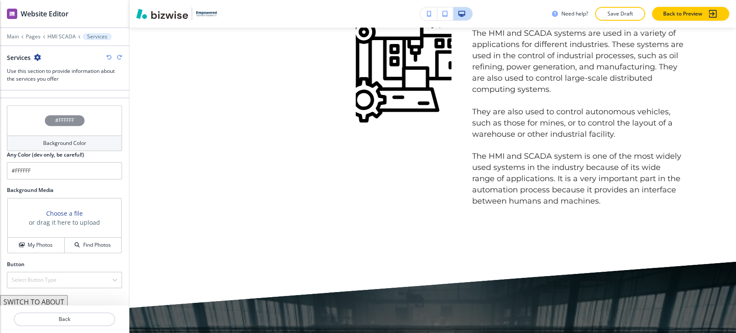
scroll to position [440, 0]
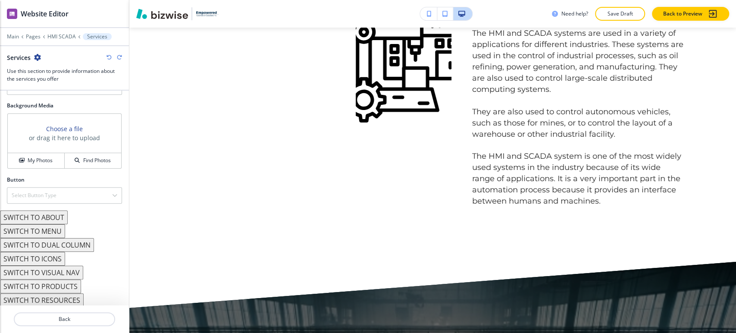
click at [58, 219] on button "SWITCH TO ABOUT" at bounding box center [34, 217] width 68 height 14
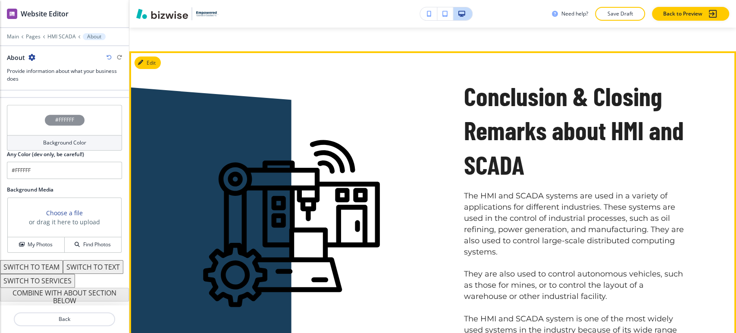
scroll to position [6503, 0]
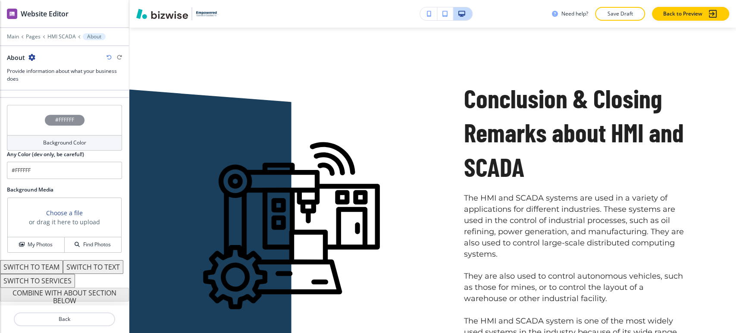
click at [63, 266] on button "SWITCH TO TEXT" at bounding box center [93, 267] width 60 height 14
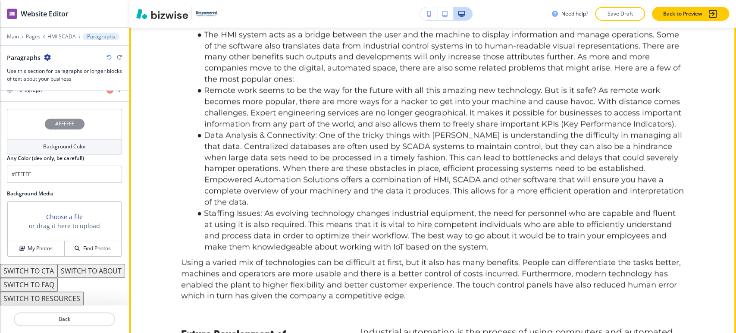
scroll to position [5304, 0]
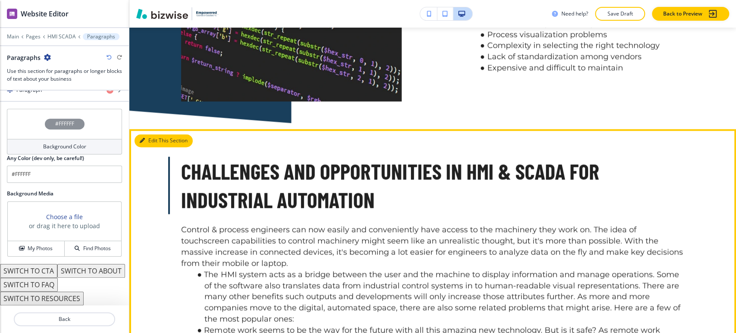
click at [150, 134] on button "Edit This Section" at bounding box center [164, 140] width 58 height 13
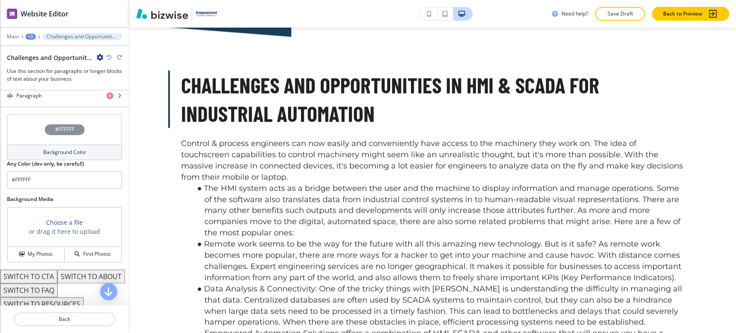
scroll to position [390, 0]
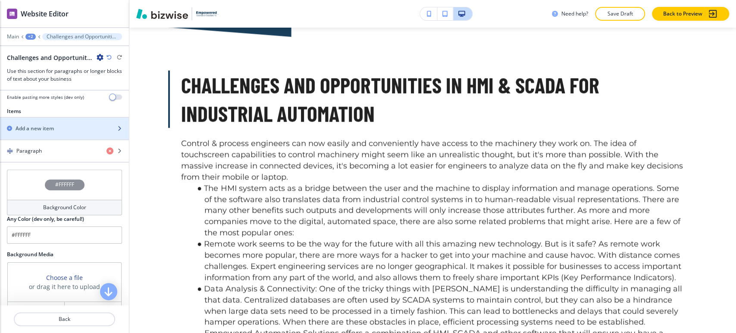
click at [62, 132] on div "Add a new item" at bounding box center [55, 129] width 110 height 8
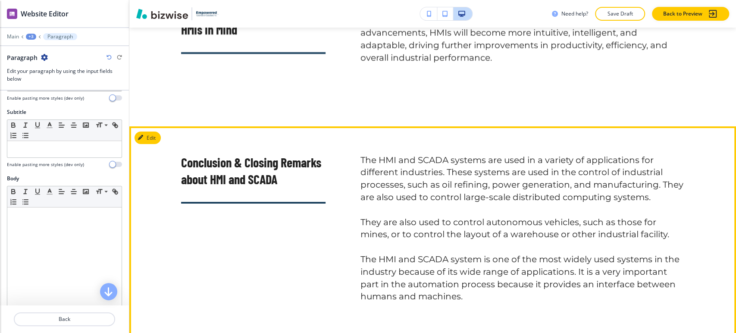
scroll to position [6541, 0]
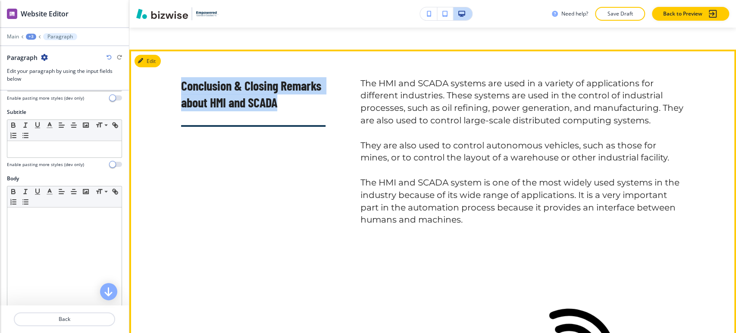
drag, startPoint x: 295, startPoint y: 104, endPoint x: 177, endPoint y: 88, distance: 118.3
click at [181, 88] on p "Conclusion & Closing Remarks about HMI and SCADA" at bounding box center [253, 94] width 145 height 35
copy p "Conclusion & Closing Remarks about HMI and SCADA"
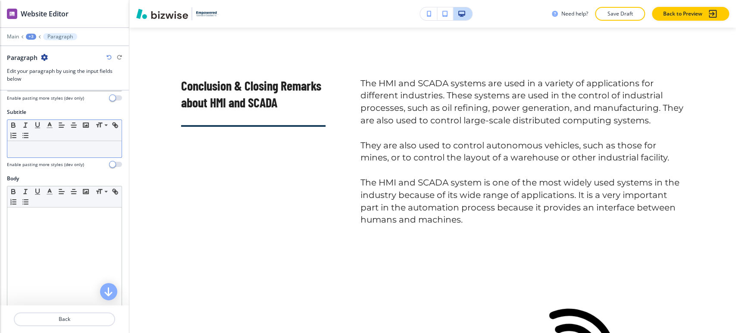
click at [59, 150] on p at bounding box center [65, 149] width 106 height 8
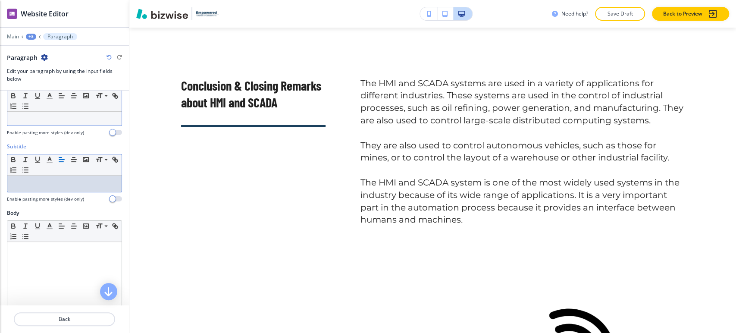
scroll to position [0, 0]
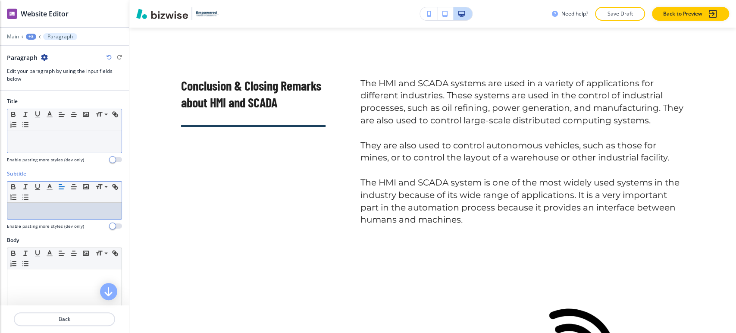
click at [57, 142] on div at bounding box center [64, 141] width 114 height 22
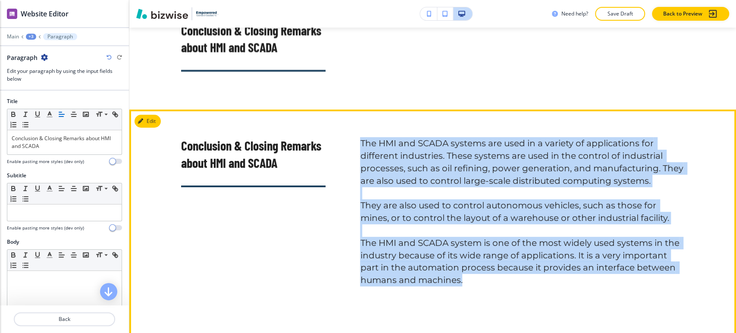
drag, startPoint x: 359, startPoint y: 138, endPoint x: 499, endPoint y: 277, distance: 197.0
click at [499, 277] on h6 "The HMI and SCADA systems are used in a variety of applications for different i…" at bounding box center [522, 211] width 324 height 149
copy h6 "The HMI and SCADA systems are used in a variety of applications for different i…"
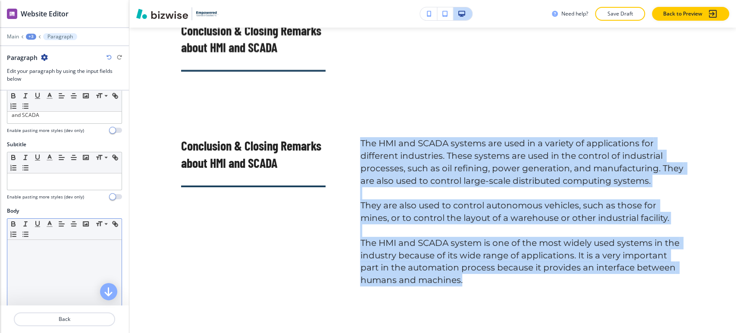
scroll to position [48, 0]
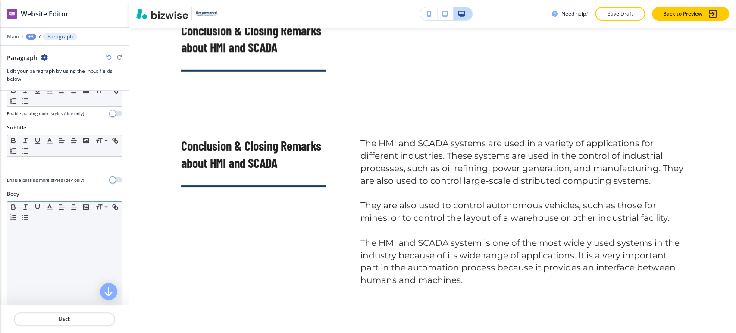
click at [52, 235] on div at bounding box center [64, 279] width 114 height 112
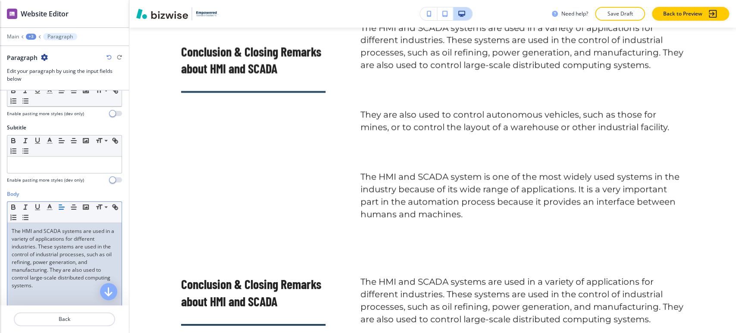
scroll to position [0, 0]
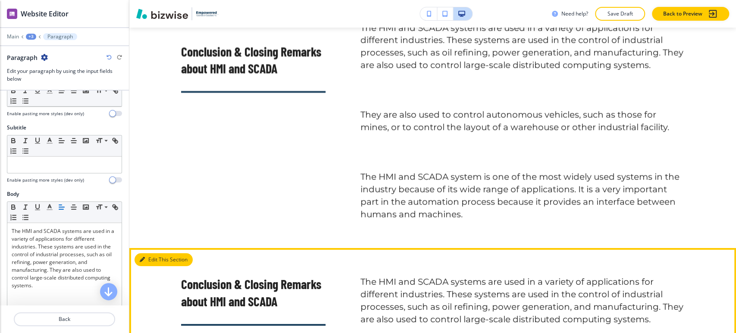
click at [149, 258] on button "Edit This Section" at bounding box center [164, 259] width 58 height 13
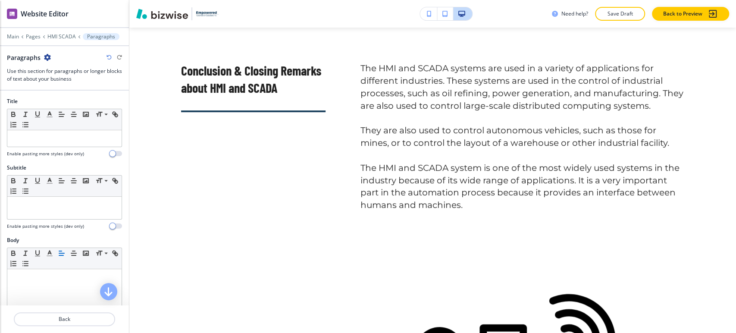
scroll to position [6758, 0]
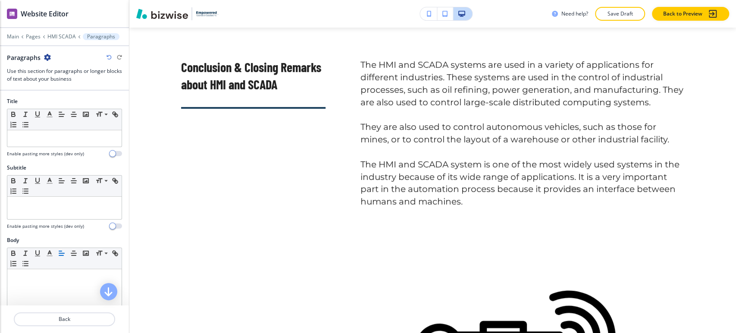
click at [47, 57] on icon "button" at bounding box center [47, 57] width 7 height 7
click at [69, 99] on p "Delete Section" at bounding box center [71, 102] width 44 height 8
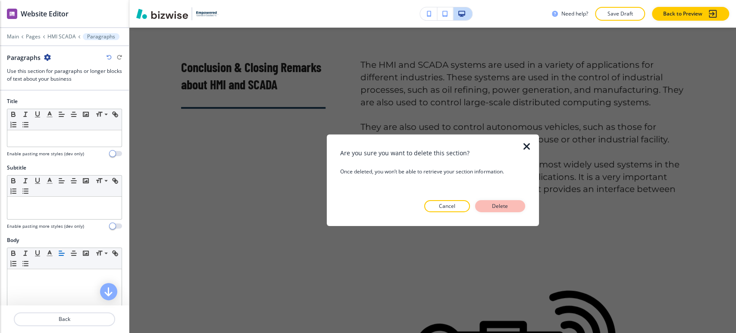
click at [493, 209] on p "Delete" at bounding box center [500, 206] width 21 height 8
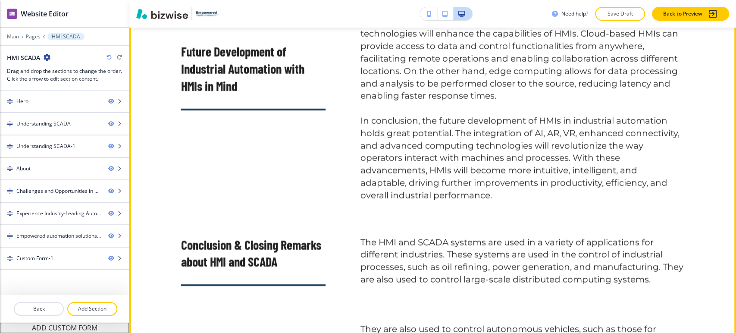
scroll to position [6470, 0]
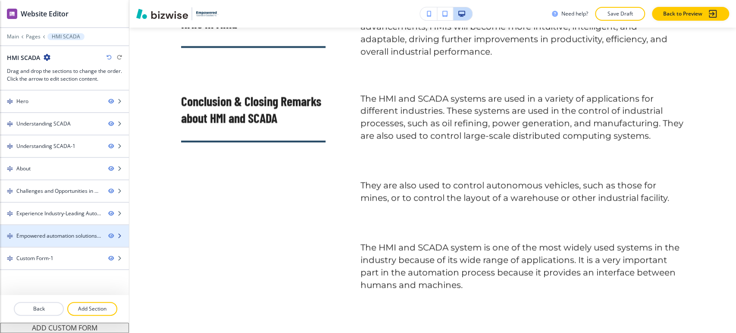
click at [60, 233] on div "Empowered automation solutions inc-1" at bounding box center [58, 236] width 85 height 8
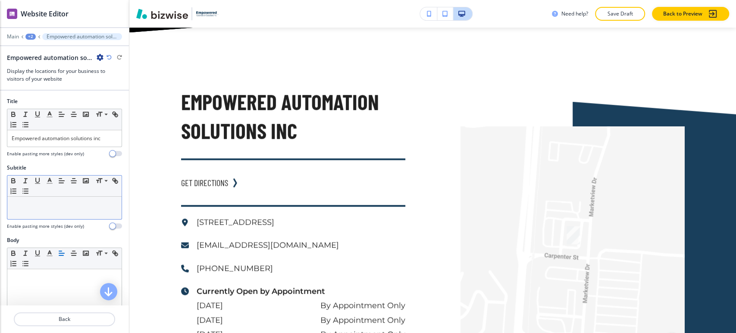
scroll to position [7172, 0]
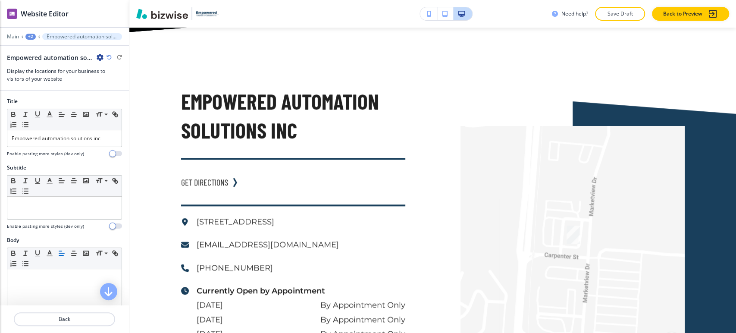
click at [30, 34] on div "+2" at bounding box center [30, 37] width 10 height 6
click at [50, 66] on p "HMI SCADA" at bounding box center [53, 66] width 44 height 8
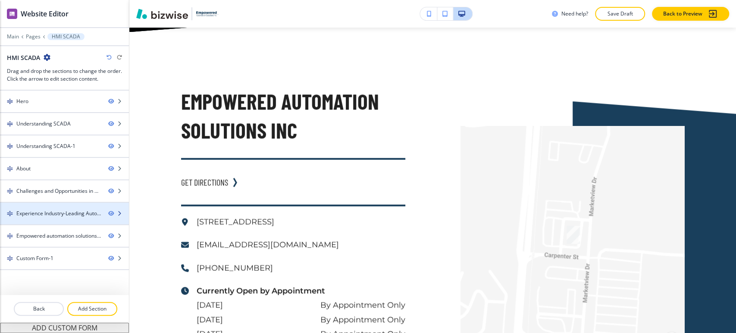
click at [52, 210] on div "Experience Industry-Leading Automation—Request a Free Demo-1" at bounding box center [58, 214] width 85 height 8
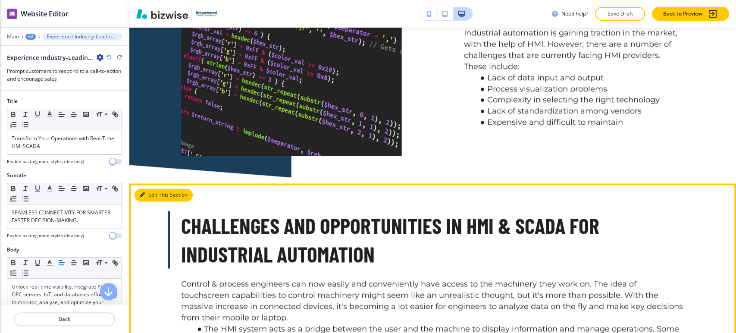
click at [155, 188] on button "Edit This Section" at bounding box center [164, 194] width 58 height 13
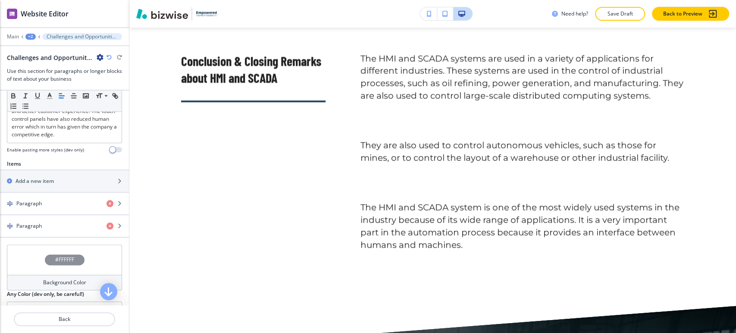
scroll to position [335, 0]
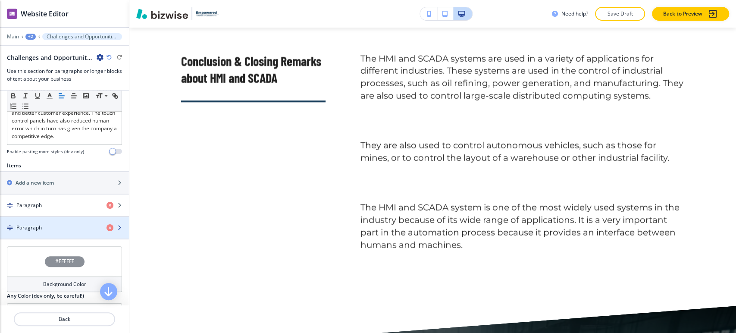
click at [58, 232] on div "Paragraph" at bounding box center [50, 228] width 100 height 8
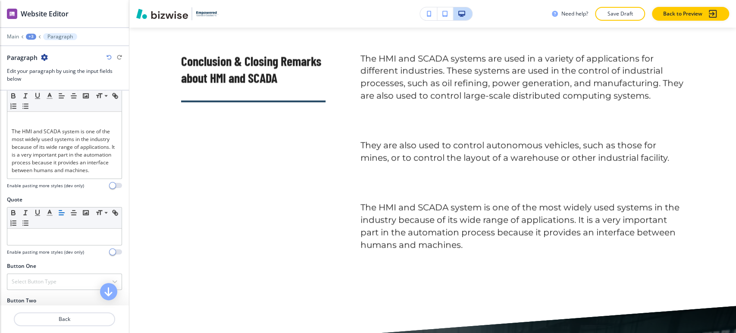
scroll to position [192, 0]
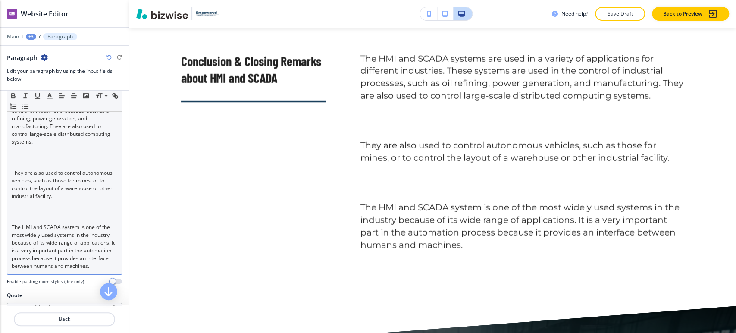
click at [39, 213] on p at bounding box center [65, 212] width 106 height 8
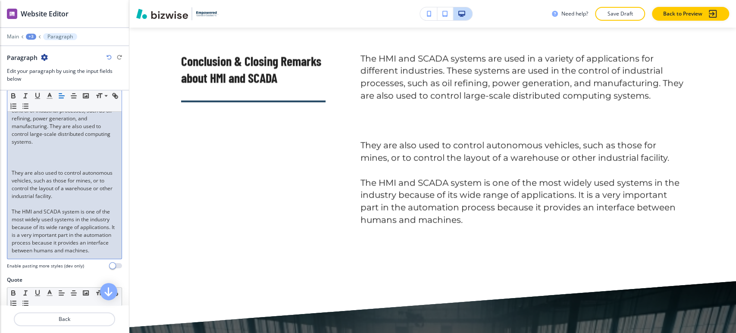
click at [27, 161] on p at bounding box center [65, 165] width 106 height 8
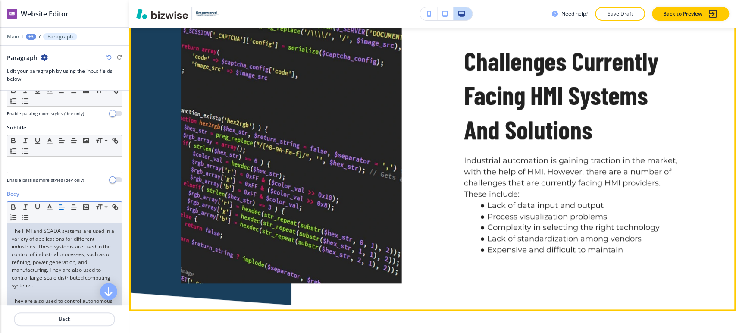
scroll to position [5216, 0]
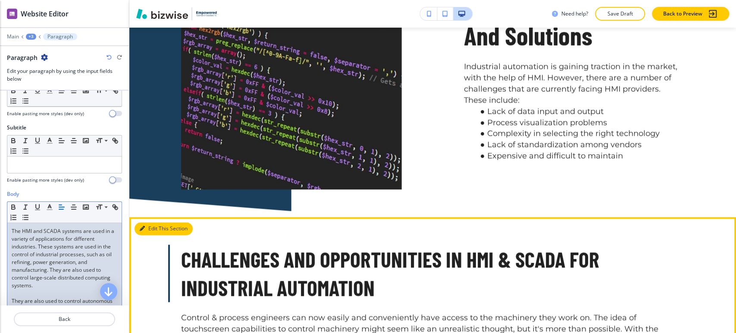
click at [145, 222] on button "Edit This Section" at bounding box center [164, 228] width 58 height 13
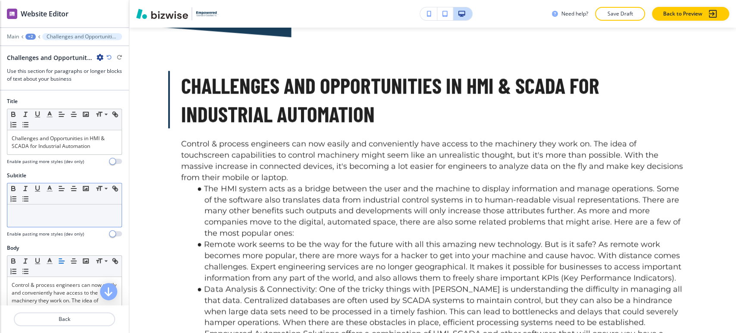
scroll to position [5391, 0]
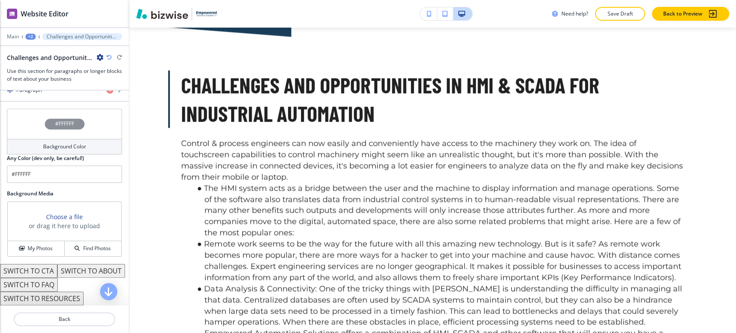
click at [67, 154] on div "Background Color" at bounding box center [64, 147] width 115 height 16
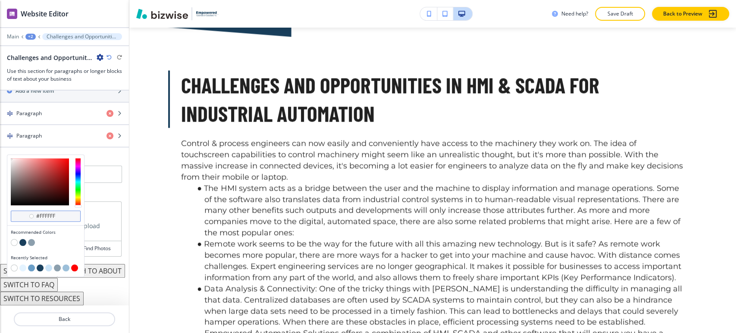
scroll to position [462, 0]
click at [22, 239] on button "button" at bounding box center [22, 242] width 7 height 7
type input "#193f5c"
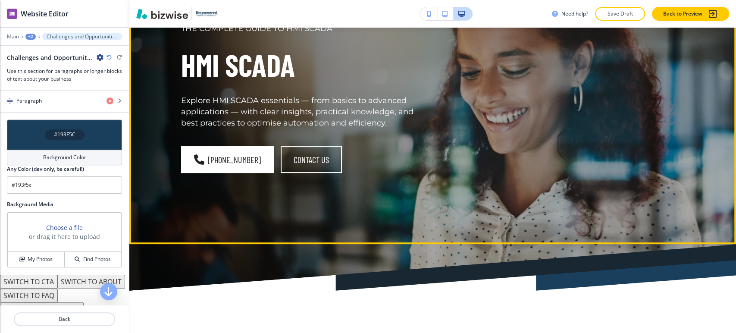
scroll to position [0, 0]
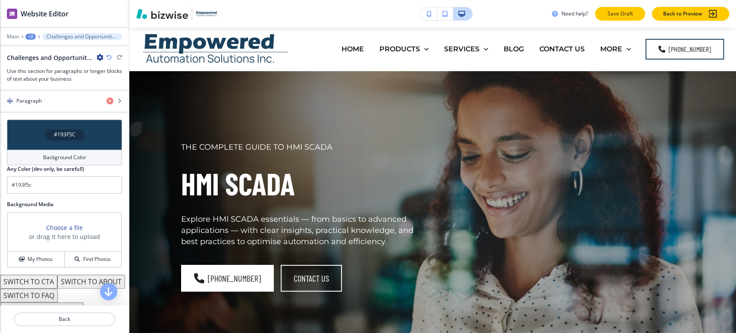
click at [611, 17] on p "Save Draft" at bounding box center [620, 14] width 28 height 8
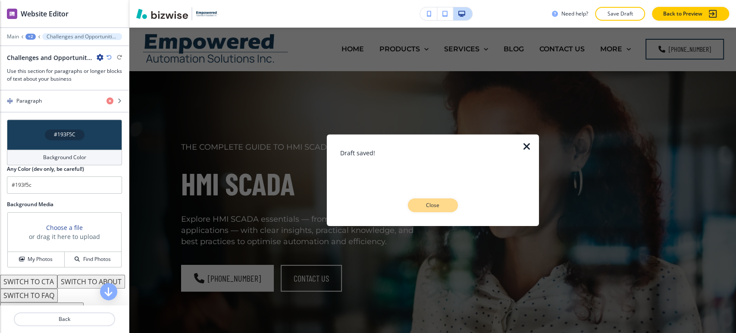
drag, startPoint x: 429, startPoint y: 213, endPoint x: 432, endPoint y: 207, distance: 6.2
click at [430, 212] on div "Draft saved! Close" at bounding box center [432, 180] width 185 height 91
click at [437, 201] on button "Close" at bounding box center [433, 205] width 50 height 14
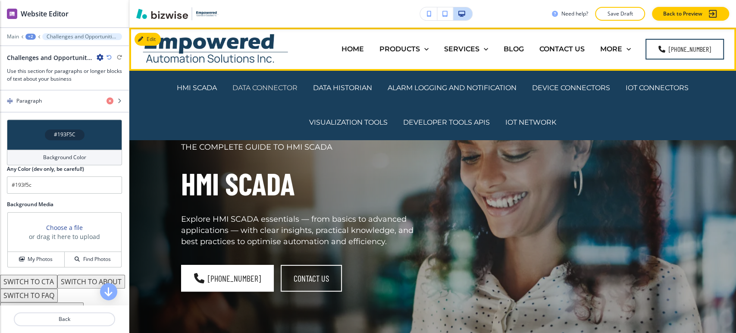
click at [270, 86] on p "DATA CONNECTOR" at bounding box center [264, 88] width 65 height 10
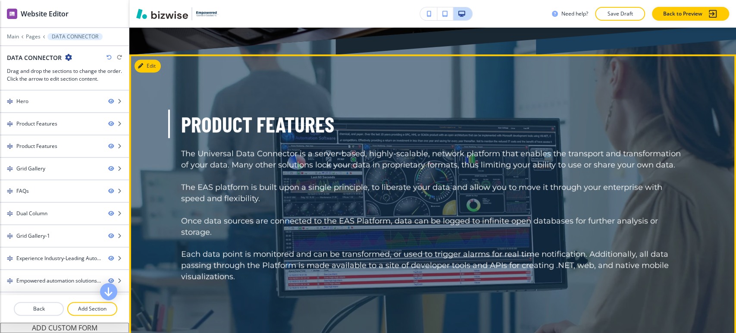
scroll to position [287, 0]
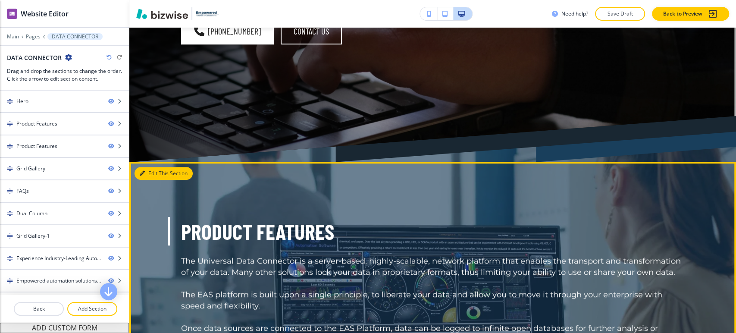
click at [143, 175] on icon "button" at bounding box center [142, 173] width 5 height 5
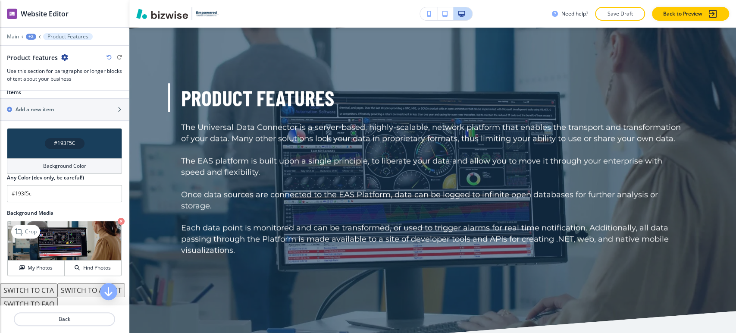
scroll to position [431, 0]
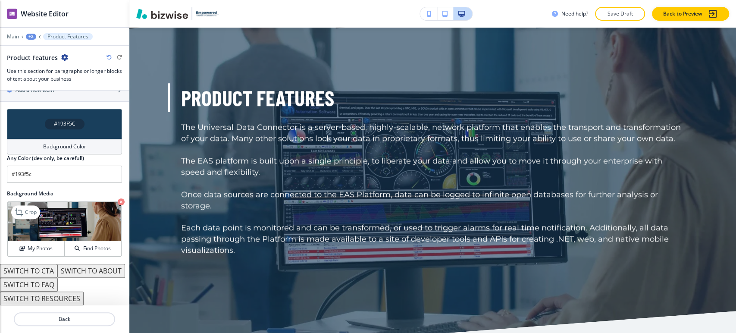
click at [118, 198] on icon "button" at bounding box center [121, 201] width 7 height 7
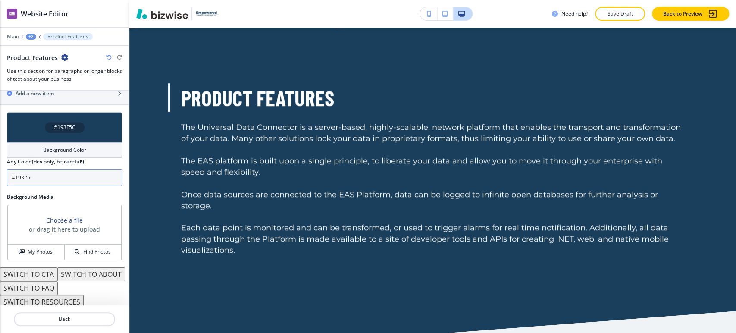
scroll to position [432, 0]
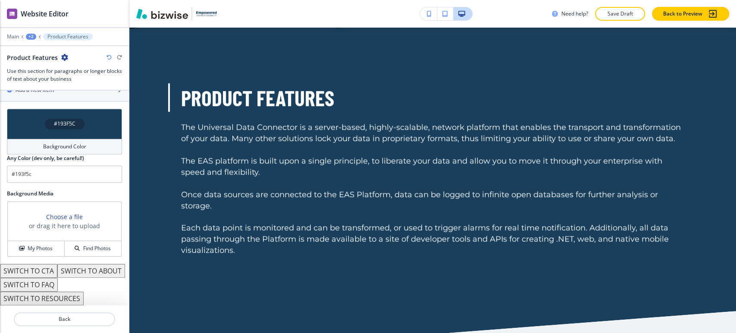
click at [57, 269] on button "SWITCH TO ABOUT" at bounding box center [91, 271] width 68 height 14
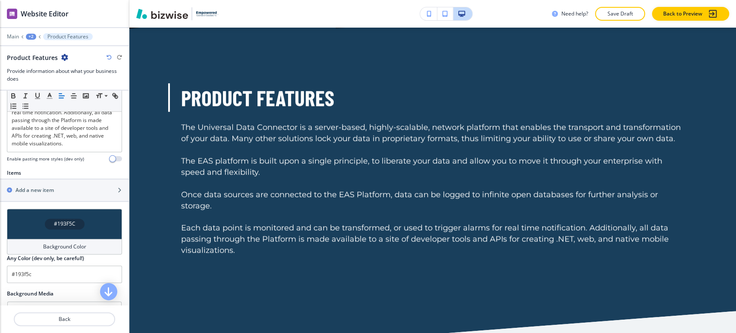
scroll to position [336, 0]
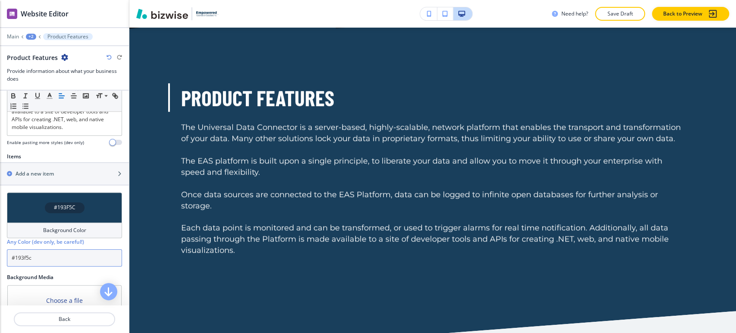
click at [60, 257] on input "#193f5c" at bounding box center [64, 257] width 115 height 17
click at [67, 230] on h4 "Background Color" at bounding box center [64, 230] width 43 height 8
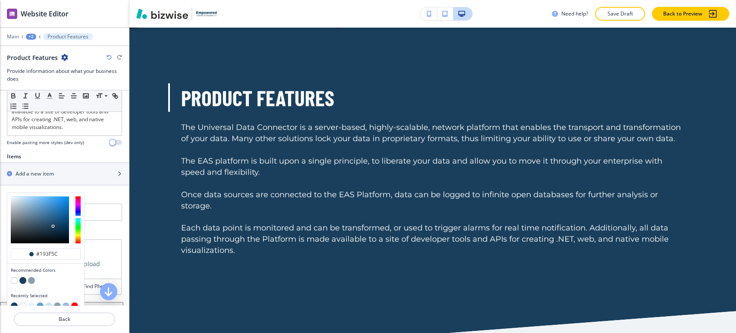
click at [16, 279] on button "button" at bounding box center [14, 280] width 7 height 7
type input "#FFFFFF"
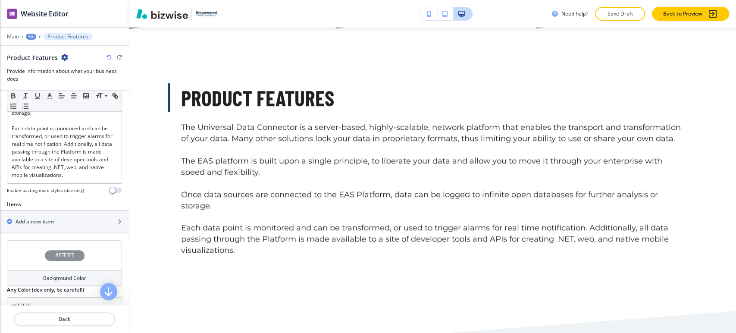
scroll to position [241, 0]
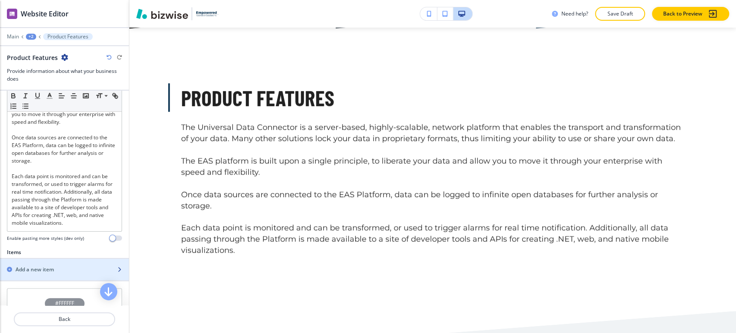
click at [62, 268] on div "Add a new item" at bounding box center [55, 270] width 110 height 8
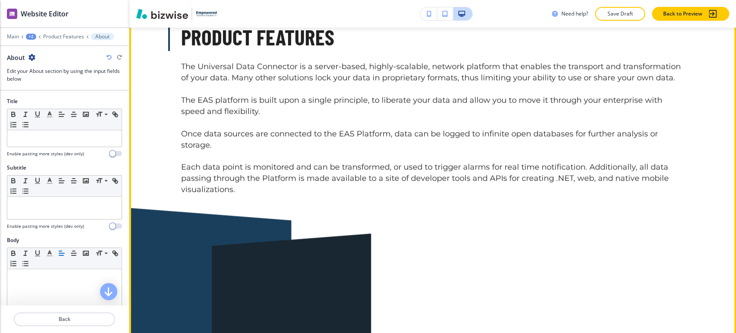
scroll to position [386, 0]
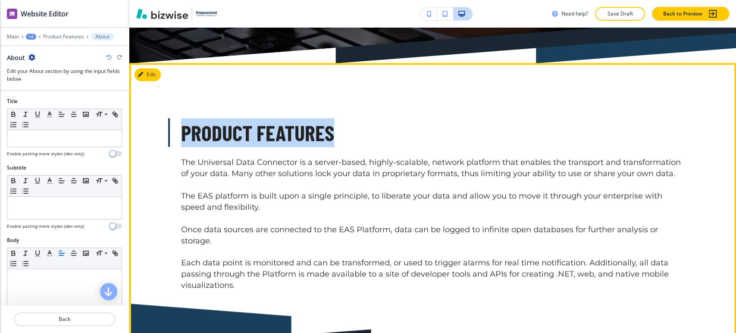
drag, startPoint x: 180, startPoint y: 135, endPoint x: 339, endPoint y: 135, distance: 159.2
click at [339, 135] on h3 "Product Features" at bounding box center [433, 132] width 504 height 29
copy h3 "Product Features"
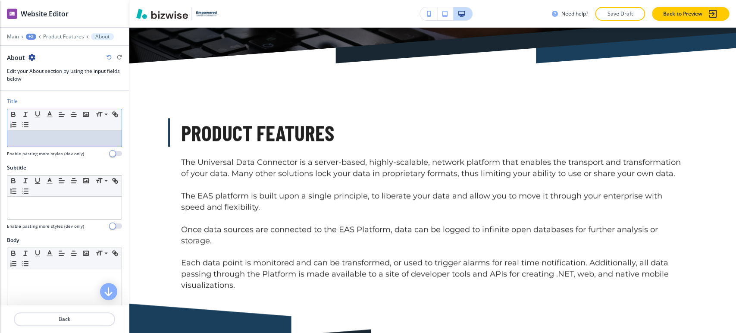
click at [66, 131] on div at bounding box center [64, 138] width 114 height 16
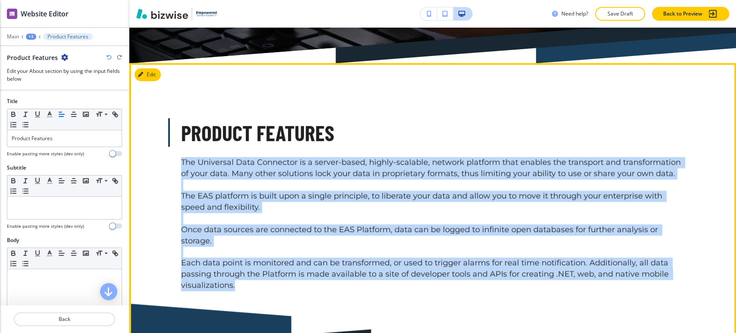
drag, startPoint x: 180, startPoint y: 163, endPoint x: 267, endPoint y: 281, distance: 146.2
click at [267, 281] on div "Product Features The Universal Data Connector is a server-based, highly-scalabl…" at bounding box center [433, 303] width 552 height 371
copy p "The Universal Data Connector is a server-based, highly-scalable, network platfo…"
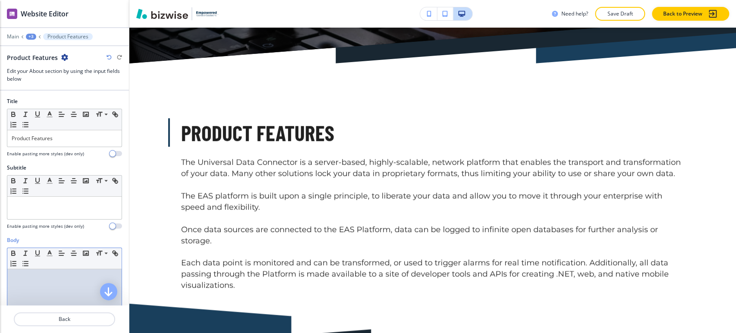
click at [28, 280] on p at bounding box center [65, 277] width 106 height 8
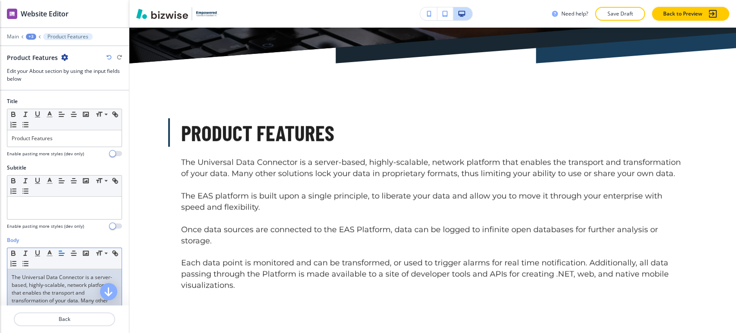
scroll to position [0, 0]
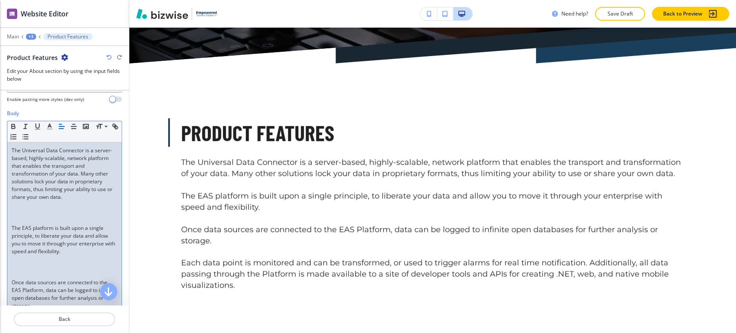
click at [41, 268] on p at bounding box center [65, 267] width 106 height 8
click at [20, 261] on p at bounding box center [65, 259] width 106 height 8
click at [26, 209] on p at bounding box center [65, 213] width 106 height 8
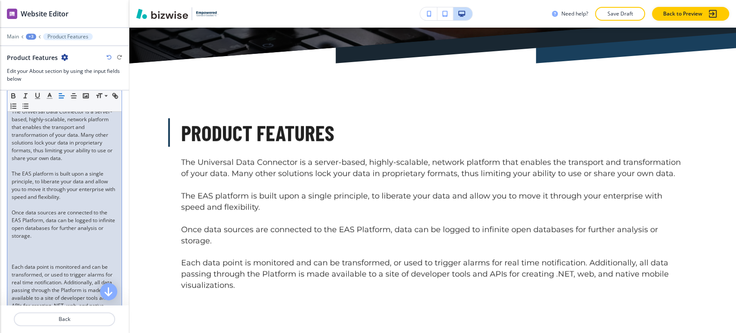
scroll to position [264, 0]
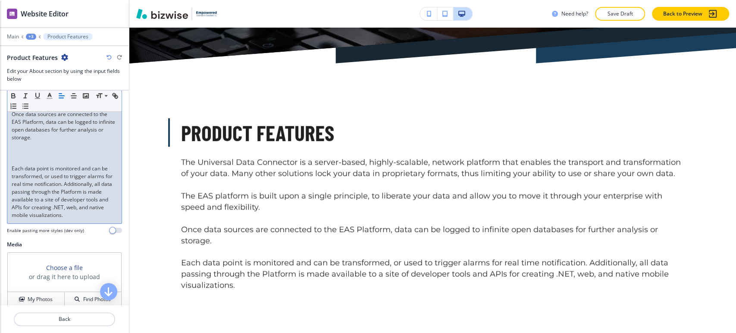
click at [32, 157] on p at bounding box center [65, 161] width 106 height 8
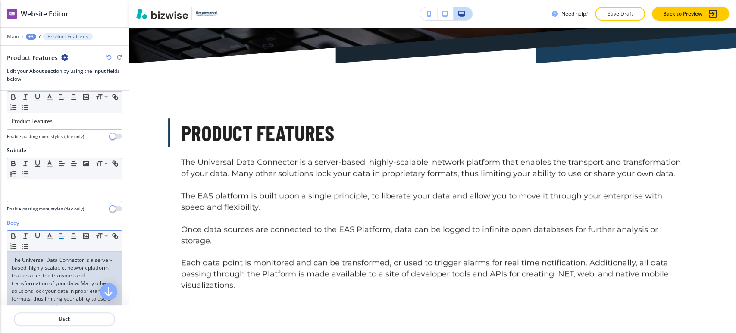
scroll to position [0, 0]
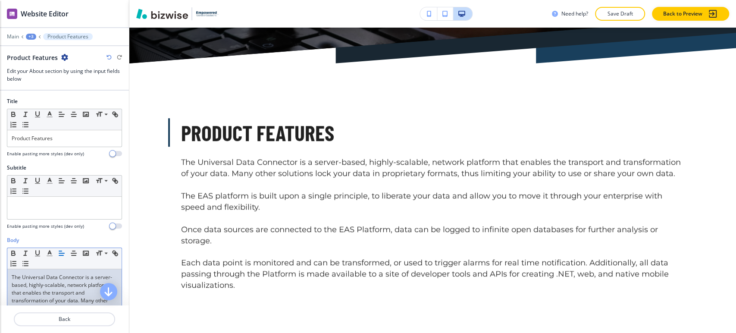
click at [34, 34] on button "+3" at bounding box center [31, 37] width 10 height 6
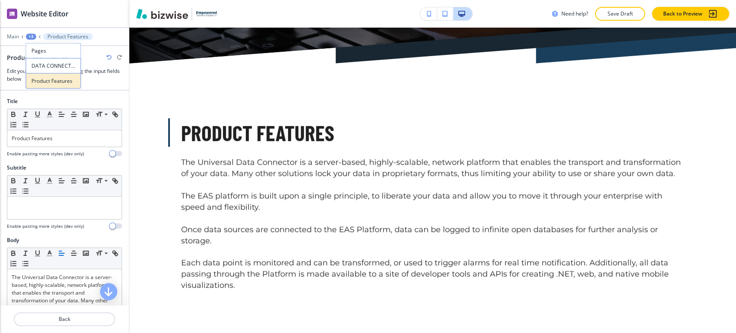
click at [41, 81] on p "Product Features" at bounding box center [53, 81] width 44 height 8
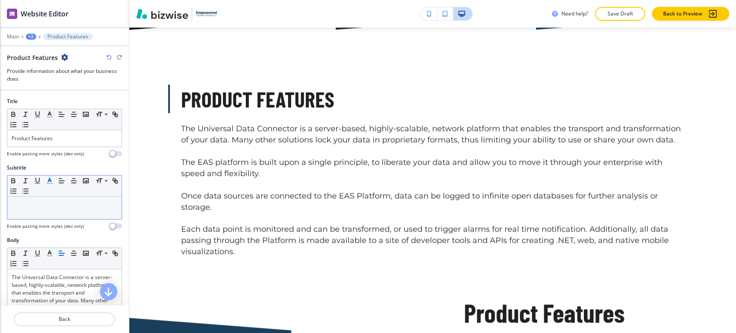
scroll to position [421, 0]
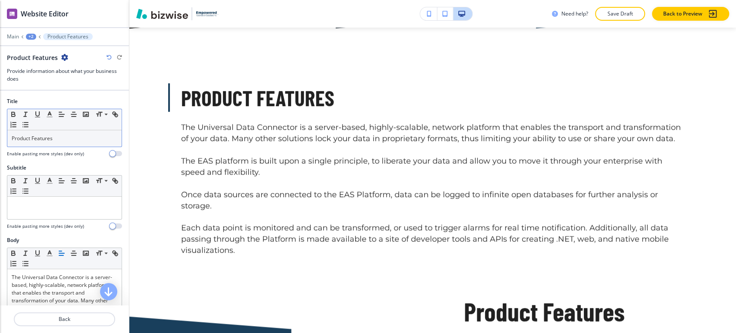
click at [56, 141] on p "Product Features" at bounding box center [65, 139] width 106 height 8
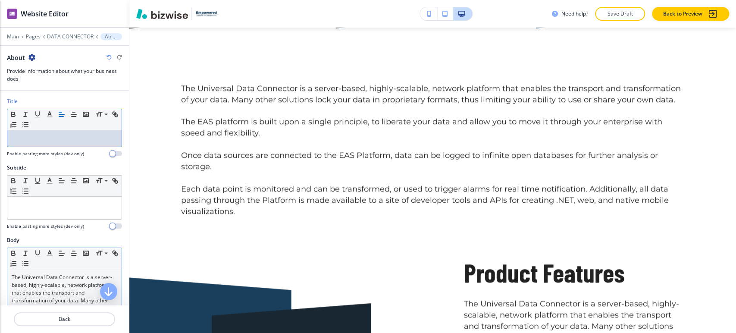
click at [47, 300] on p "The Universal Data Connector is a server-based, highly-scalable, network platfo…" at bounding box center [65, 300] width 106 height 54
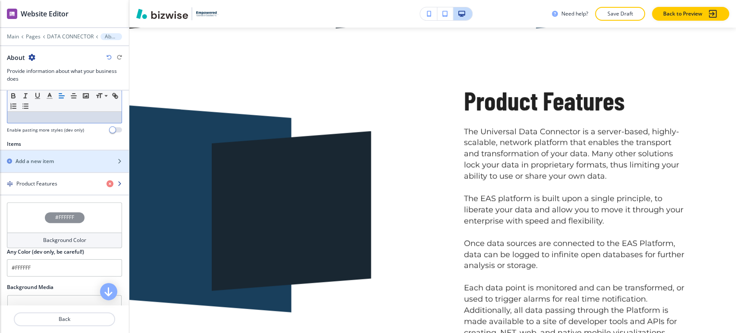
scroll to position [287, 0]
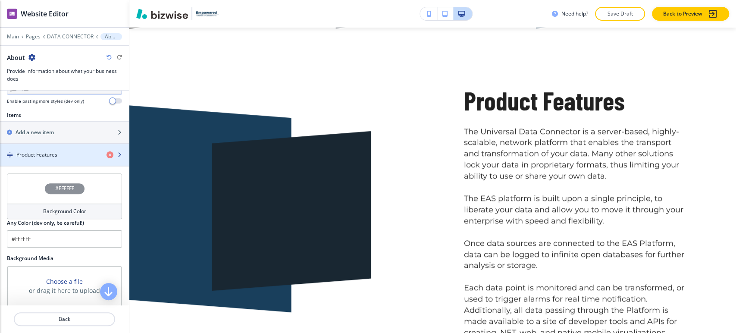
click at [55, 148] on div "button" at bounding box center [64, 147] width 129 height 7
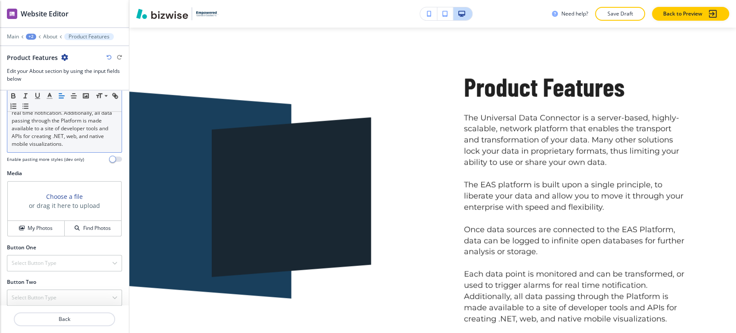
scroll to position [325, 0]
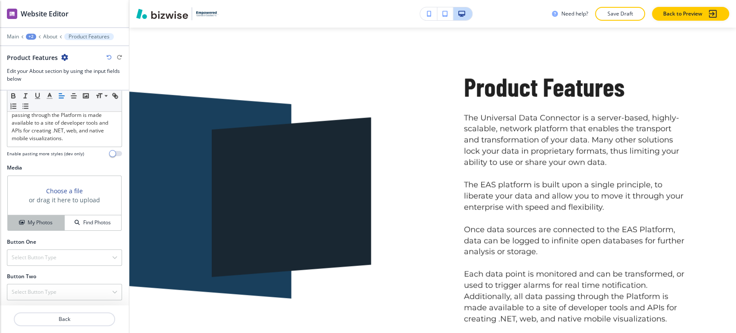
click at [33, 222] on h4 "My Photos" at bounding box center [40, 223] width 25 height 8
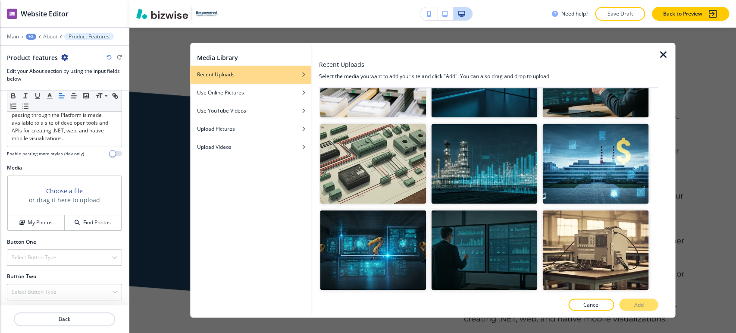
scroll to position [6039, 0]
